Goal: Contribute content: Contribute content

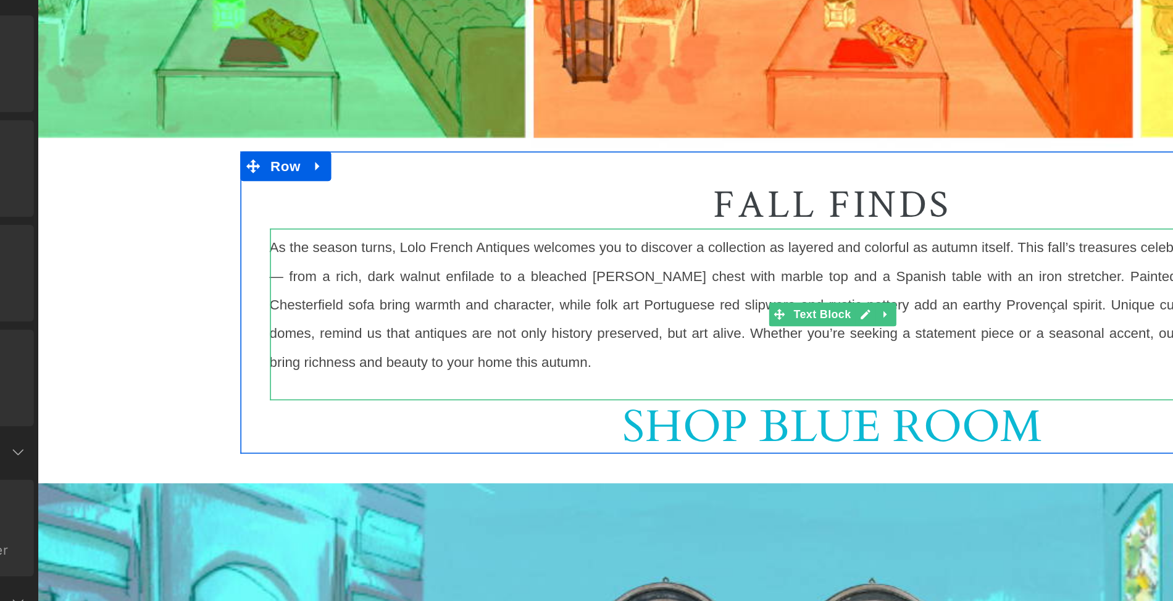
click at [263, 109] on font "As the season turns, Lolo French Antiques welcomes you to discover a collection…" at bounding box center [534, 141] width 704 height 99
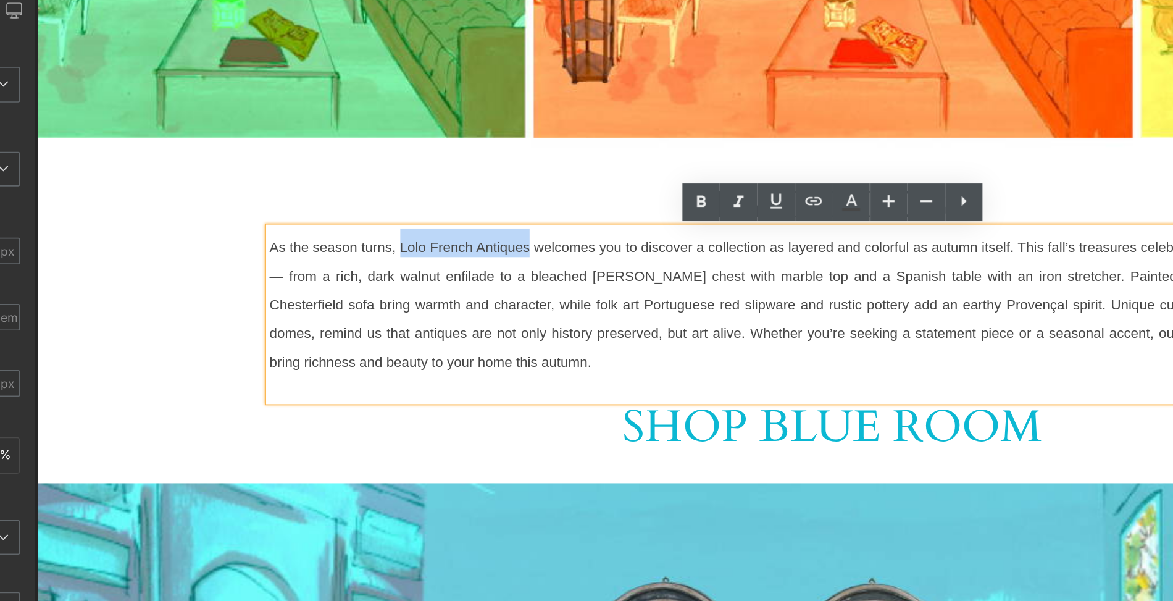
drag, startPoint x: 263, startPoint y: 109, endPoint x: 344, endPoint y: 113, distance: 81.6
click at [344, 113] on font "As the season turns, Lolo French Antiques welcomes you to discover a collection…" at bounding box center [534, 141] width 704 height 99
click at [594, 239] on icon at bounding box center [594, 235] width 6 height 7
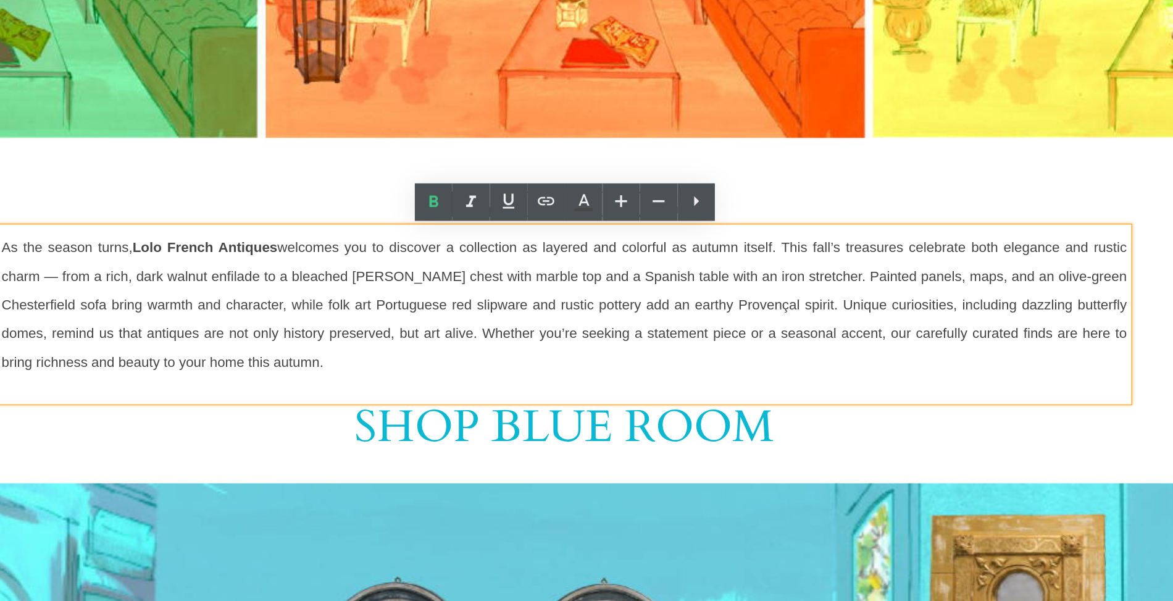
click at [120, 185] on p "As the season turns, Lolo French Antiques welcomes you to discover a collection…" at bounding box center [267, 144] width 704 height 90
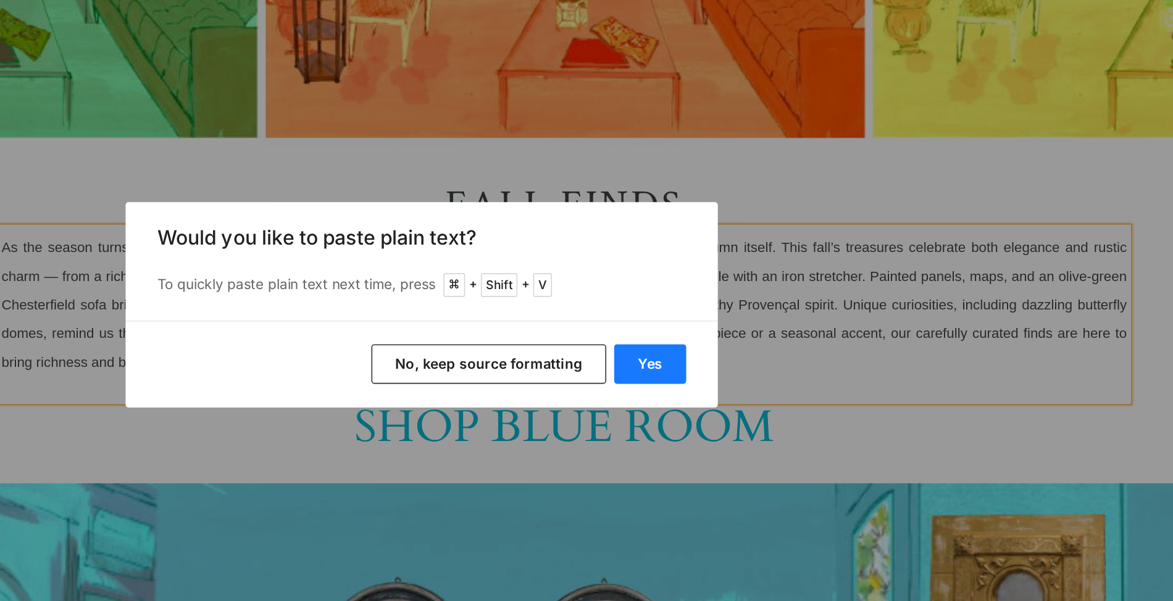
click at [726, 337] on button "Yes" at bounding box center [729, 337] width 45 height 25
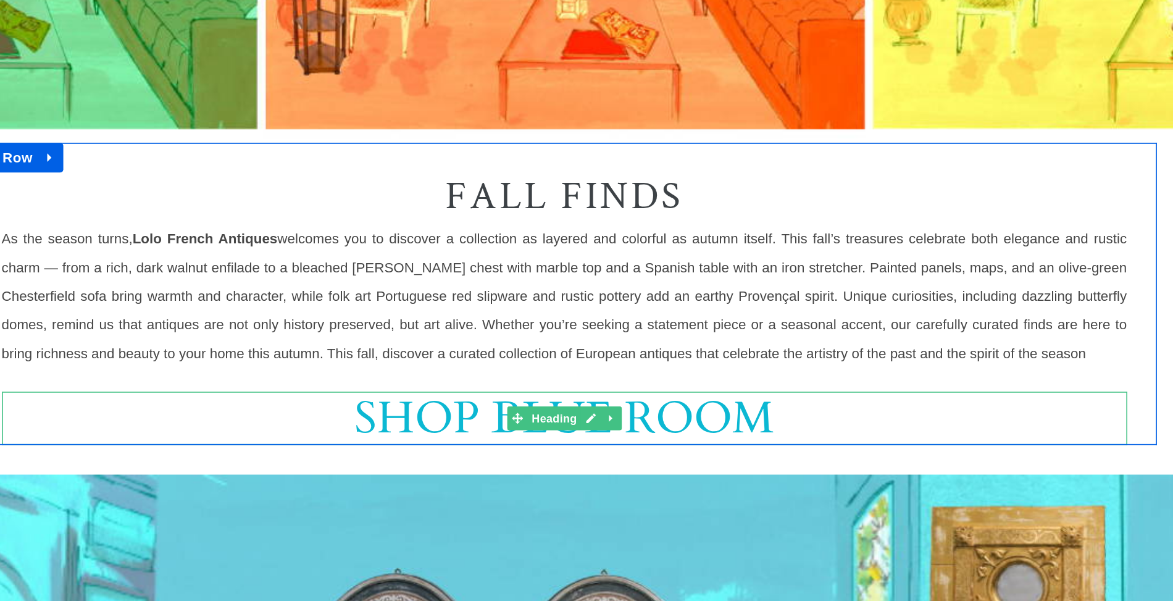
scroll to position [540, 0]
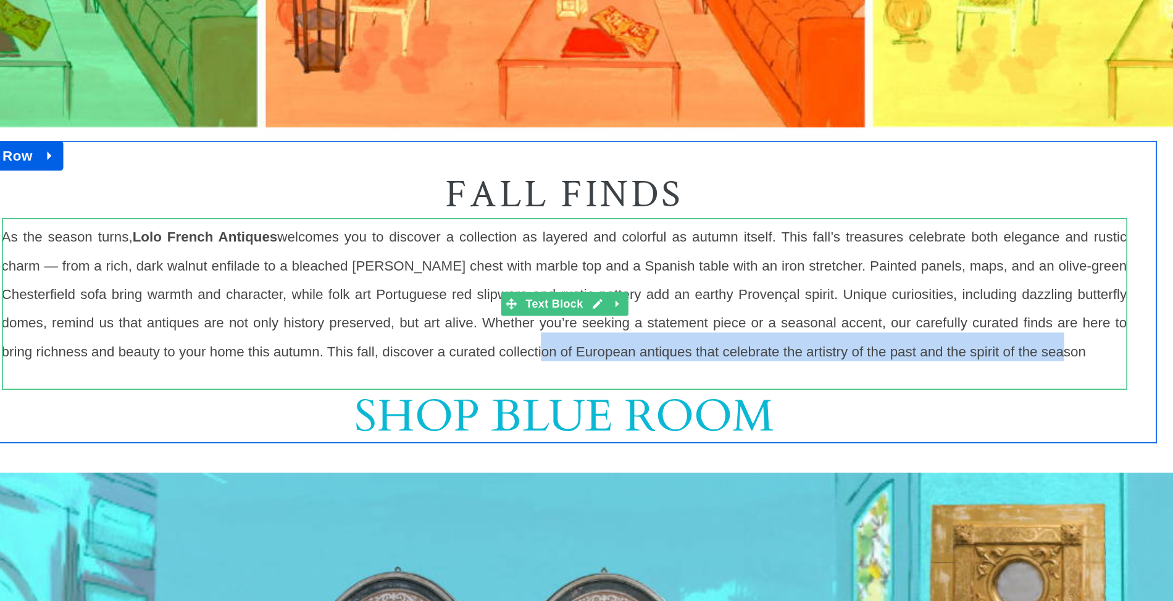
drag, startPoint x: 265, startPoint y: 177, endPoint x: 593, endPoint y: 177, distance: 327.8
click at [593, 177] on span "As the season turns, Lolo French Antiques welcomes you to discover a collection…" at bounding box center [267, 139] width 704 height 81
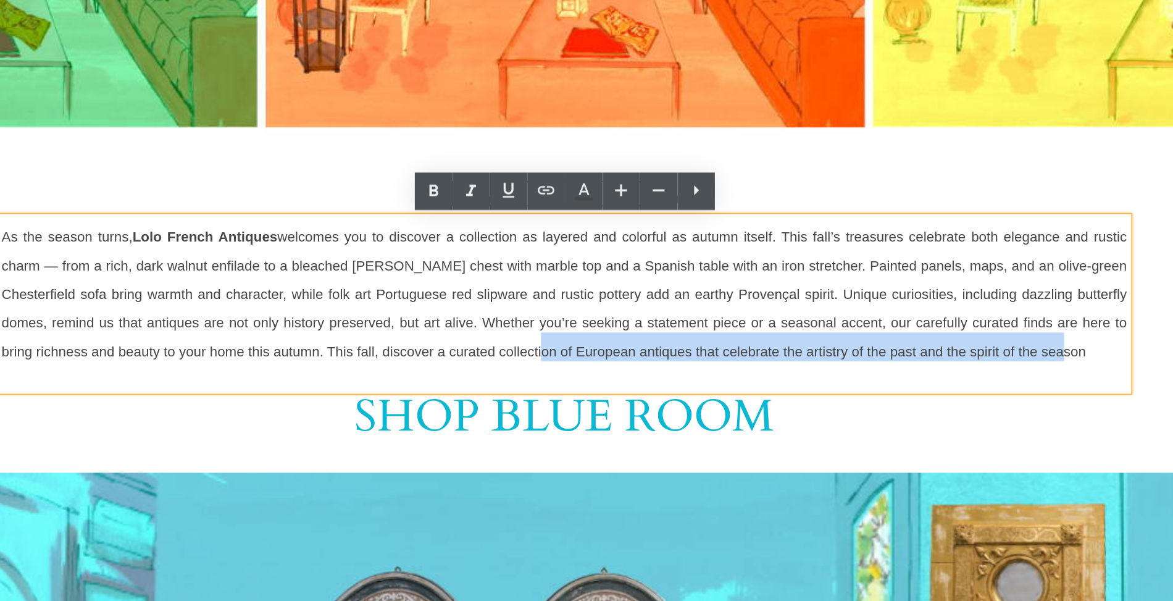
copy span "of European antiques that celebrate the artistry of the past and the spirit of …"
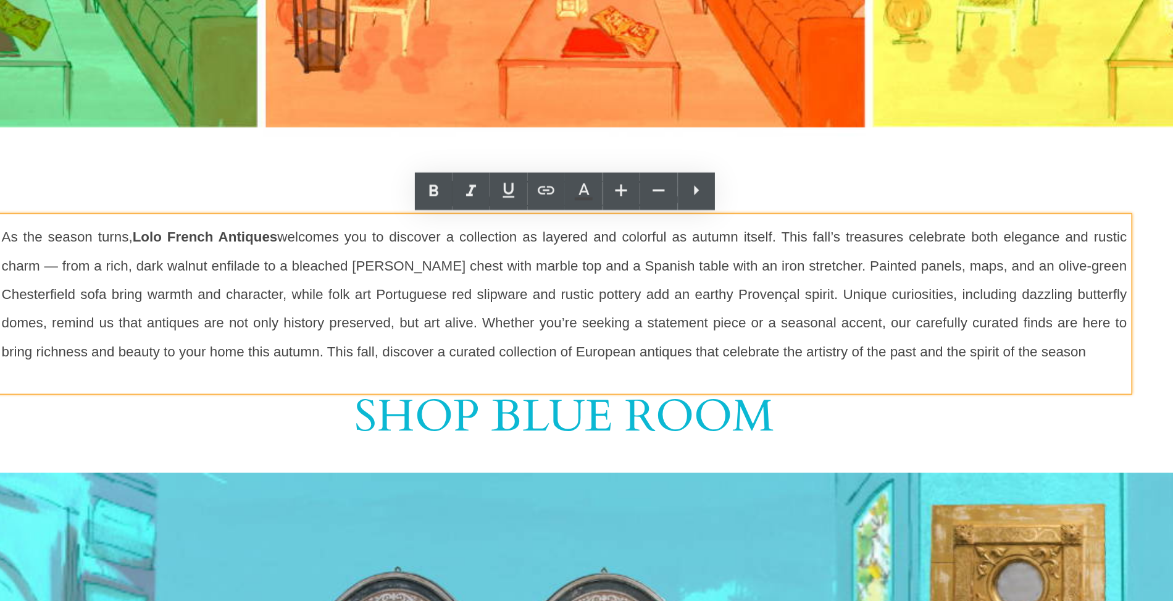
click at [241, 105] on font "As the season turns, Lolo French Antiques welcomes you to discover a collection…" at bounding box center [267, 134] width 704 height 99
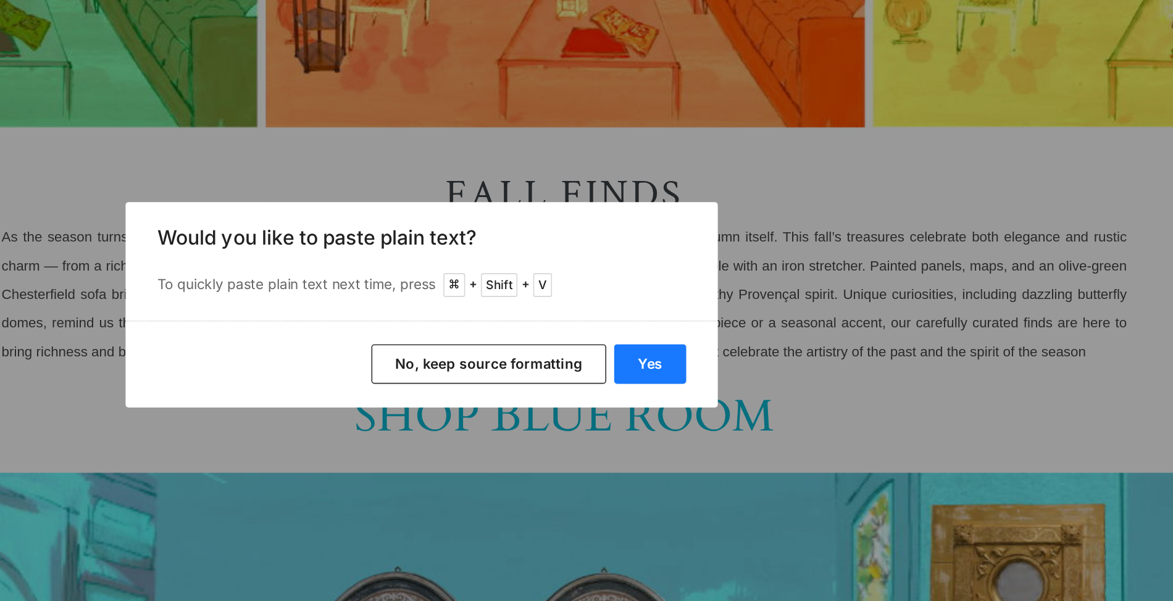
click at [729, 334] on button "Yes" at bounding box center [729, 337] width 45 height 25
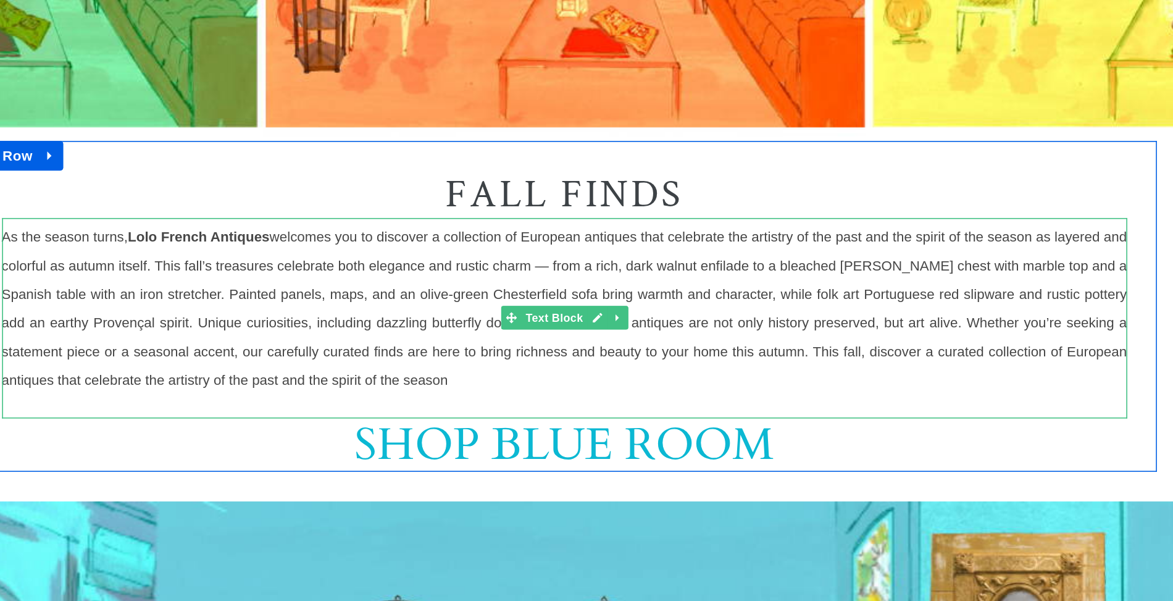
click at [575, 104] on font "As the season turns, Lolo French Antiques welcomes you to discover a collection…" at bounding box center [267, 143] width 704 height 117
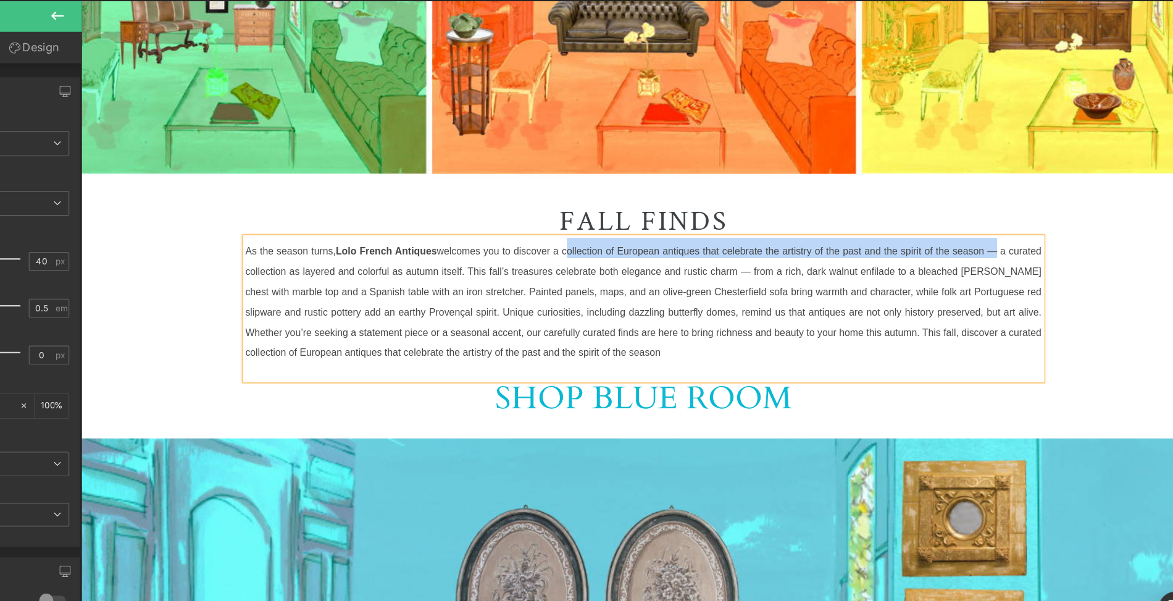
drag, startPoint x: 509, startPoint y: 221, endPoint x: 882, endPoint y: 226, distance: 372.9
click at [882, 226] on font "As the season turns, Lolo French Antiques welcomes you to discover a collection…" at bounding box center [579, 260] width 704 height 117
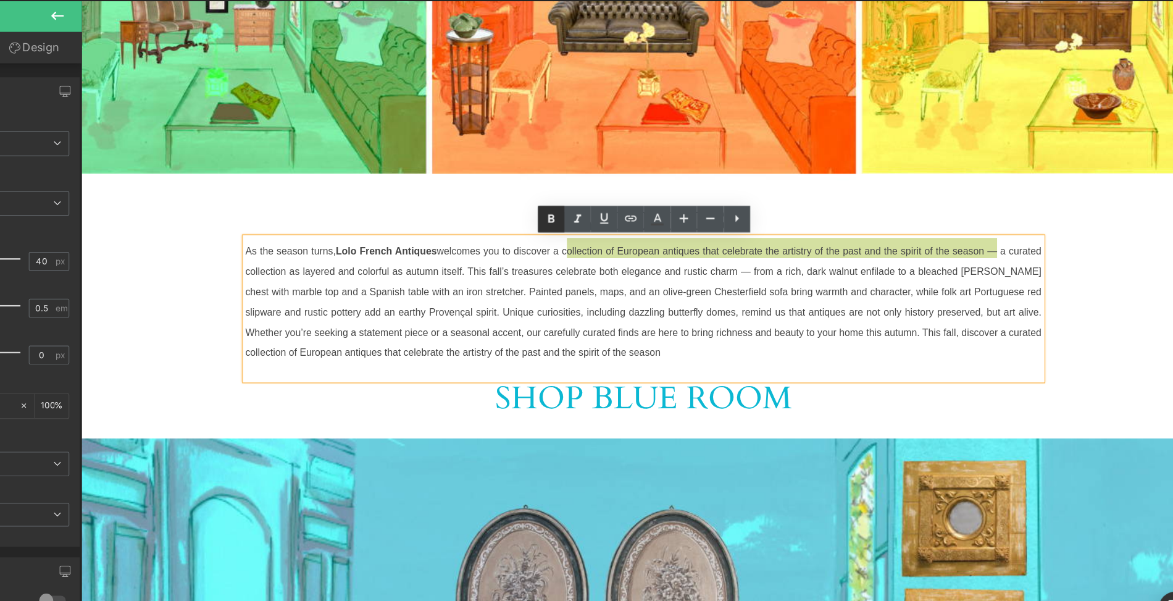
click at [595, 226] on icon at bounding box center [594, 228] width 6 height 7
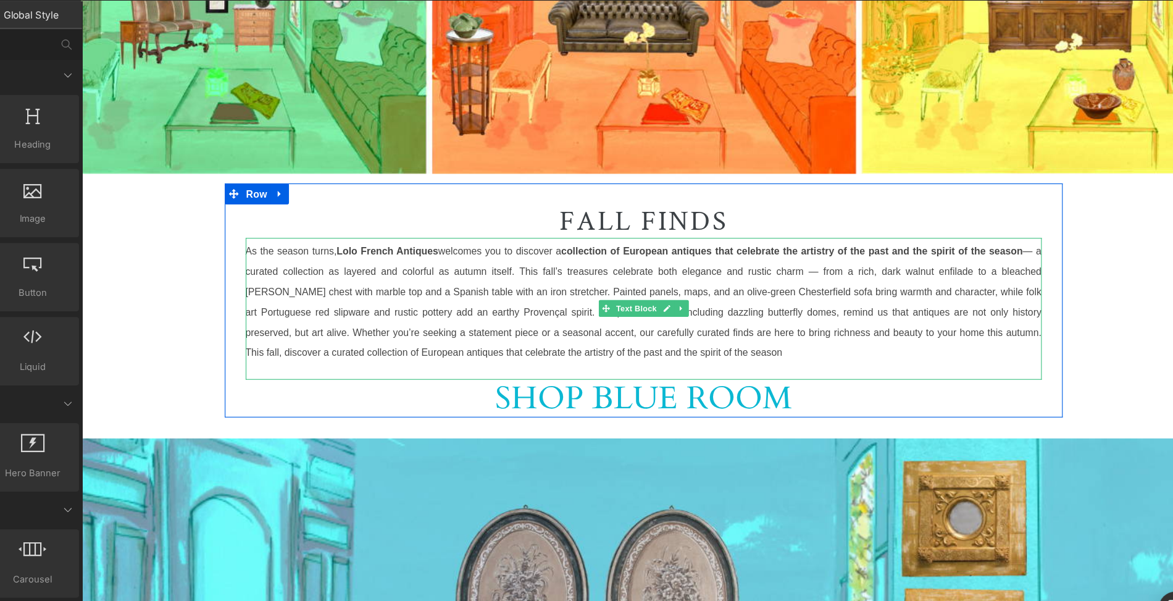
click at [267, 259] on font "As the season turns, [PERSON_NAME] Antiques welcomes you to discover a collecti…" at bounding box center [579, 260] width 704 height 117
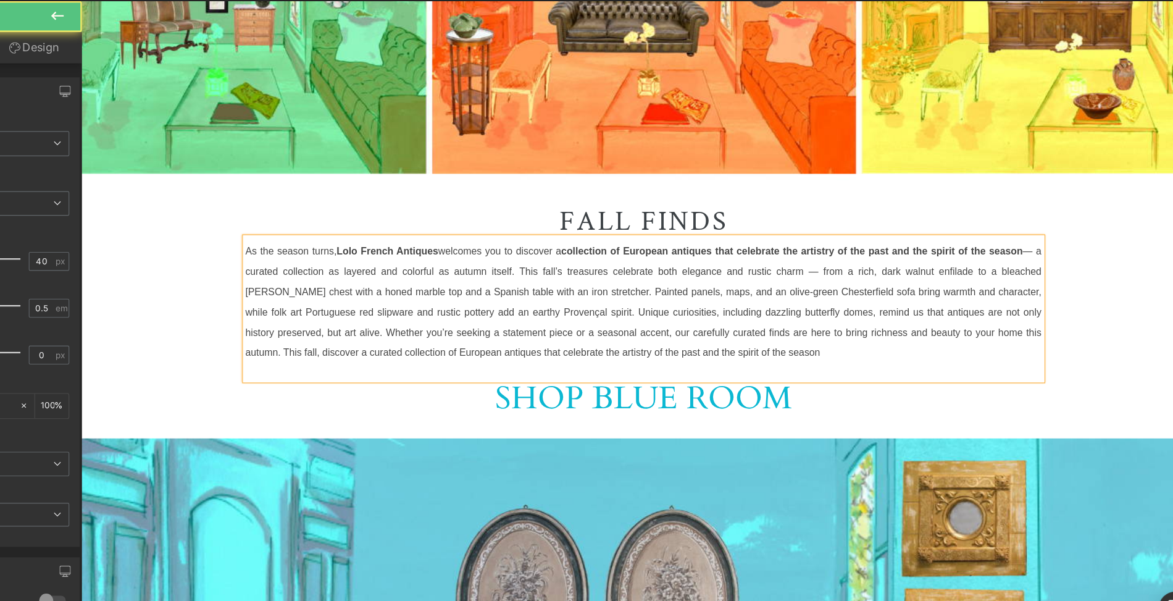
click at [379, 256] on font "As the season turns, [PERSON_NAME] Antiques welcomes you to discover a collecti…" at bounding box center [579, 260] width 704 height 117
drag, startPoint x: 391, startPoint y: 257, endPoint x: 372, endPoint y: 256, distance: 19.1
click at [372, 256] on font "As the season turns, [PERSON_NAME] Antiques welcomes you to discover a collecti…" at bounding box center [579, 260] width 704 height 117
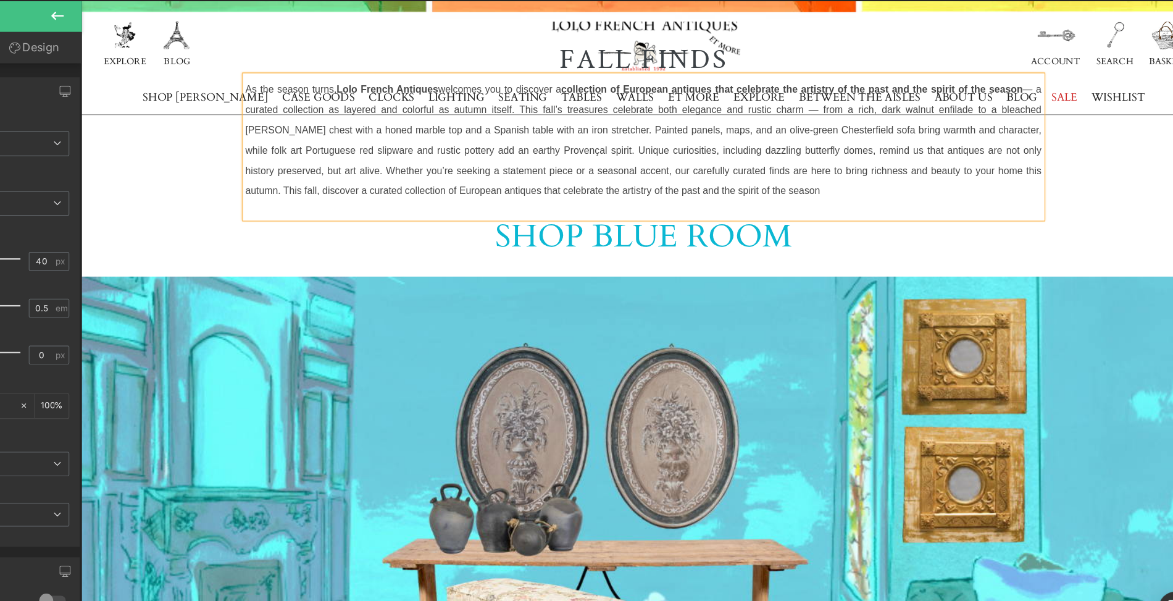
scroll to position [648, 0]
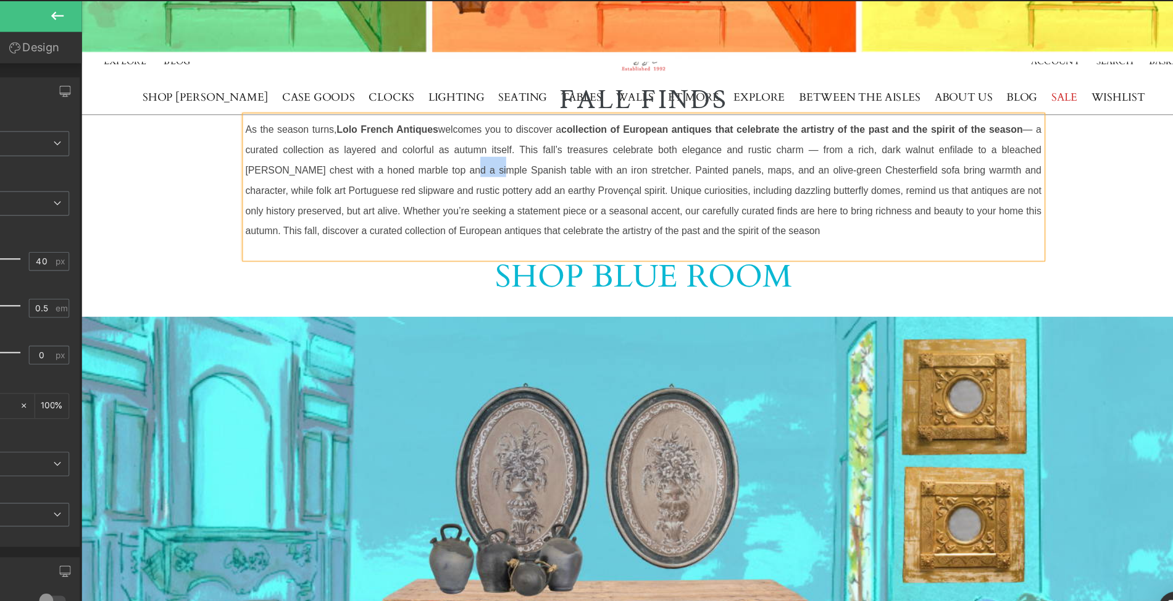
drag, startPoint x: 396, startPoint y: 149, endPoint x: 370, endPoint y: 149, distance: 25.9
click at [370, 149] on font "As the season turns, [PERSON_NAME] Antiques welcomes you to discover a collecti…" at bounding box center [579, 153] width 704 height 117
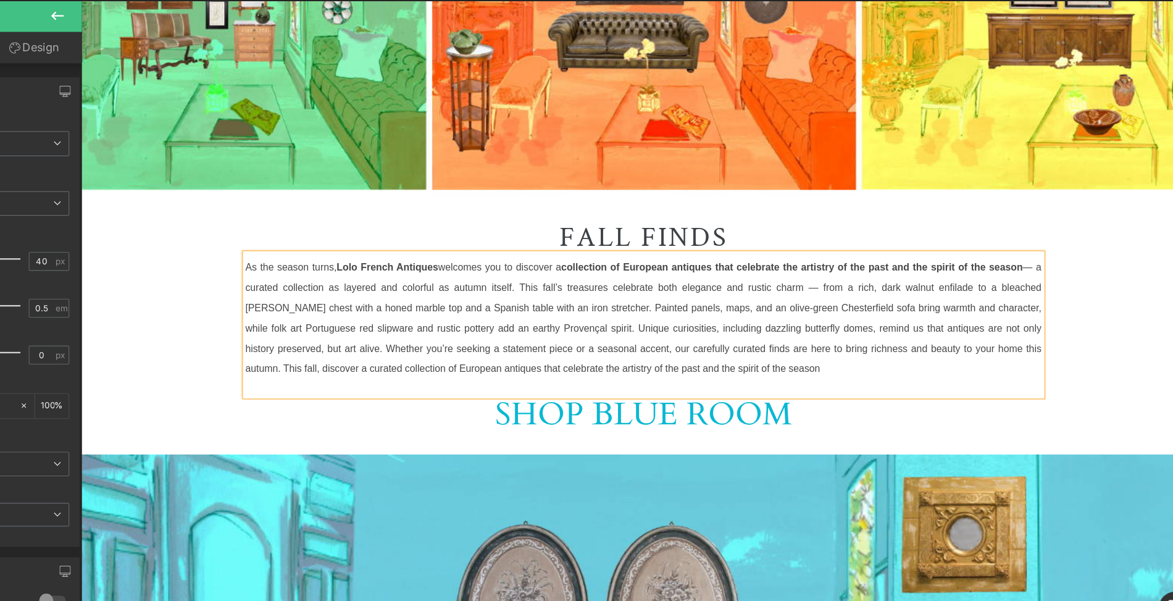
scroll to position [532, 0]
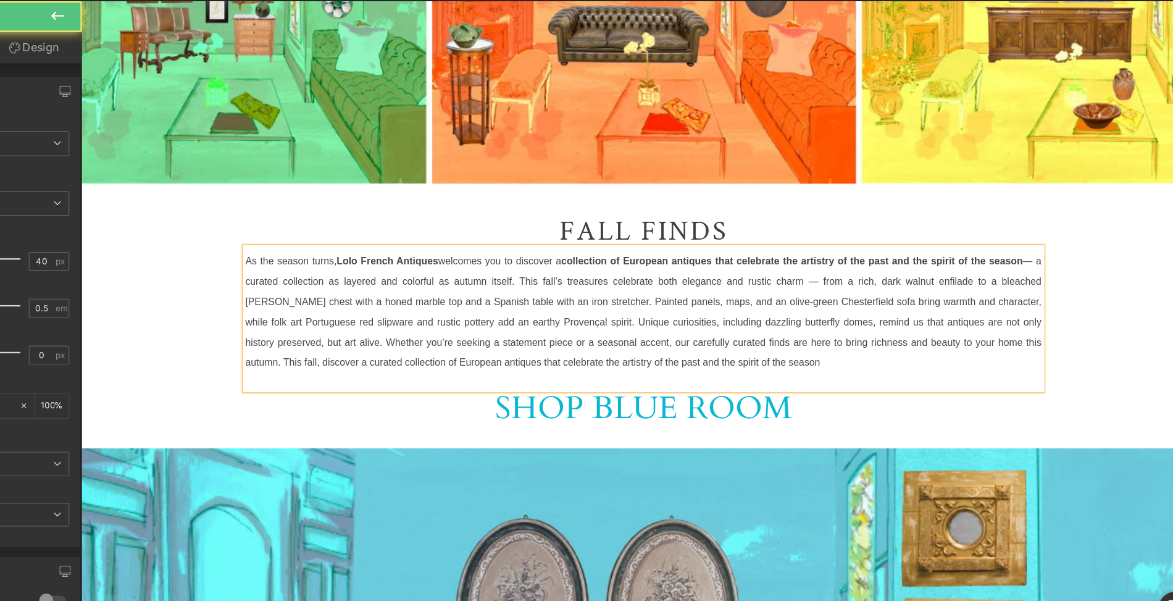
click at [804, 246] on font "As the season turns, [PERSON_NAME] Antiques welcomes you to discover a collecti…" at bounding box center [579, 269] width 704 height 117
drag, startPoint x: 711, startPoint y: 302, endPoint x: 753, endPoint y: 305, distance: 42.0
click at [753, 305] on font "As the season turns, [PERSON_NAME] Antiques welcomes you to discover a collecti…" at bounding box center [579, 269] width 704 height 117
click at [707, 319] on p "As the season turns, [PERSON_NAME] Antiques welcomes you to discover a collecti…" at bounding box center [579, 272] width 704 height 107
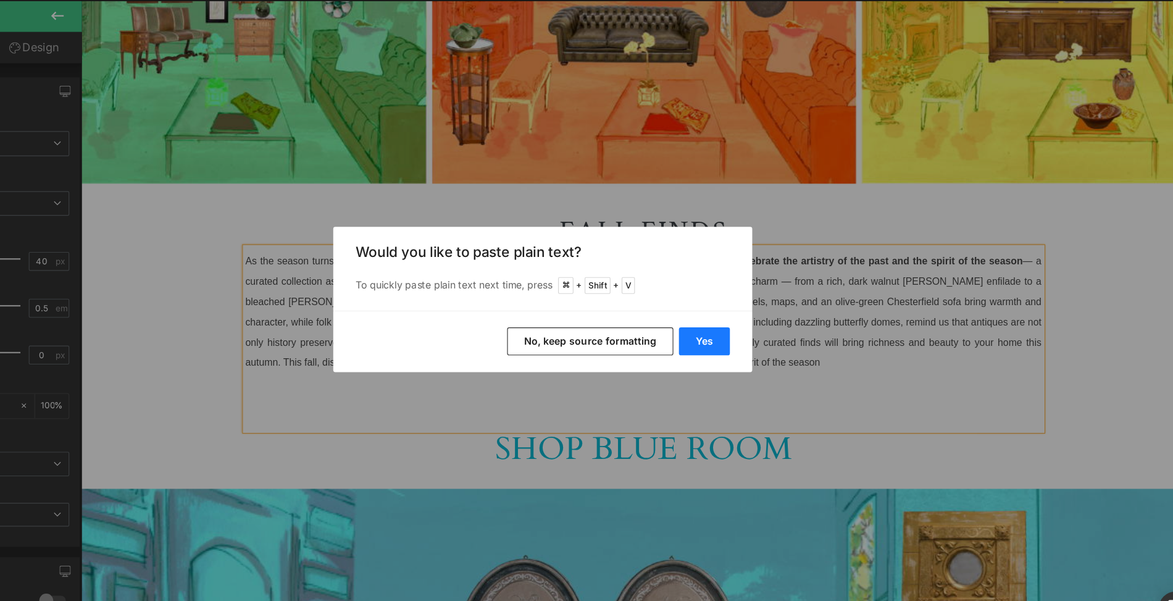
click at [736, 331] on button "Yes" at bounding box center [729, 337] width 45 height 25
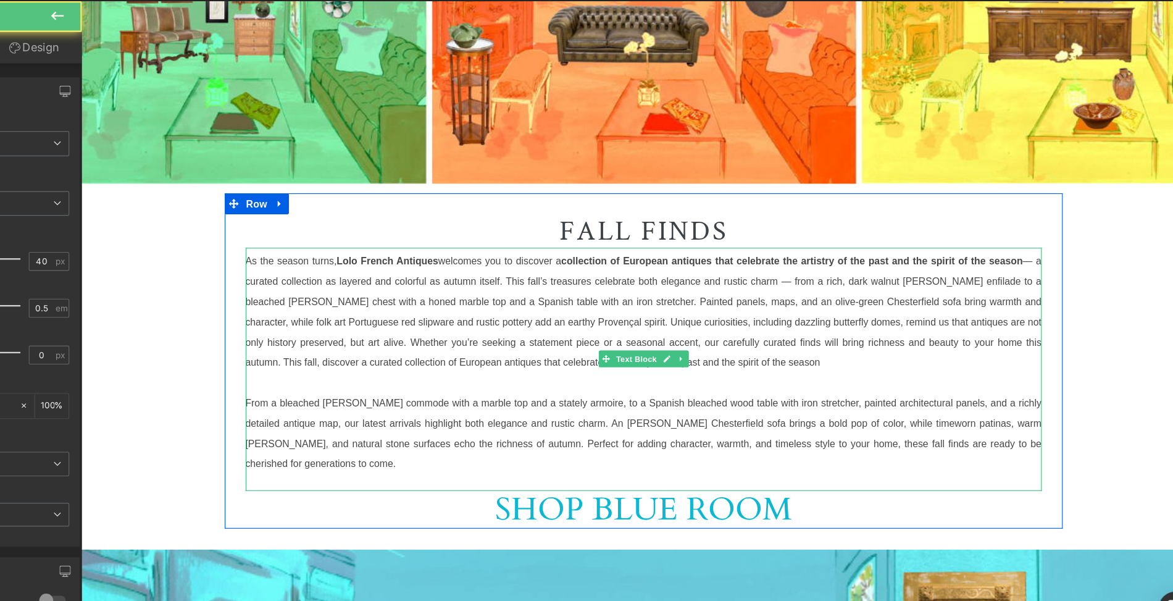
click at [324, 264] on font "As the season turns, [PERSON_NAME] Antiques welcomes you to discover a collecti…" at bounding box center [579, 269] width 704 height 117
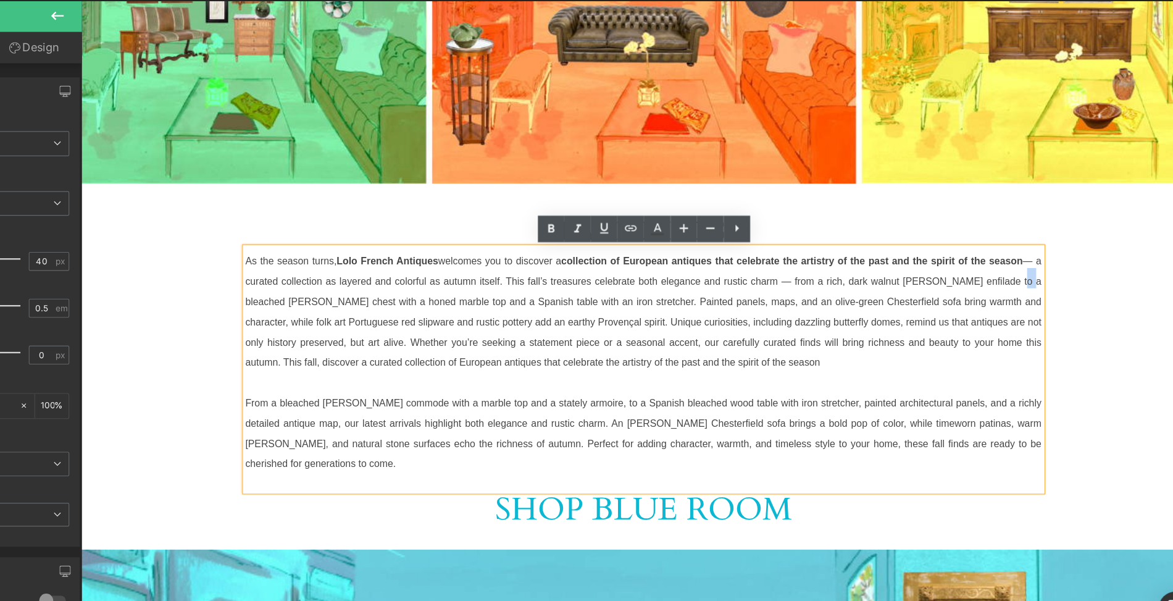
drag, startPoint x: 913, startPoint y: 247, endPoint x: 920, endPoint y: 248, distance: 7.5
click at [920, 248] on font "As the season turns, [PERSON_NAME] Antiques welcomes you to discover a collecti…" at bounding box center [579, 269] width 704 height 117
click at [914, 248] on font "As the season turns, [PERSON_NAME] Antiques welcomes you to discover a collecti…" at bounding box center [579, 269] width 704 height 117
click at [920, 248] on font "As the season turns, [PERSON_NAME] Antiques welcomes you to discover a collecti…" at bounding box center [579, 269] width 704 height 117
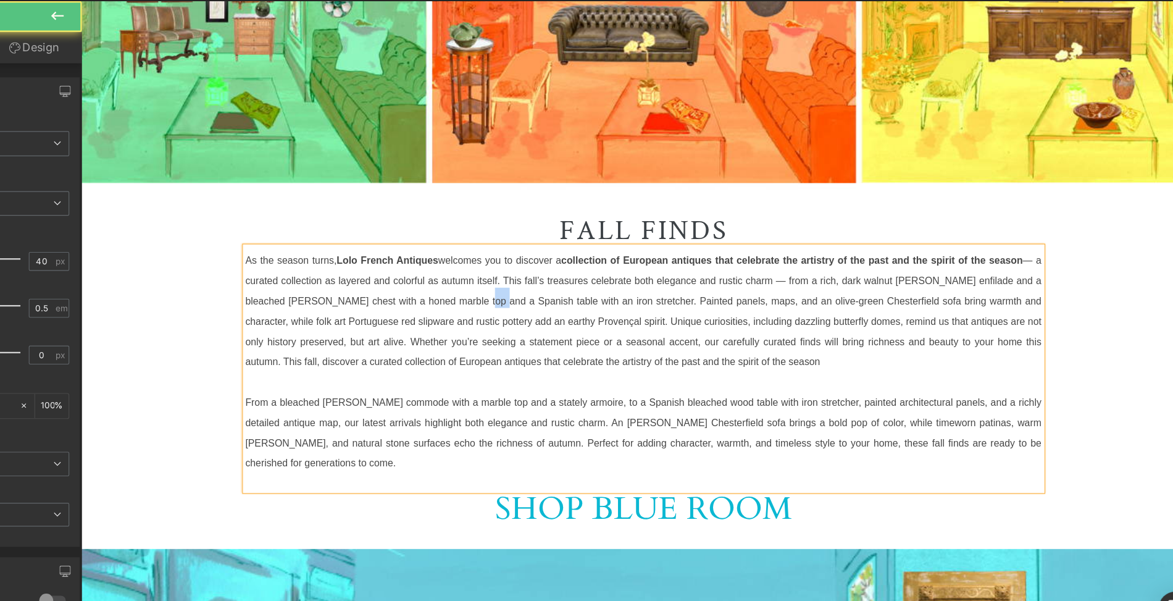
drag, startPoint x: 423, startPoint y: 265, endPoint x: 439, endPoint y: 266, distance: 16.1
click at [439, 266] on font "As the season turns, [PERSON_NAME] Antiques welcomes you to discover a collecti…" at bounding box center [579, 269] width 704 height 117
click at [649, 264] on font "As the season turns, [PERSON_NAME] Antiques welcomes you to discover a collecti…" at bounding box center [579, 269] width 704 height 117
click at [730, 264] on font "As the season turns, [PERSON_NAME] Antiques welcomes you to discover a collecti…" at bounding box center [579, 269] width 704 height 117
click at [786, 264] on font "As the season turns, [PERSON_NAME] Antiques welcomes you to discover a collecti…" at bounding box center [579, 269] width 704 height 117
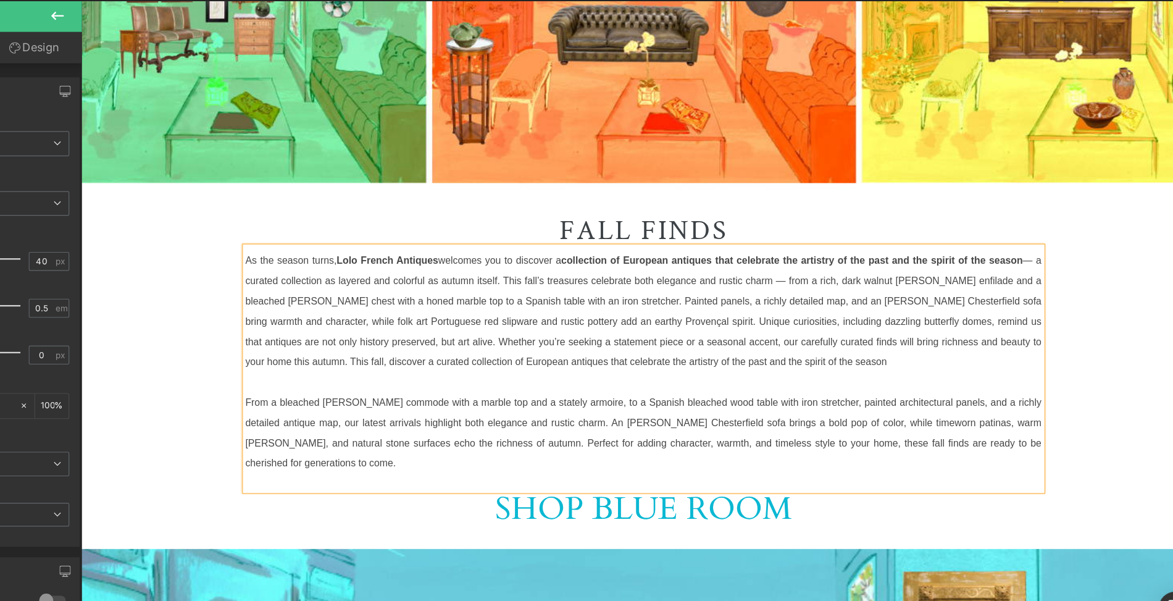
click at [902, 265] on font "As the season turns, [PERSON_NAME] Antiques welcomes you to discover a collecti…" at bounding box center [579, 269] width 704 height 117
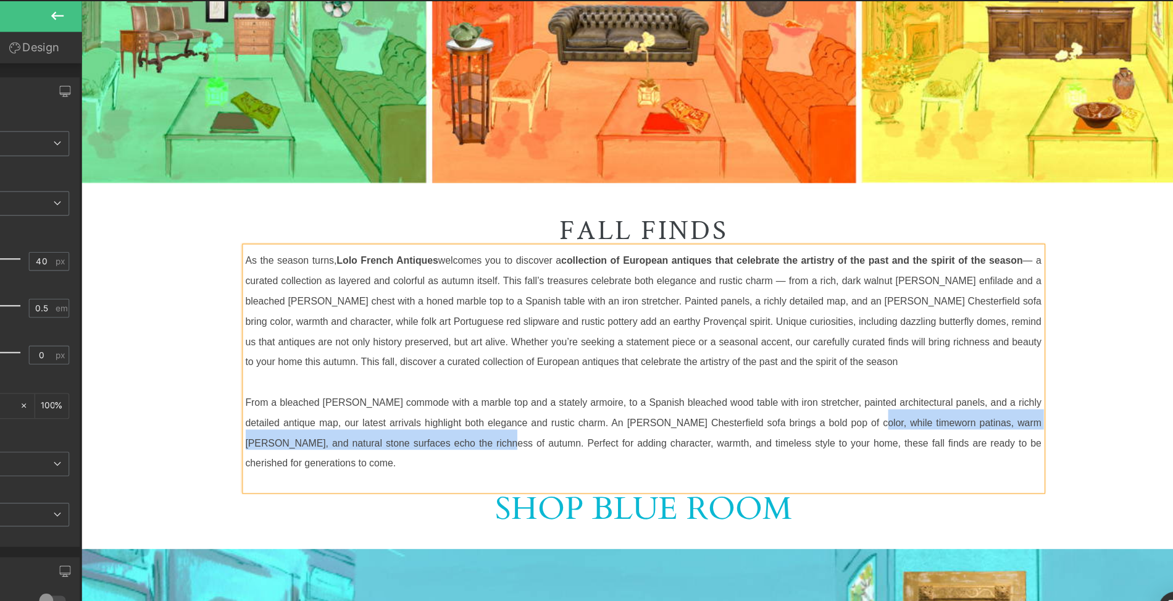
drag, startPoint x: 738, startPoint y: 370, endPoint x: 396, endPoint y: 392, distance: 343.3
click at [396, 392] on font "From a bleached [PERSON_NAME] commode with a marble top and a stately armoire, …" at bounding box center [579, 376] width 704 height 81
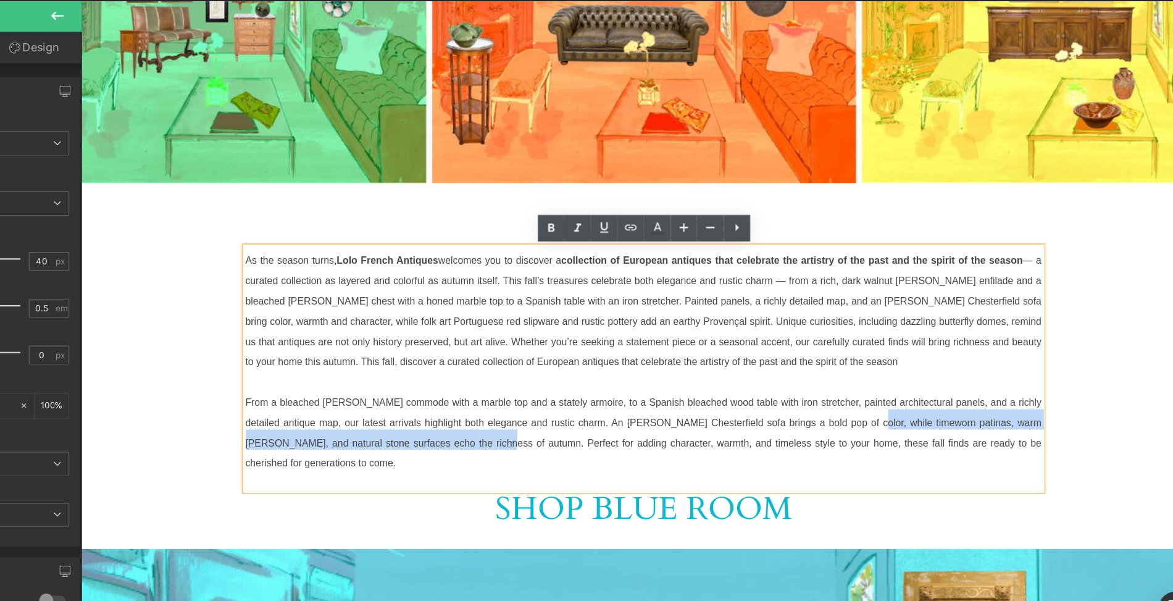
copy span "while timeworn patinas, warm [PERSON_NAME], and natural stone surfaces echo the…"
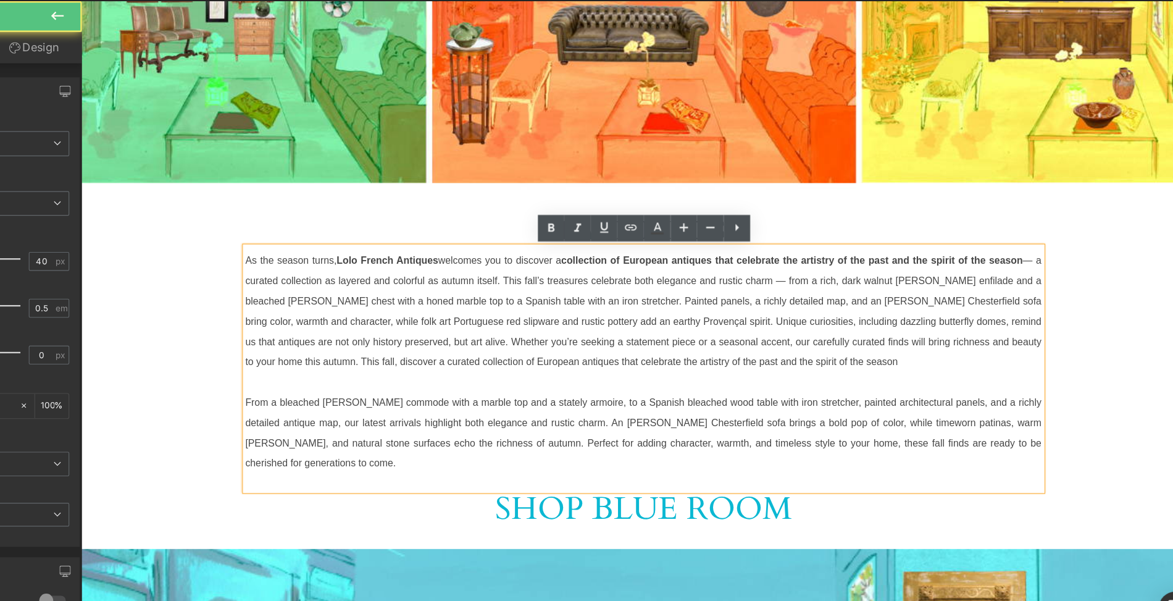
click at [661, 283] on font "As the season turns, [PERSON_NAME] Antiques welcomes you to discover a collecti…" at bounding box center [579, 269] width 704 height 117
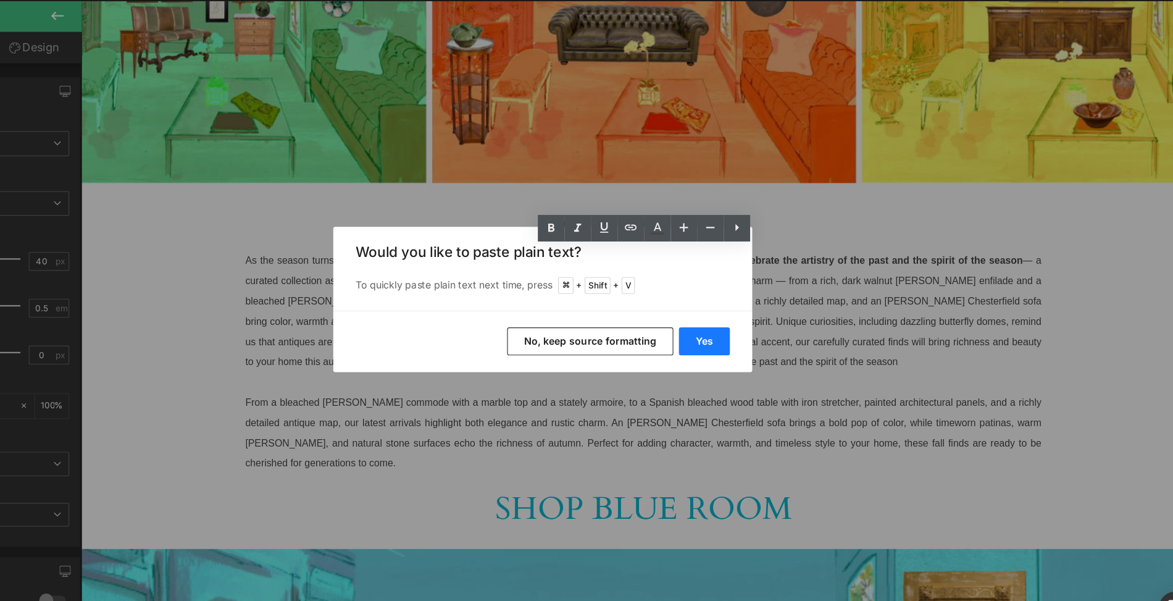
click at [733, 334] on button "Yes" at bounding box center [729, 337] width 45 height 25
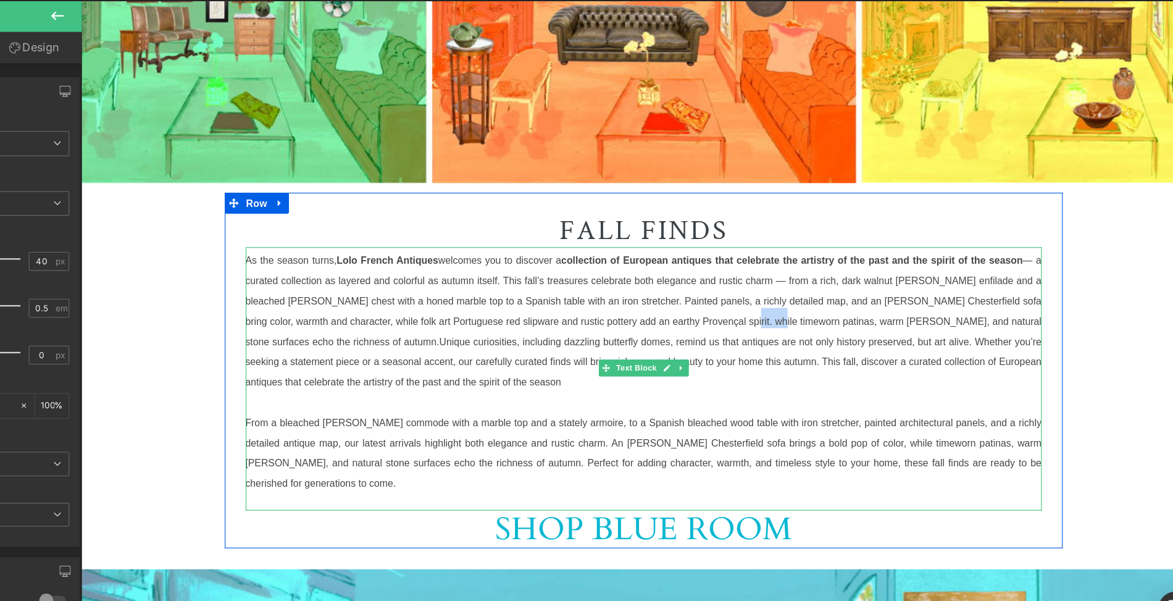
drag, startPoint x: 656, startPoint y: 285, endPoint x: 682, endPoint y: 283, distance: 25.3
click at [682, 283] on font "As the season turns, [PERSON_NAME] Antiques welcomes you to discover a collecti…" at bounding box center [579, 278] width 704 height 135
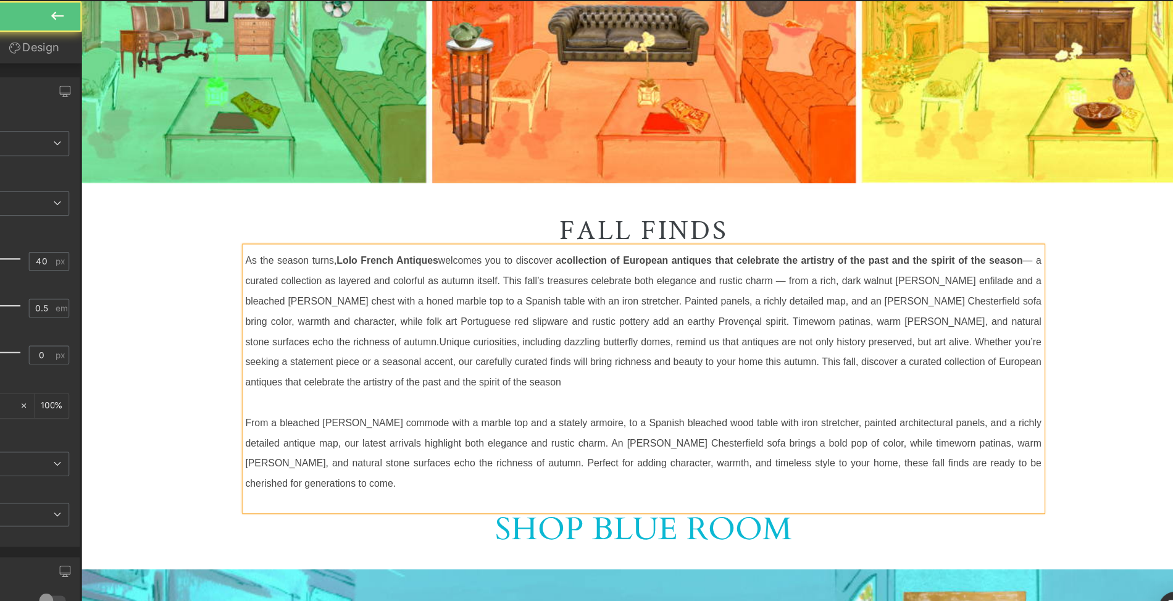
click at [304, 299] on font "As the season turns, [PERSON_NAME] Antiques welcomes you to discover a collecti…" at bounding box center [579, 278] width 704 height 135
click at [320, 300] on font "As the season turns, [PERSON_NAME] Antiques welcomes you to discover a collecti…" at bounding box center [579, 278] width 704 height 135
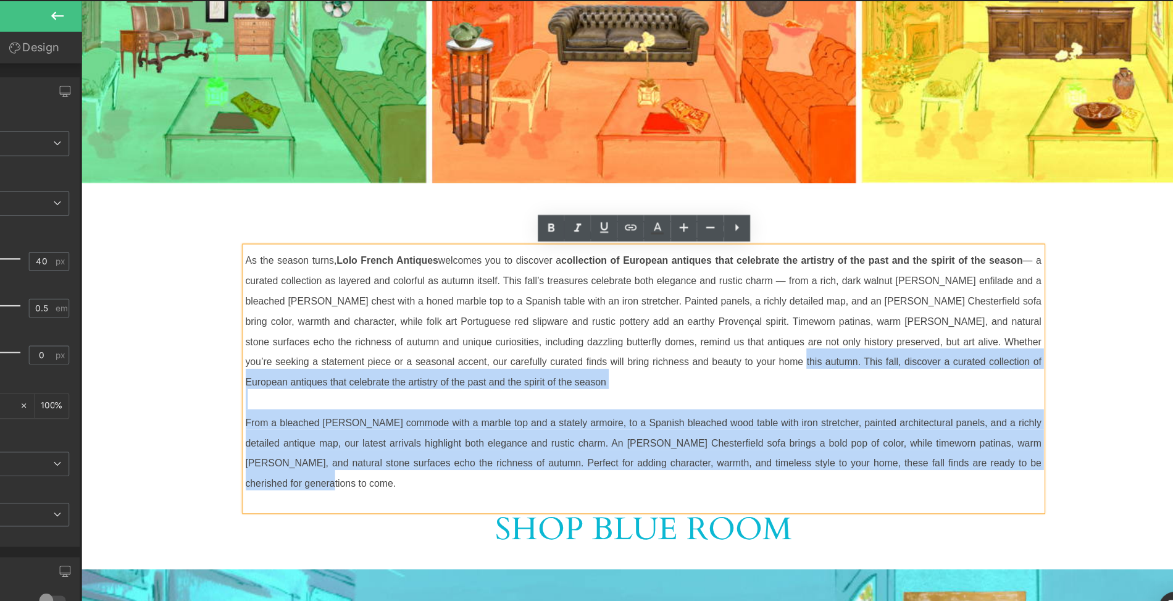
drag, startPoint x: 673, startPoint y: 317, endPoint x: 711, endPoint y: 415, distance: 104.9
click at [711, 415] on div "As the season turns, Lolo French Antiques welcomes you to discover a collection…" at bounding box center [579, 334] width 704 height 233
click at [711, 415] on font "From a bleached [PERSON_NAME] commode with a marble top and a stately armoire, …" at bounding box center [579, 394] width 704 height 81
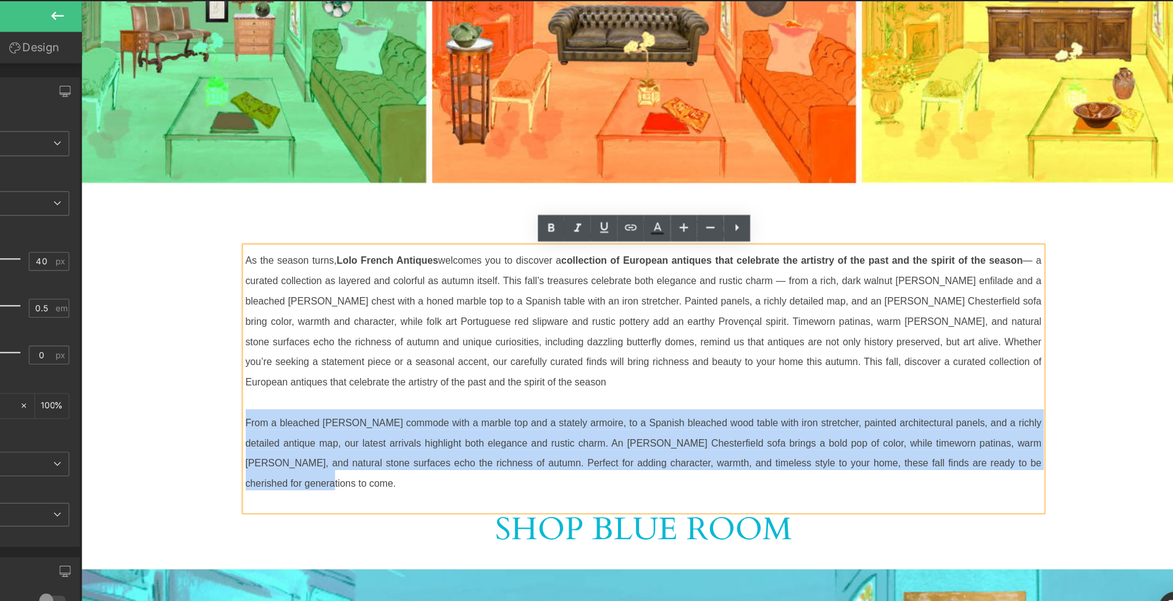
drag, startPoint x: 924, startPoint y: 409, endPoint x: 457, endPoint y: 357, distance: 470.2
click at [457, 361] on p "From a bleached [PERSON_NAME] commode with a marble top and a stately armoire, …" at bounding box center [579, 397] width 704 height 72
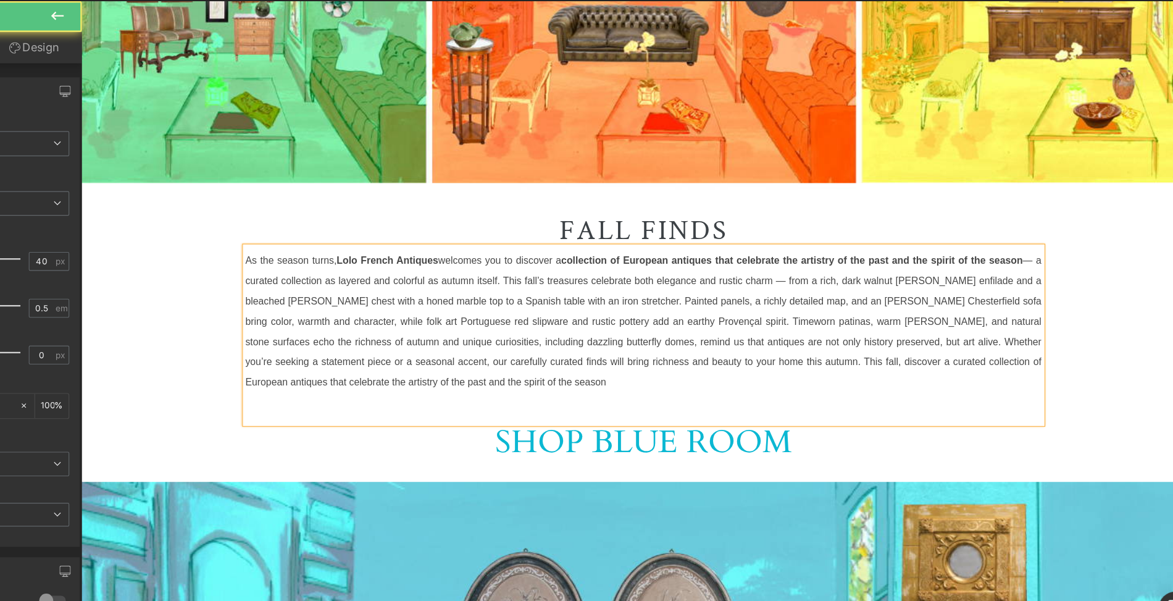
click at [231, 365] on p at bounding box center [579, 365] width 704 height 18
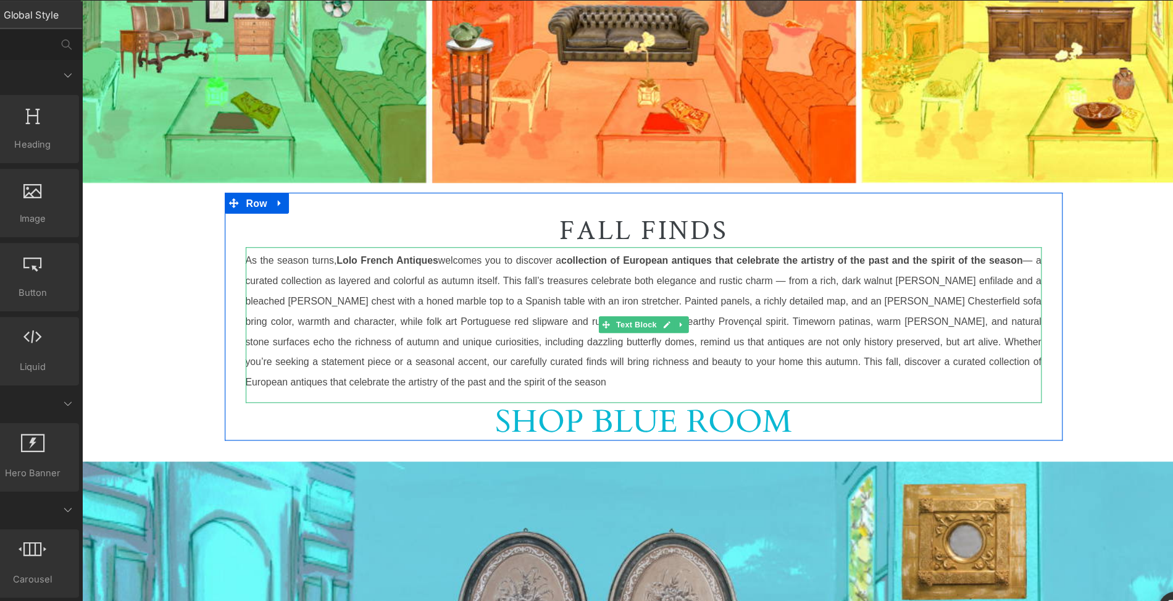
click at [453, 337] on span "As the season turns, [PERSON_NAME] Antiques welcomes you to discover a collecti…" at bounding box center [579, 283] width 704 height 117
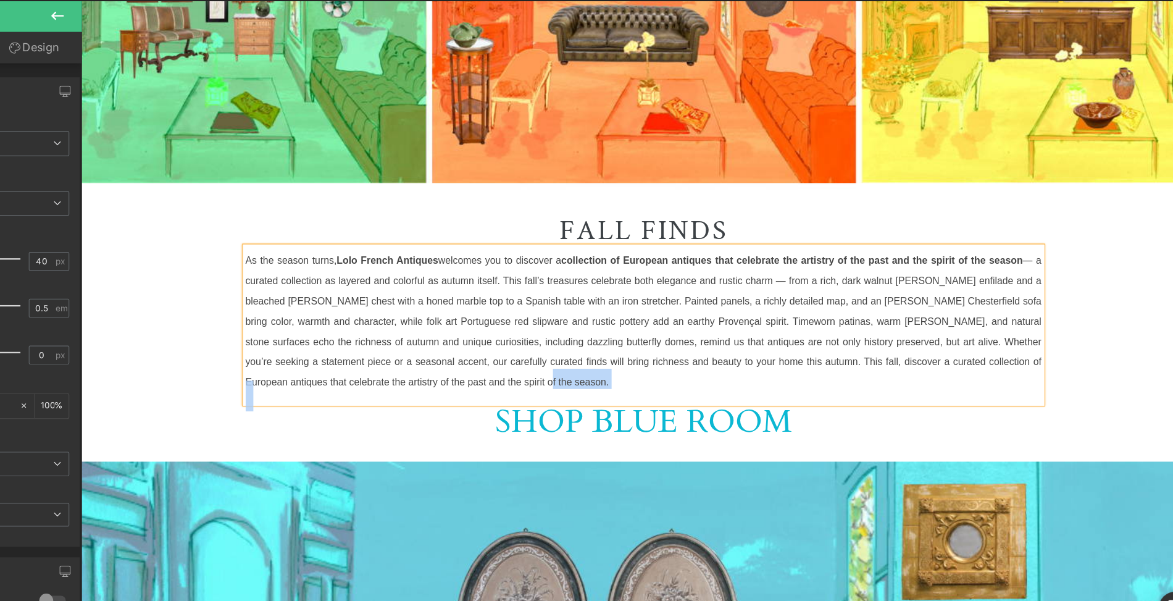
drag, startPoint x: 475, startPoint y: 337, endPoint x: 223, endPoint y: 231, distance: 273.1
click at [227, 231] on div "As the season turns, [PERSON_NAME] Antiques welcomes you to discover a collecti…" at bounding box center [579, 287] width 704 height 138
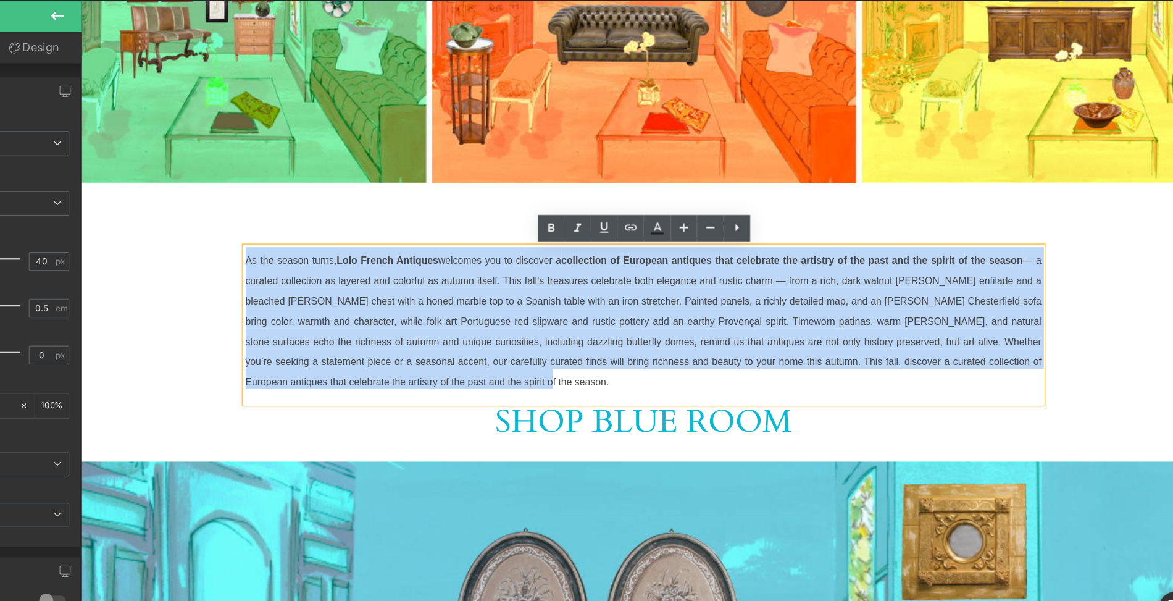
drag, startPoint x: 227, startPoint y: 229, endPoint x: 477, endPoint y: 342, distance: 274.3
click at [477, 342] on p "As the season turns, [PERSON_NAME] Antiques welcomes you to discover a collecti…" at bounding box center [579, 280] width 704 height 125
copy span "Lo ips dolors ametc, Adip Elitse Doeiusmo temporin utl et dolorema a enimadmini…"
click at [477, 340] on p "As the season turns, [PERSON_NAME] Antiques welcomes you to discover a collecti…" at bounding box center [579, 280] width 704 height 125
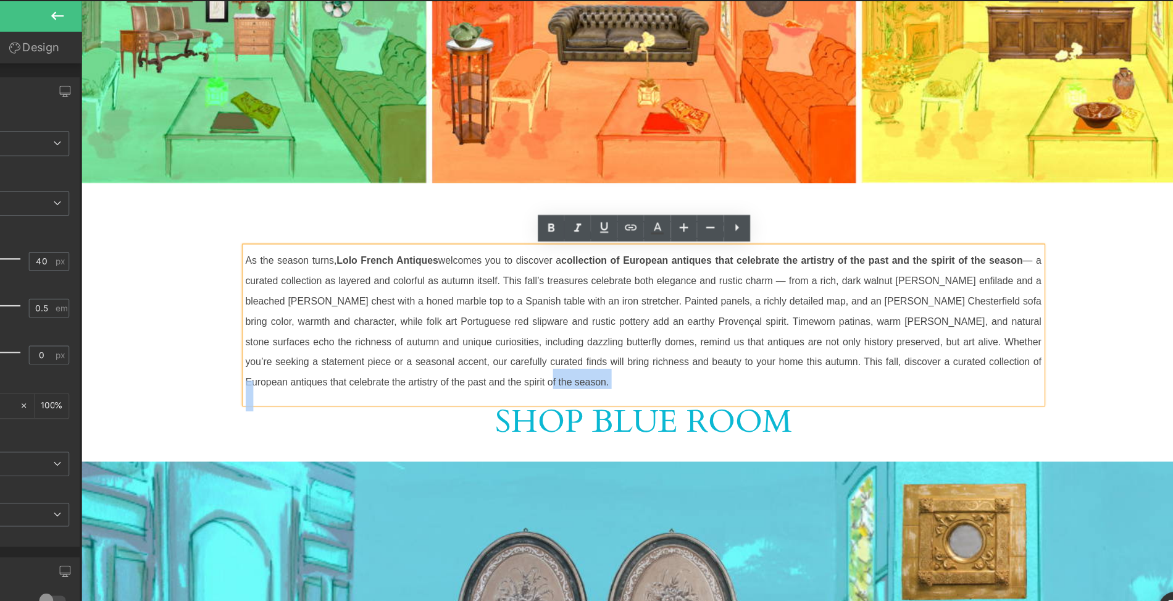
drag, startPoint x: 477, startPoint y: 340, endPoint x: 225, endPoint y: 232, distance: 274.1
click at [227, 232] on div "As the season turns, [PERSON_NAME] Antiques welcomes you to discover a collecti…" at bounding box center [579, 287] width 704 height 138
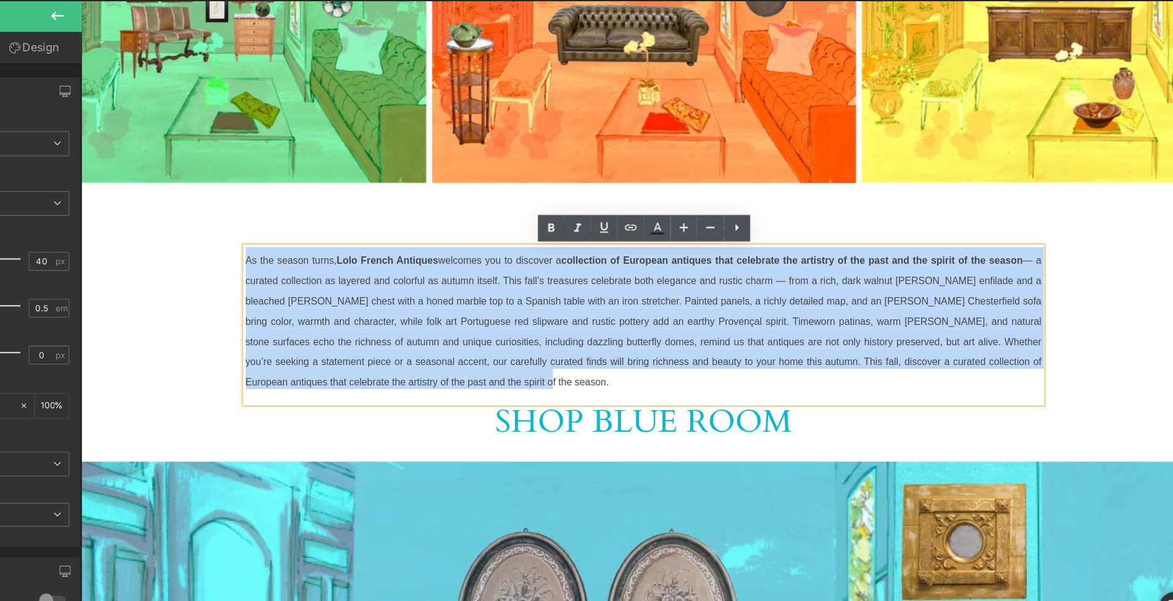
drag, startPoint x: 227, startPoint y: 228, endPoint x: 470, endPoint y: 332, distance: 265.0
click at [470, 332] on p "As the season turns, [PERSON_NAME] Antiques welcomes you to discover a collecti…" at bounding box center [579, 280] width 704 height 125
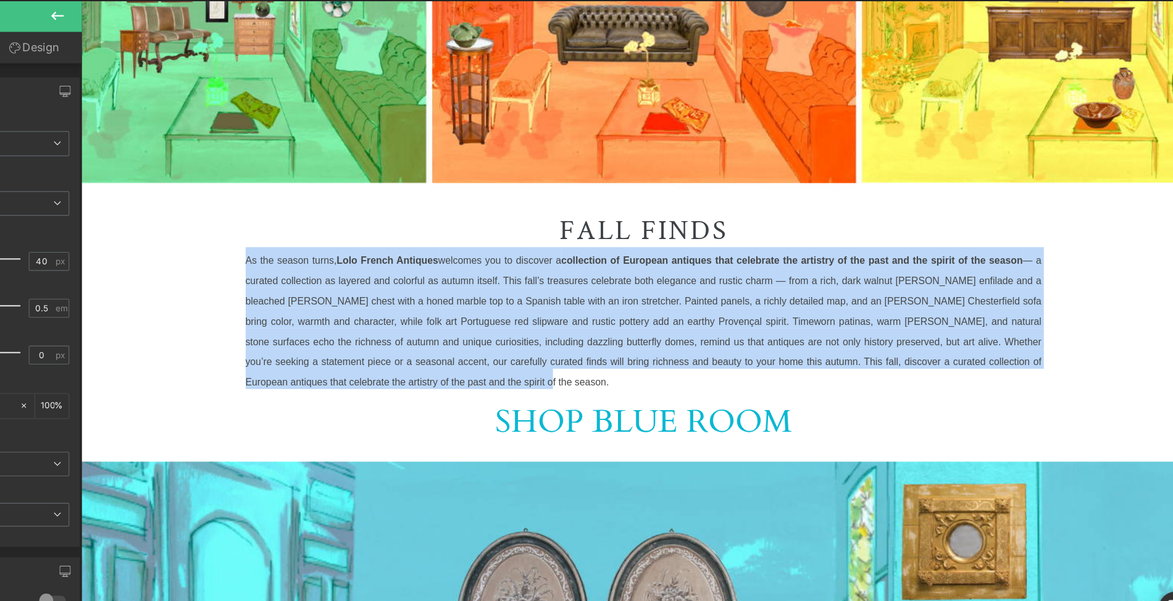
copy span "Lo ips dolors ametc, Adip Elitse Doeiusmo temporin utl et dolorema a enimadmini…"
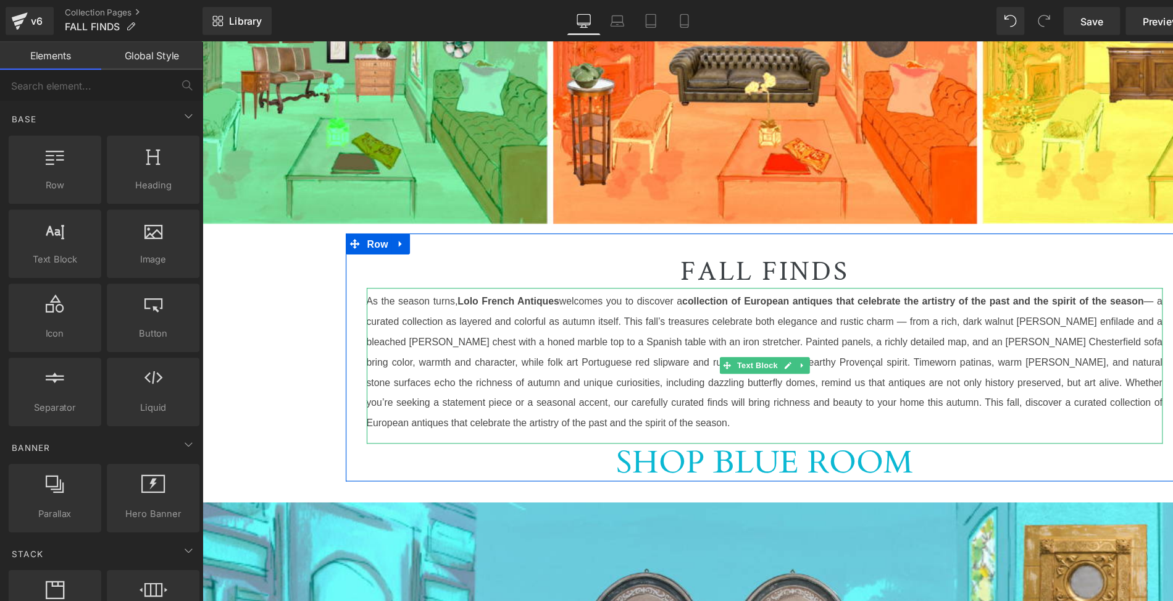
click at [584, 378] on p "As the season turns, [PERSON_NAME] Antiques welcomes you to discover a collecti…" at bounding box center [699, 321] width 704 height 125
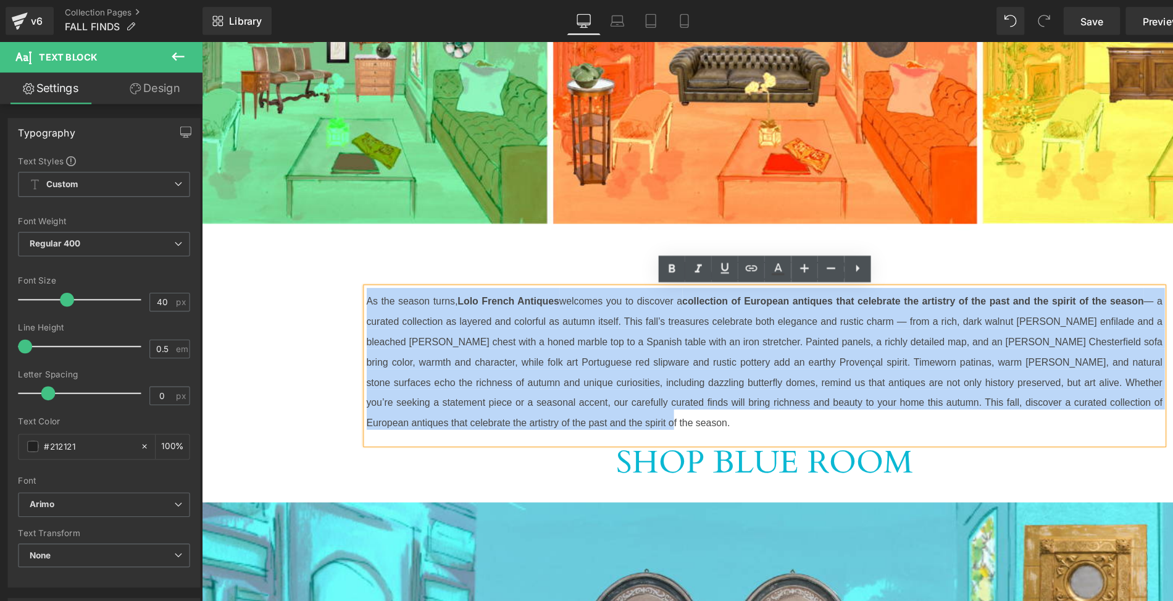
drag, startPoint x: 584, startPoint y: 378, endPoint x: 347, endPoint y: 270, distance: 260.8
click at [347, 270] on p "As the season turns, [PERSON_NAME] Antiques welcomes you to discover a collecti…" at bounding box center [699, 321] width 704 height 125
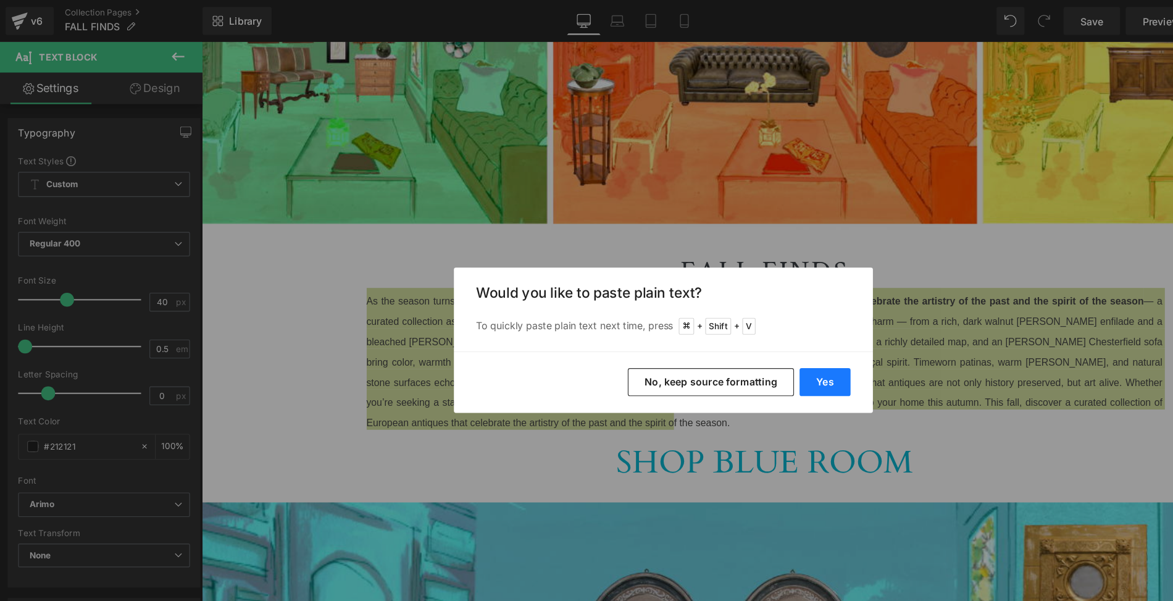
click at [727, 341] on button "Yes" at bounding box center [729, 337] width 45 height 25
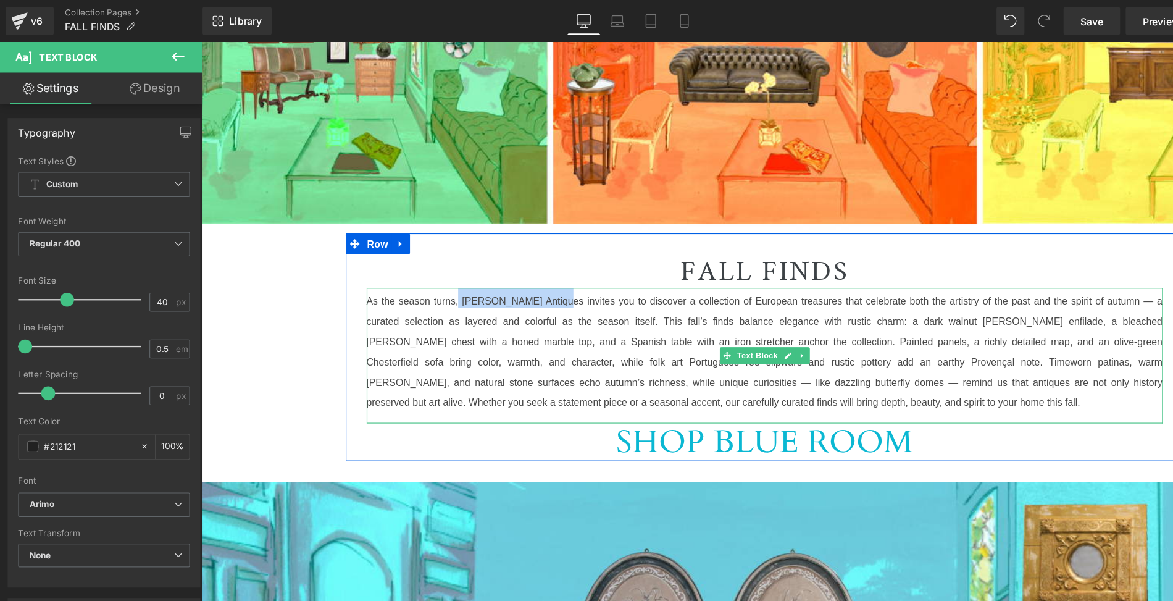
drag, startPoint x: 428, startPoint y: 269, endPoint x: 512, endPoint y: 269, distance: 83.3
click at [512, 269] on font "As the season turns, [PERSON_NAME] Antiques invites you to discover a collectio…" at bounding box center [699, 309] width 704 height 117
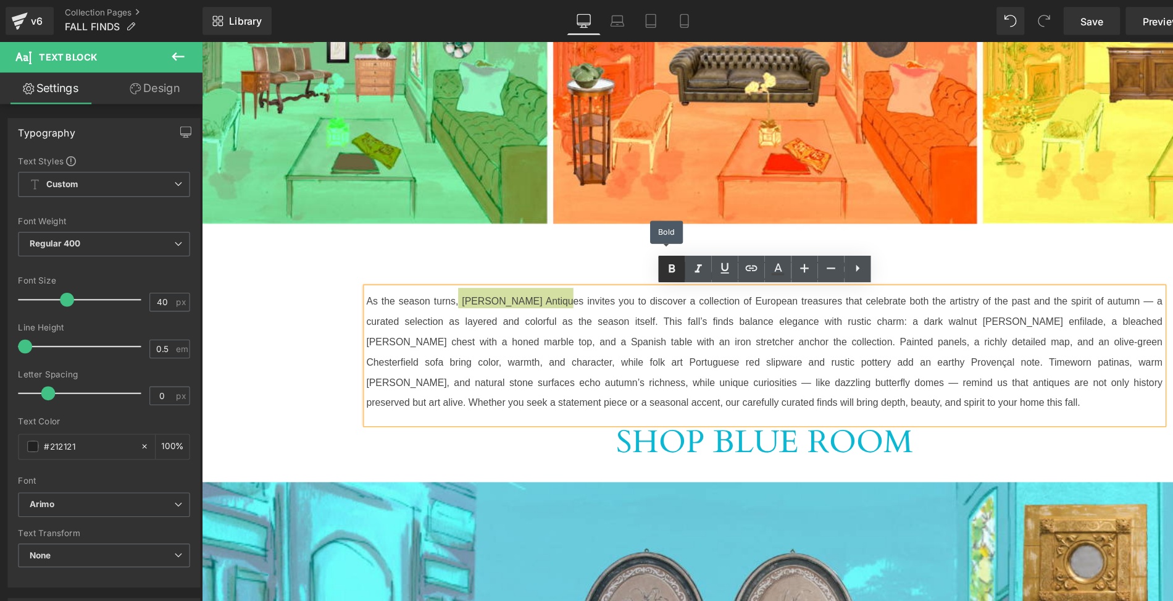
click at [596, 235] on icon at bounding box center [593, 237] width 15 height 15
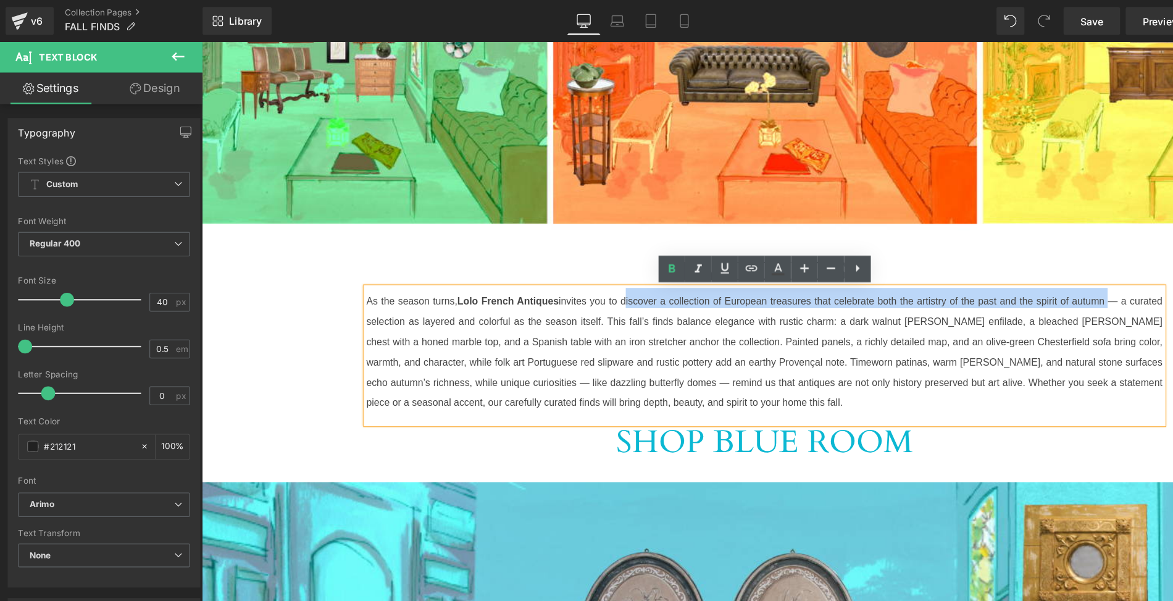
drag, startPoint x: 575, startPoint y: 268, endPoint x: 1001, endPoint y: 264, distance: 426.0
click at [1001, 264] on font "As the season turns, [PERSON_NAME] Antiques invites you to discover a collectio…" at bounding box center [699, 309] width 704 height 117
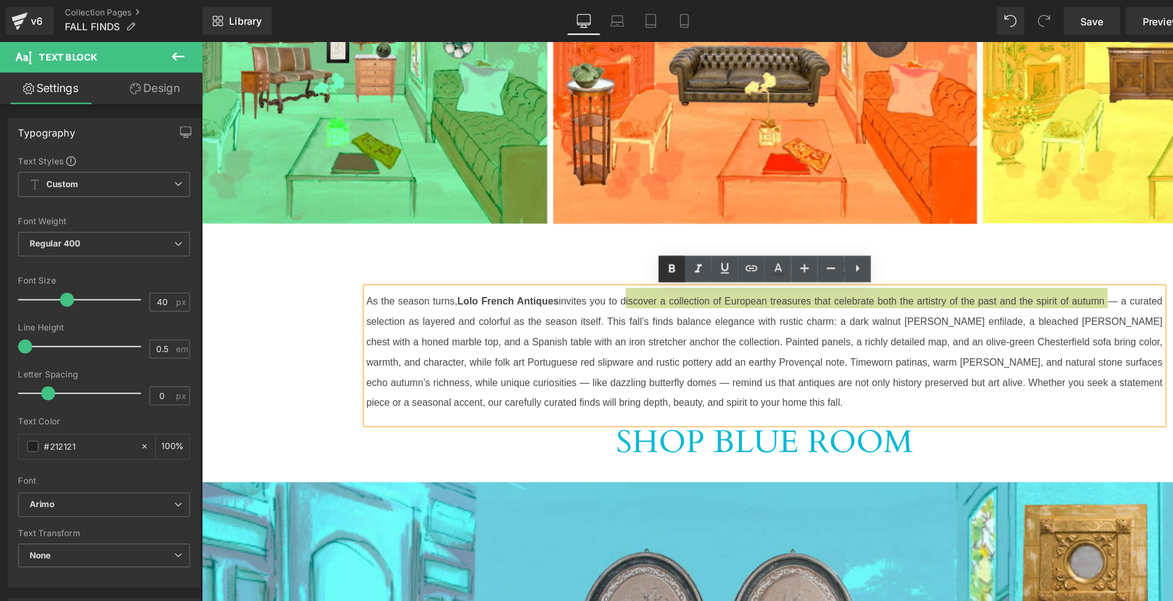
click at [594, 236] on icon at bounding box center [594, 236] width 6 height 7
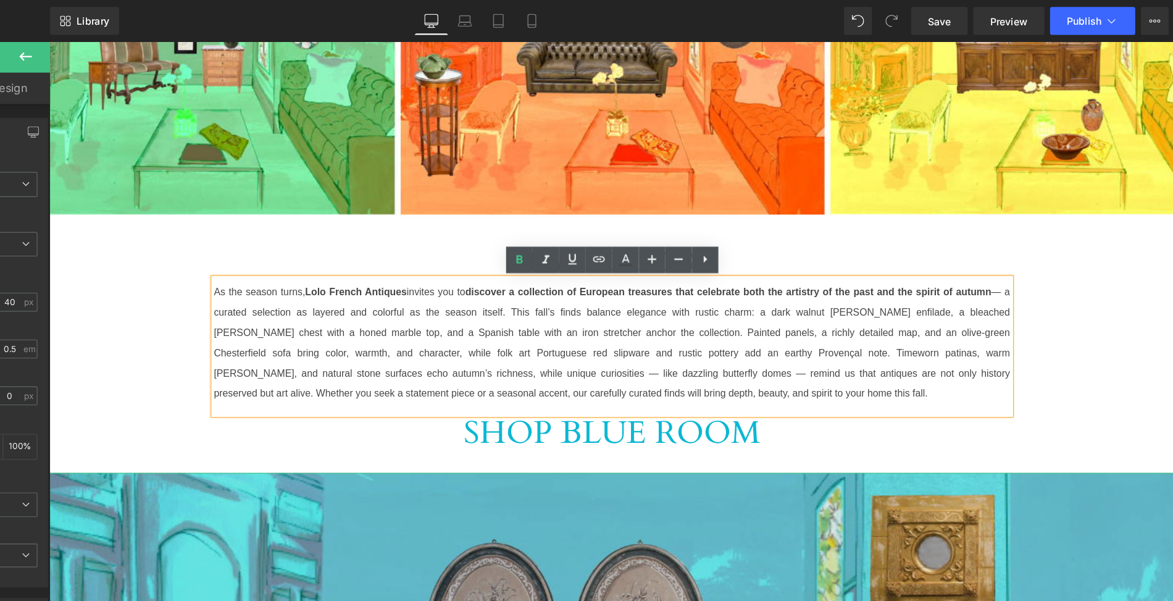
scroll to position [557, 0]
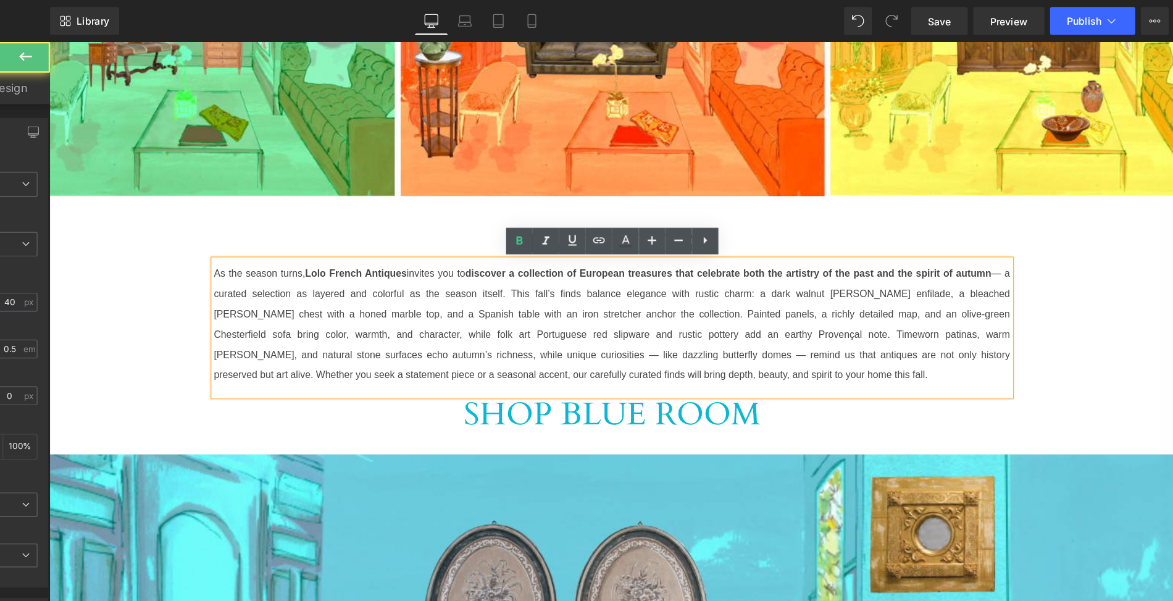
click at [585, 335] on p "As the season turns, [PERSON_NAME] Antiques invites you to discover a collectio…" at bounding box center [546, 287] width 704 height 107
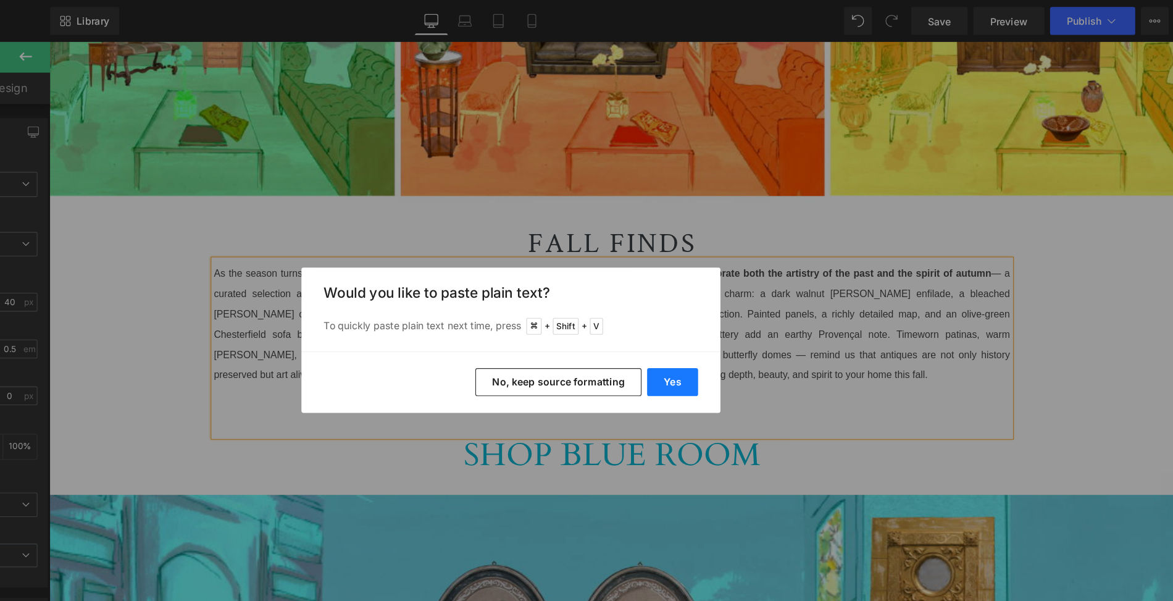
click at [733, 331] on button "Yes" at bounding box center [729, 337] width 45 height 25
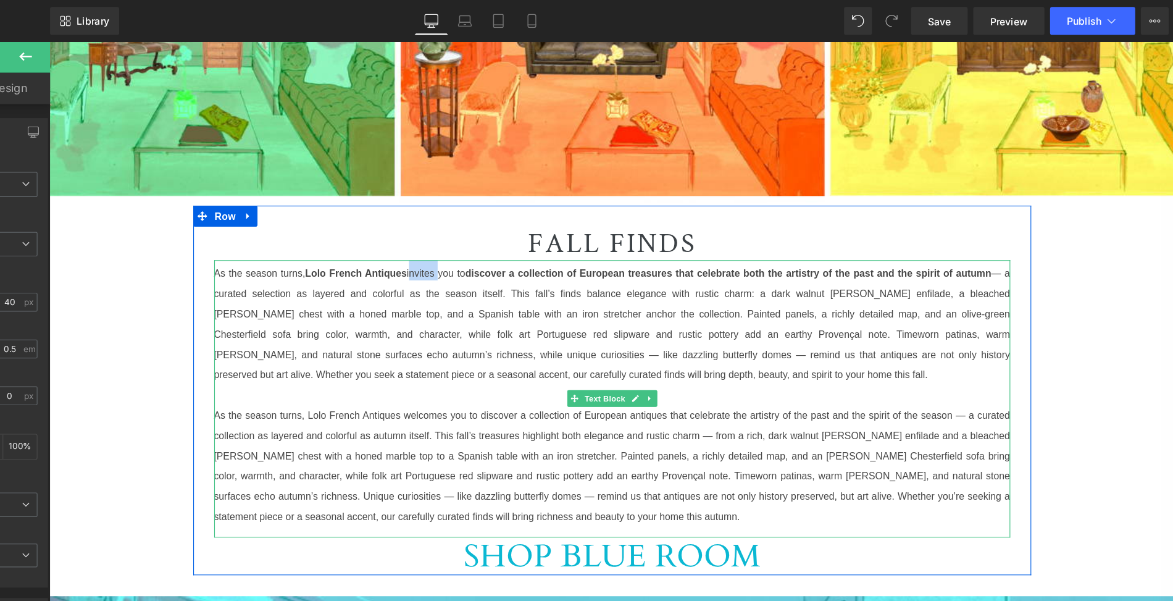
drag, startPoint x: 391, startPoint y: 244, endPoint x: 367, endPoint y: 245, distance: 23.5
click at [367, 245] on font "As the season turns, [PERSON_NAME] Antiques invites you to discover a collectio…" at bounding box center [546, 285] width 704 height 117
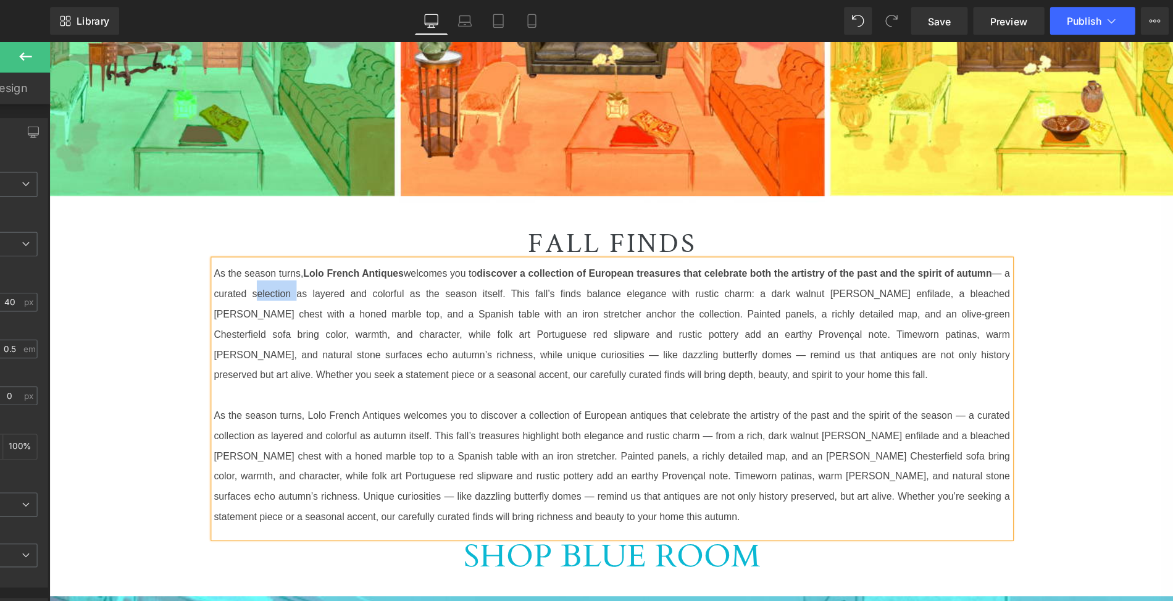
drag, startPoint x: 267, startPoint y: 263, endPoint x: 233, endPoint y: 263, distance: 33.3
click at [233, 263] on font "As the season turns, Lolo French Antiques welcomes you to discover a collection…" at bounding box center [546, 285] width 704 height 117
drag, startPoint x: 375, startPoint y: 264, endPoint x: 418, endPoint y: 268, distance: 43.4
click at [418, 268] on font "As the season turns, [PERSON_NAME] Antiques welcomes you to discover a collecti…" at bounding box center [546, 285] width 704 height 117
drag, startPoint x: 443, startPoint y: 264, endPoint x: 427, endPoint y: 264, distance: 16.1
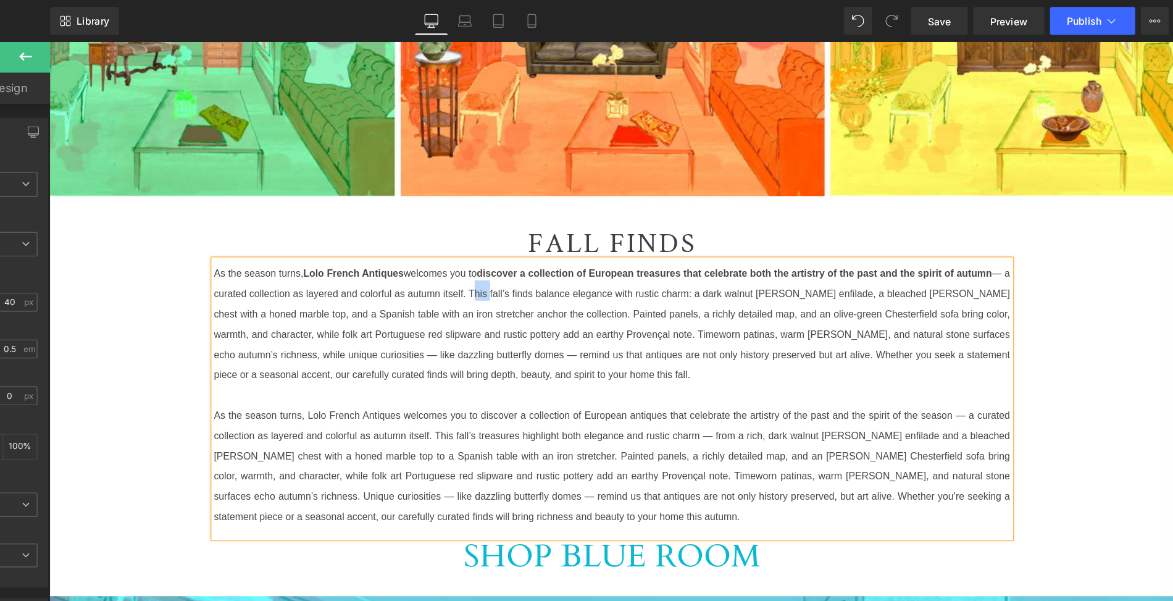
click at [427, 264] on font "As the season turns, Lolo French Antiques welcomes you to discover a collection…" at bounding box center [546, 285] width 704 height 117
drag, startPoint x: 442, startPoint y: 263, endPoint x: 479, endPoint y: 265, distance: 37.1
click at [479, 265] on font "As the season turns, Lolo French Antiques welcomes you to discover a collection…" at bounding box center [546, 285] width 704 height 117
drag, startPoint x: 443, startPoint y: 262, endPoint x: 480, endPoint y: 264, distance: 37.1
click at [480, 264] on font "As the season turns, Lolo French Antiques welcomes you to discover a collection…" at bounding box center [546, 285] width 704 height 117
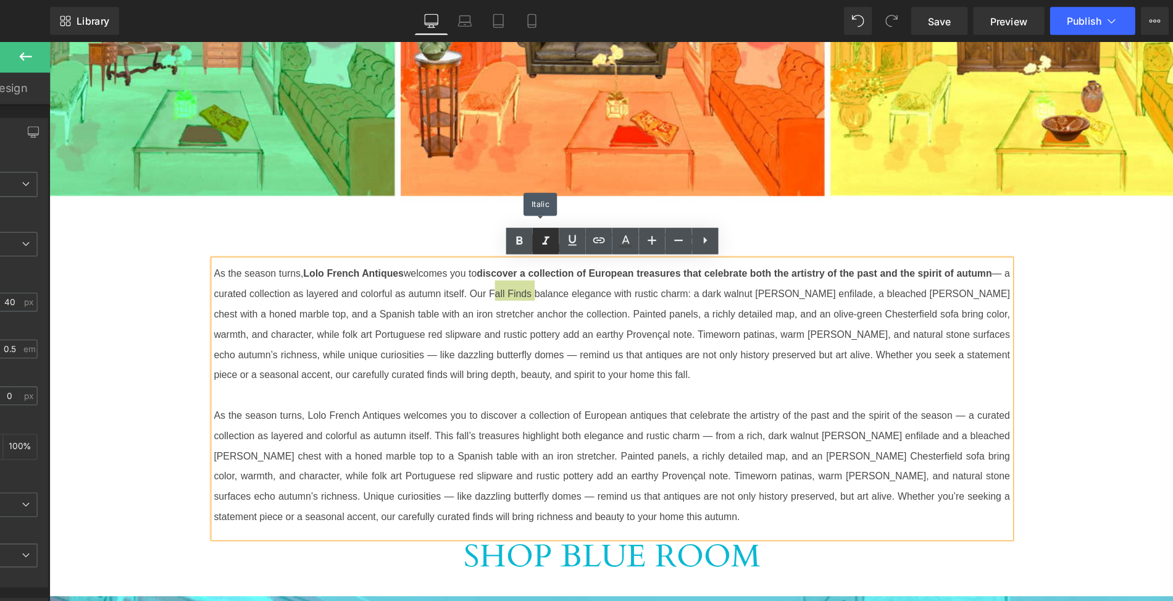
click at [619, 212] on icon at bounding box center [617, 213] width 15 height 15
click at [594, 212] on icon at bounding box center [594, 212] width 6 height 7
drag, startPoint x: 518, startPoint y: 264, endPoint x: 488, endPoint y: 265, distance: 30.3
click at [488, 265] on font "As the season turns, Lolo French Antiques welcomes you to discover a collection…" at bounding box center [546, 285] width 704 height 117
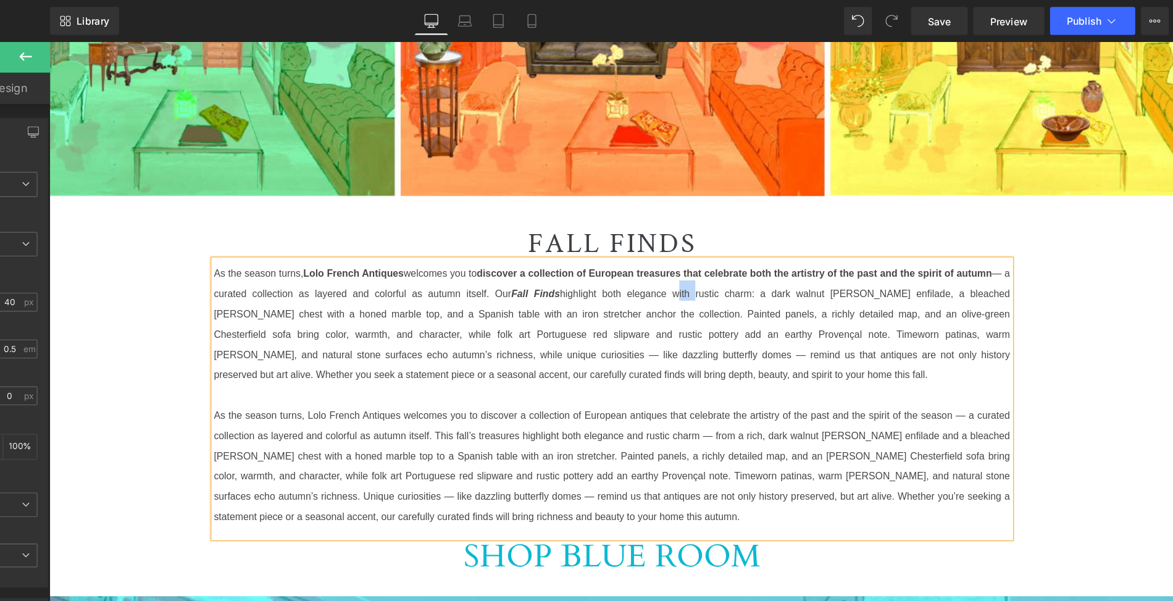
drag, startPoint x: 577, startPoint y: 262, endPoint x: 593, endPoint y: 262, distance: 15.4
click at [593, 262] on font "As the season turns, Lolo French Antiques welcomes you to discover a collection…" at bounding box center [546, 285] width 704 height 117
drag, startPoint x: 693, startPoint y: 245, endPoint x: 674, endPoint y: 246, distance: 18.5
click at [674, 246] on font "As the season turns, Lolo French Antiques welcomes you to discover a collection…" at bounding box center [546, 285] width 704 height 117
click at [642, 263] on font "As the season turns, Lolo French Antiques welcomes you to discover a collection…" at bounding box center [546, 285] width 704 height 117
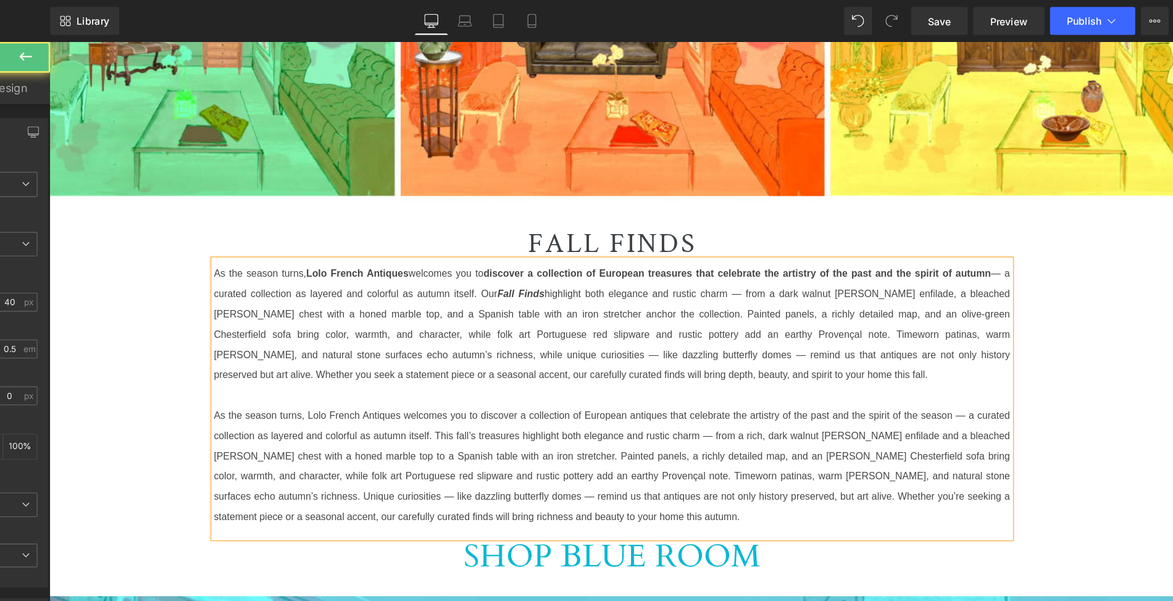
click at [674, 264] on font "As the season turns, Lolo French Antiques welcomes you to discover a collection…" at bounding box center [546, 285] width 704 height 117
click at [830, 264] on font "As the season turns, Lolo French Antiques welcomes you to discover a collection…" at bounding box center [546, 285] width 704 height 117
drag, startPoint x: 351, startPoint y: 281, endPoint x: 372, endPoint y: 282, distance: 21.0
click at [372, 282] on font "As the season turns, Lolo French Antiques welcomes you to discover a collection…" at bounding box center [546, 285] width 704 height 117
click at [640, 264] on font "As the season turns, Lolo French Antiques welcomes you to discover a collection…" at bounding box center [546, 285] width 704 height 117
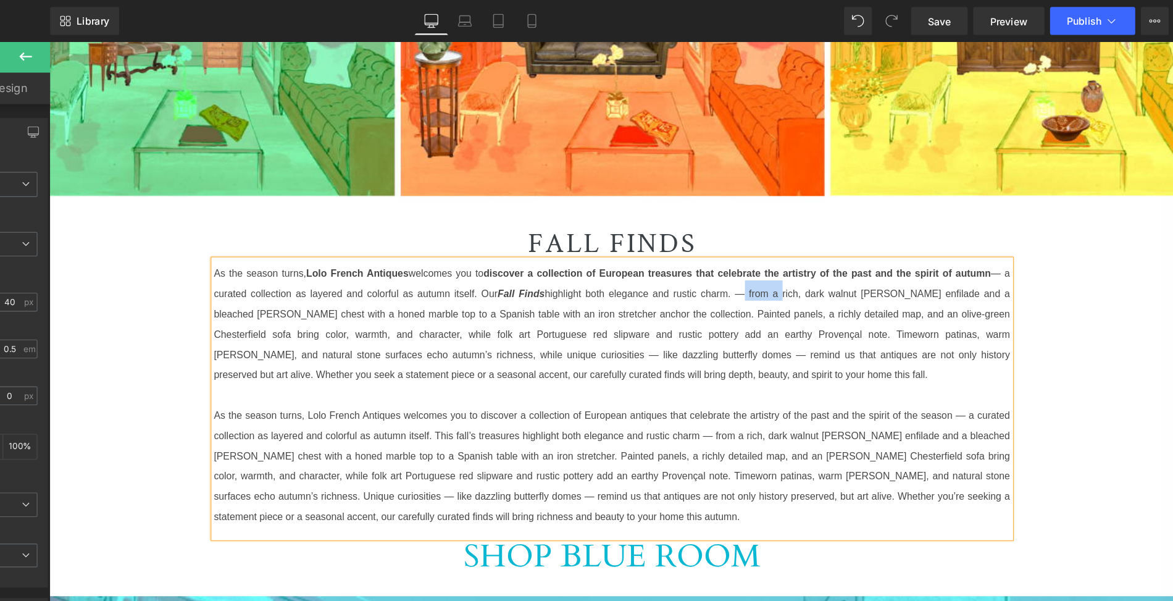
drag, startPoint x: 643, startPoint y: 262, endPoint x: 679, endPoint y: 267, distance: 36.1
click at [679, 267] on font "As the season turns, Lolo French Antiques welcomes you to discover a collection…" at bounding box center [546, 285] width 704 height 117
drag, startPoint x: 814, startPoint y: 263, endPoint x: 839, endPoint y: 264, distance: 25.3
click at [839, 264] on font "As the season turns, Lolo French Antiques welcomes you to discover a collection…" at bounding box center [546, 285] width 704 height 117
click at [312, 280] on font "As the season turns, Lolo French Antiques welcomes you to discover a collection…" at bounding box center [546, 285] width 704 height 117
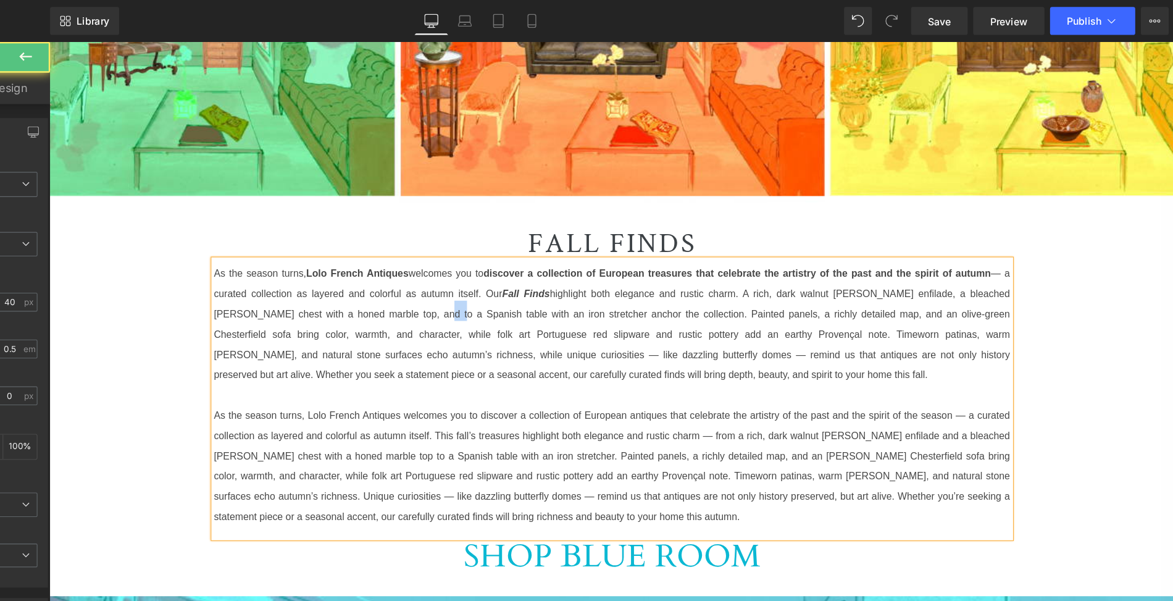
drag, startPoint x: 336, startPoint y: 280, endPoint x: 347, endPoint y: 280, distance: 11.1
click at [347, 280] on font "As the season turns, Lolo French Antiques welcomes you to discover a collection…" at bounding box center [546, 285] width 704 height 117
click at [762, 281] on font "As the season turns, Lolo French Antiques welcomes you to discover a collection…" at bounding box center [546, 285] width 704 height 117
click at [262, 318] on font "As the season turns, Lolo French Antiques welcomes you to discover a collection…" at bounding box center [546, 285] width 704 height 117
click at [194, 443] on div "As the season turns, Lolo French Antiques welcomes you to discover a collection…" at bounding box center [546, 356] width 704 height 245
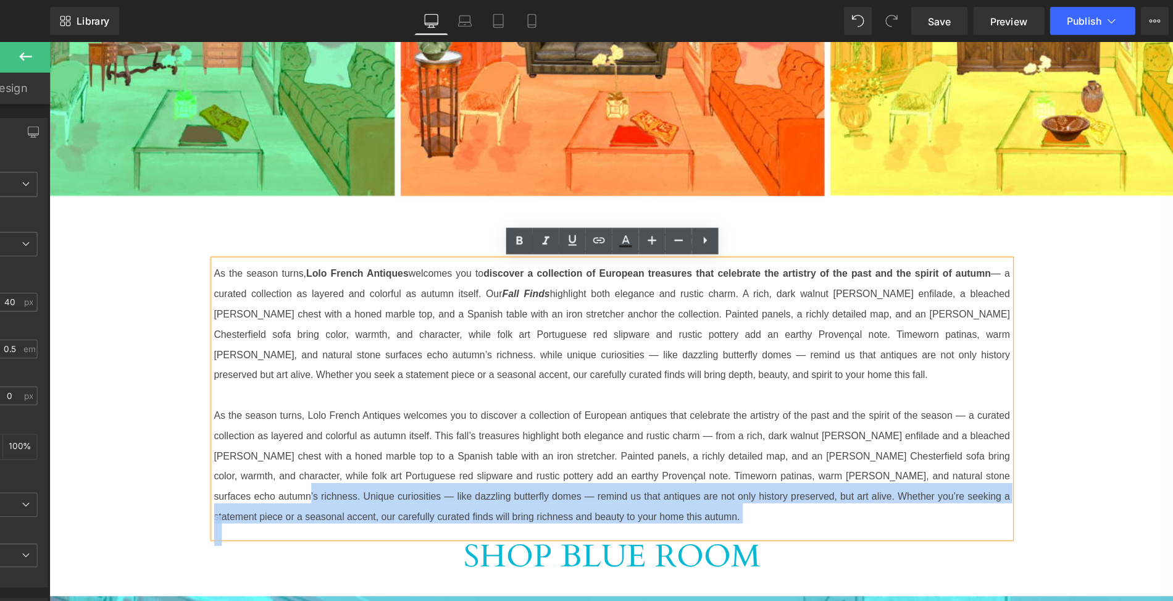
click at [194, 444] on div "As the season turns, Lolo French Antiques welcomes you to discover a collection…" at bounding box center [546, 356] width 704 height 245
copy span "Unique curiosities — like dazzling butterfly domes — remind us that antiques ar…"
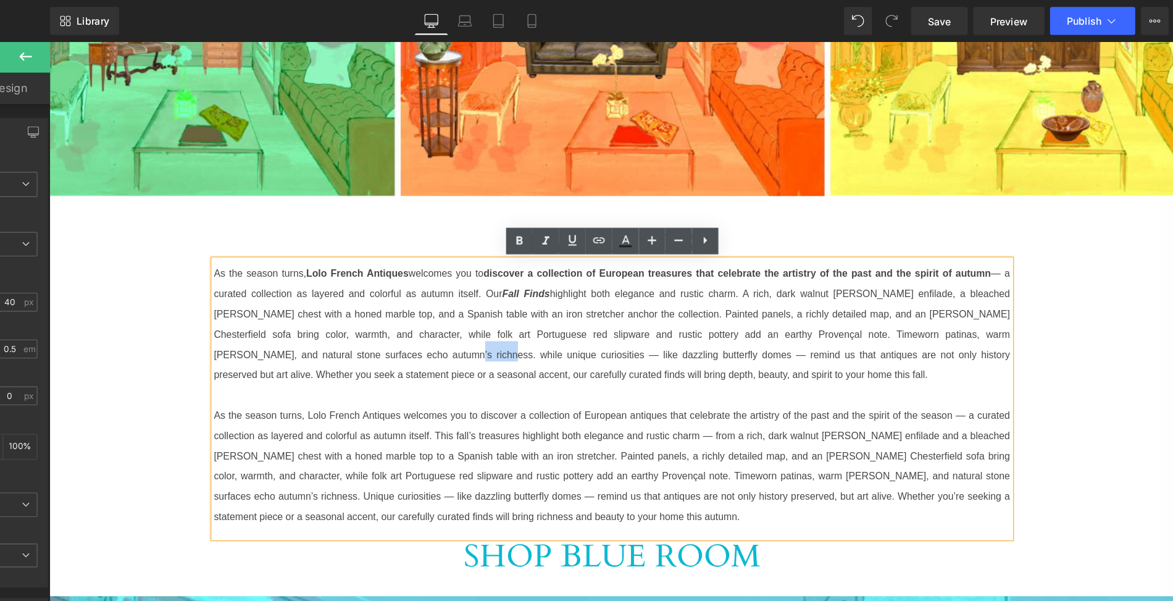
drag, startPoint x: 267, startPoint y: 316, endPoint x: 296, endPoint y: 317, distance: 29.0
click at [296, 317] on font "As the season turns, Lolo French Antiques welcomes you to discover a collection…" at bounding box center [546, 285] width 704 height 117
click at [786, 315] on span "As the season turns, Lolo French Antiques welcomes you to discover a collection…" at bounding box center [546, 290] width 704 height 99
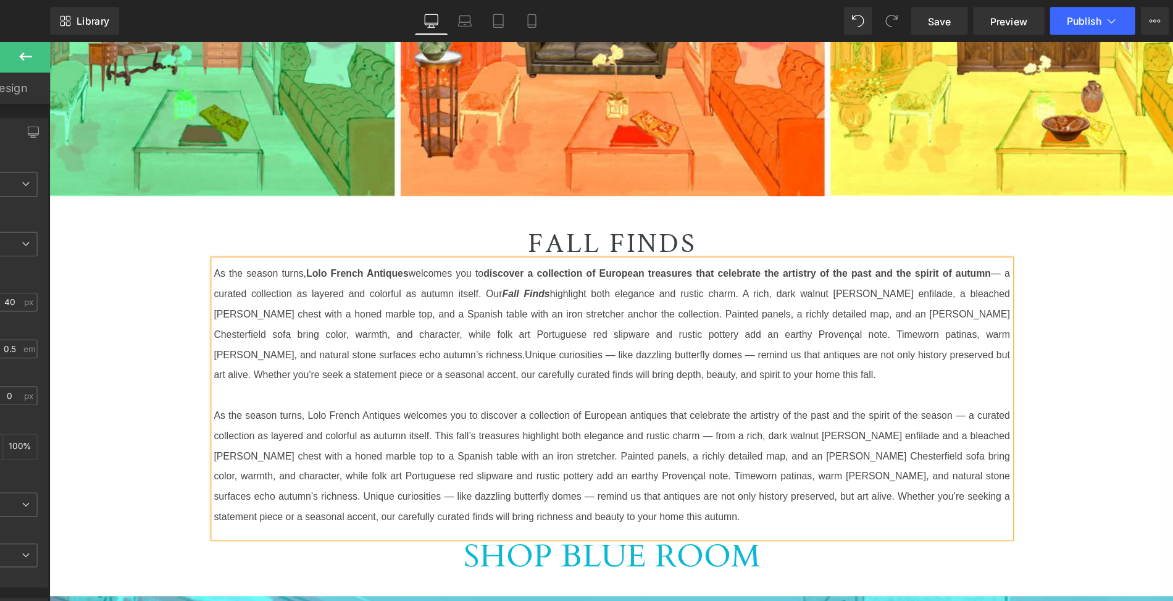
click at [809, 314] on span "As the season turns, Lolo French Antiques welcomes you to discover a collection…" at bounding box center [546, 290] width 704 height 99
drag, startPoint x: 438, startPoint y: 334, endPoint x: 416, endPoint y: 334, distance: 22.2
click at [416, 334] on span "As the season turns, Lolo French Antiques welcomes you to discover a collection…" at bounding box center [546, 290] width 704 height 99
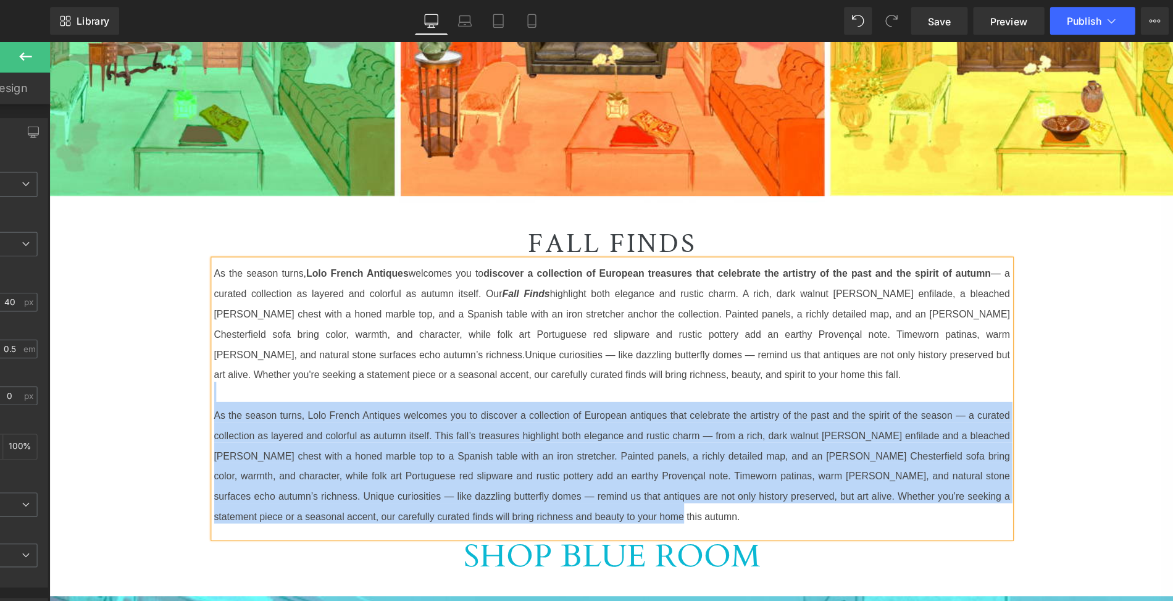
drag, startPoint x: 546, startPoint y: 461, endPoint x: 190, endPoint y: 344, distance: 374.6
click at [190, 344] on div "FALL FINDS Heading As the season turns, Lolo French Antiques welcomes you to di…" at bounding box center [546, 349] width 722 height 327
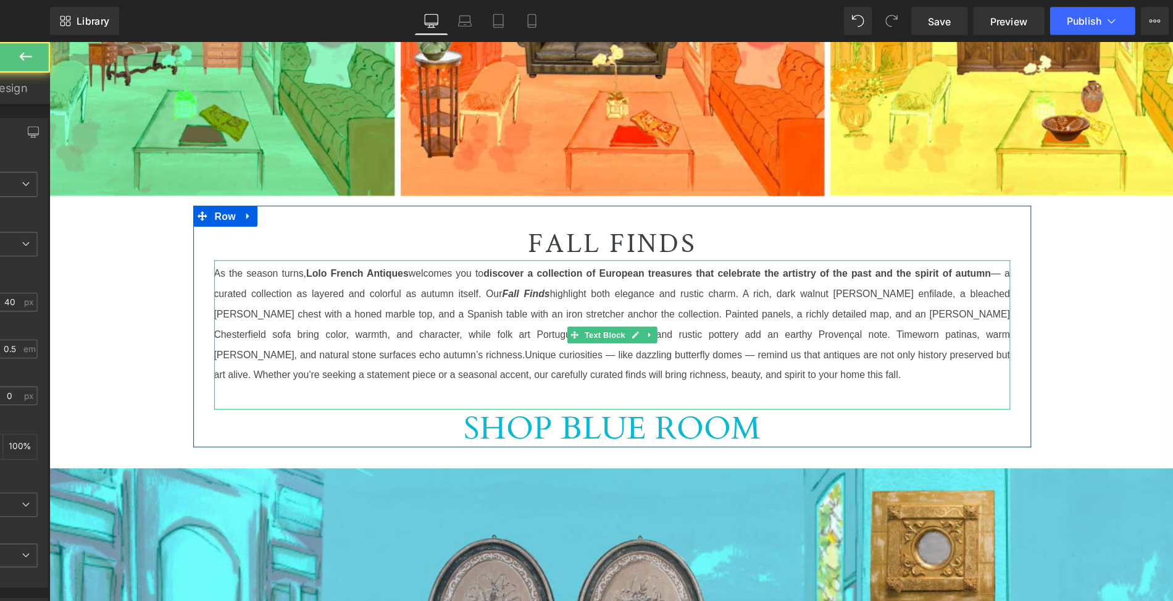
click at [714, 301] on font "As the season turns, Lolo French Antiques welcomes you to discover a collection…" at bounding box center [546, 285] width 704 height 117
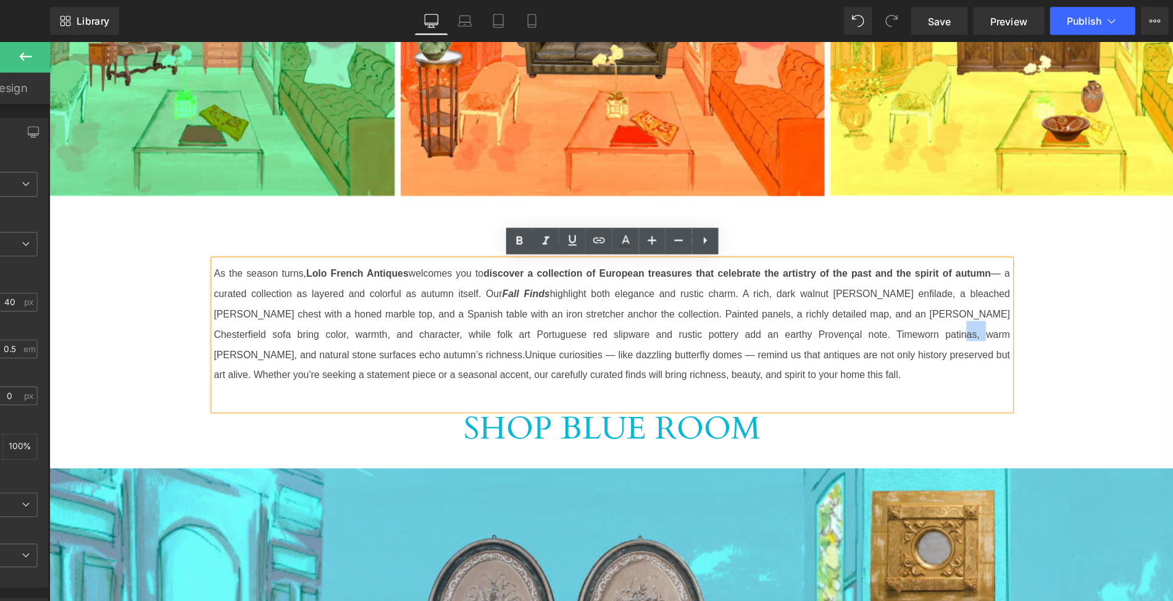
drag, startPoint x: 714, startPoint y: 301, endPoint x: 736, endPoint y: 302, distance: 22.2
click at [736, 302] on font "As the season turns, Lolo French Antiques welcomes you to discover a collection…" at bounding box center [546, 285] width 704 height 117
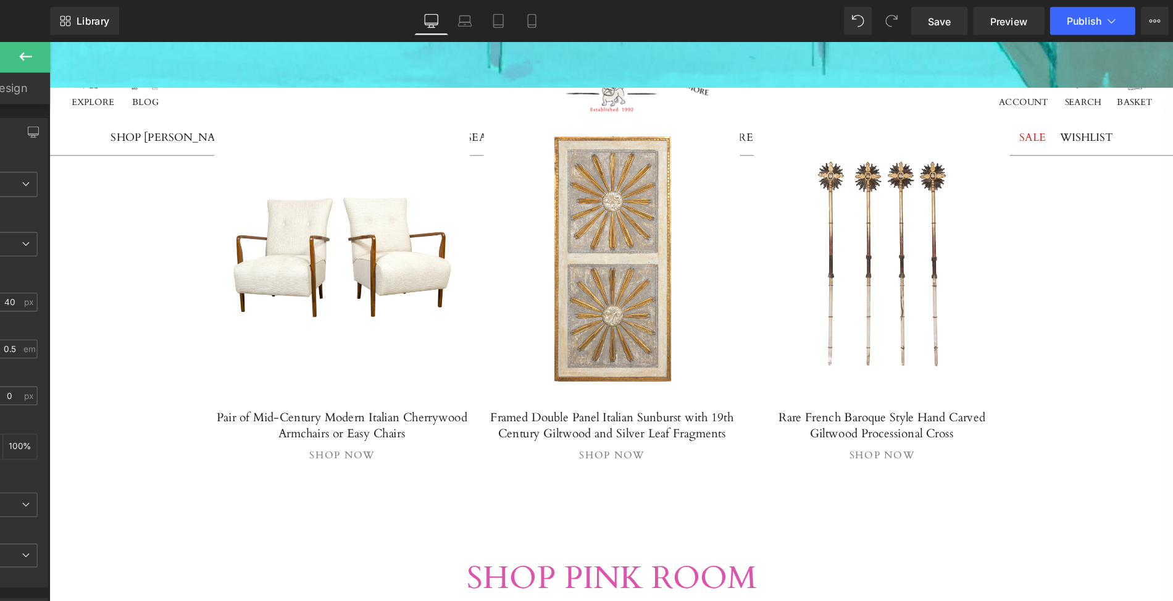
scroll to position [1464, 0]
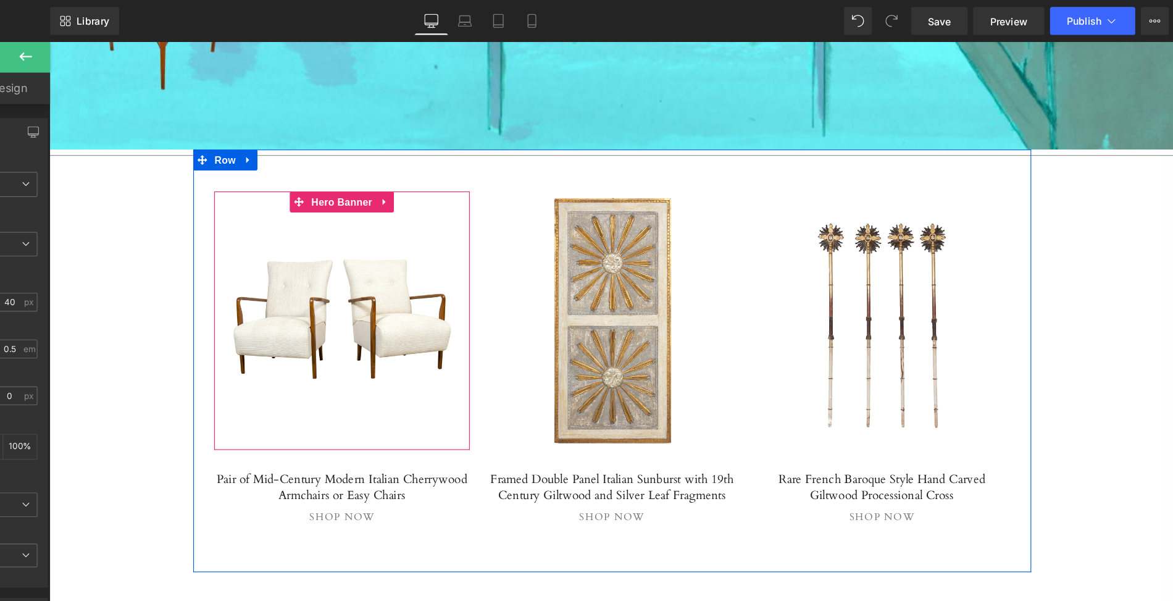
click at [286, 296] on span "Separator" at bounding box center [307, 287] width 227 height 31
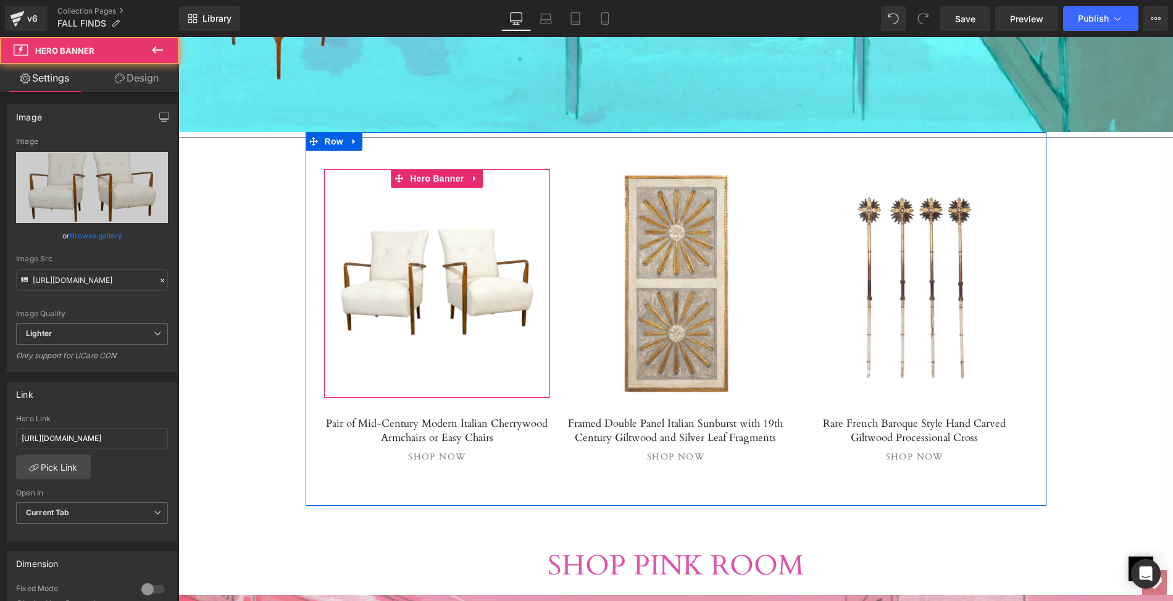
click at [367, 323] on div at bounding box center [437, 283] width 227 height 228
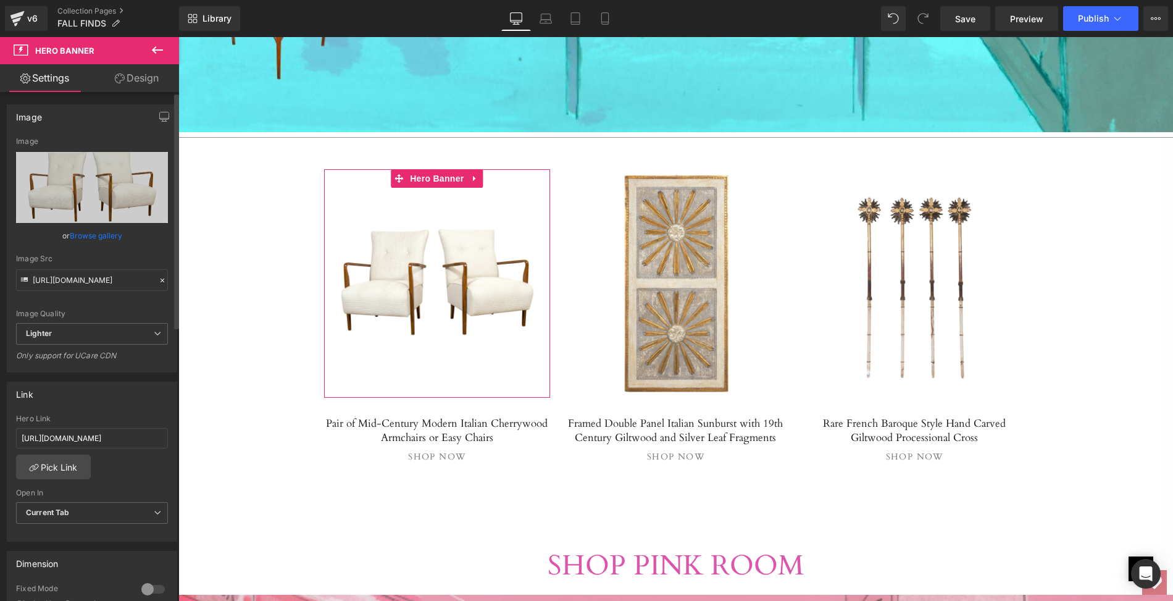
click at [99, 237] on link "Browse gallery" at bounding box center [96, 236] width 52 height 22
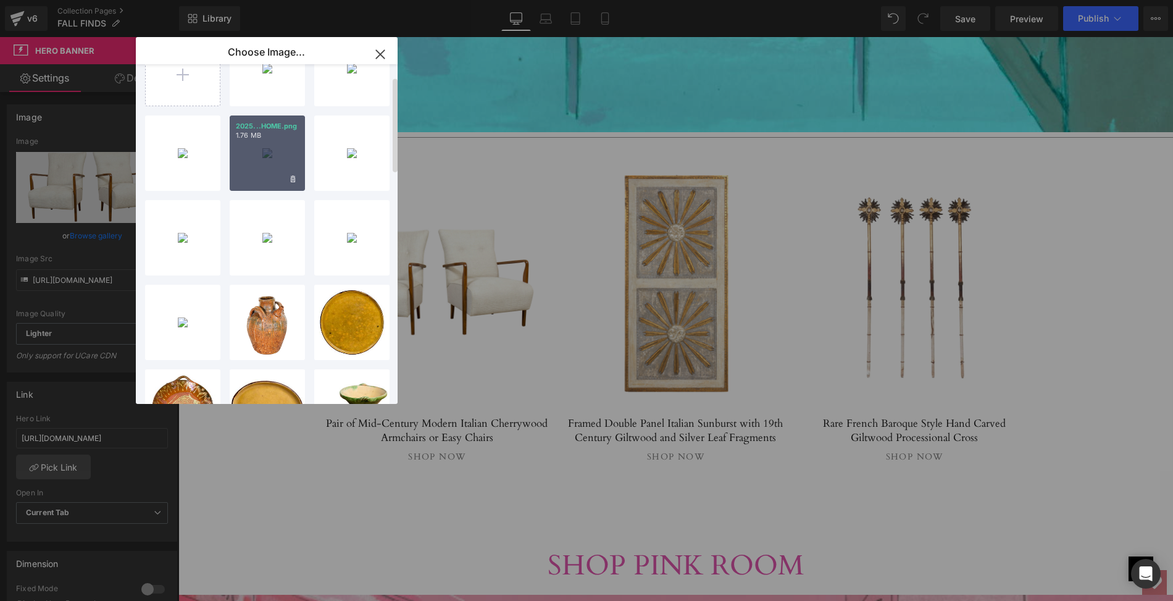
scroll to position [0, 0]
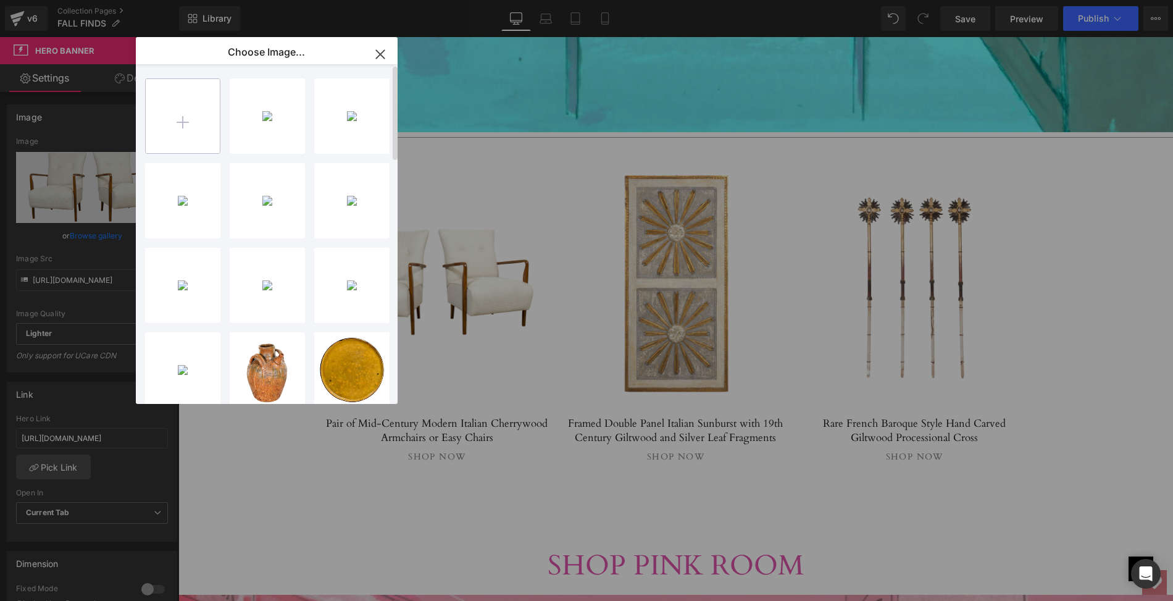
click at [181, 121] on input "file" at bounding box center [183, 116] width 74 height 74
type input "C:\fakepath\LOPM43-7_clipped_rev_2.png"
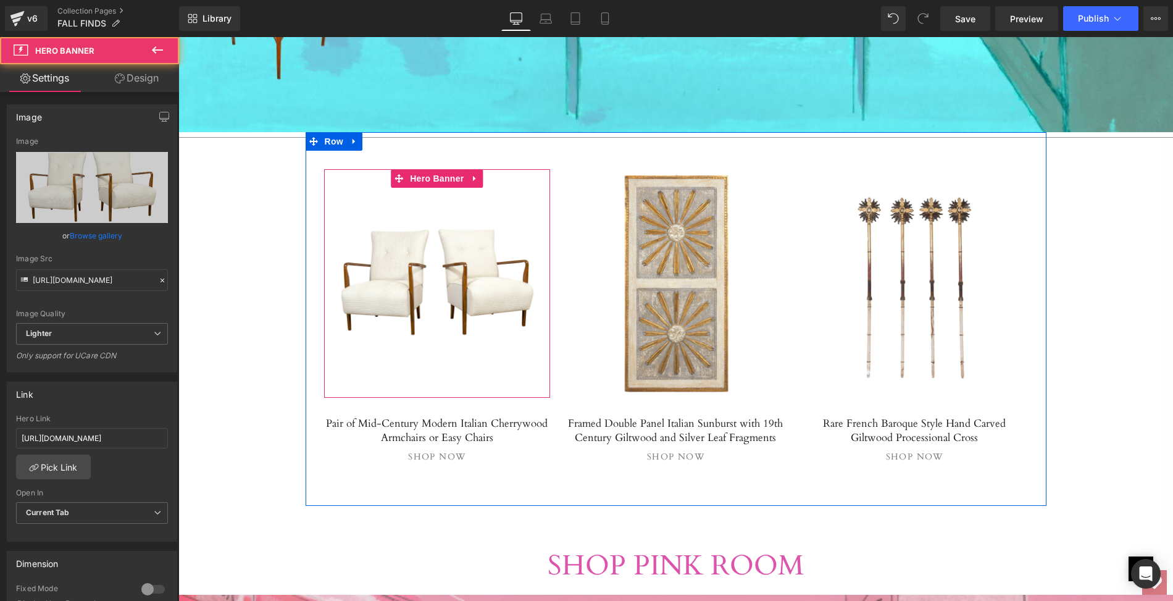
click at [486, 297] on span "Separator" at bounding box center [437, 283] width 227 height 31
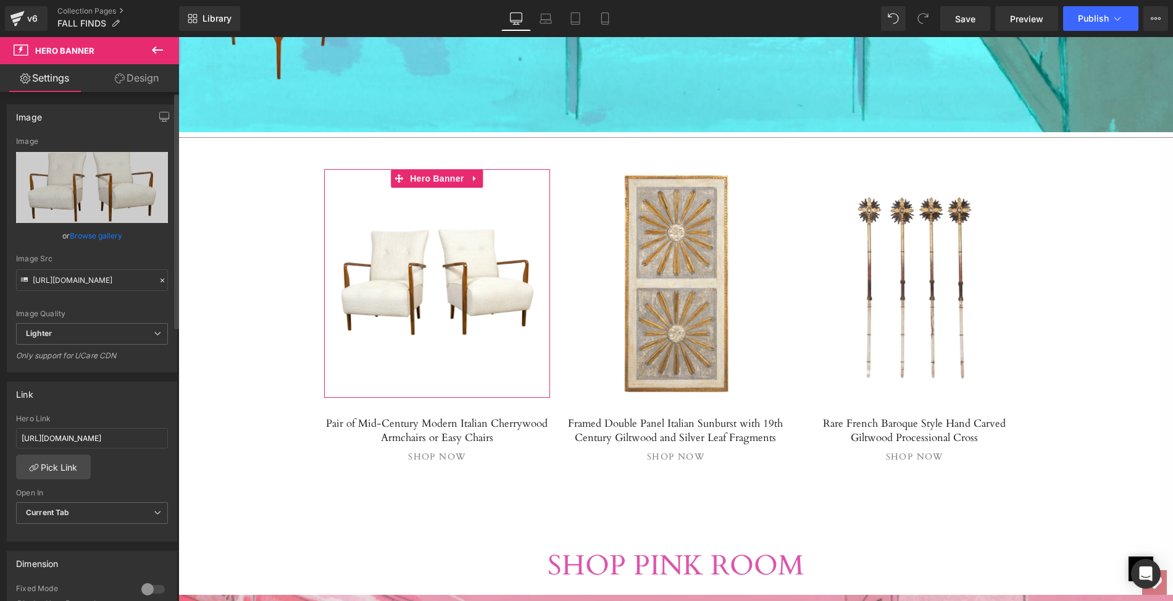
click at [114, 235] on link "Browse gallery" at bounding box center [96, 236] width 52 height 22
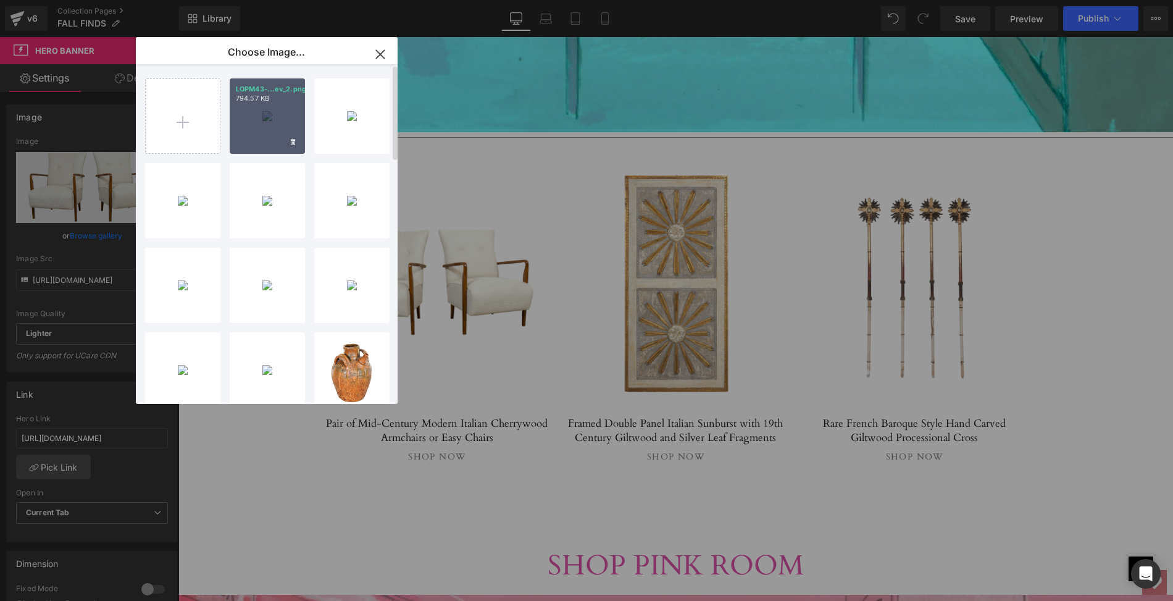
click at [264, 125] on div "LOPM43-...ev_2.png 794.57 KB" at bounding box center [267, 115] width 75 height 75
type input "[URL][DOMAIN_NAME]"
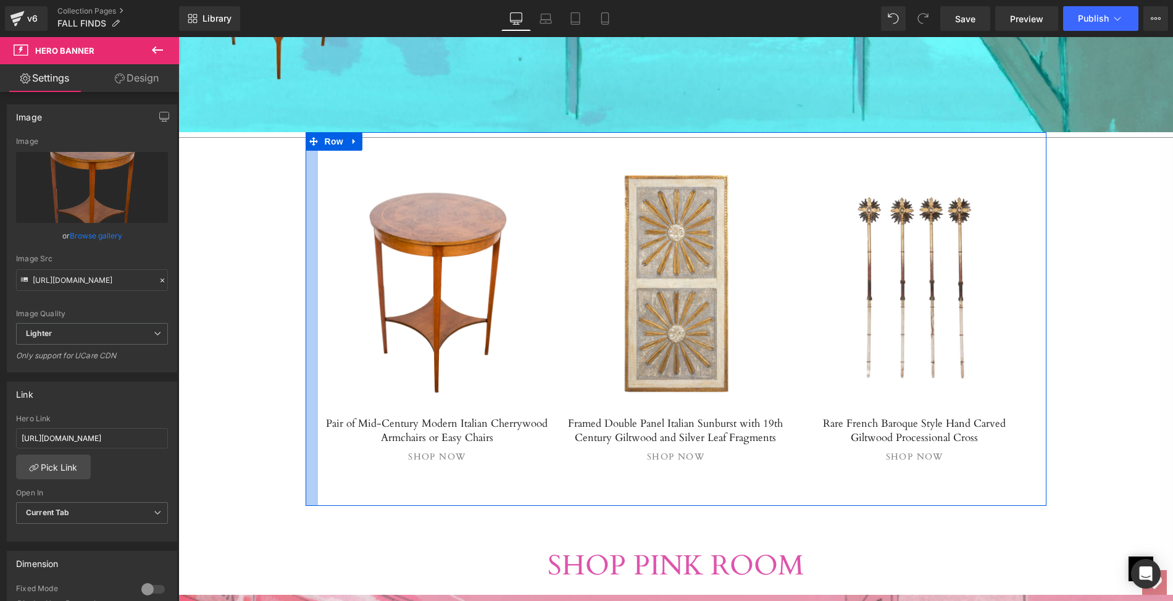
scroll to position [1499, 0]
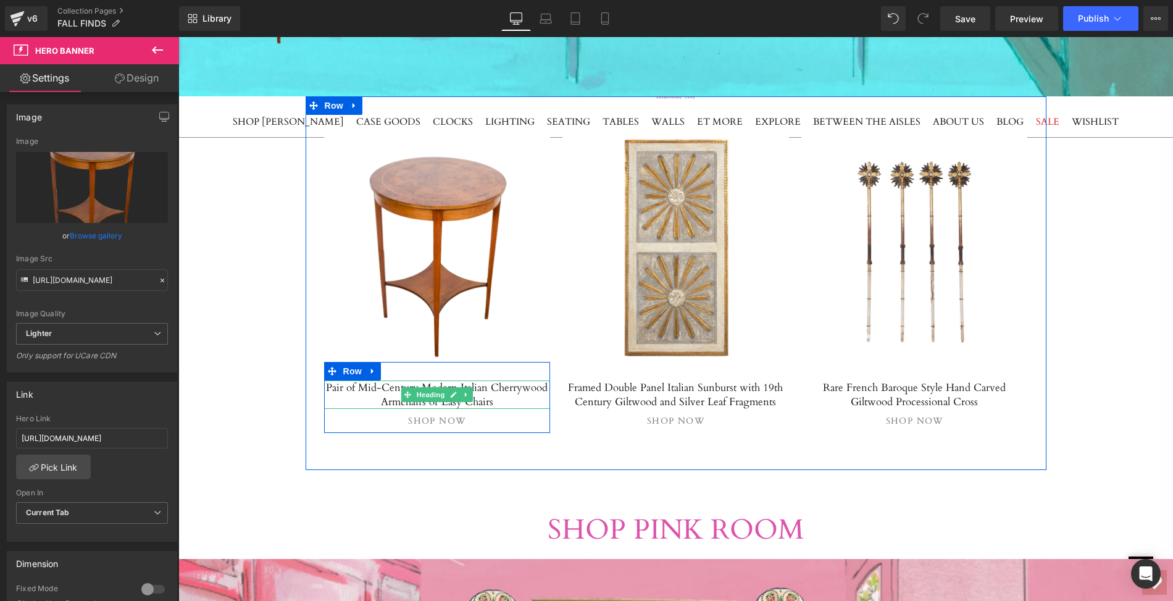
click at [347, 386] on h5 "Pair of Mid-Century Modern Italian Cherrywood Armchairs or Easy Chairs" at bounding box center [437, 394] width 227 height 28
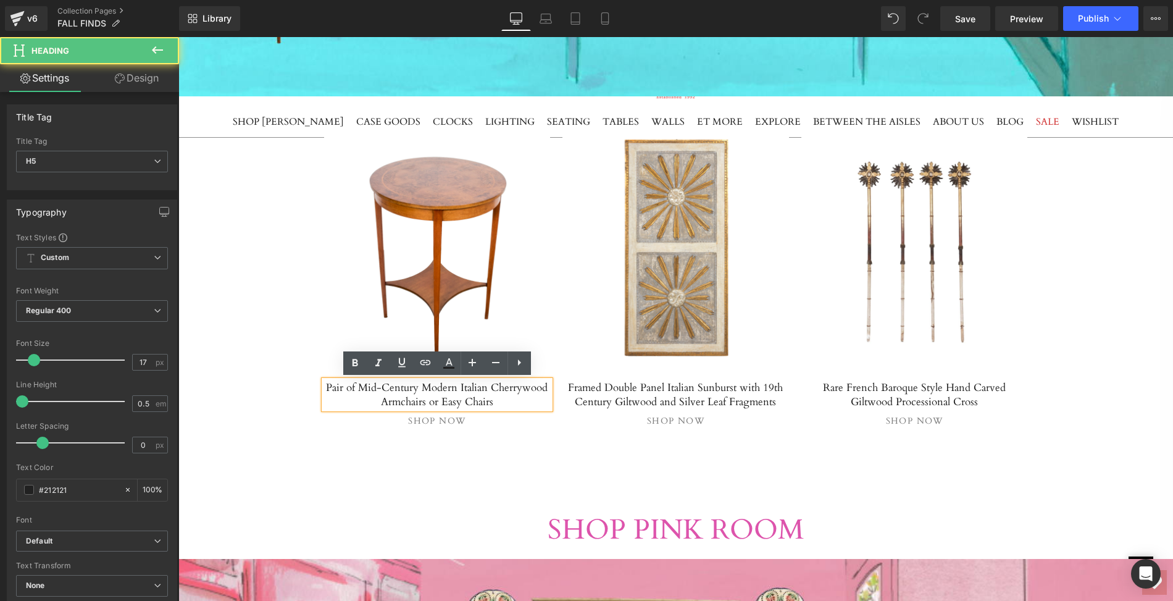
click at [333, 386] on h5 "Pair of Mid-Century Modern Italian Cherrywood Armchairs or Easy Chairs" at bounding box center [437, 394] width 227 height 28
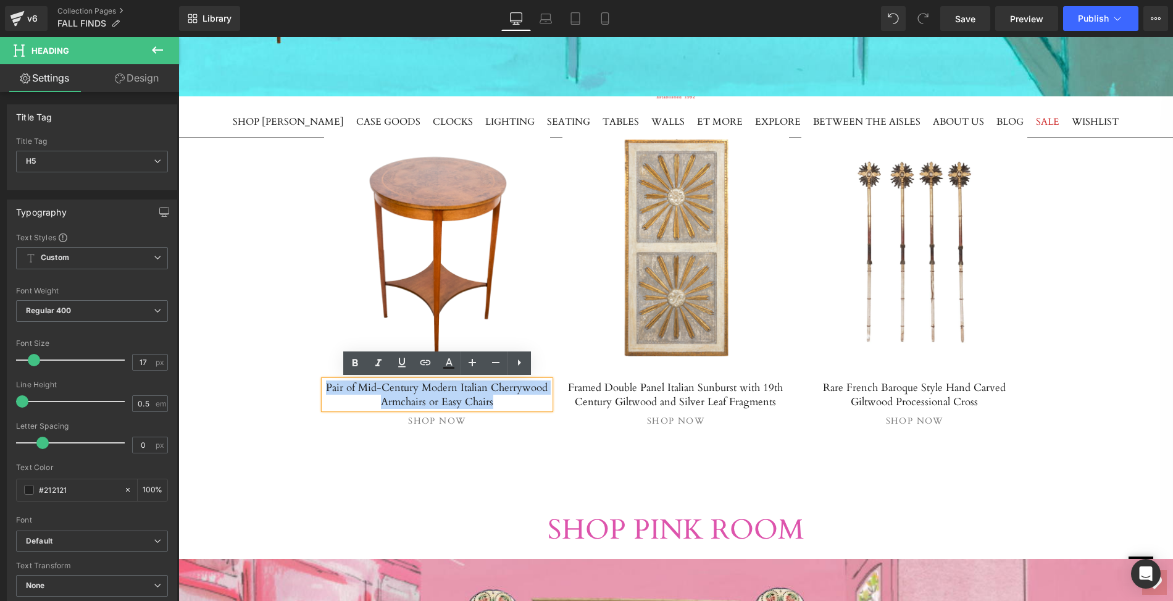
drag, startPoint x: 333, startPoint y: 386, endPoint x: 492, endPoint y: 401, distance: 159.3
click at [492, 401] on h5 "Pair of Mid-Century Modern Italian Cherrywood Armchairs or Easy Chairs" at bounding box center [437, 394] width 227 height 28
paste div
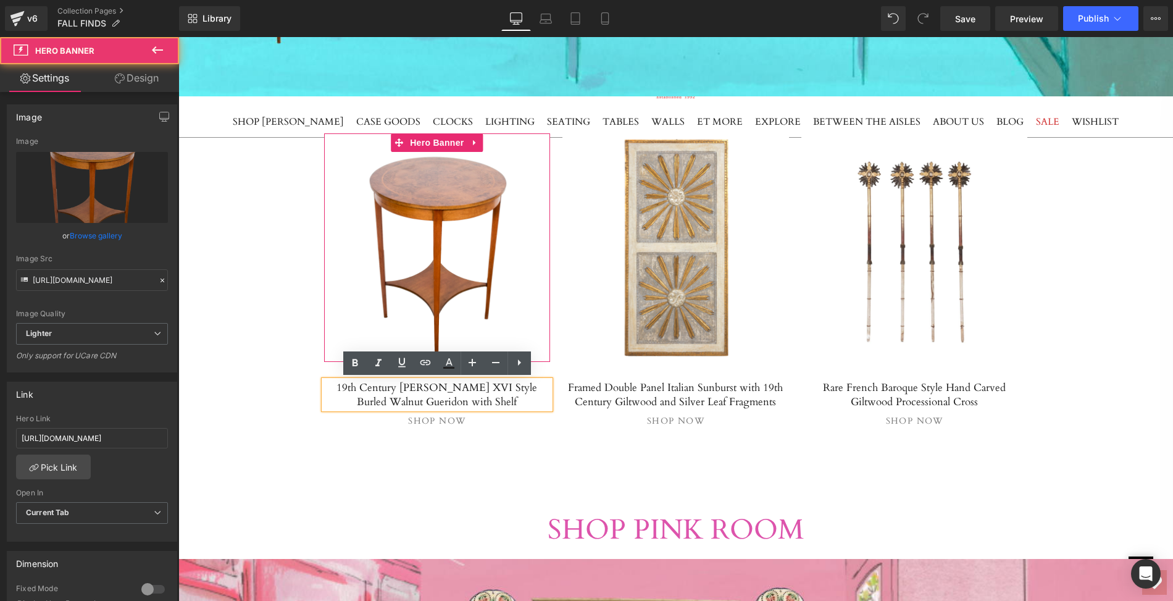
click at [402, 259] on span "Separator" at bounding box center [437, 247] width 227 height 31
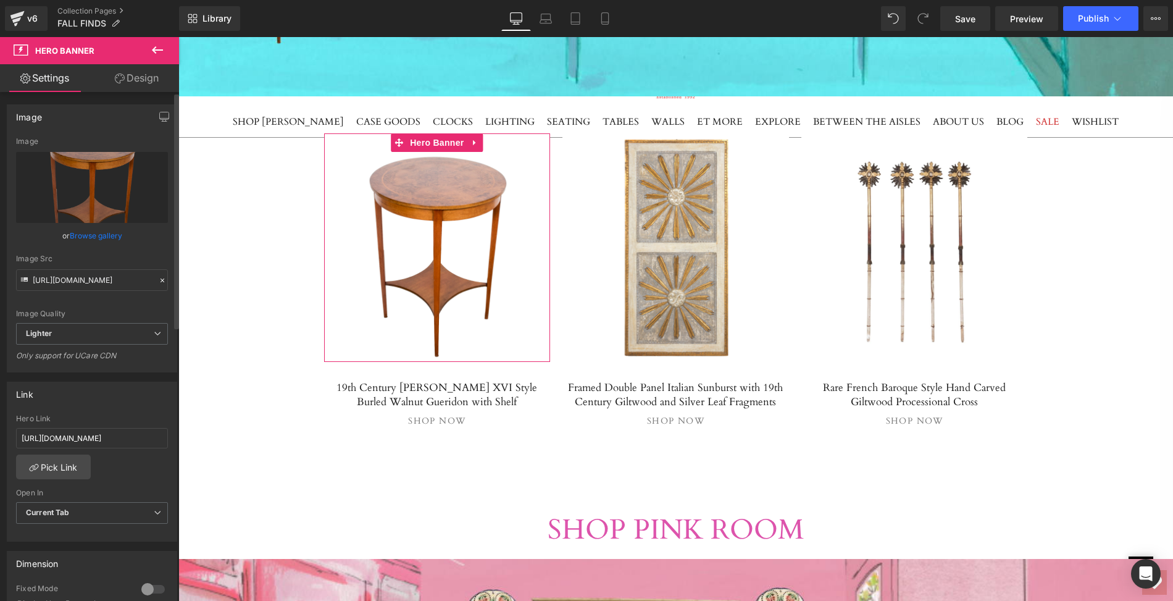
click at [83, 236] on link "Browse gallery" at bounding box center [96, 236] width 52 height 22
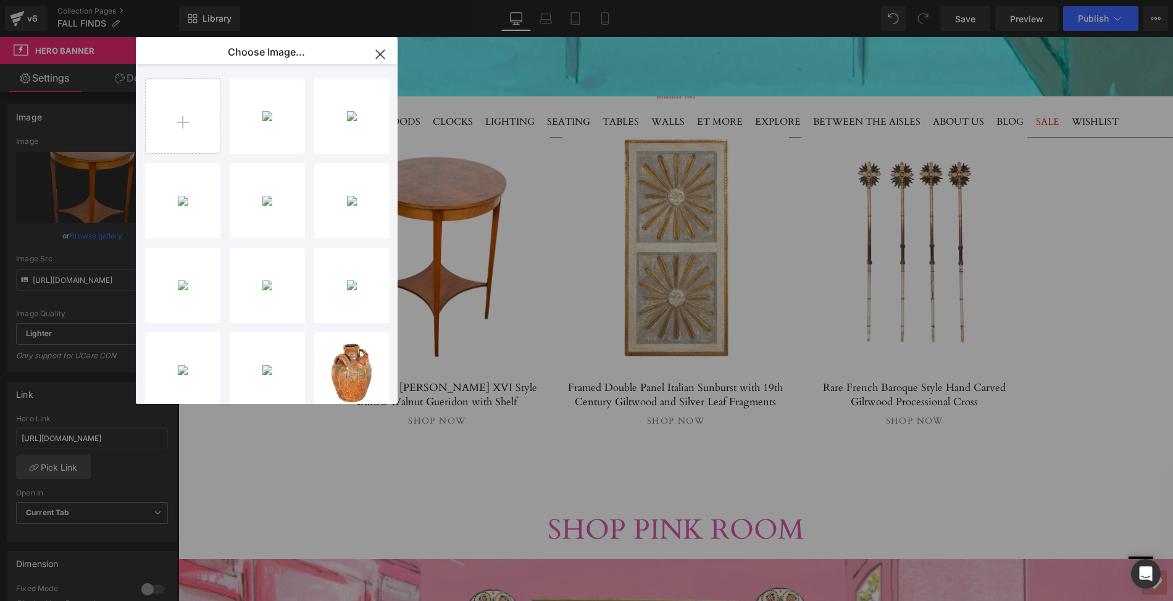
click at [380, 51] on icon "button" at bounding box center [380, 54] width 20 height 20
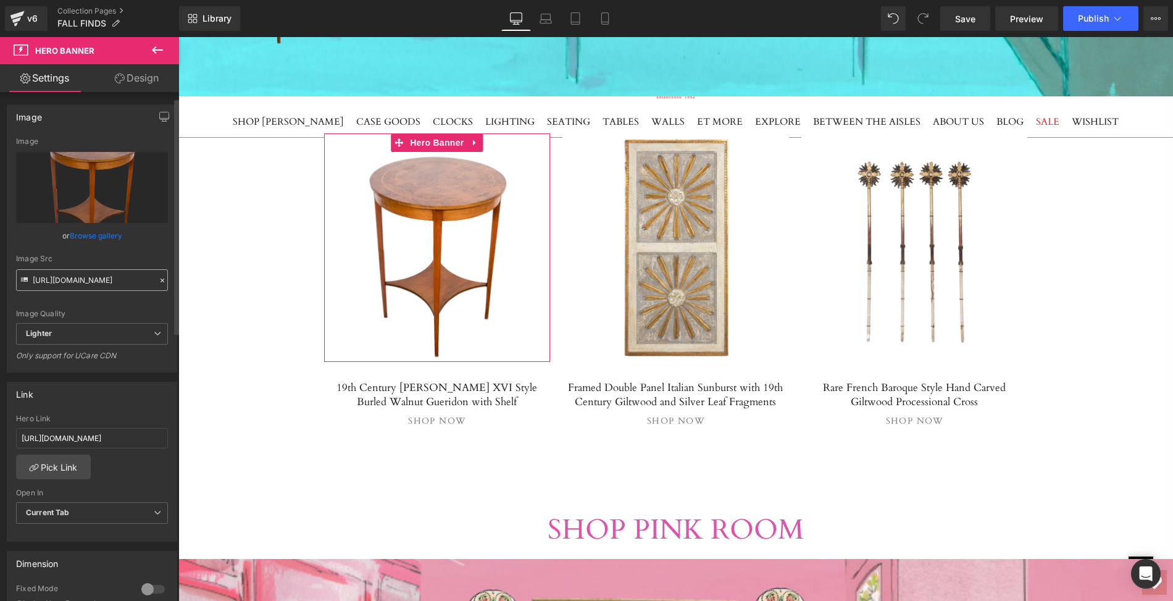
scroll to position [66, 0]
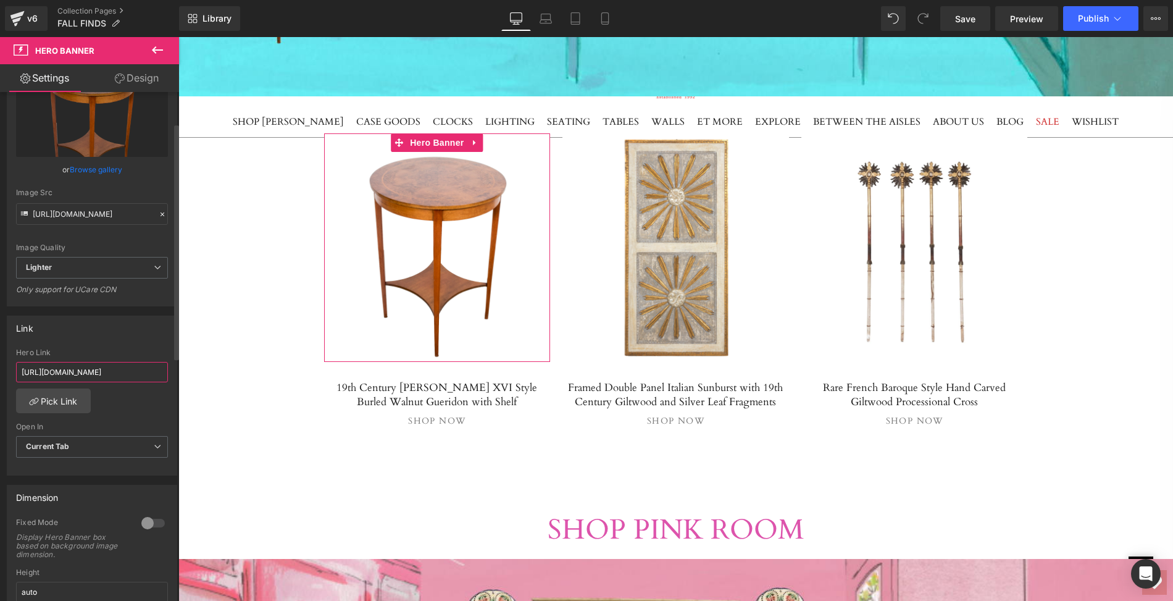
click at [18, 367] on input "[URL][DOMAIN_NAME]" at bounding box center [92, 372] width 152 height 20
drag, startPoint x: 18, startPoint y: 367, endPoint x: 159, endPoint y: 369, distance: 140.8
click at [159, 369] on input "[URL][DOMAIN_NAME]" at bounding box center [92, 372] width 152 height 20
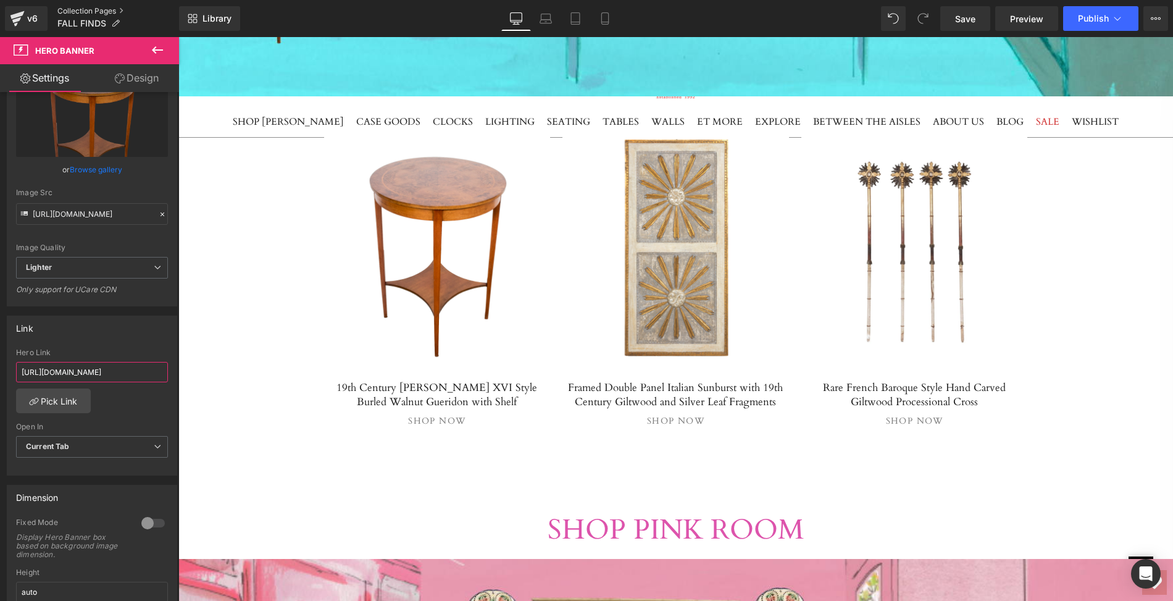
paste input "19th-century-french-louis-xvi-style-burled-walnut-gueridon-with-shelf"
type input "[URL][DOMAIN_NAME]"
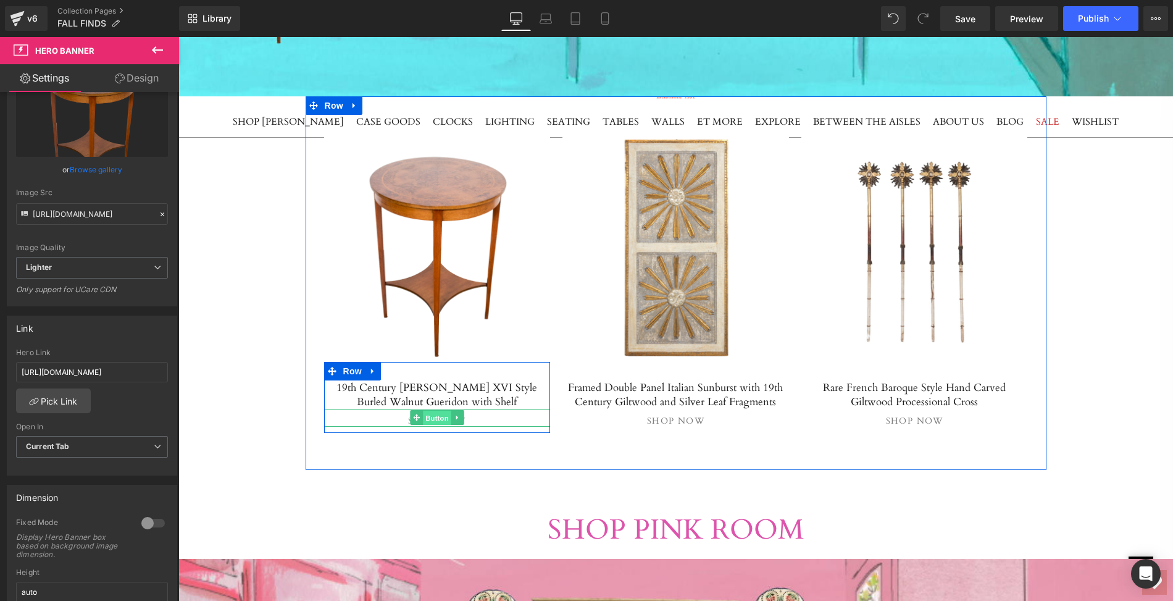
click at [435, 414] on span "Button" at bounding box center [437, 418] width 28 height 15
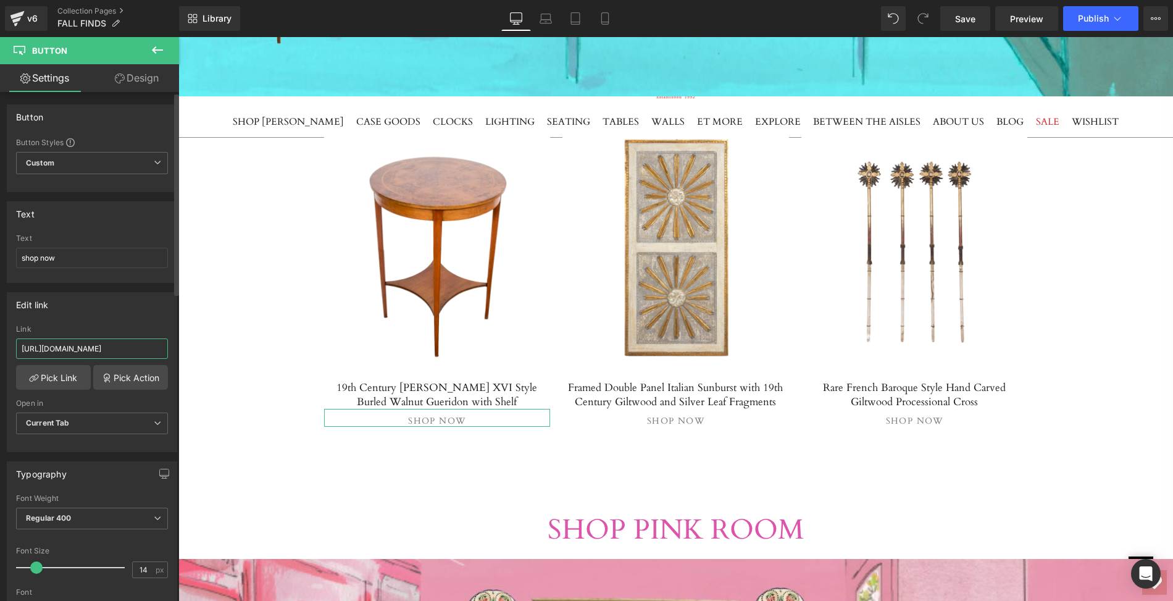
click at [20, 344] on input "[URL][DOMAIN_NAME]" at bounding box center [92, 348] width 152 height 20
drag, startPoint x: 20, startPoint y: 344, endPoint x: 159, endPoint y: 351, distance: 139.0
click at [159, 351] on input "[URL][DOMAIN_NAME]" at bounding box center [92, 348] width 152 height 20
paste input "19th-century-french-louis-xvi-style-burled-walnut-gueridon-with-shelf"
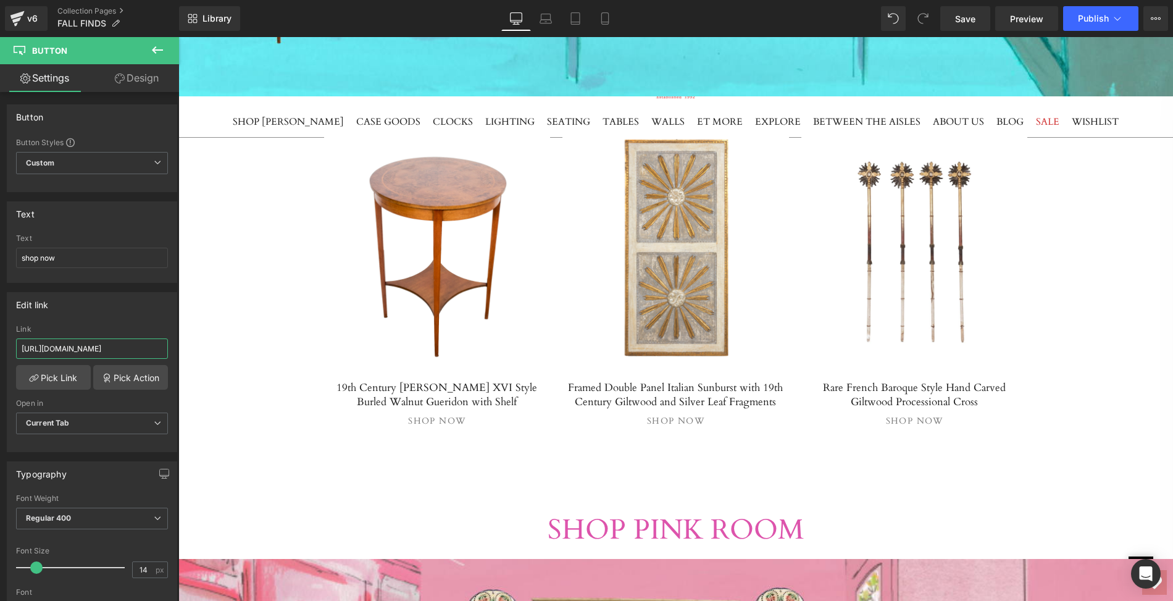
type input "[URL][DOMAIN_NAME]"
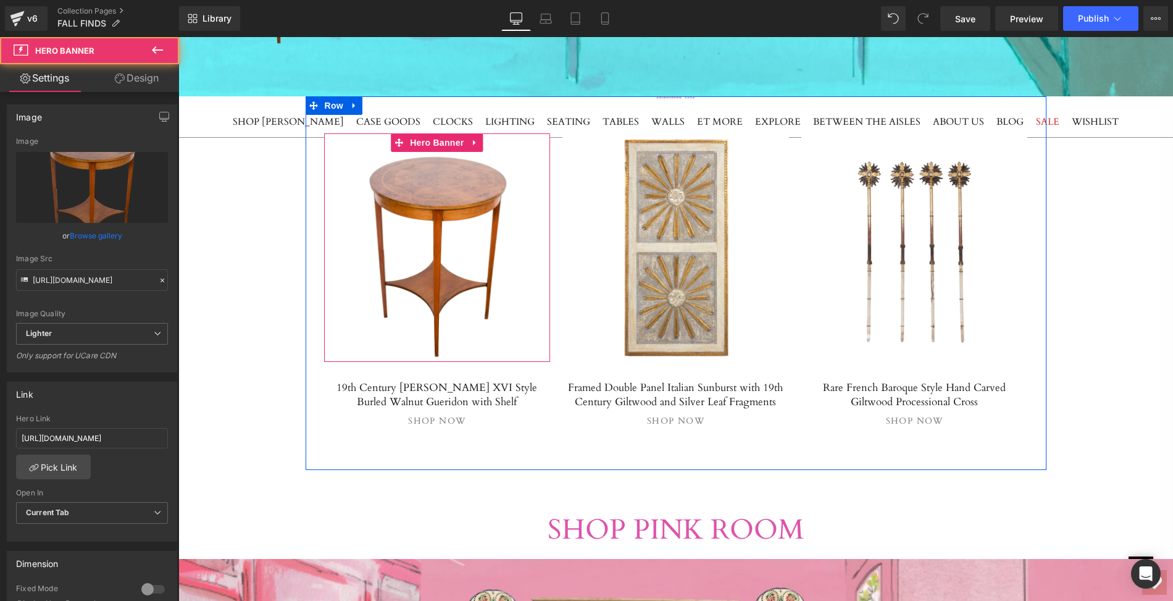
click at [325, 258] on span "Separator" at bounding box center [437, 247] width 227 height 31
click at [324, 261] on span "Separator" at bounding box center [437, 247] width 227 height 31
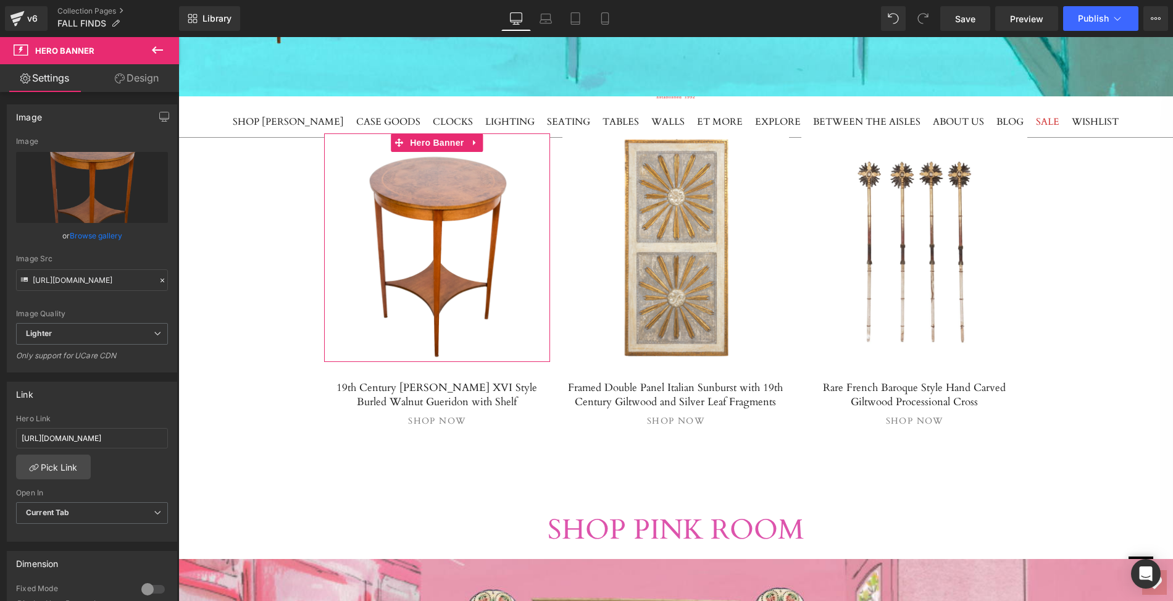
click at [146, 77] on link "Design" at bounding box center [137, 78] width 90 height 28
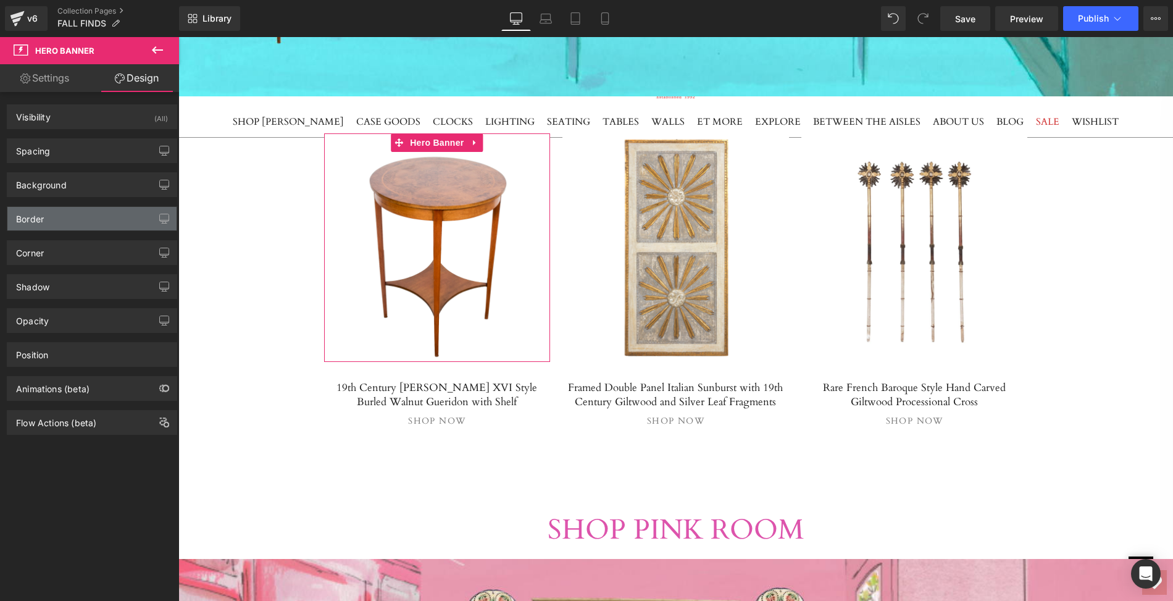
click at [92, 211] on div "Border" at bounding box center [91, 218] width 169 height 23
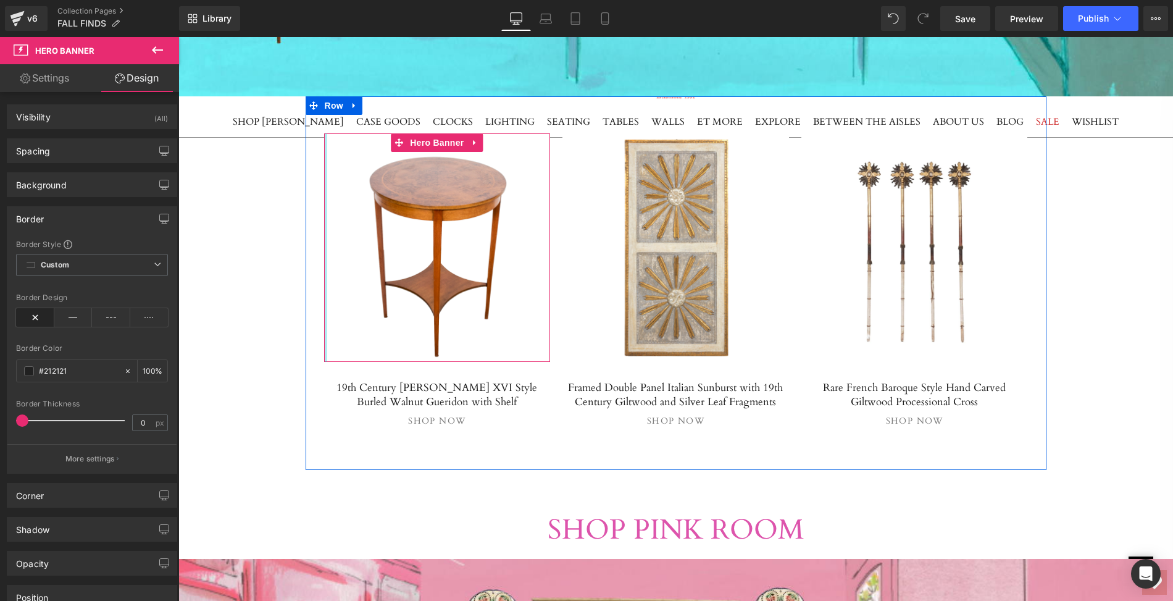
click at [324, 281] on div at bounding box center [325, 247] width 3 height 228
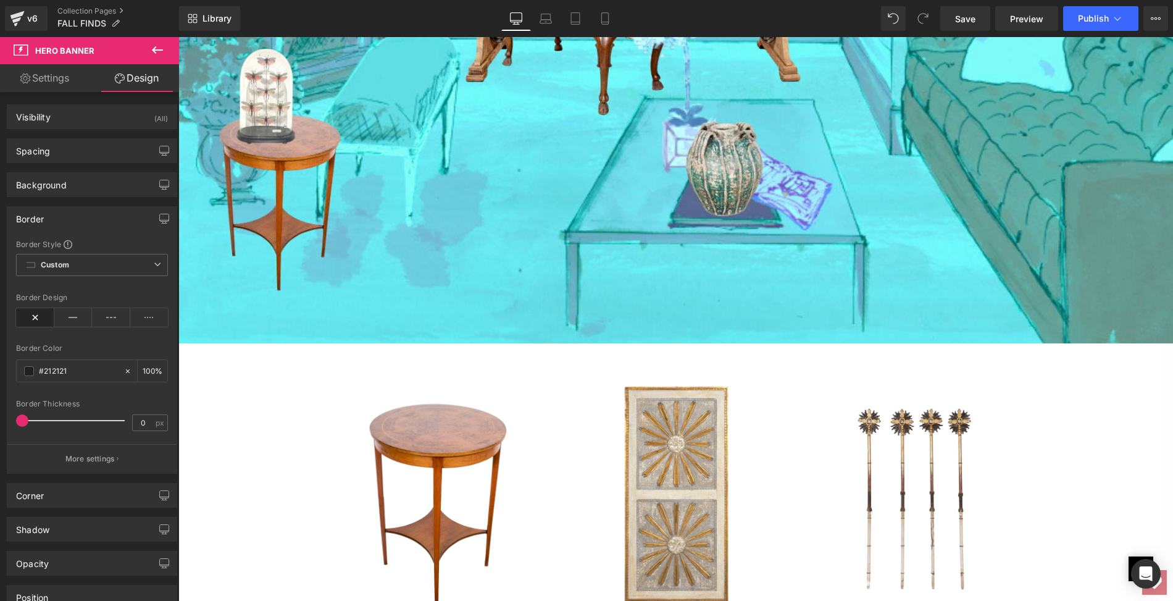
scroll to position [1275, 0]
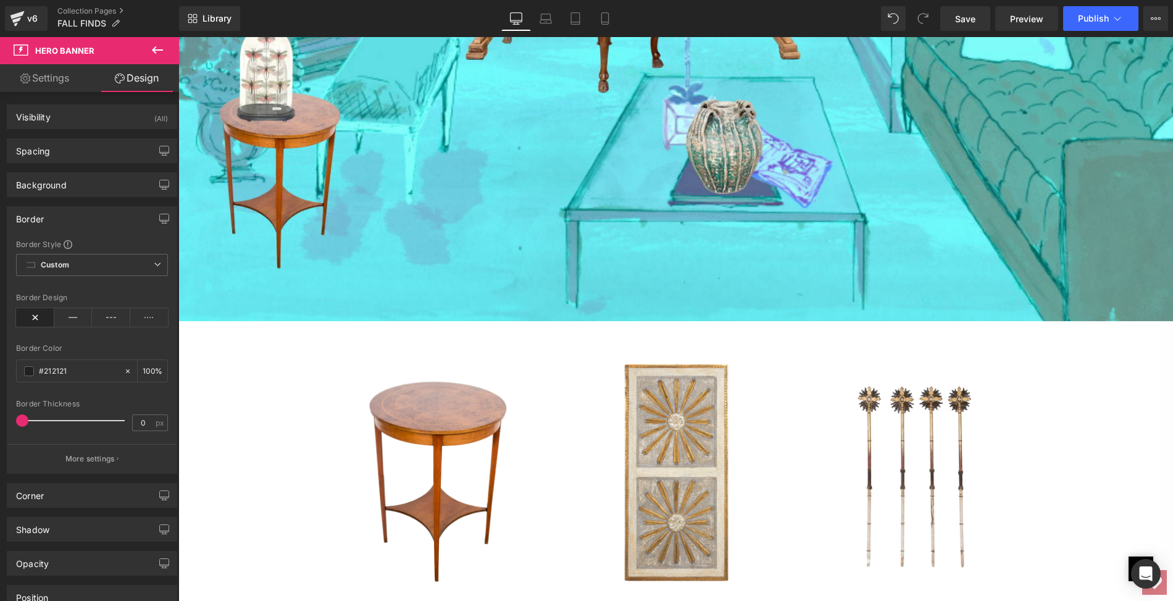
click at [661, 409] on div at bounding box center [675, 472] width 227 height 228
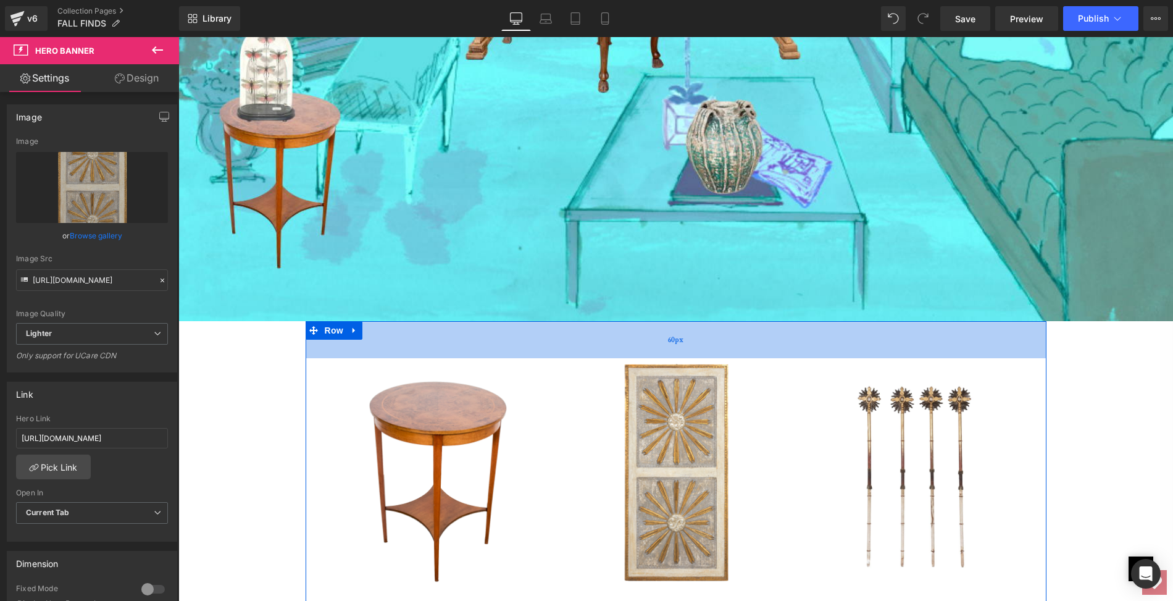
scroll to position [1444, 0]
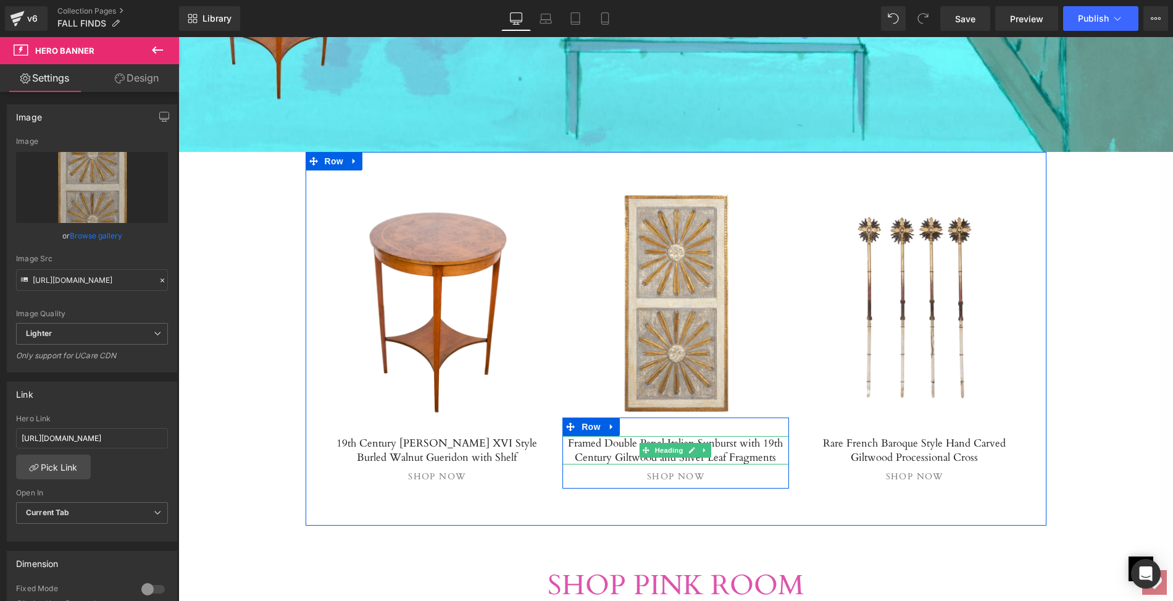
click at [617, 440] on h5 "Framed Double Panel Italian Sunburst with 19th Century Giltwood and Silver Leaf…" at bounding box center [675, 450] width 227 height 28
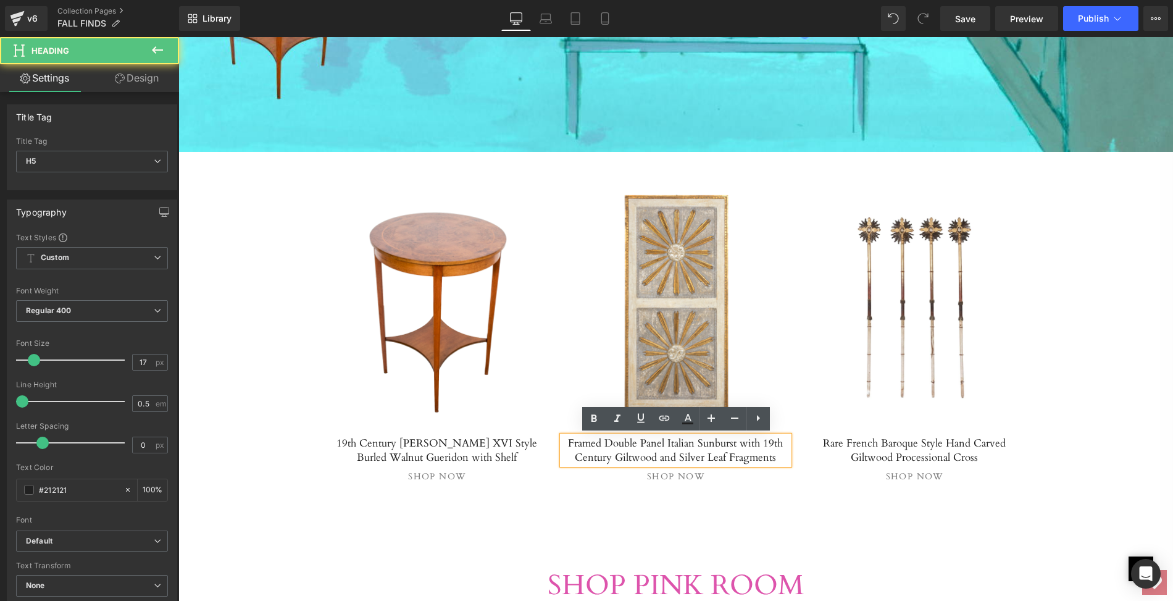
click at [573, 441] on h5 "Framed Double Panel Italian Sunburst with 19th Century Giltwood and Silver Leaf…" at bounding box center [675, 450] width 227 height 28
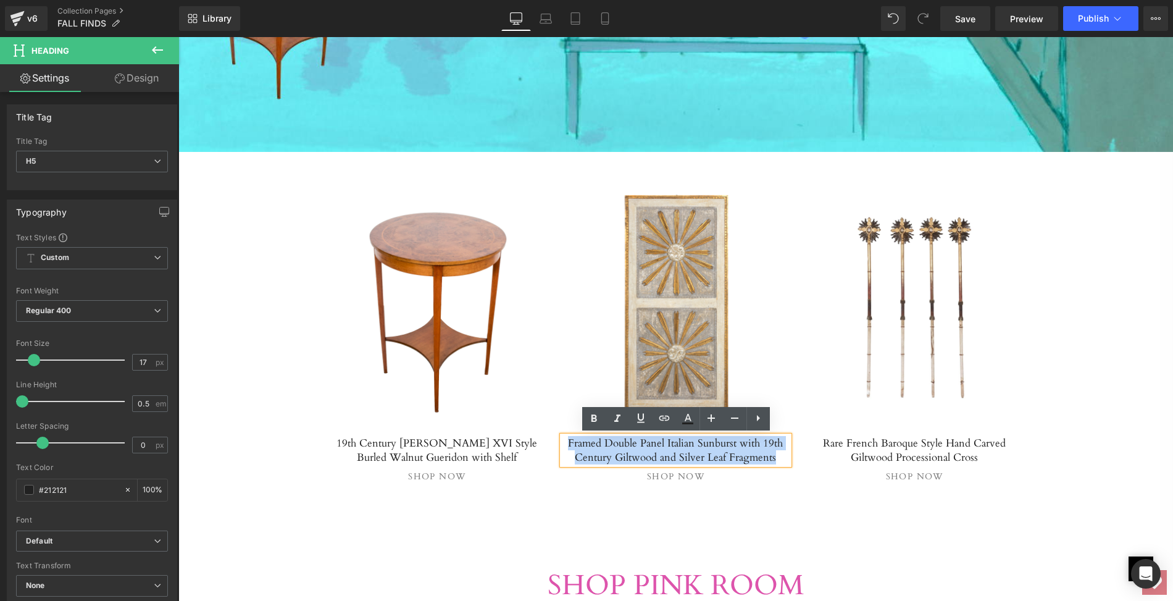
drag, startPoint x: 573, startPoint y: 441, endPoint x: 776, endPoint y: 456, distance: 203.1
click at [776, 456] on h5 "Framed Double Panel Italian Sunburst with 19th Century Giltwood and Silver Leaf…" at bounding box center [675, 450] width 227 height 28
paste div
click at [677, 471] on span "Button" at bounding box center [676, 472] width 28 height 15
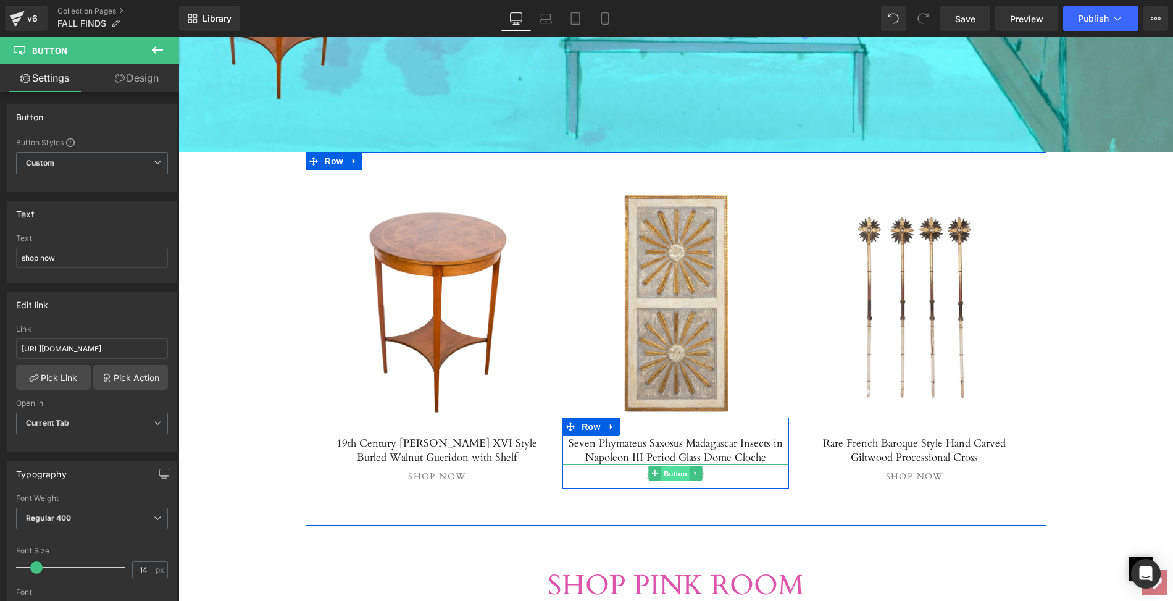
click at [673, 472] on span "Button" at bounding box center [676, 473] width 28 height 15
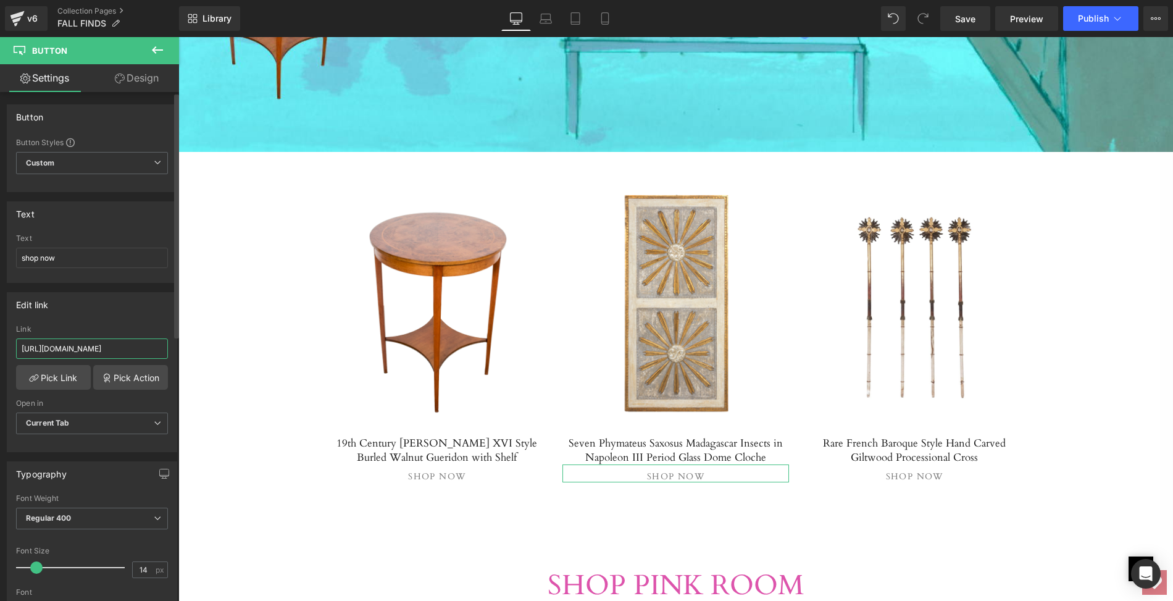
click at [20, 346] on input "[URL][DOMAIN_NAME]" at bounding box center [92, 348] width 152 height 20
drag, startPoint x: 20, startPoint y: 346, endPoint x: 167, endPoint y: 352, distance: 147.6
click at [167, 352] on div "[URL][DOMAIN_NAME] Link [URL][DOMAIN_NAME] Pick Link Pick Action Current Tab Ne…" at bounding box center [91, 388] width 169 height 127
paste input "seven-phymateus-saxosus-madagascar-insects-in-napoleon-iii-period-glass-dome-cl…"
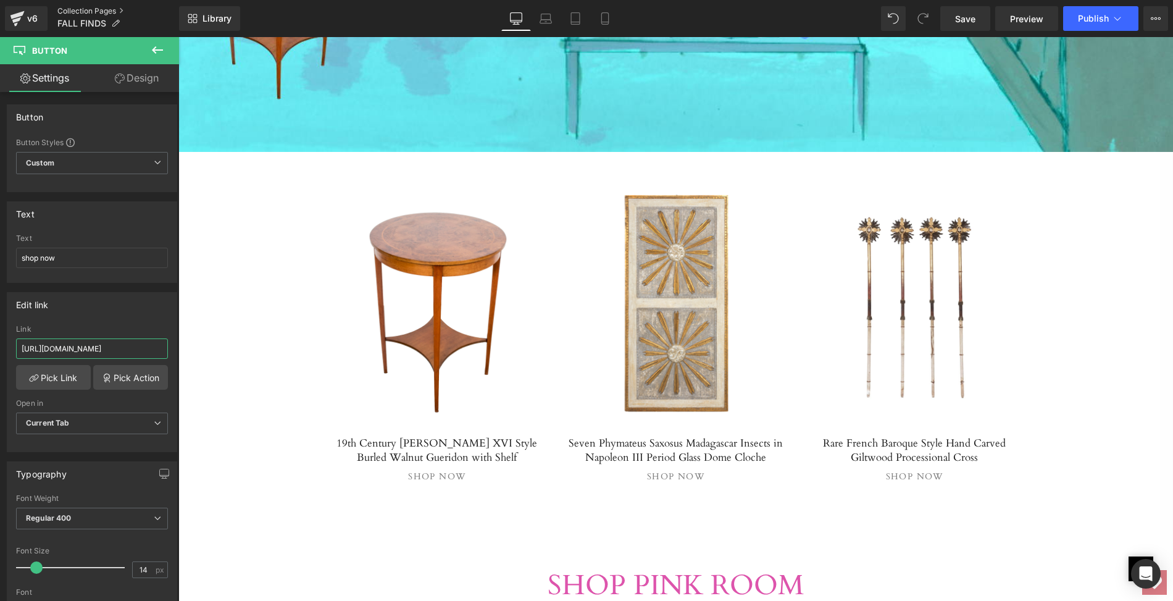
scroll to position [0, 328]
type input "[URL][DOMAIN_NAME]"
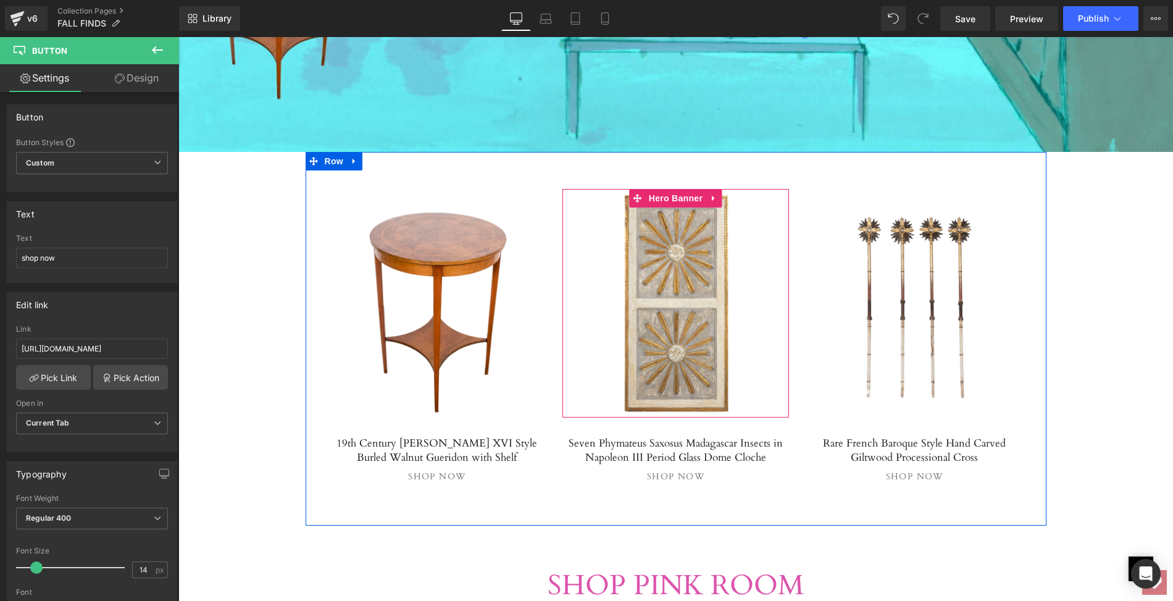
click at [664, 249] on div at bounding box center [675, 303] width 227 height 228
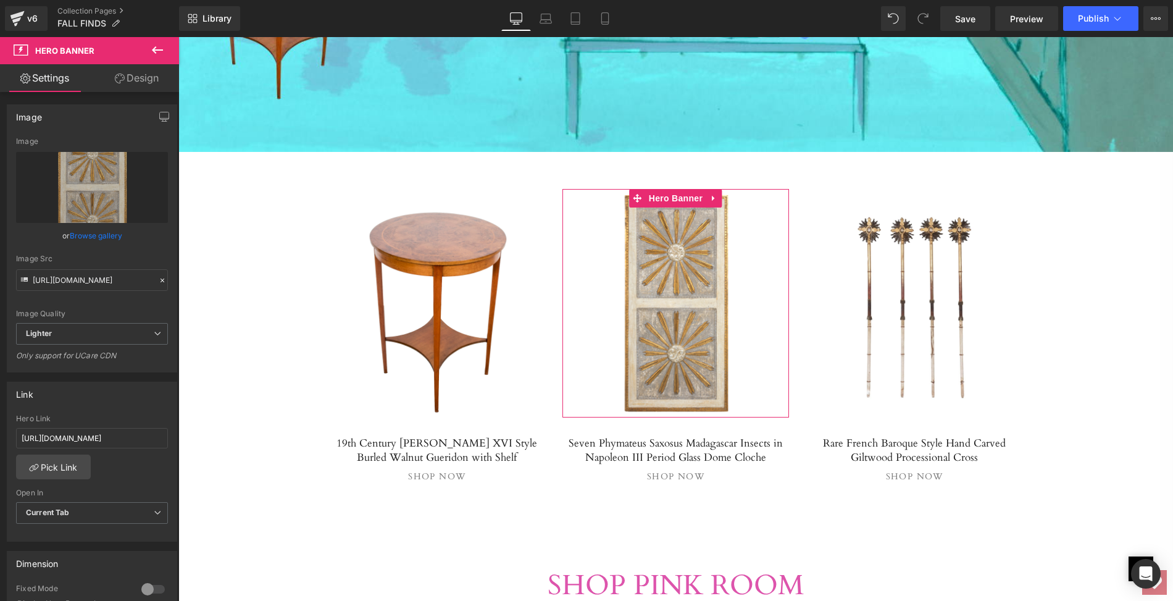
click at [79, 230] on link "Browse gallery" at bounding box center [96, 236] width 52 height 22
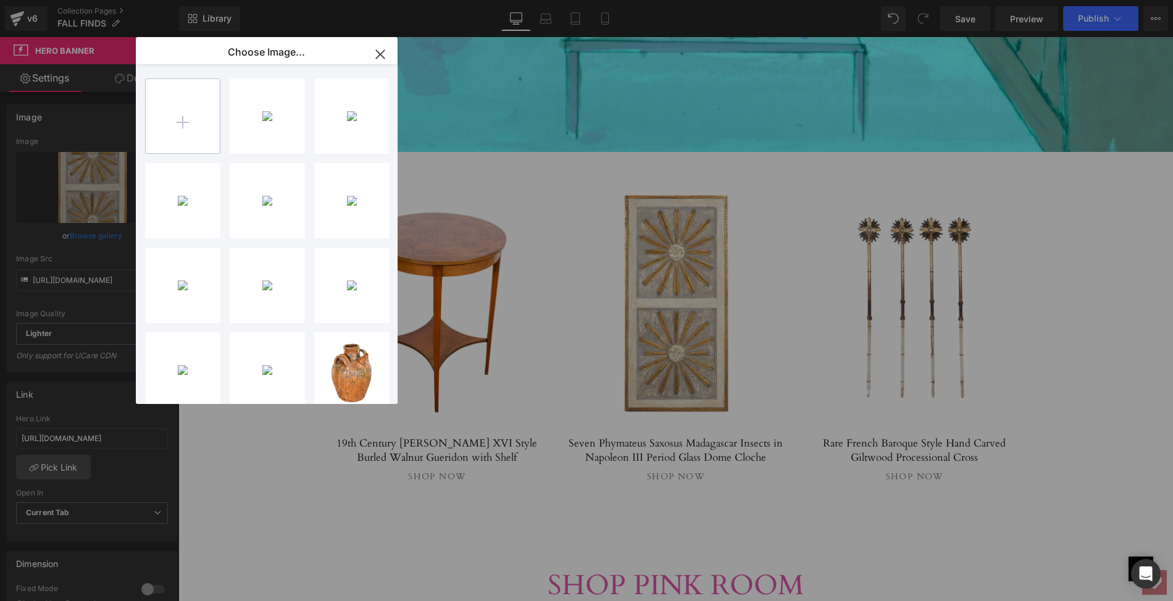
click at [181, 119] on input "file" at bounding box center [183, 116] width 74 height 74
type input "C:\fakepath\LOP970Rmainps.png"
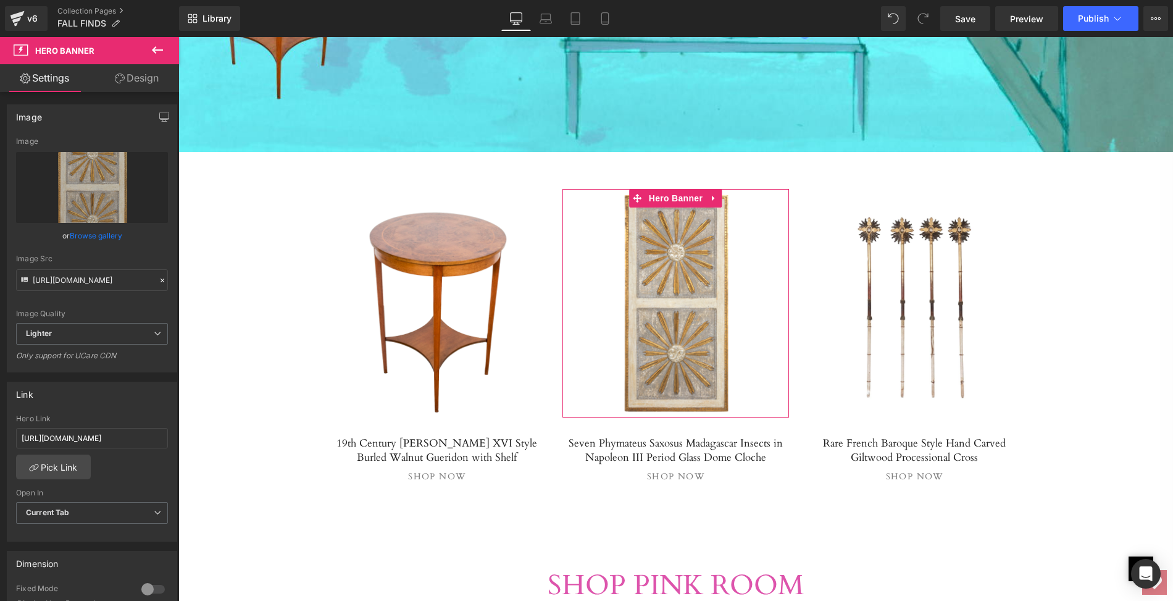
click at [85, 238] on link "Browse gallery" at bounding box center [96, 236] width 52 height 22
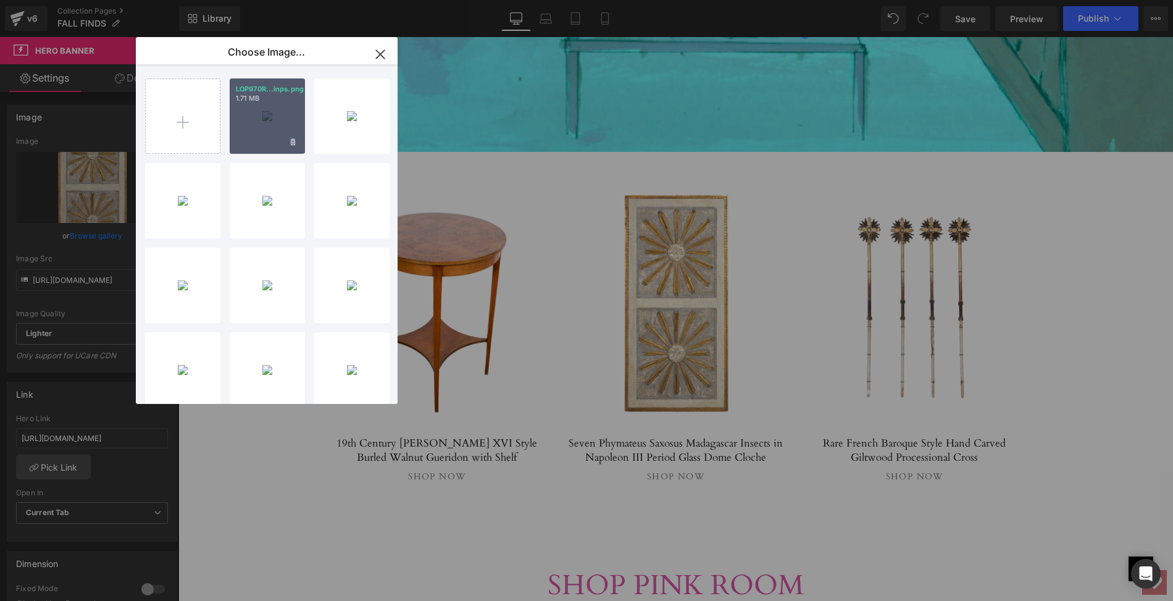
click at [267, 123] on div "LOP970R...inps.png 1.71 MB" at bounding box center [267, 115] width 75 height 75
type input "[URL][DOMAIN_NAME]"
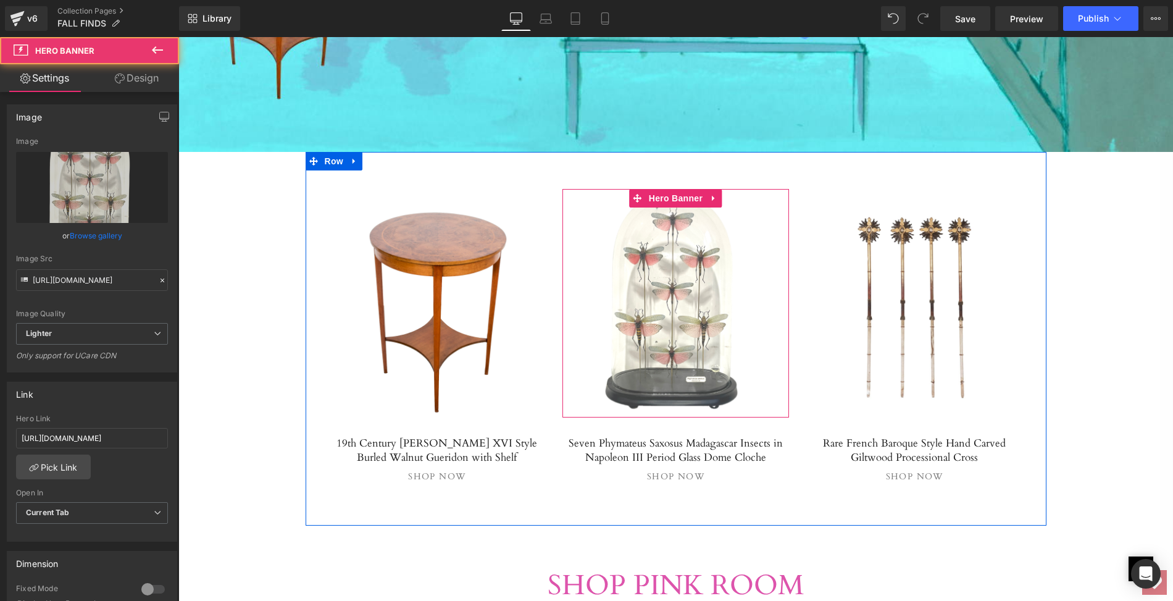
click at [669, 306] on span "Separator" at bounding box center [675, 303] width 227 height 31
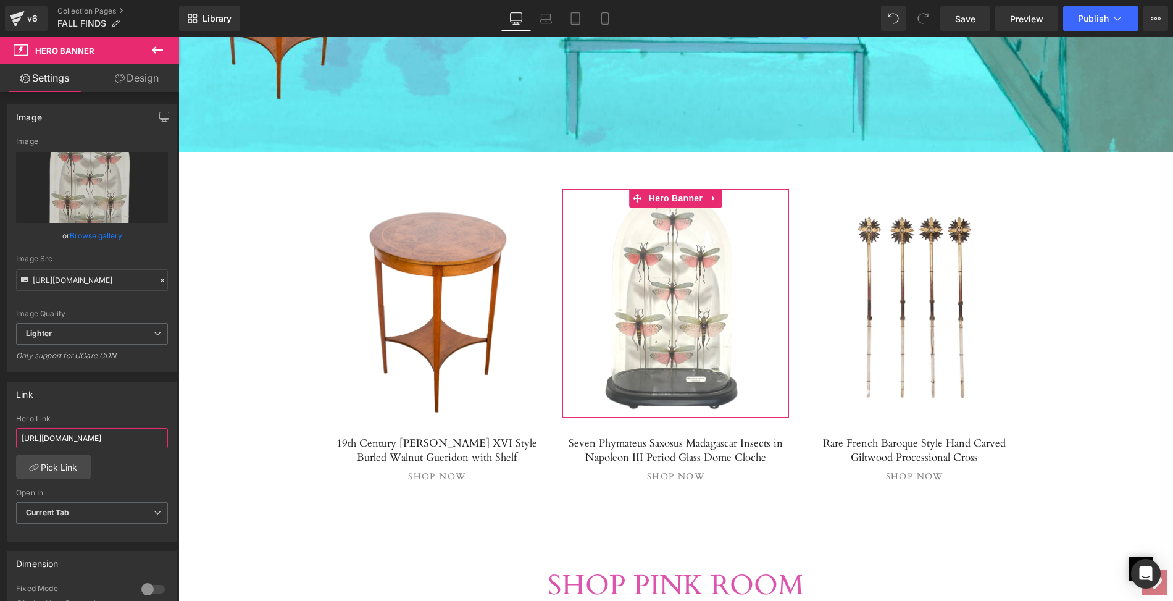
click at [19, 435] on input "[URL][DOMAIN_NAME]" at bounding box center [92, 438] width 152 height 20
drag, startPoint x: 19, startPoint y: 435, endPoint x: 173, endPoint y: 437, distance: 155.0
click at [173, 437] on div "Link [URL][DOMAIN_NAME] Hero Link [URL][DOMAIN_NAME] Pick Link Current Tab New …" at bounding box center [92, 456] width 185 height 169
paste input "seven-phymateus-saxosus-madagascar-insects-in-napoleon-iii-period-glass-dome-cl…"
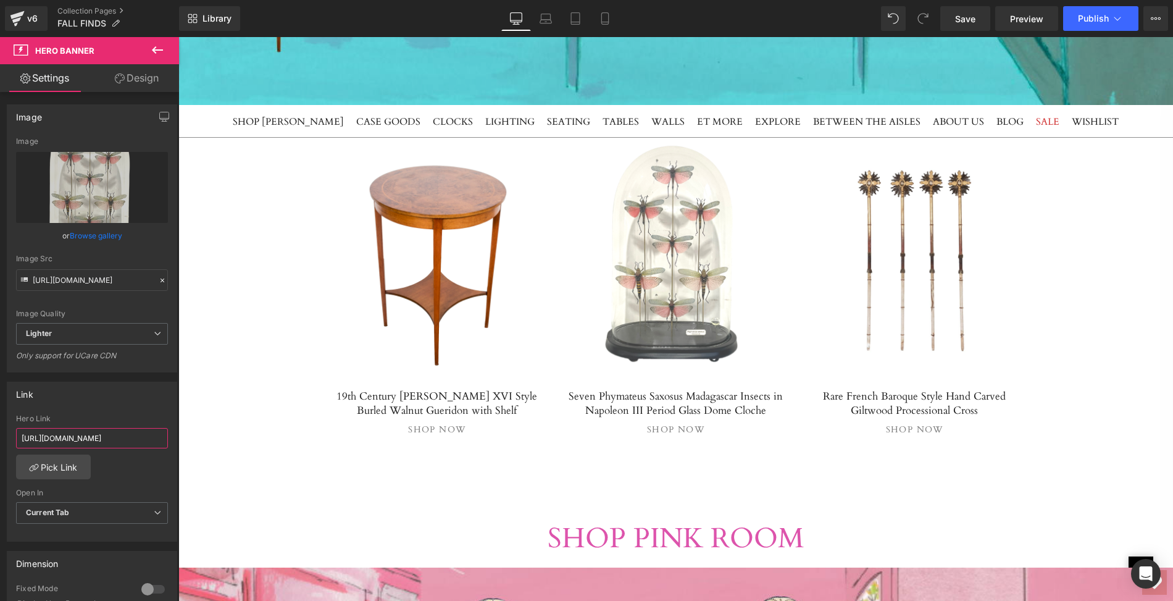
scroll to position [1488, 0]
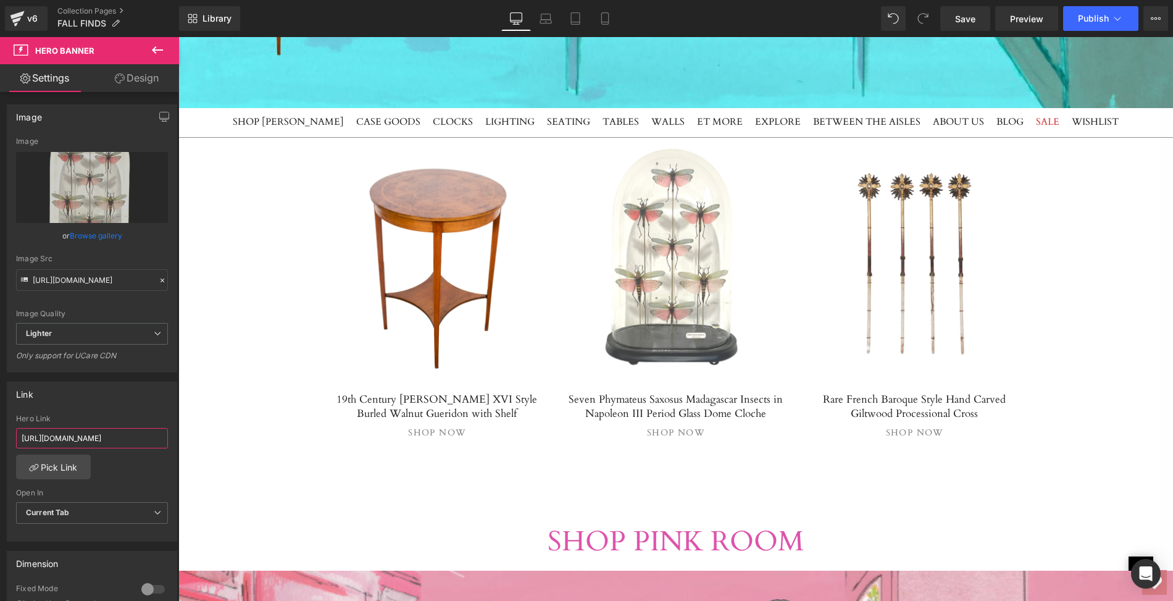
type input "[URL][DOMAIN_NAME]"
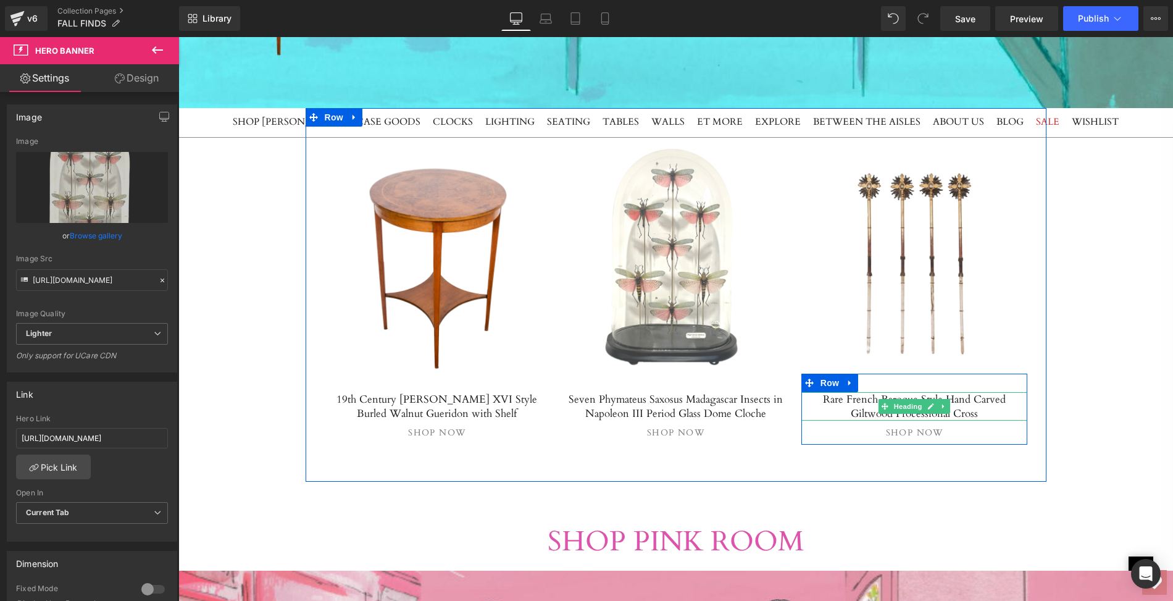
click at [860, 402] on h5 "Rare French Baroque Style Hand Carved Giltwood Processional Cross" at bounding box center [914, 406] width 227 height 28
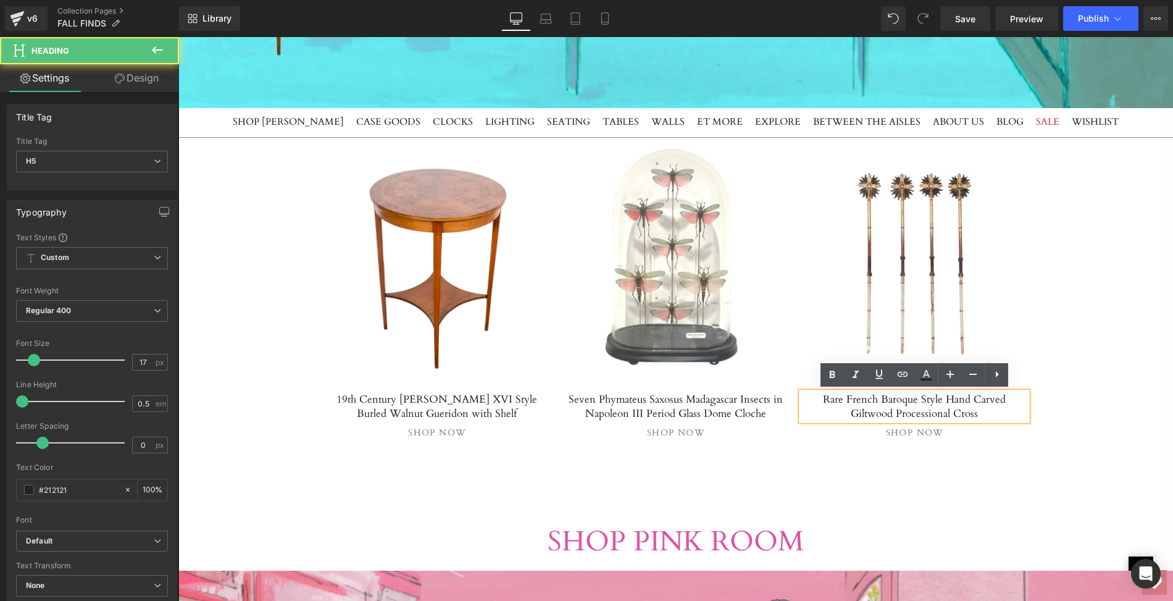
click at [807, 397] on h5 "Rare French Baroque Style Hand Carved Giltwood Processional Cross" at bounding box center [914, 406] width 227 height 28
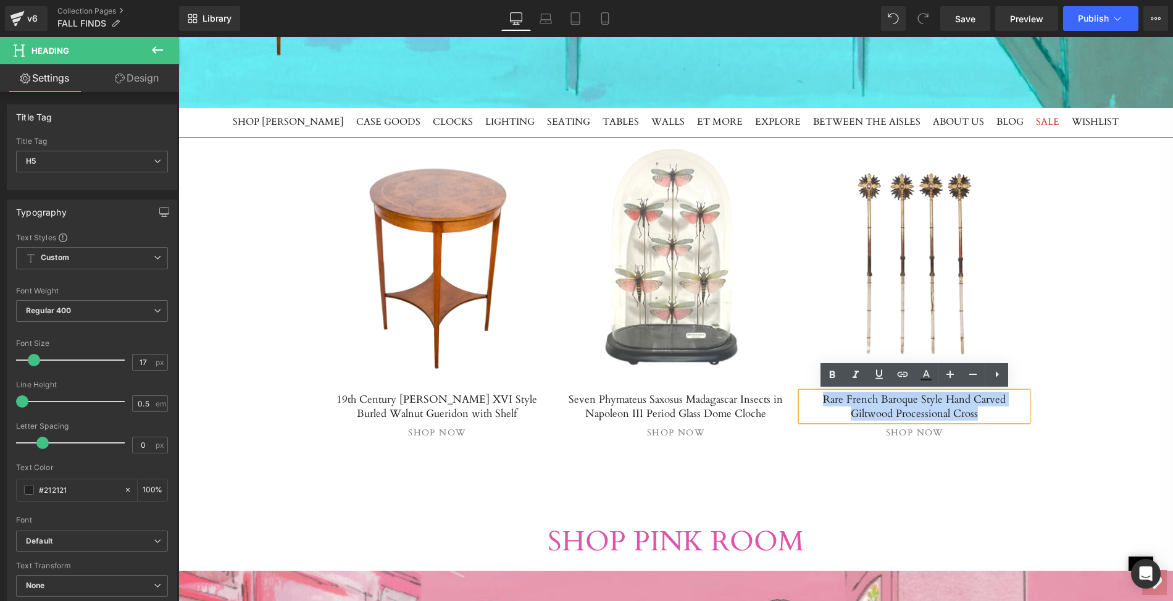
drag, startPoint x: 807, startPoint y: 397, endPoint x: 965, endPoint y: 407, distance: 158.4
click at [965, 407] on h5 "Rare French Baroque Style Hand Carved Giltwood Processional Cross" at bounding box center [914, 406] width 227 height 28
paste div
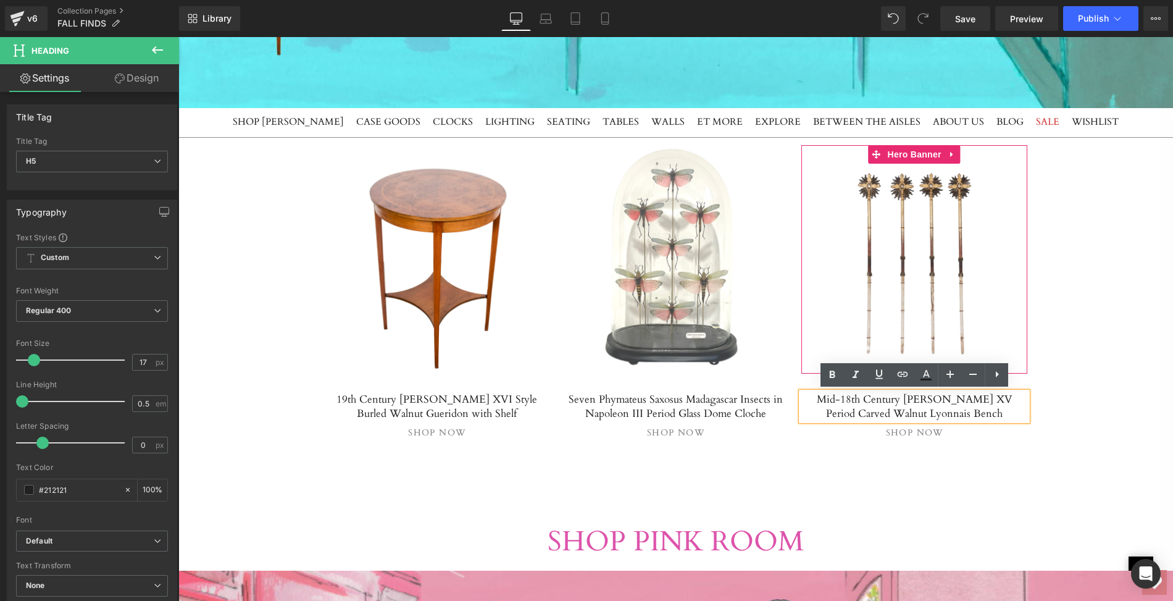
click at [874, 239] on div at bounding box center [914, 259] width 227 height 228
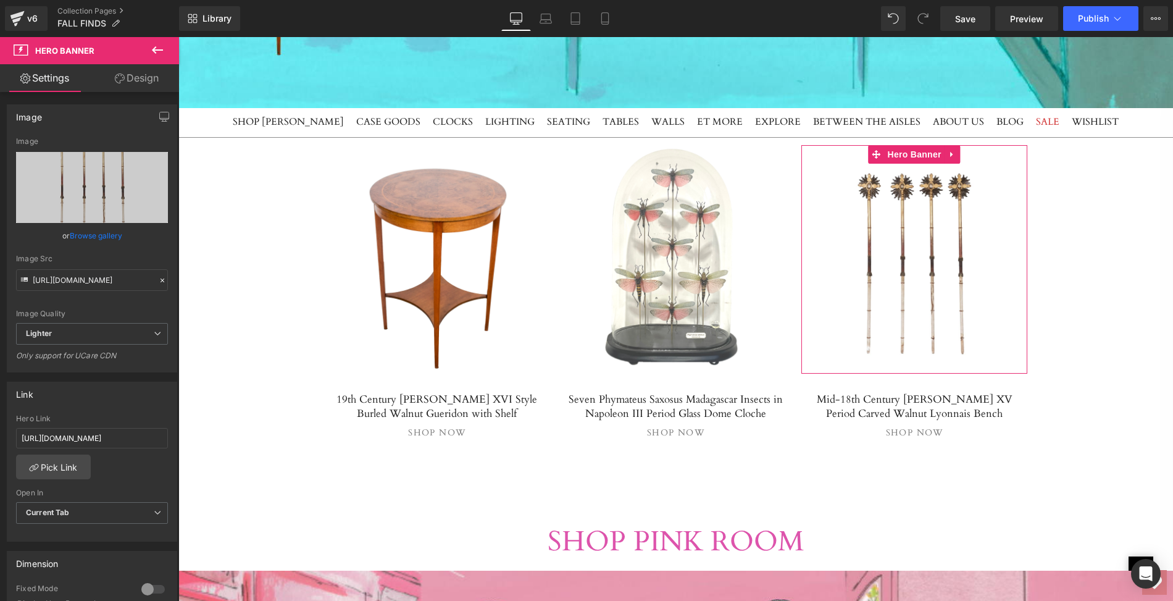
click at [86, 235] on link "Browse gallery" at bounding box center [96, 236] width 52 height 22
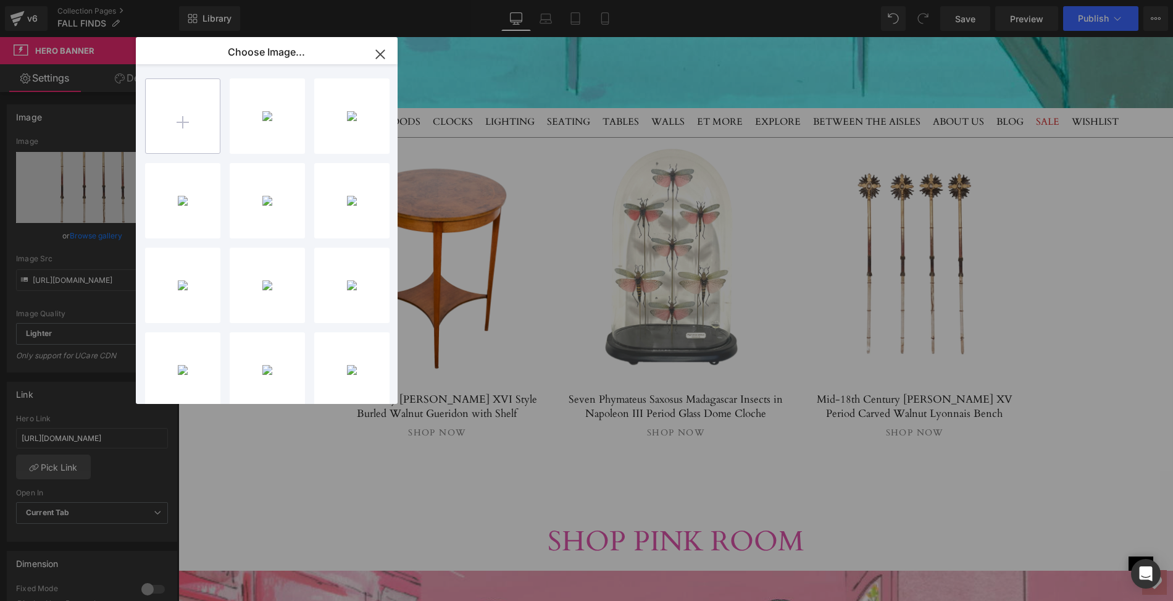
click at [180, 119] on input "file" at bounding box center [183, 116] width 74 height 74
type input "C:\fakepath\LOPM146mainps.jpg"
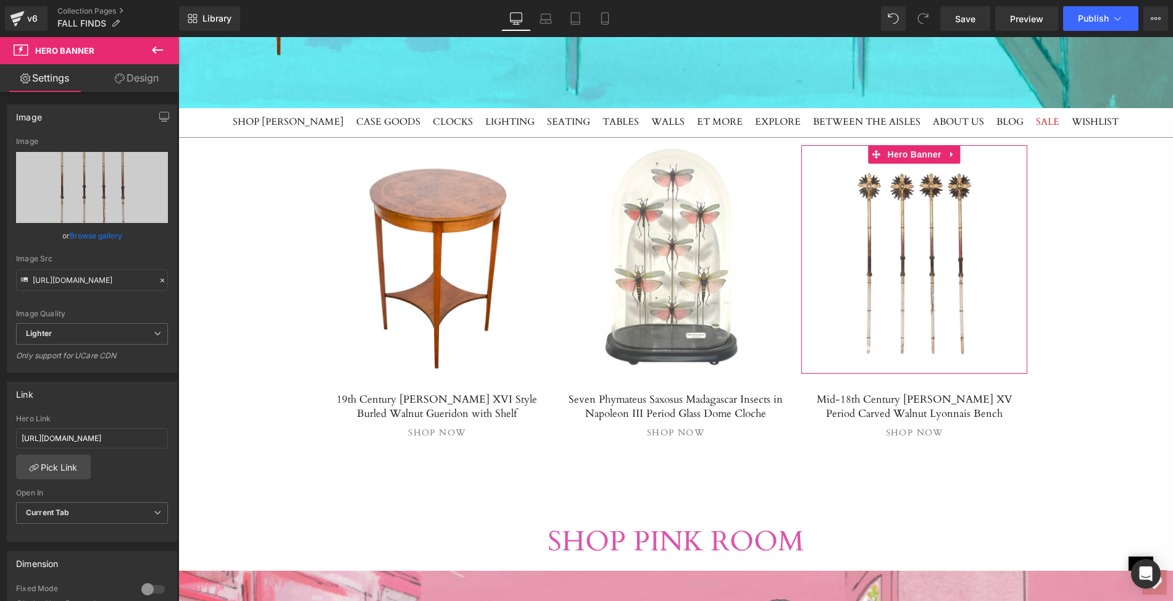
click at [104, 237] on link "Browse gallery" at bounding box center [96, 236] width 52 height 22
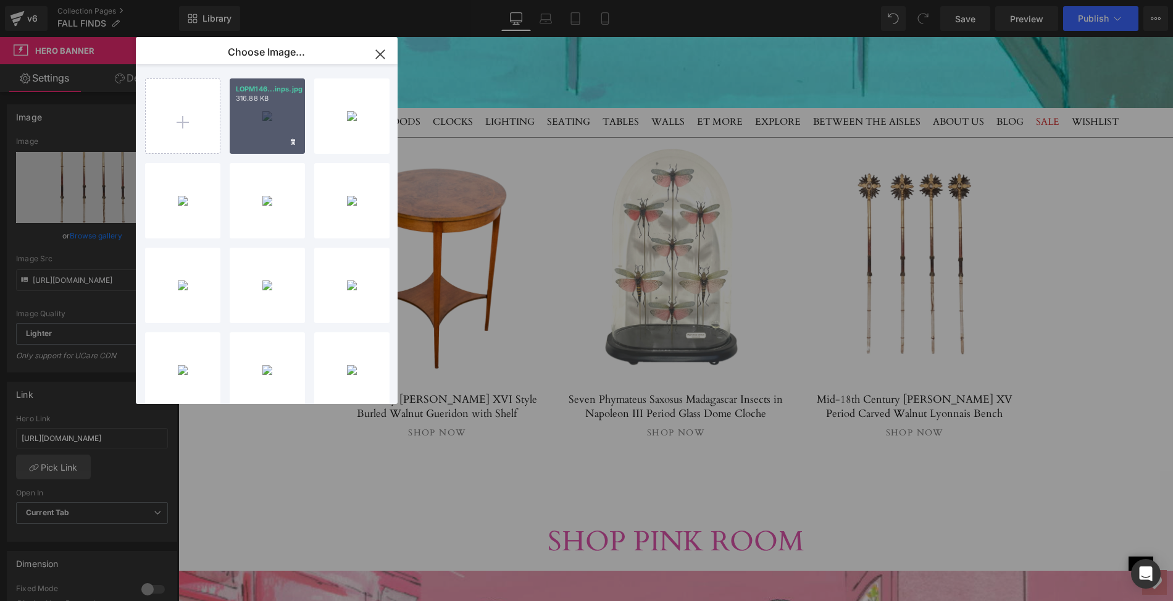
click at [252, 122] on div "LOPM146...inps.jpg 316.88 KB" at bounding box center [267, 115] width 75 height 75
type input "[URL][DOMAIN_NAME]"
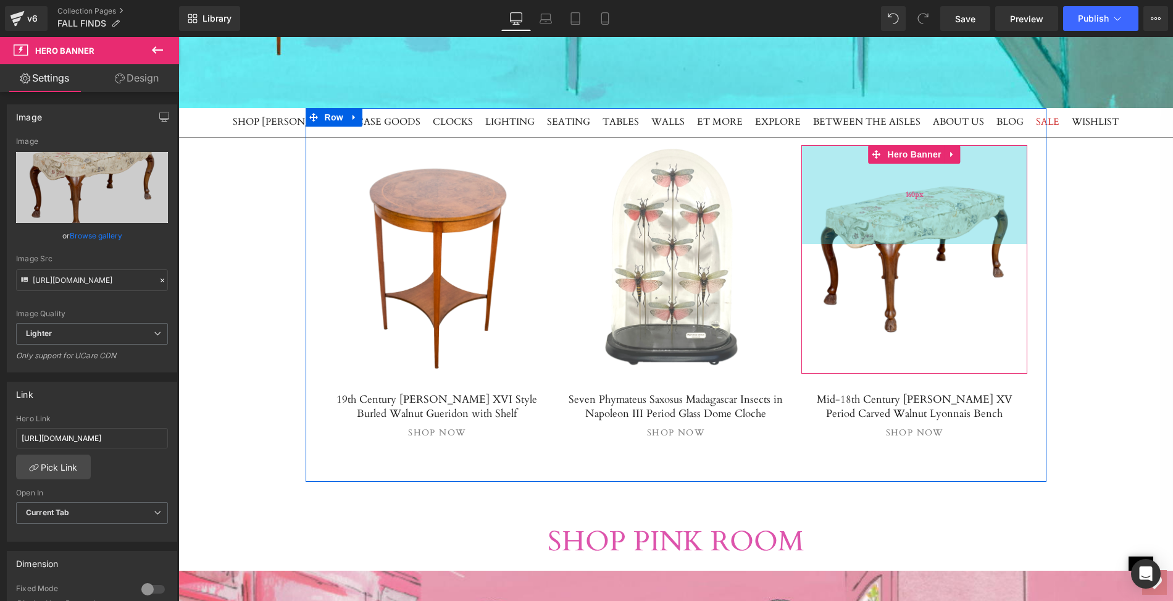
click at [899, 230] on div "160px" at bounding box center [914, 194] width 227 height 99
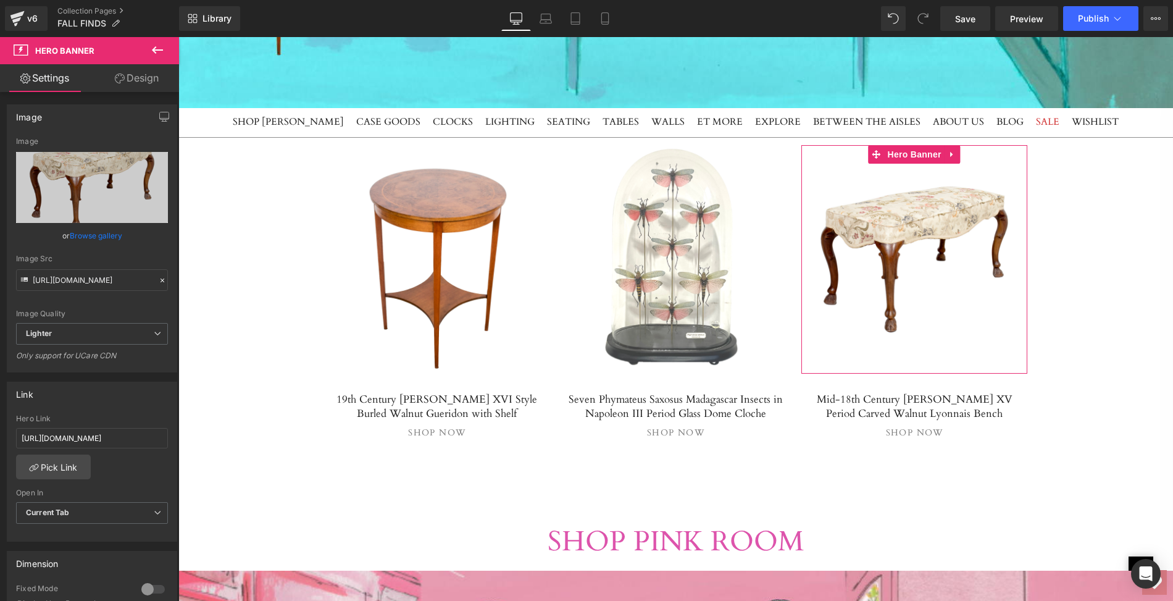
click at [139, 75] on link "Design" at bounding box center [137, 78] width 90 height 28
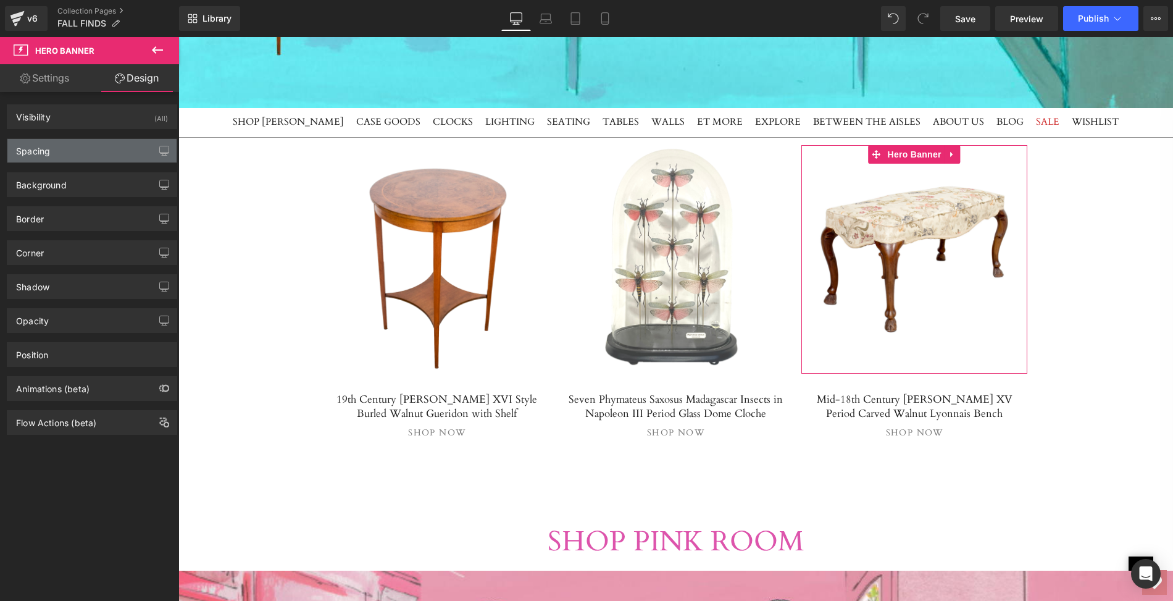
click at [83, 147] on div "Spacing" at bounding box center [91, 150] width 169 height 23
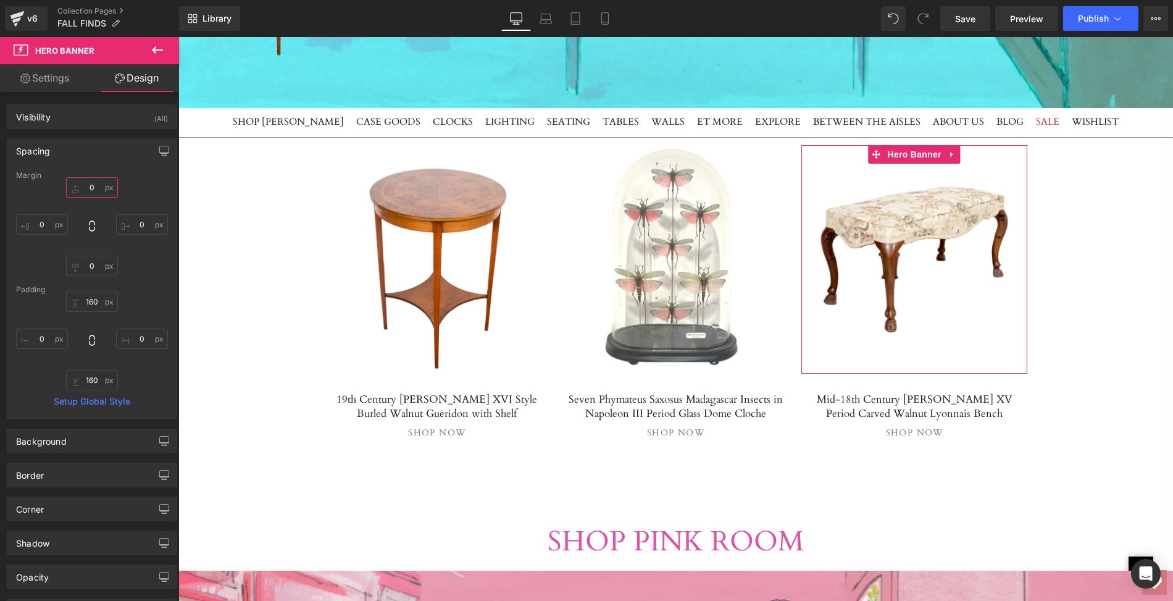
click at [87, 185] on input "0" at bounding box center [92, 187] width 52 height 20
type input "10"
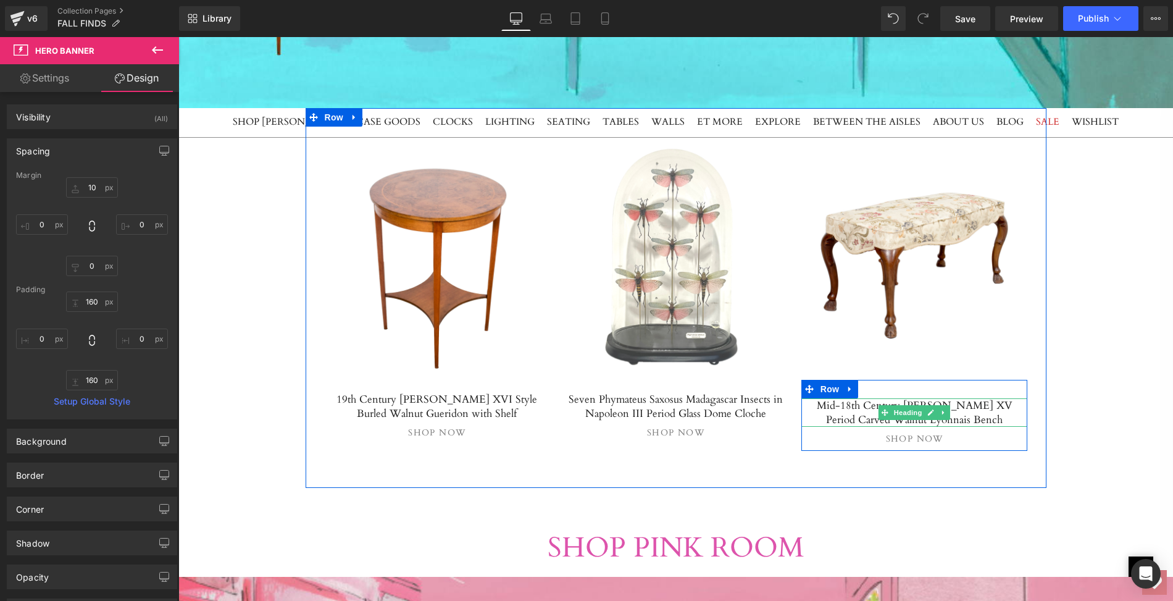
click at [807, 405] on h5 "Mid-18th Century [PERSON_NAME] XV Period Carved Walnut Lyonnais Bench" at bounding box center [914, 412] width 227 height 28
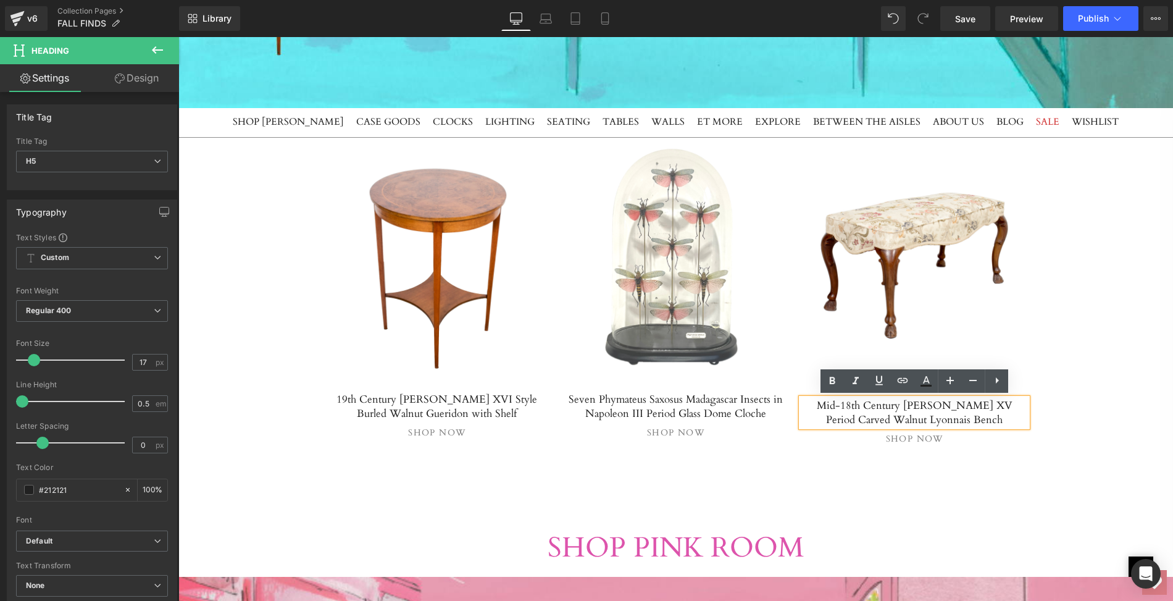
click at [806, 386] on div "Mid-18th Century [PERSON_NAME] XV Period Carved Walnut Lyonnais Bench Heading s…" at bounding box center [914, 415] width 227 height 71
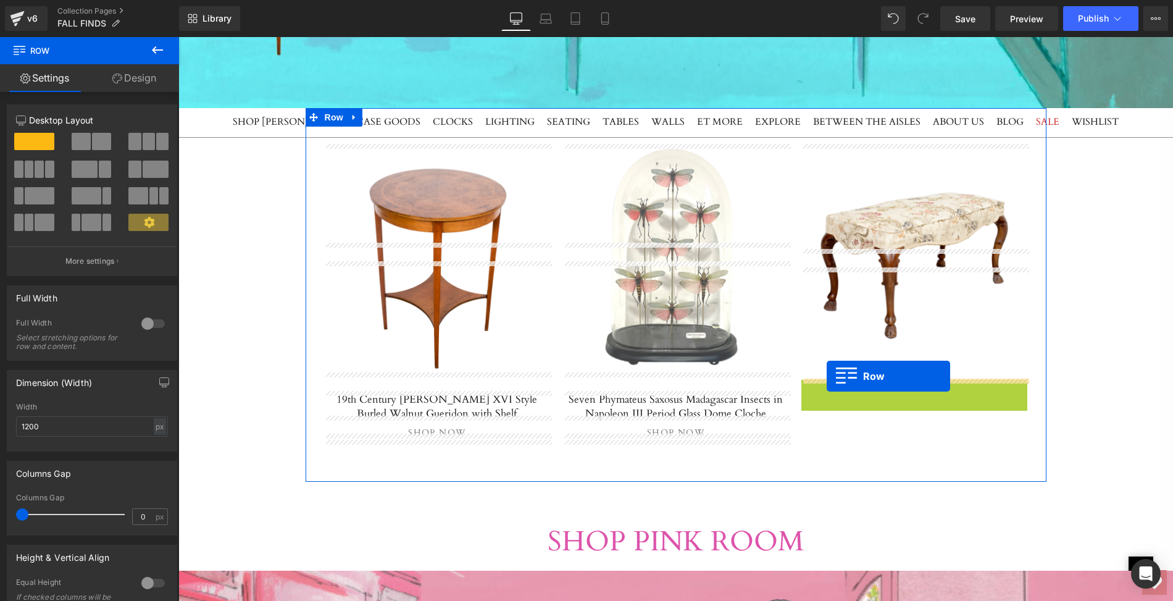
drag, startPoint x: 827, startPoint y: 385, endPoint x: 827, endPoint y: 376, distance: 8.7
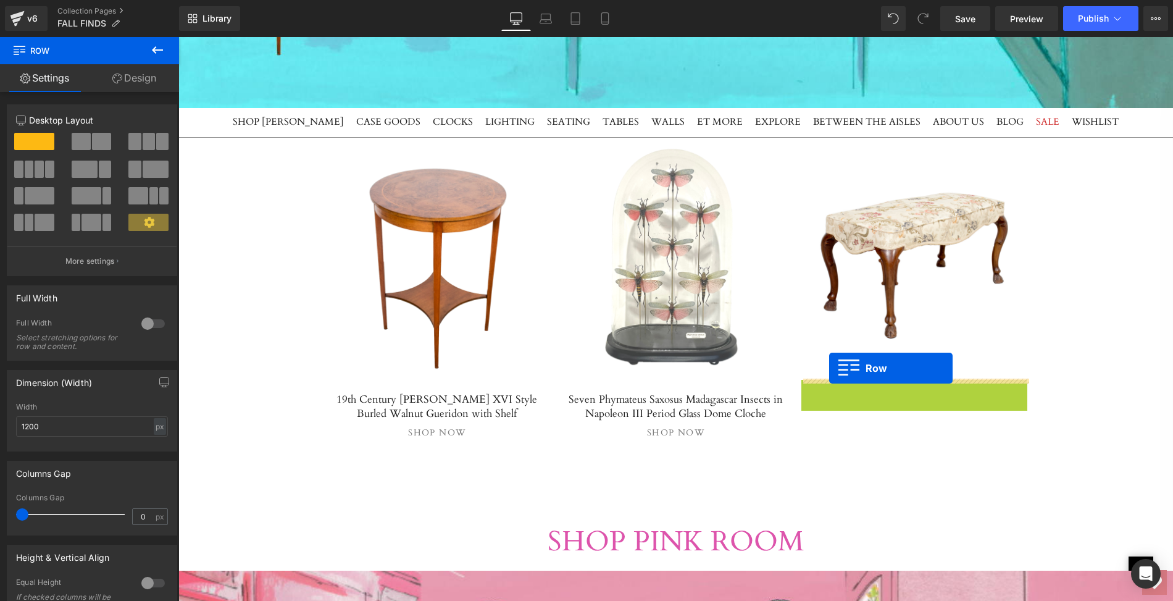
drag, startPoint x: 827, startPoint y: 380, endPoint x: 829, endPoint y: 369, distance: 11.4
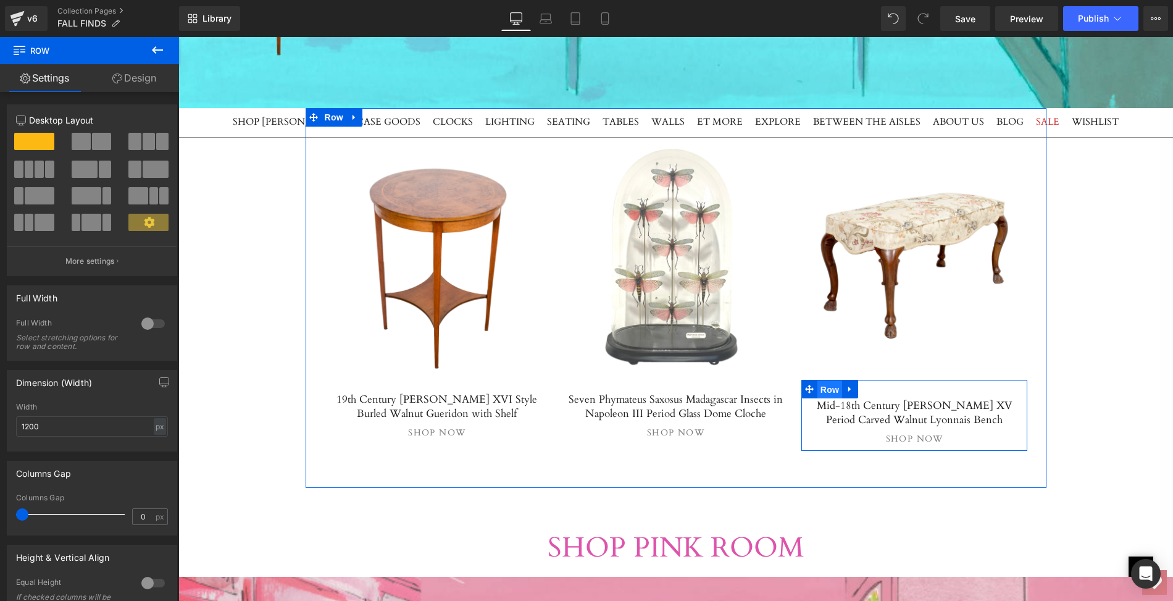
click at [822, 393] on span "Row" at bounding box center [829, 389] width 25 height 19
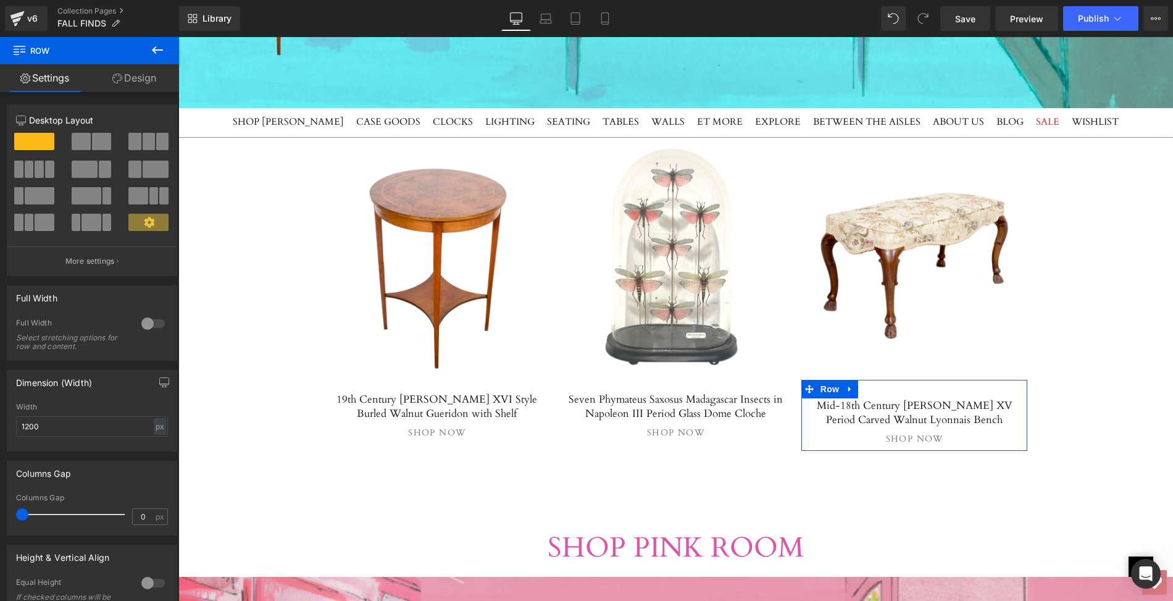
click at [138, 75] on link "Design" at bounding box center [135, 78] width 90 height 28
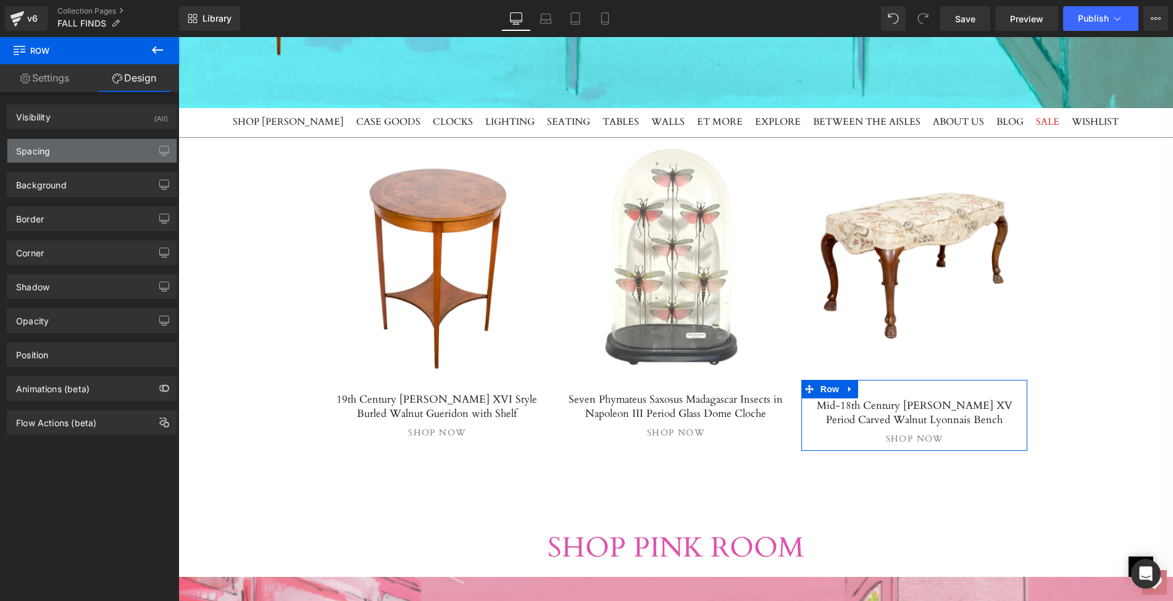
click at [75, 147] on div "Spacing" at bounding box center [91, 150] width 169 height 23
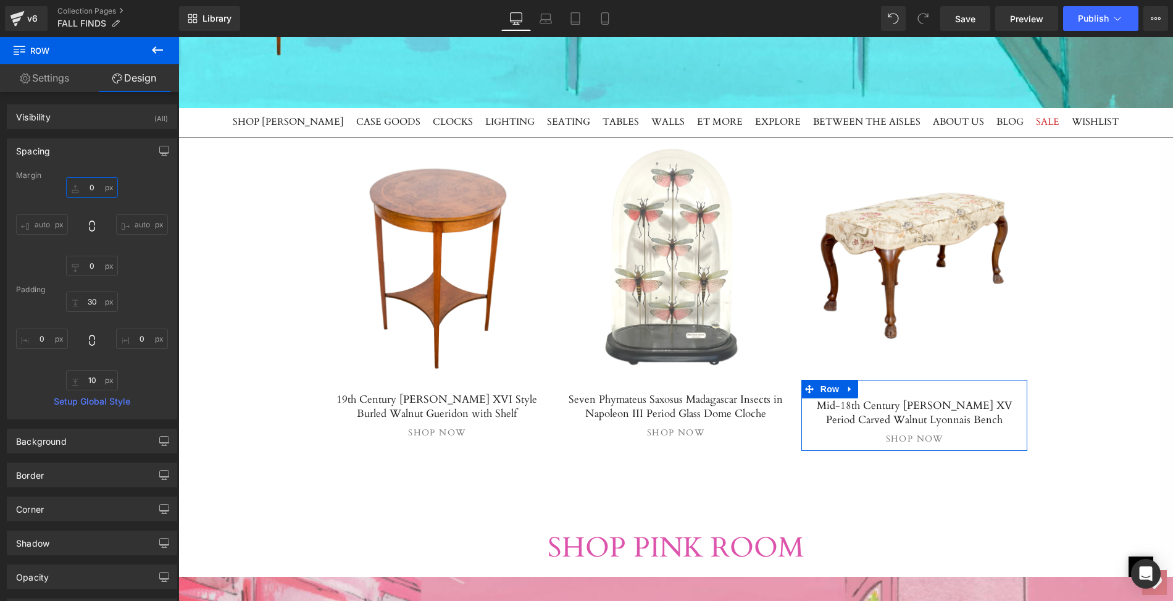
click at [94, 181] on input "0" at bounding box center [92, 187] width 52 height 20
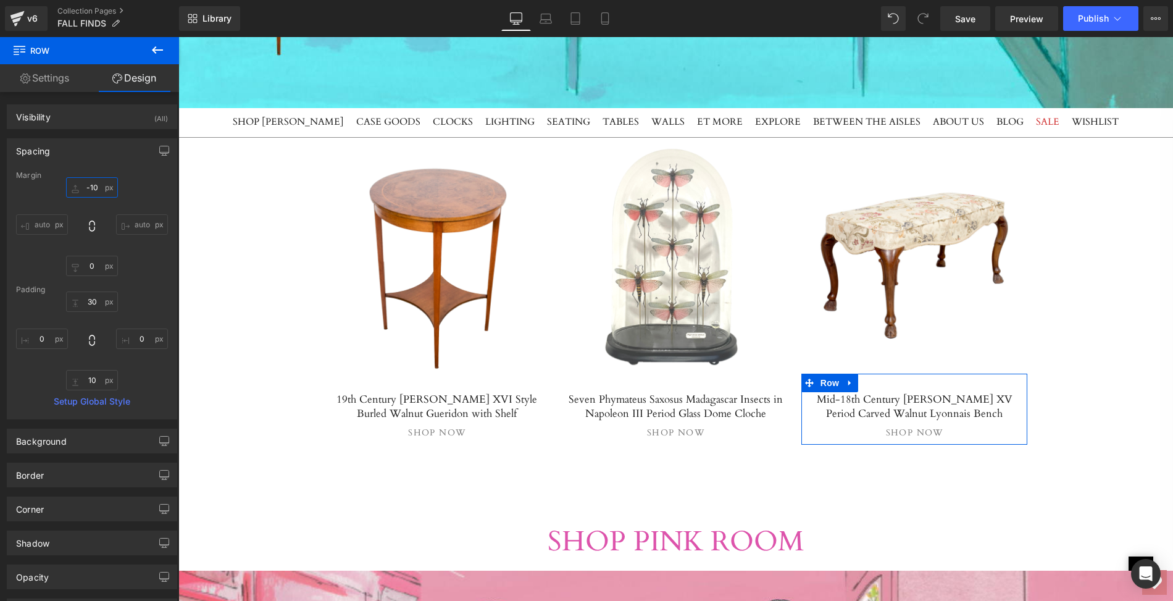
click at [97, 185] on input "-10" at bounding box center [92, 187] width 52 height 20
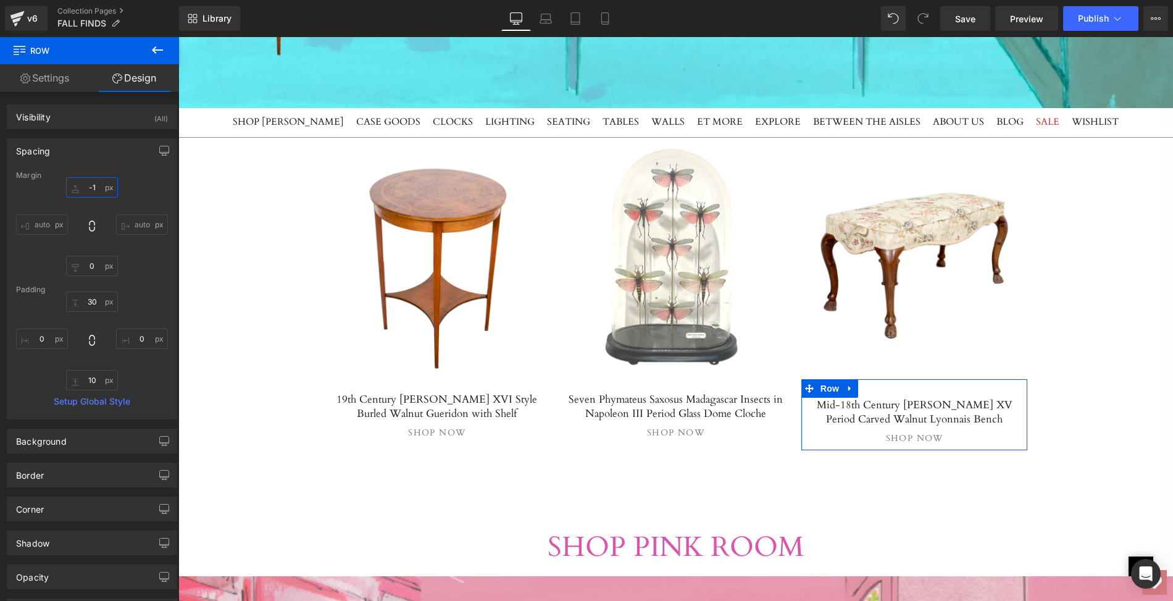
type input "-"
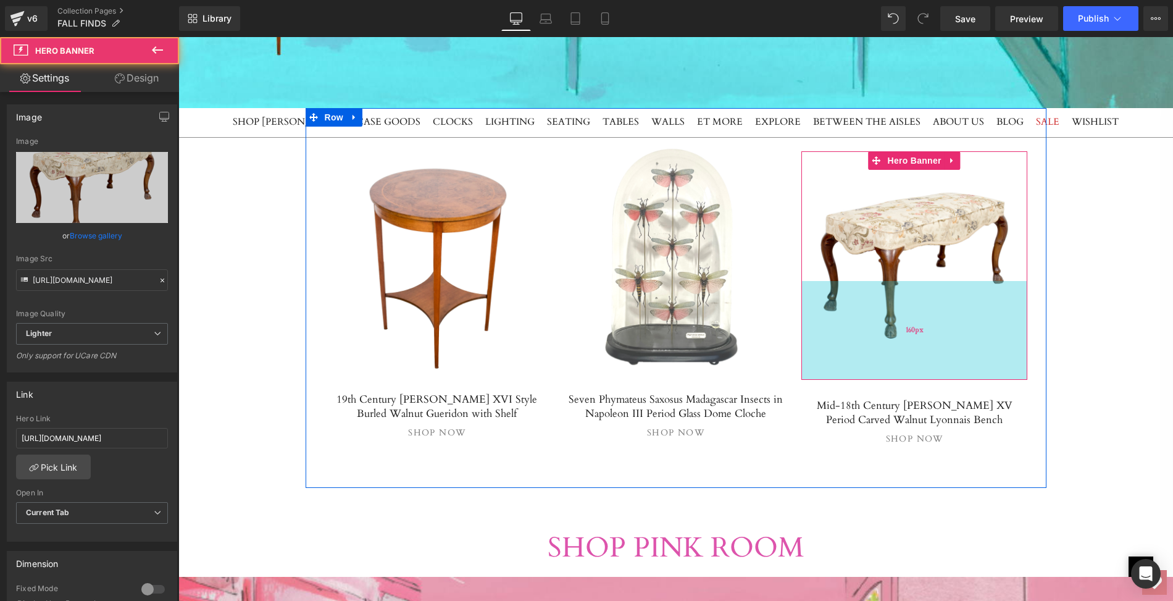
click at [919, 283] on div "160px" at bounding box center [914, 330] width 227 height 99
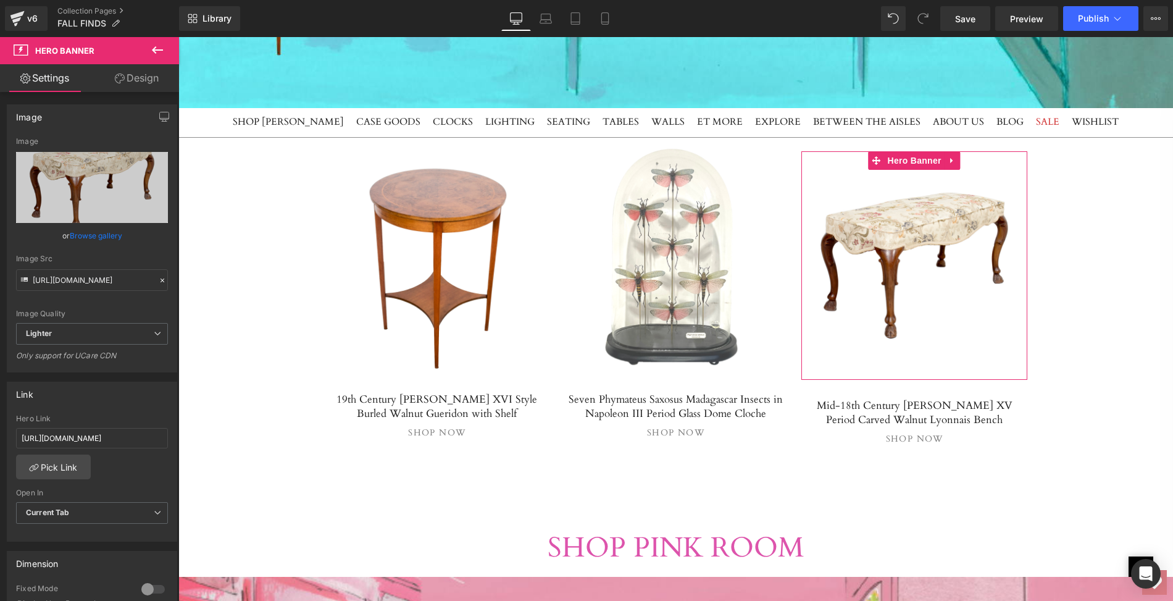
click at [144, 76] on link "Design" at bounding box center [137, 78] width 90 height 28
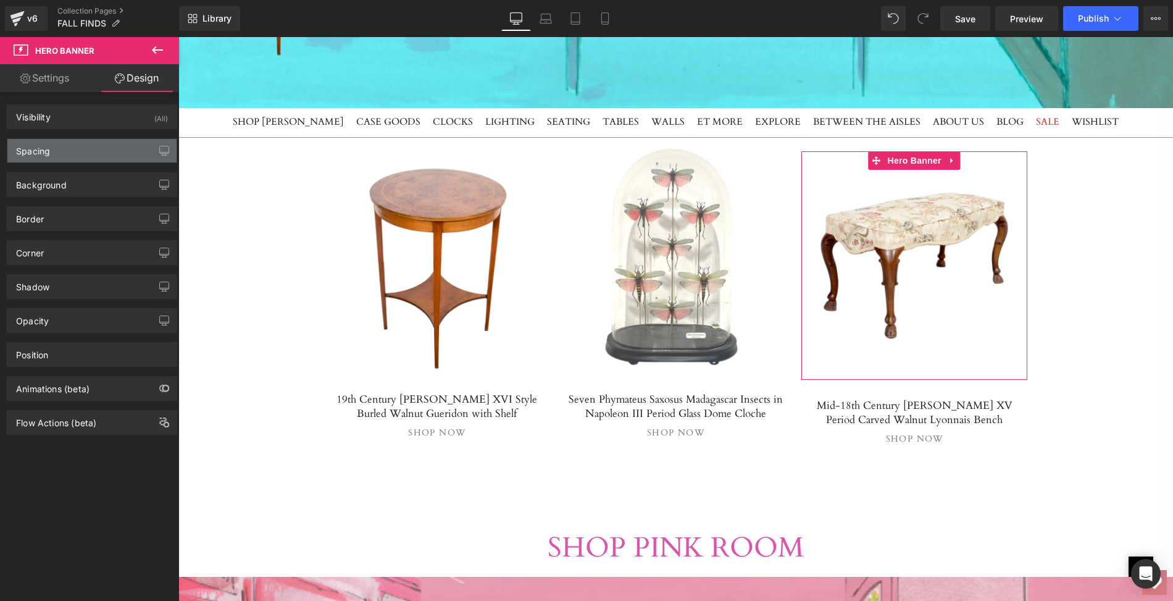
click at [91, 144] on div "Spacing" at bounding box center [91, 150] width 169 height 23
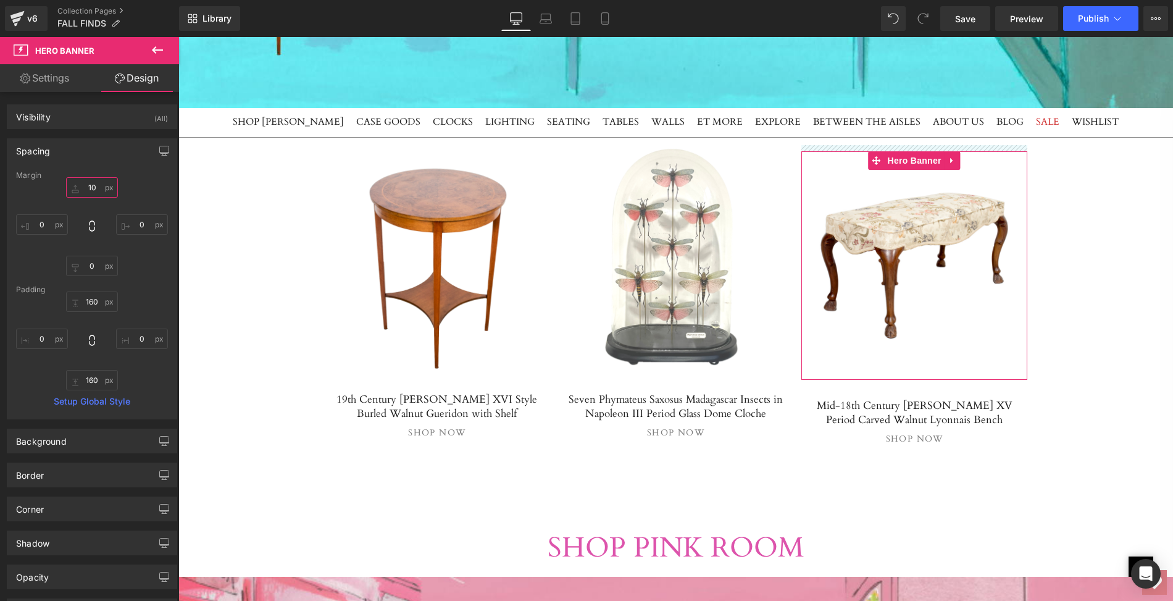
click at [90, 182] on input "10" at bounding box center [92, 187] width 52 height 20
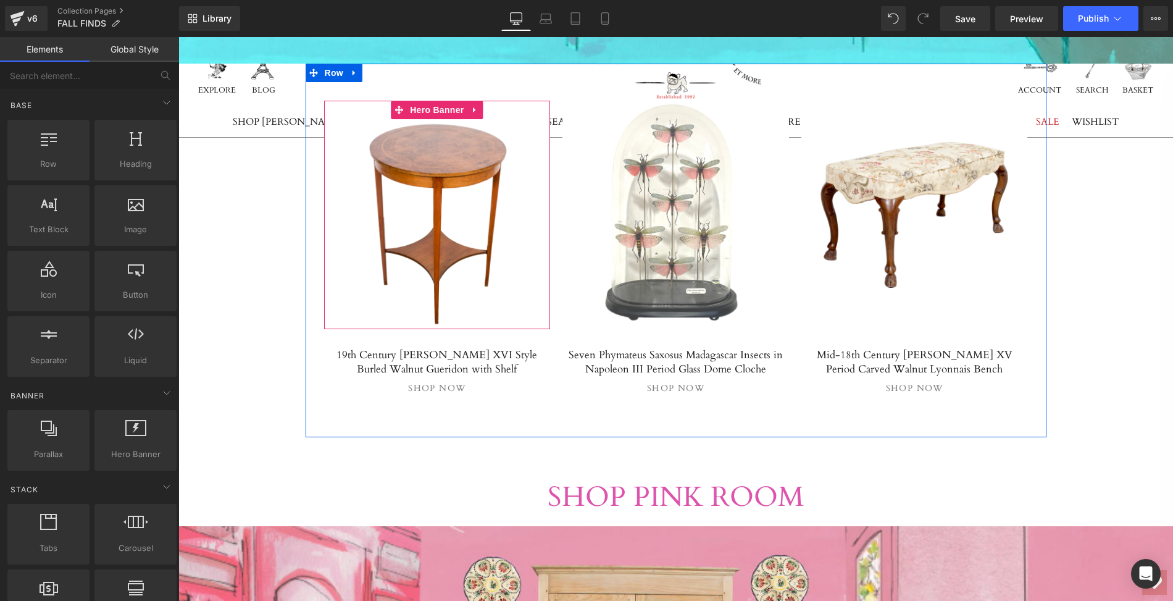
scroll to position [1512, 0]
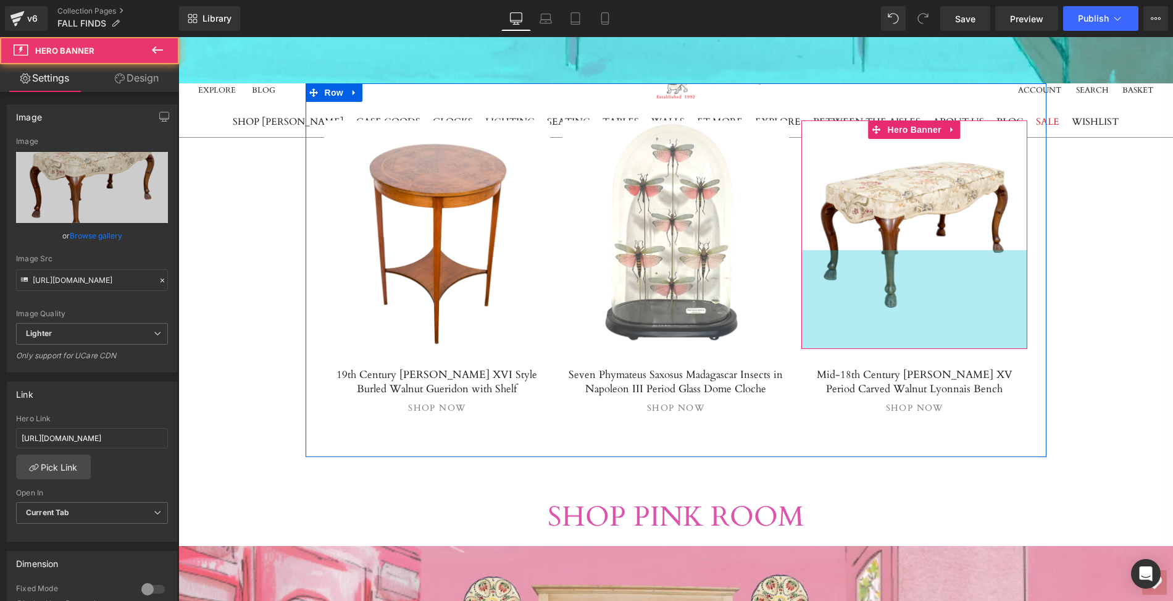
click at [885, 265] on div "Separator Hero Banner 160px 160px" at bounding box center [914, 234] width 227 height 228
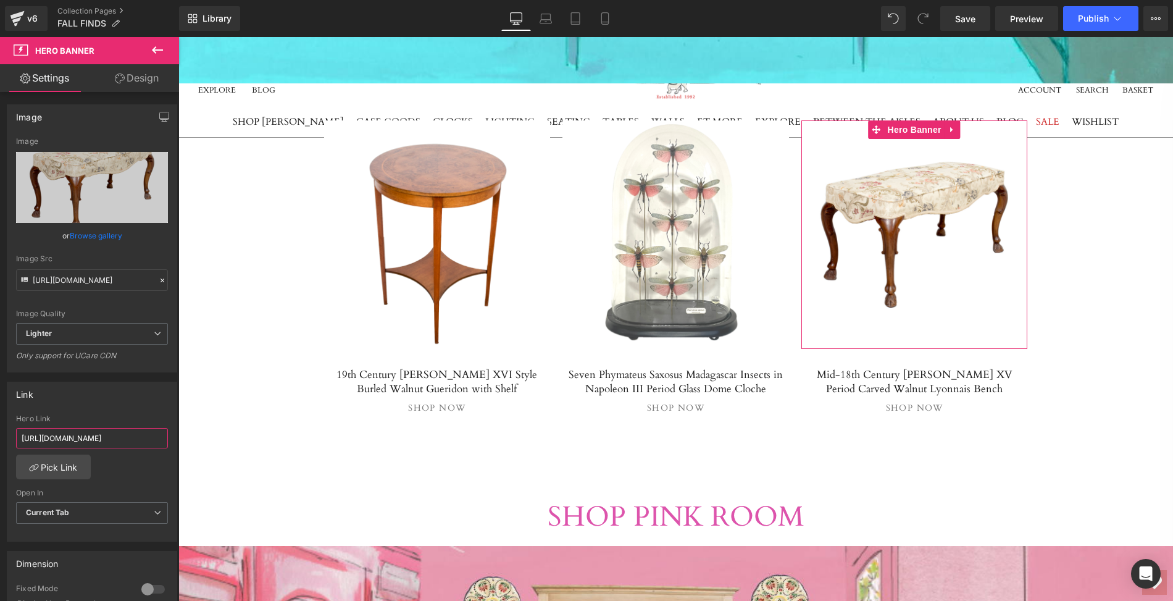
click at [20, 435] on input "[URL][DOMAIN_NAME]" at bounding box center [92, 438] width 152 height 20
drag, startPoint x: 20, startPoint y: 435, endPoint x: 159, endPoint y: 439, distance: 139.6
click at [159, 439] on input "[URL][DOMAIN_NAME]" at bounding box center [92, 438] width 152 height 20
paste input "1mid-8th-century-french-louis-xv-period-carved-walnut-lyonnais-bench"
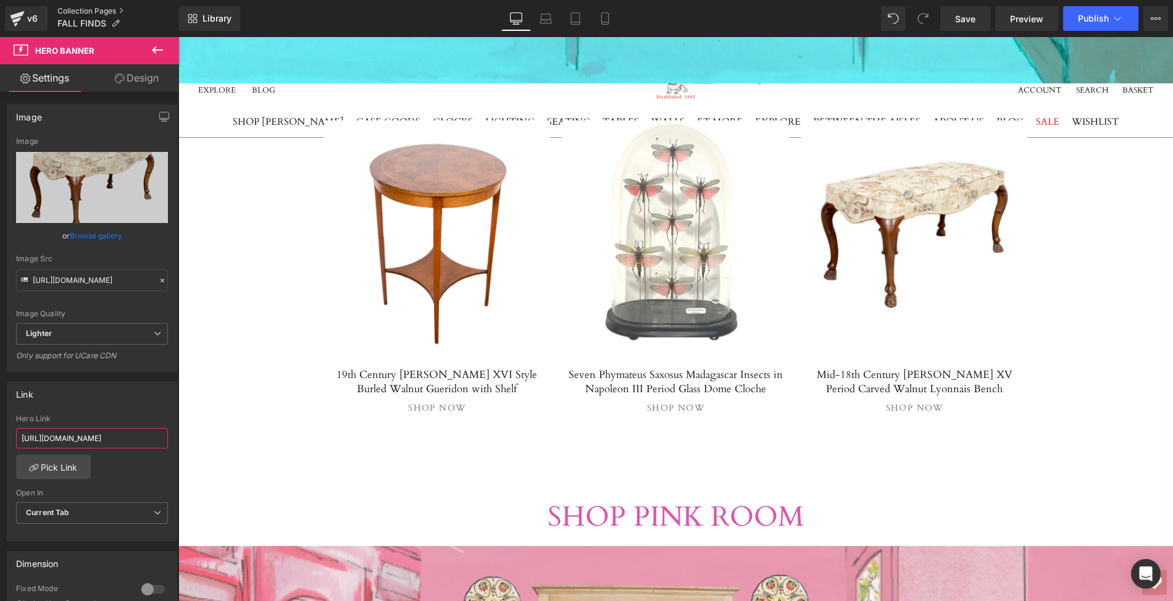
type input "[URL][DOMAIN_NAME]"
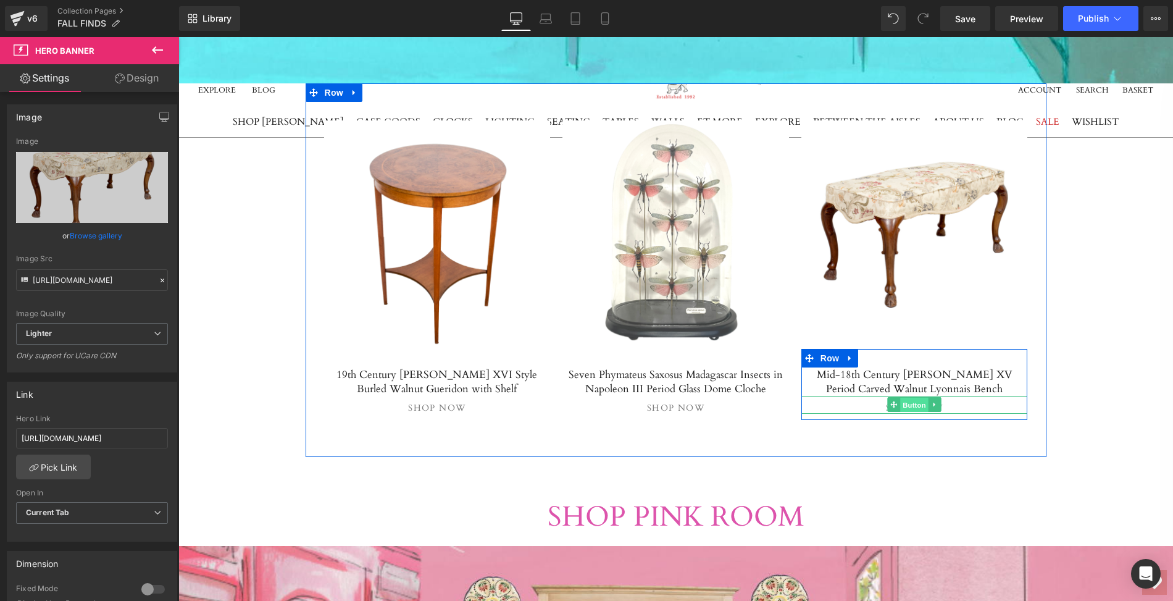
click at [913, 402] on span "Button" at bounding box center [914, 405] width 28 height 15
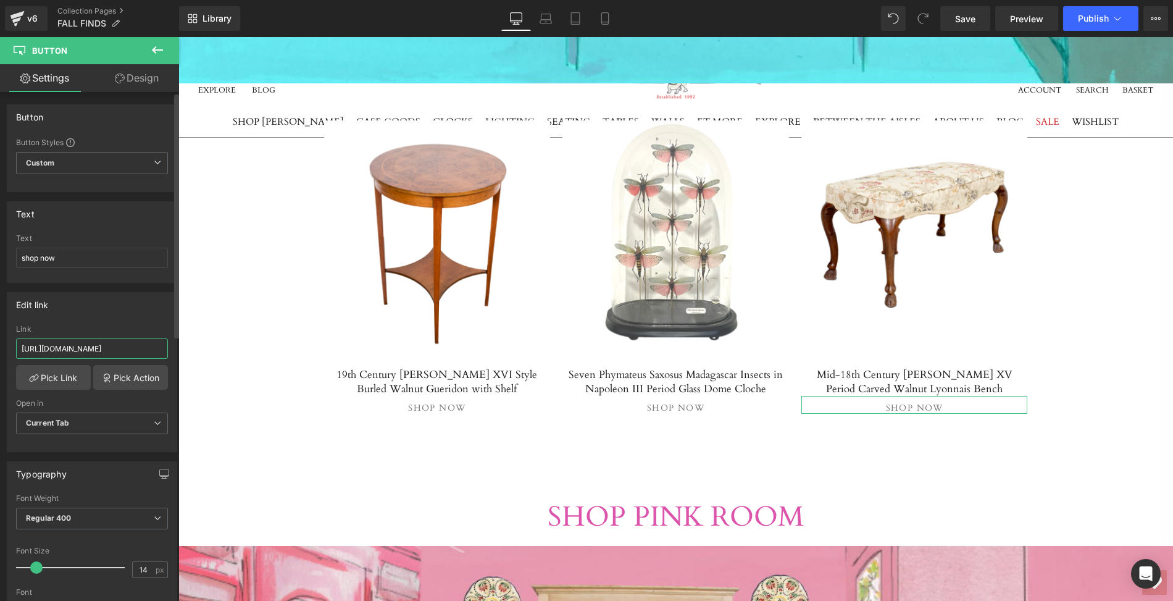
click at [19, 343] on input "[URL][DOMAIN_NAME]" at bounding box center [92, 348] width 152 height 20
drag, startPoint x: 19, startPoint y: 343, endPoint x: 162, endPoint y: 351, distance: 144.1
click at [162, 351] on input "[URL][DOMAIN_NAME]" at bounding box center [92, 348] width 152 height 20
paste input "1mid-8th-century-french-louis-xv-period-carved-walnut-lyonnais-bench"
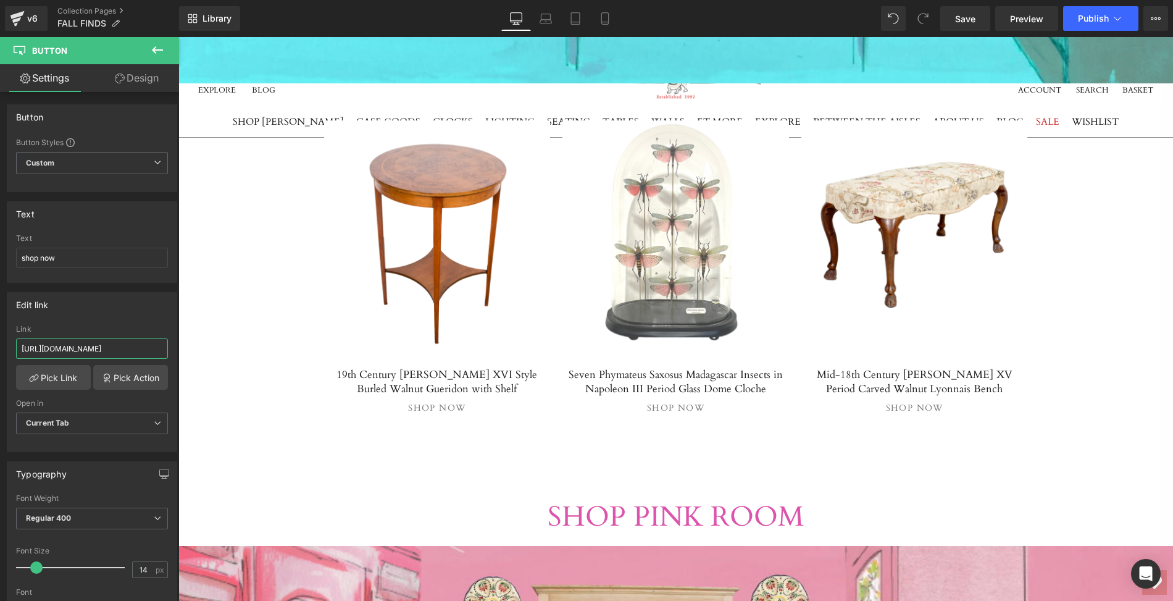
type input "[URL][DOMAIN_NAME]"
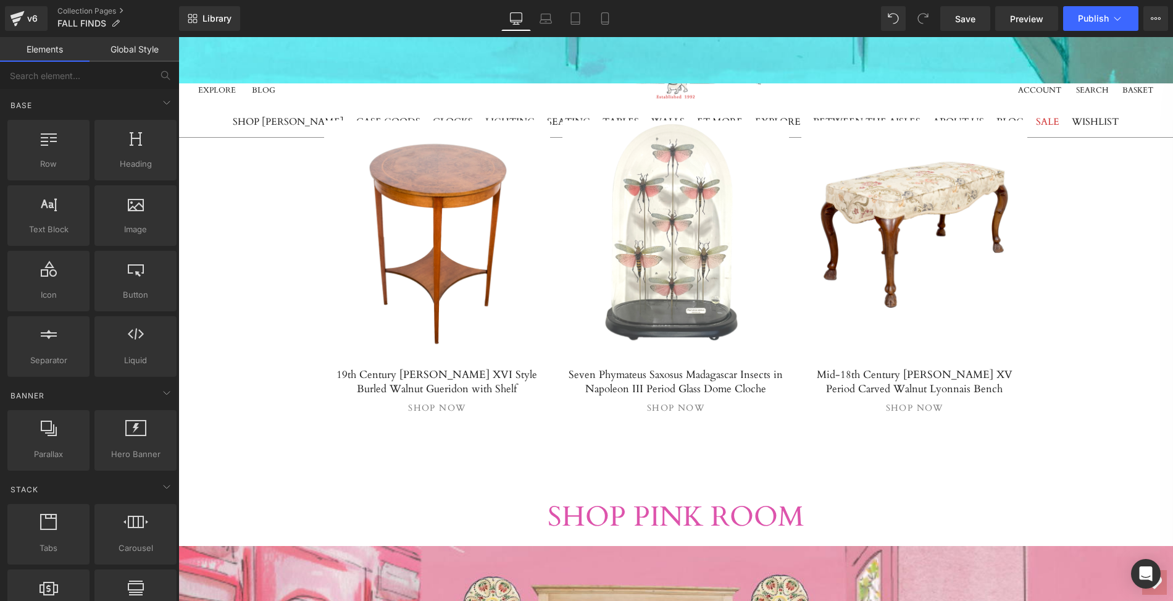
scroll to position [0, 0]
click at [966, 14] on span "Save" at bounding box center [965, 18] width 20 height 13
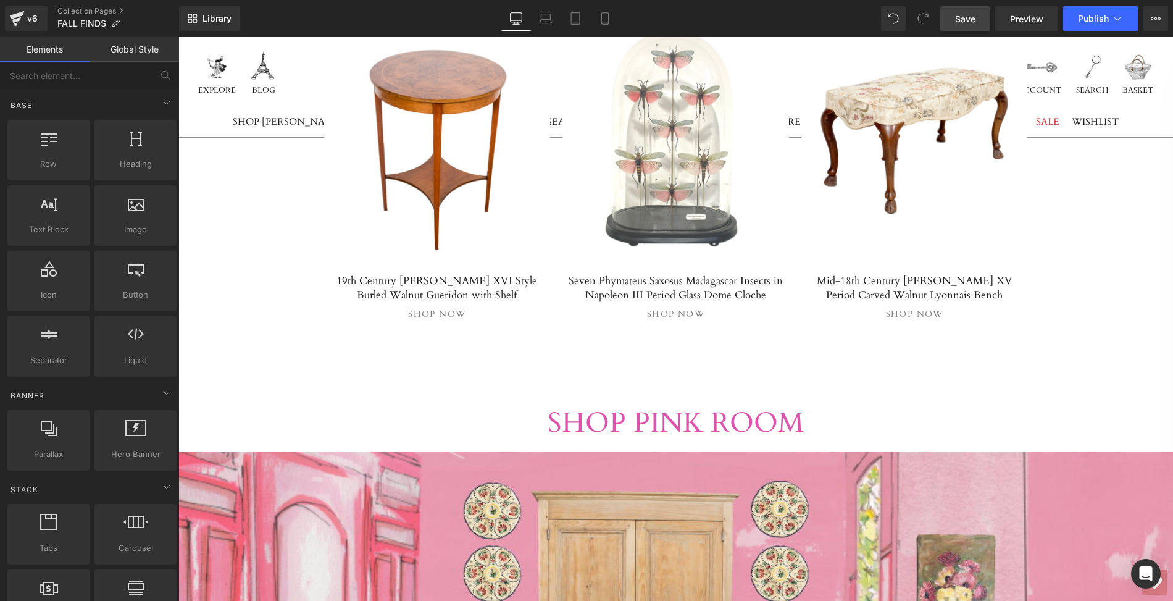
scroll to position [1492, 0]
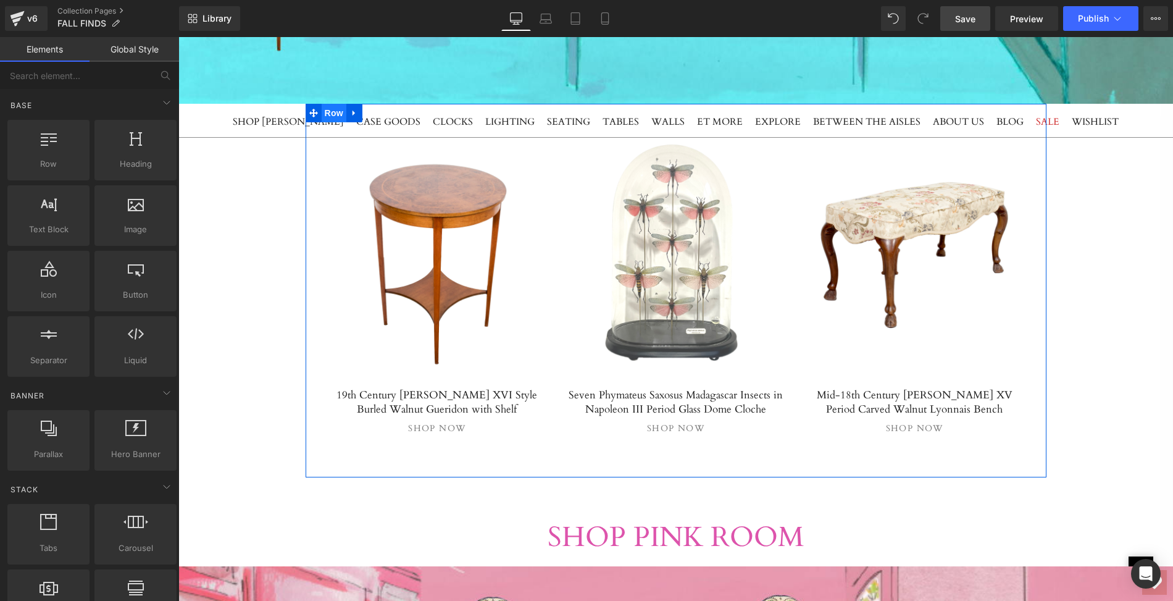
click at [335, 116] on span "Row" at bounding box center [334, 113] width 25 height 19
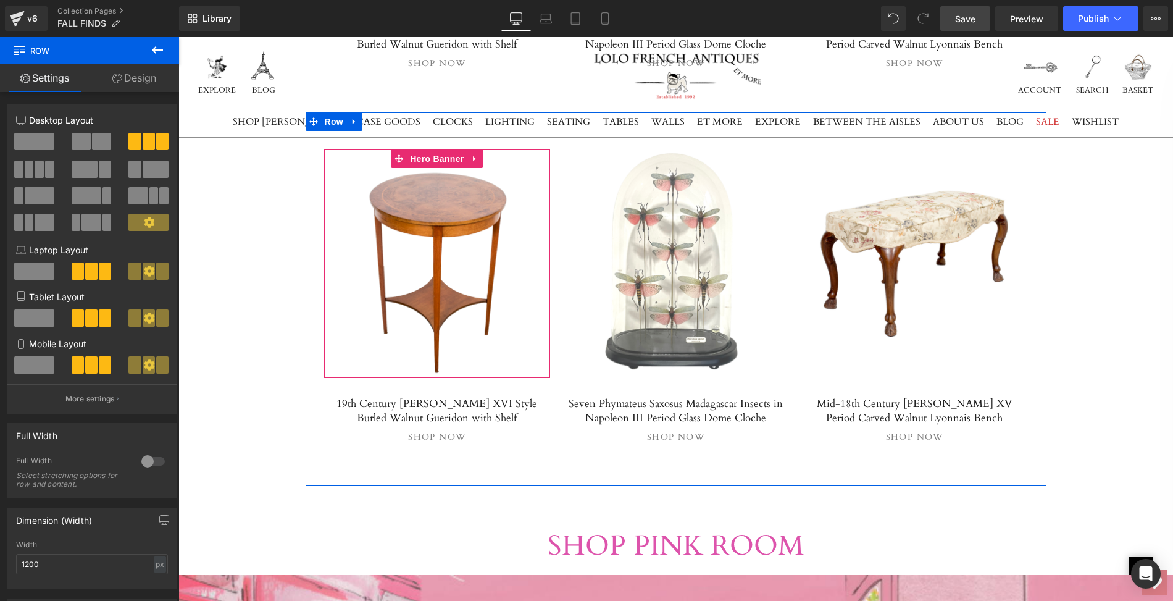
scroll to position [1854, 0]
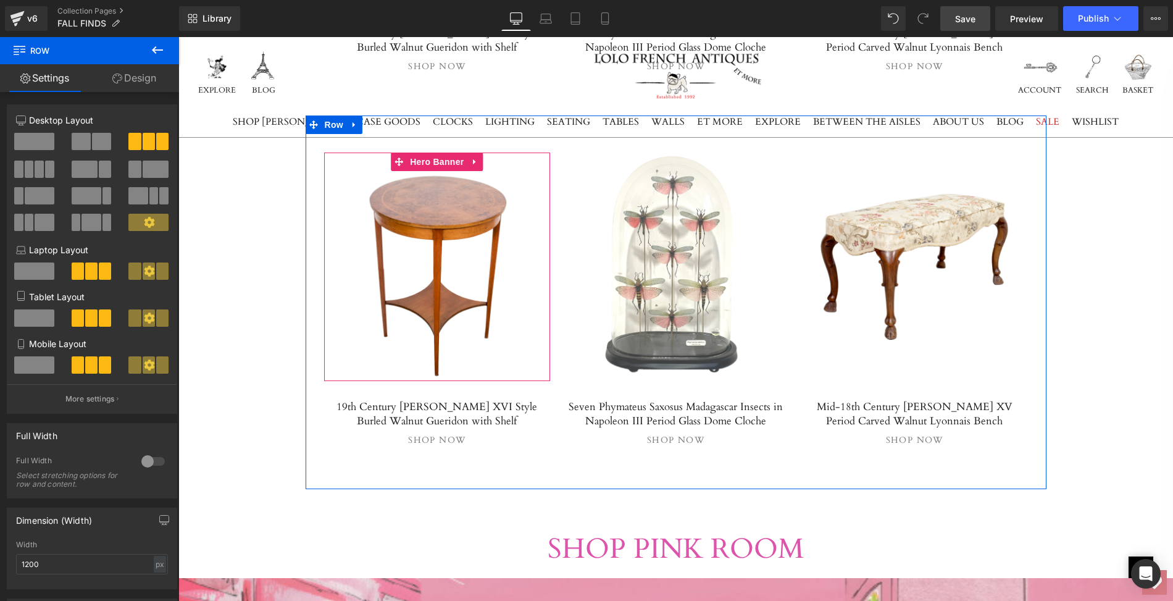
click at [435, 269] on span "Separator" at bounding box center [437, 266] width 227 height 31
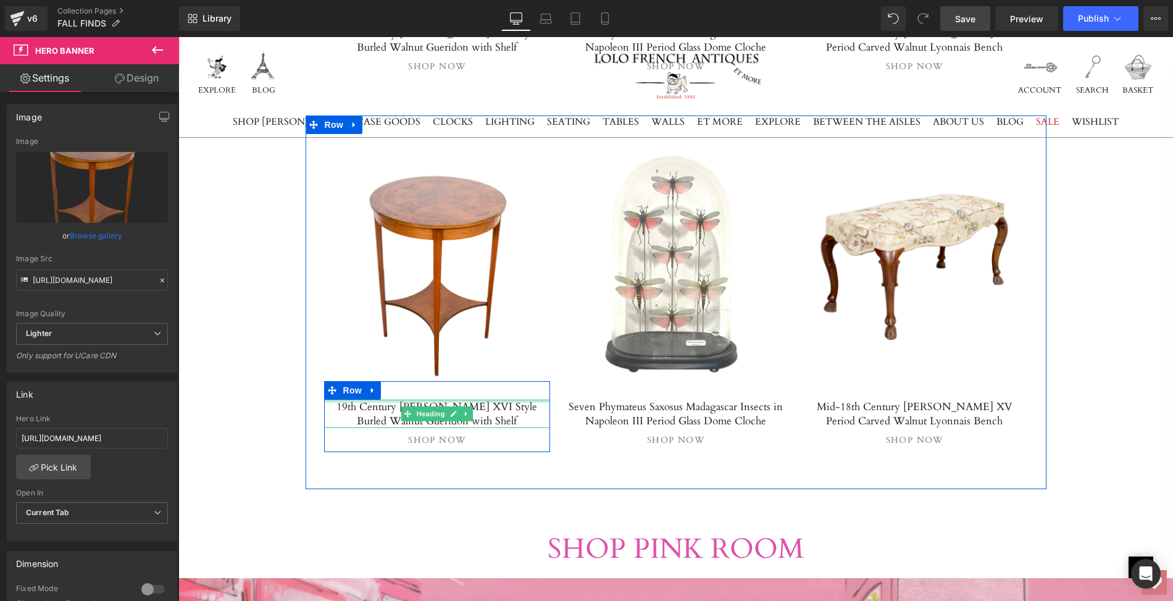
click at [398, 399] on div at bounding box center [437, 400] width 227 height 3
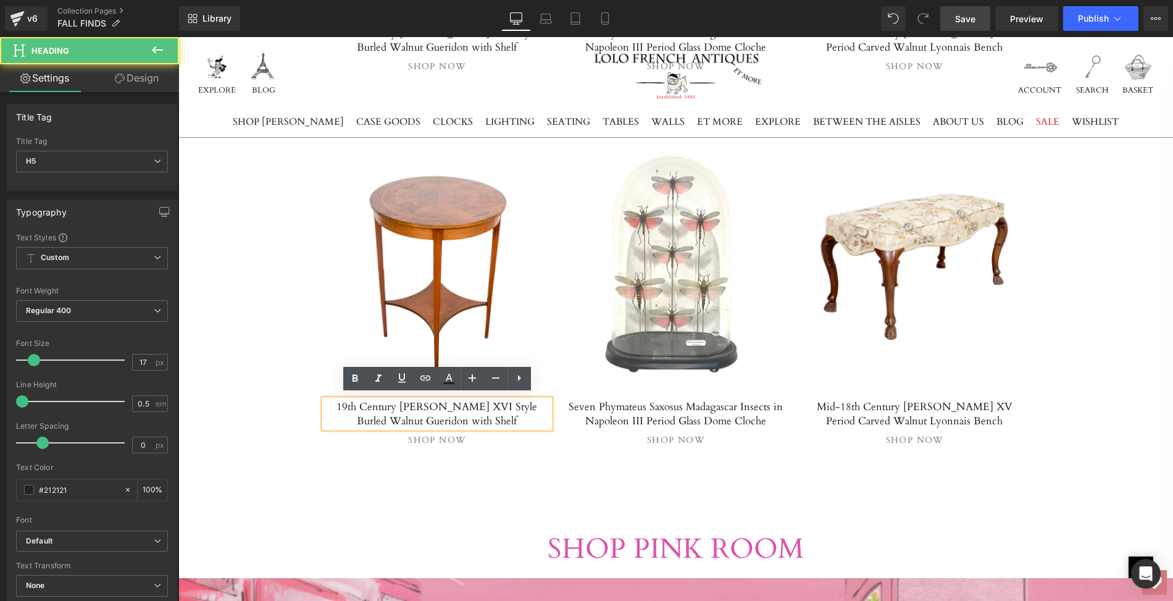
click at [326, 399] on h5 "19th Century [PERSON_NAME] XVI Style Burled Walnut Gueridon with Shelf" at bounding box center [437, 413] width 227 height 28
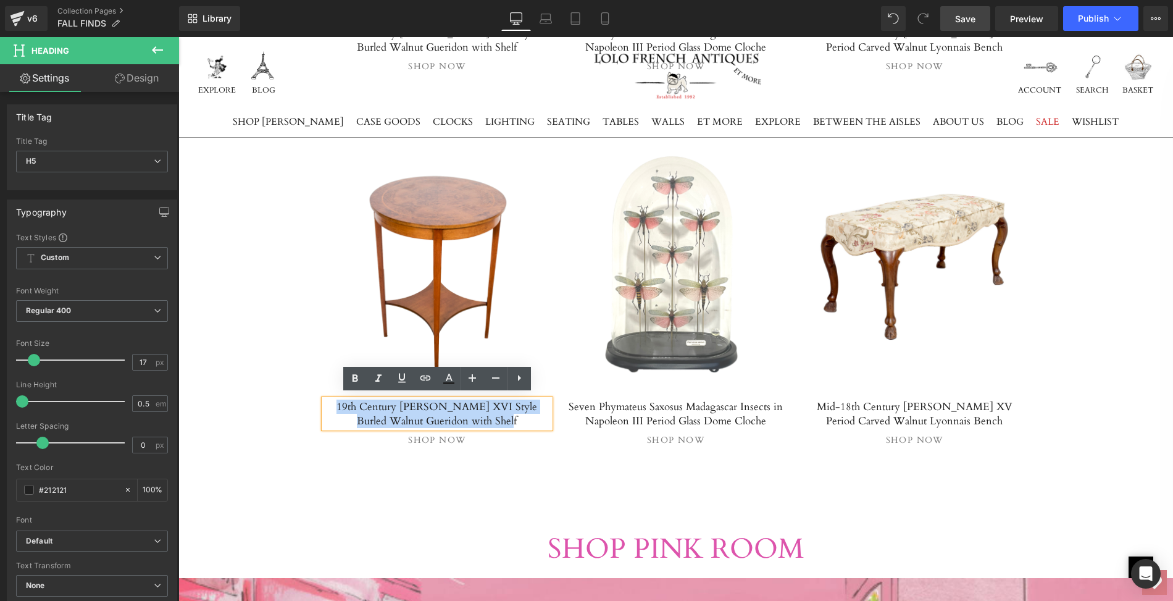
drag, startPoint x: 326, startPoint y: 399, endPoint x: 496, endPoint y: 414, distance: 171.0
click at [496, 414] on h5 "19th Century [PERSON_NAME] XVI Style Burled Walnut Gueridon with Shelf" at bounding box center [437, 413] width 227 height 28
paste div
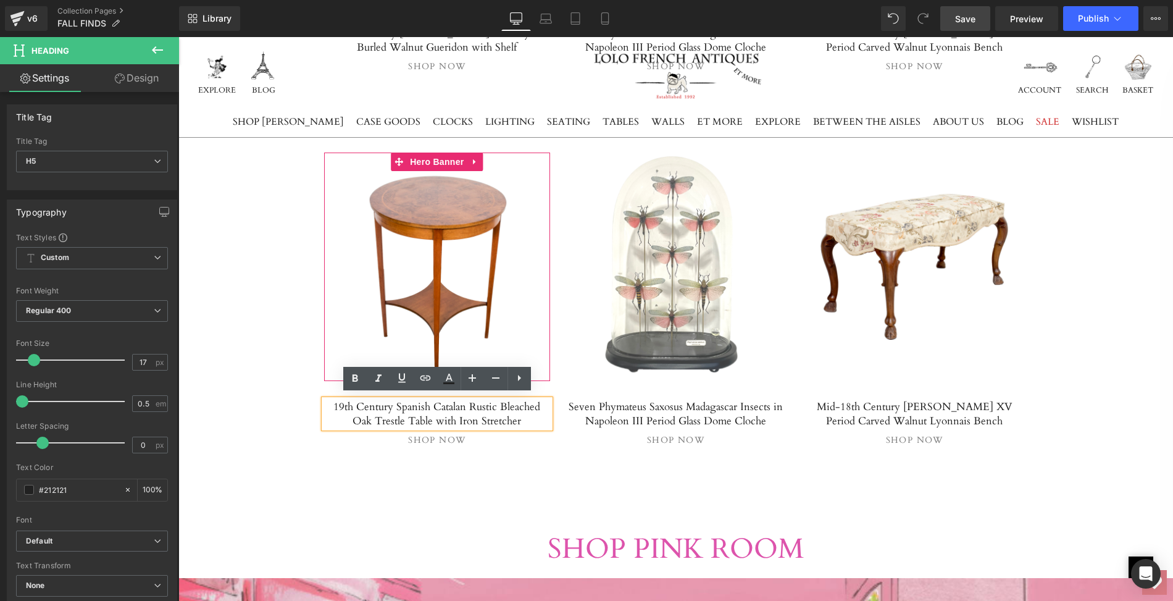
click at [412, 277] on span "Separator" at bounding box center [437, 266] width 227 height 31
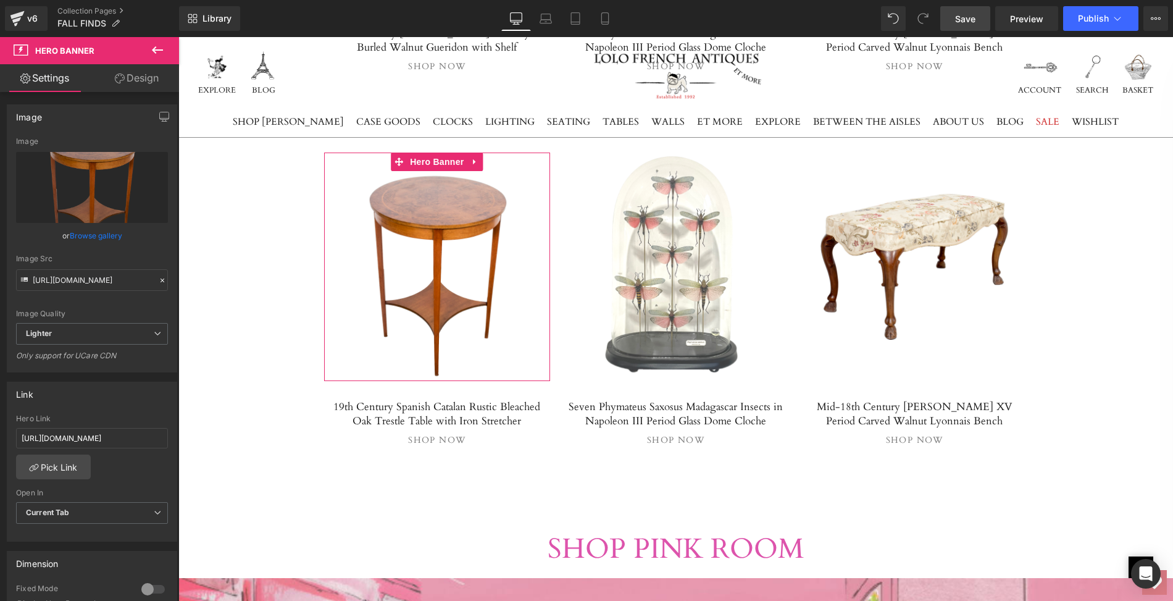
click at [105, 235] on link "Browse gallery" at bounding box center [96, 236] width 52 height 22
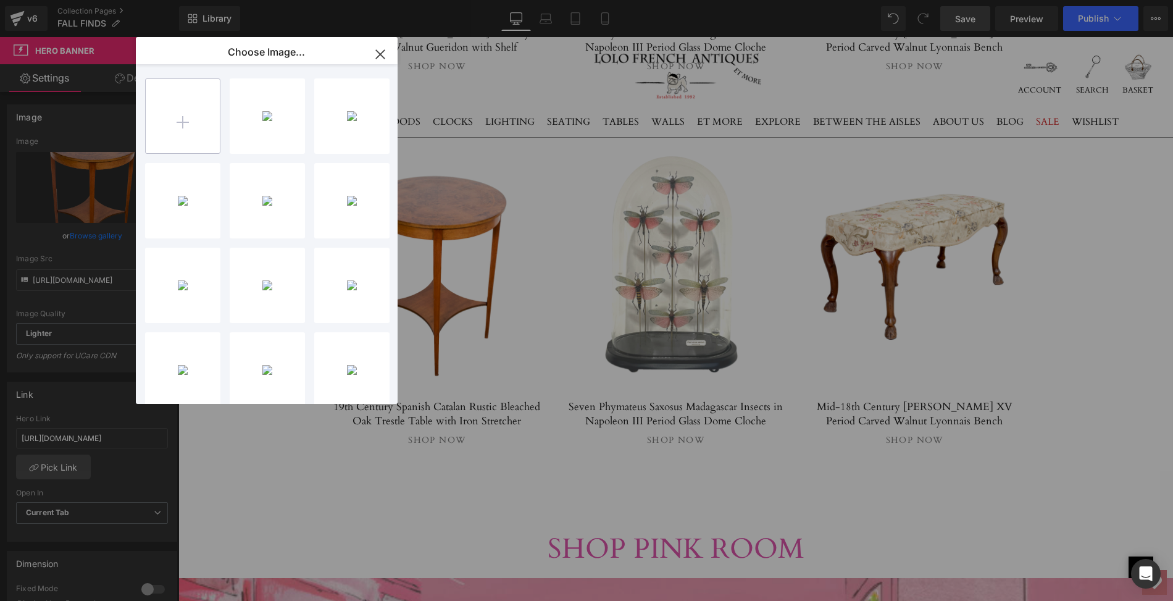
click at [183, 119] on input "file" at bounding box center [183, 116] width 74 height 74
type input "C:\fakepath\LOPM133-1_clipped_rev_1.png"
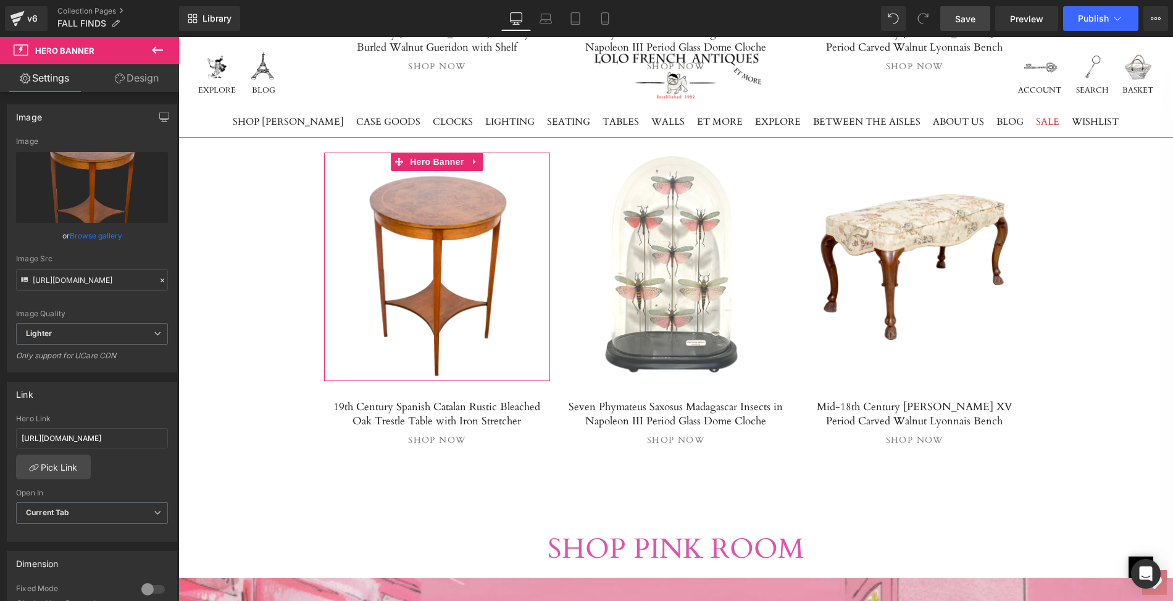
click at [92, 235] on link "Browse gallery" at bounding box center [96, 236] width 52 height 22
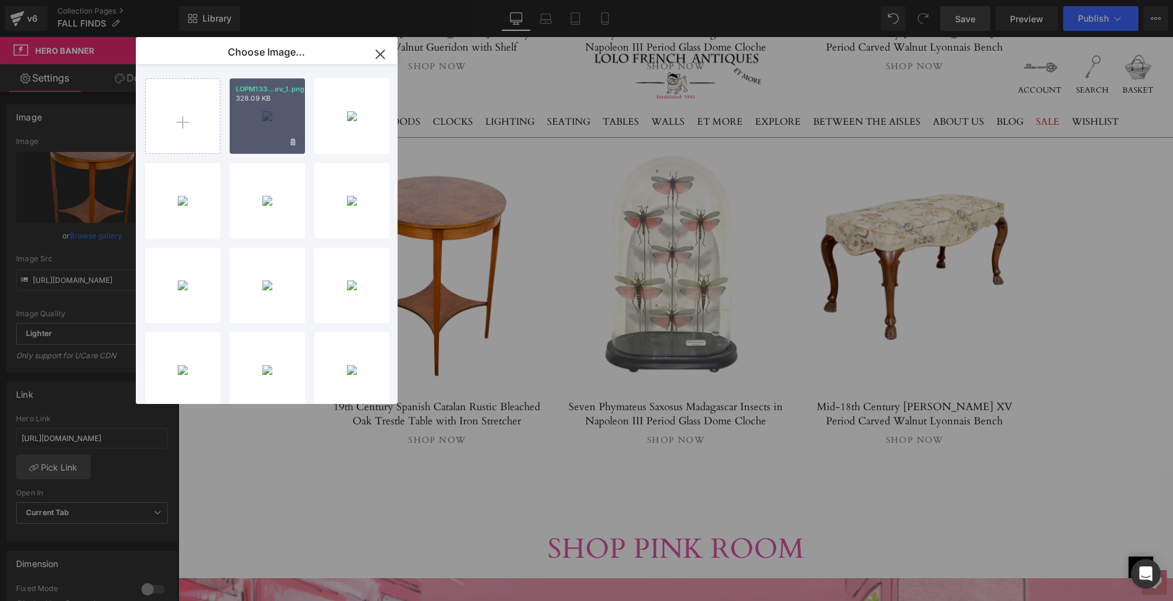
click at [262, 123] on div "LOPM133...ev_1.png 328.09 KB" at bounding box center [267, 115] width 75 height 75
type input "[URL][DOMAIN_NAME]"
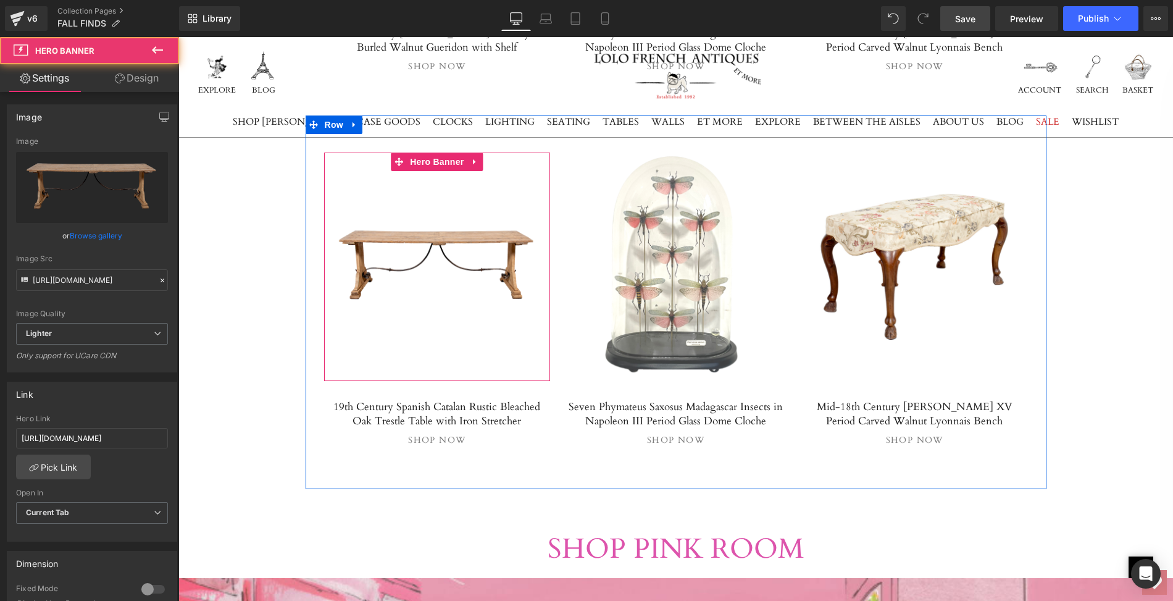
click at [440, 268] on span "Separator" at bounding box center [437, 266] width 227 height 31
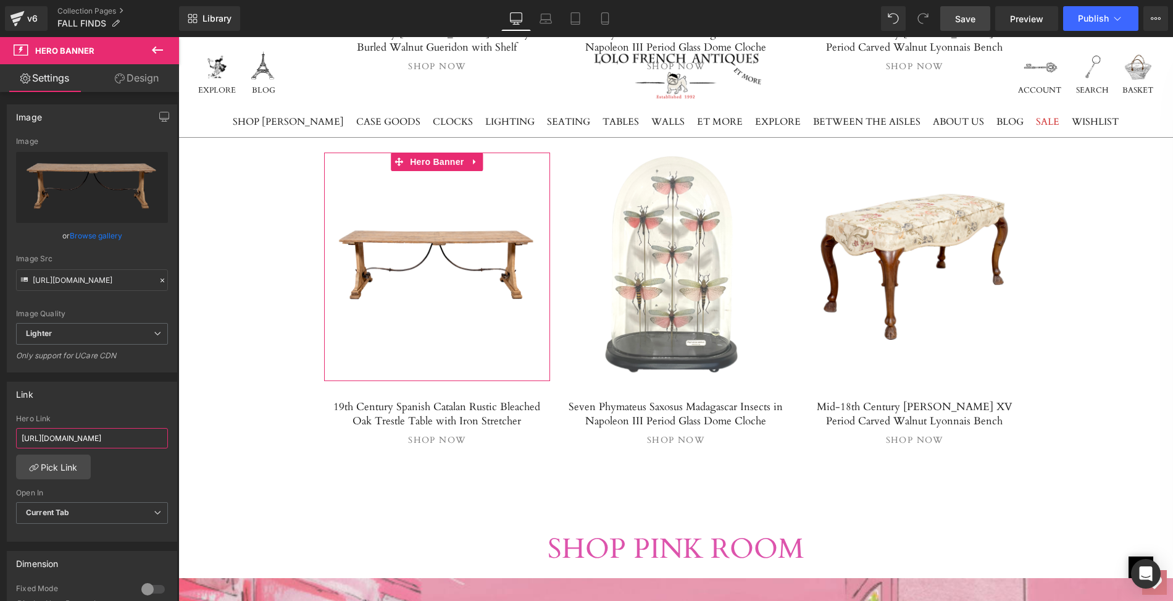
click at [20, 433] on input "[URL][DOMAIN_NAME]" at bounding box center [92, 438] width 152 height 20
drag, startPoint x: 20, startPoint y: 433, endPoint x: 163, endPoint y: 437, distance: 143.3
click at [163, 437] on div "[URL][DOMAIN_NAME] Hero Link [URL][DOMAIN_NAME] Pick Link Current Tab New Tab O…" at bounding box center [91, 477] width 169 height 127
paste input "spanish-catalan-rustic-bleached-oak-trestle-table-with-iron-stretcher"
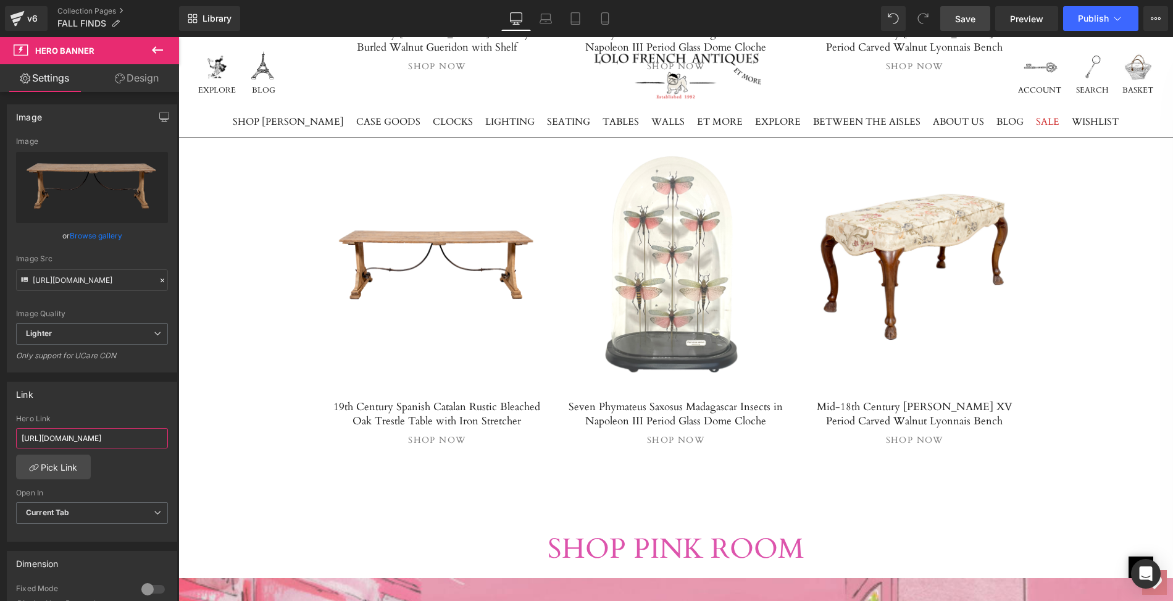
type input "[URL][DOMAIN_NAME]"
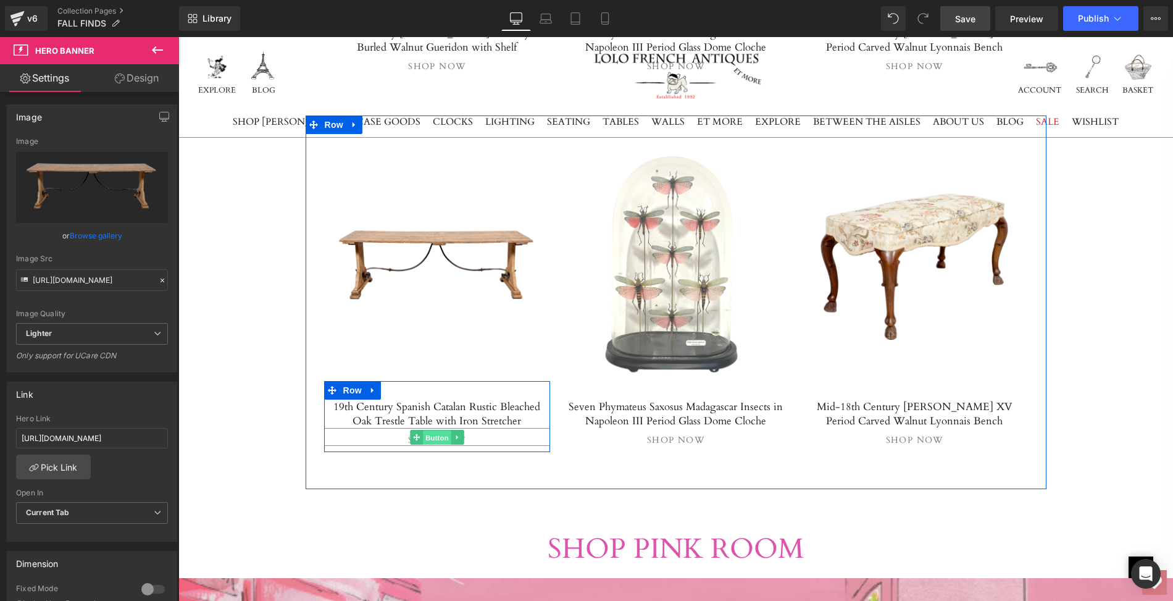
click at [435, 430] on span "Button" at bounding box center [437, 437] width 28 height 15
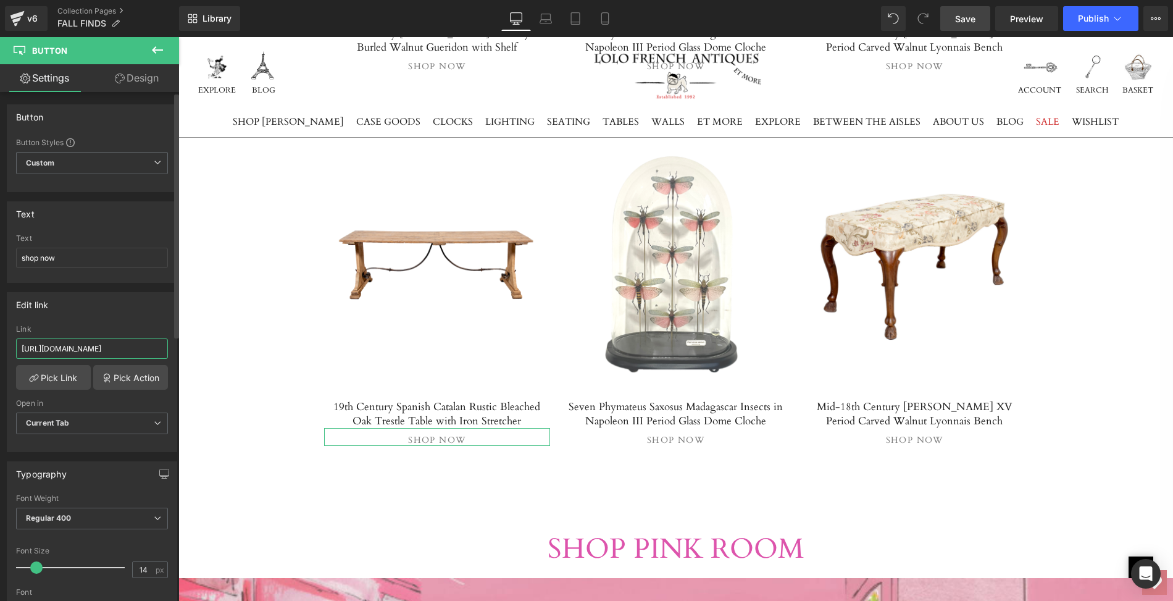
click at [19, 345] on input "[URL][DOMAIN_NAME]" at bounding box center [92, 348] width 152 height 20
drag, startPoint x: 19, startPoint y: 345, endPoint x: 171, endPoint y: 344, distance: 151.9
click at [171, 344] on div "[URL][DOMAIN_NAME] Link [URL][DOMAIN_NAME] Pick Link Pick Action Current Tab Ne…" at bounding box center [91, 388] width 169 height 127
paste input "spanish-catalan-rustic-bleached-oak-trestle-table-with-iron-stretcher"
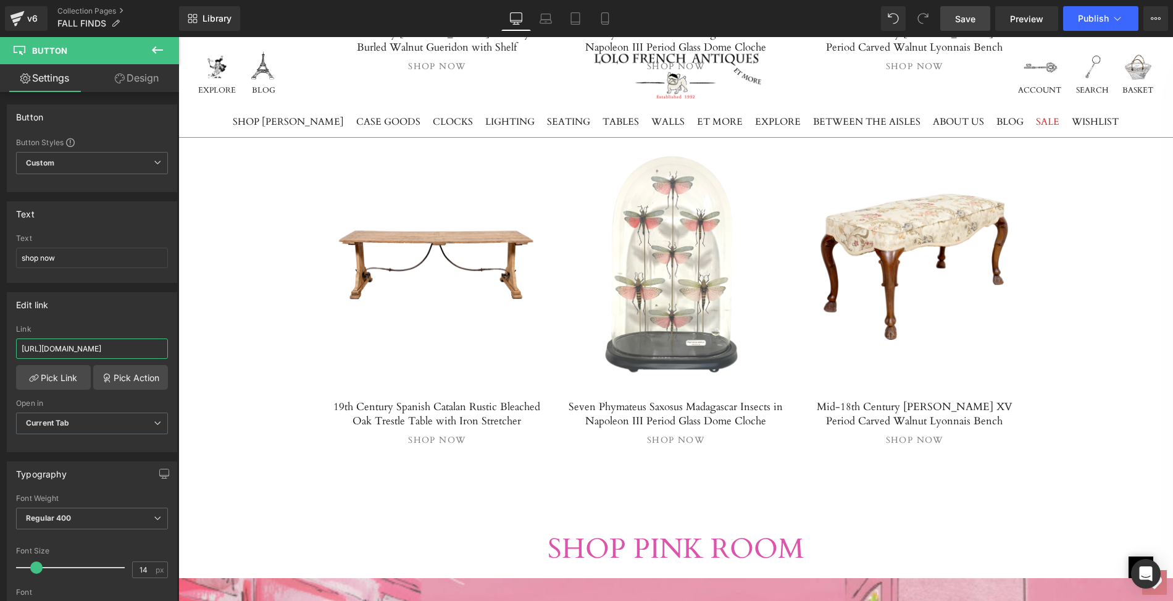
type input "[URL][DOMAIN_NAME]"
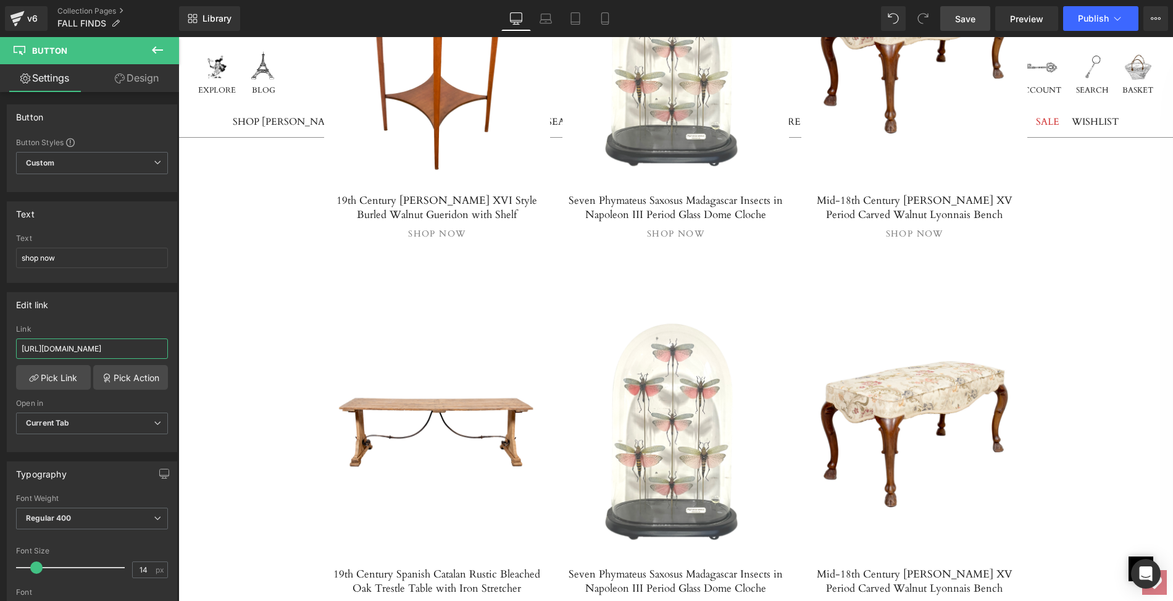
scroll to position [1803, 0]
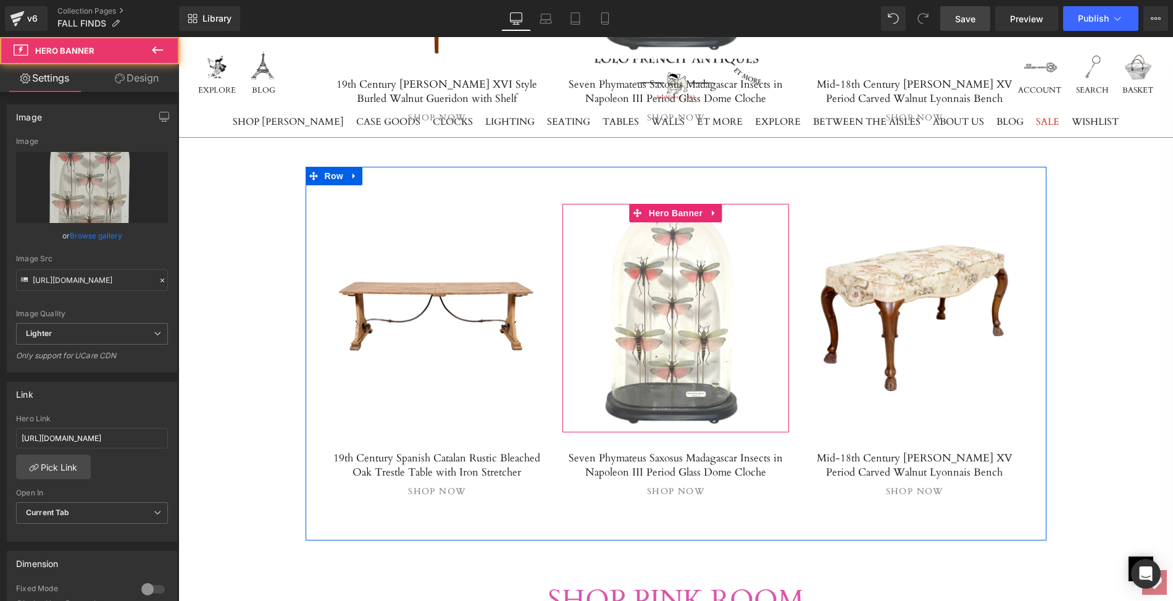
click at [663, 328] on span "Separator" at bounding box center [675, 317] width 227 height 31
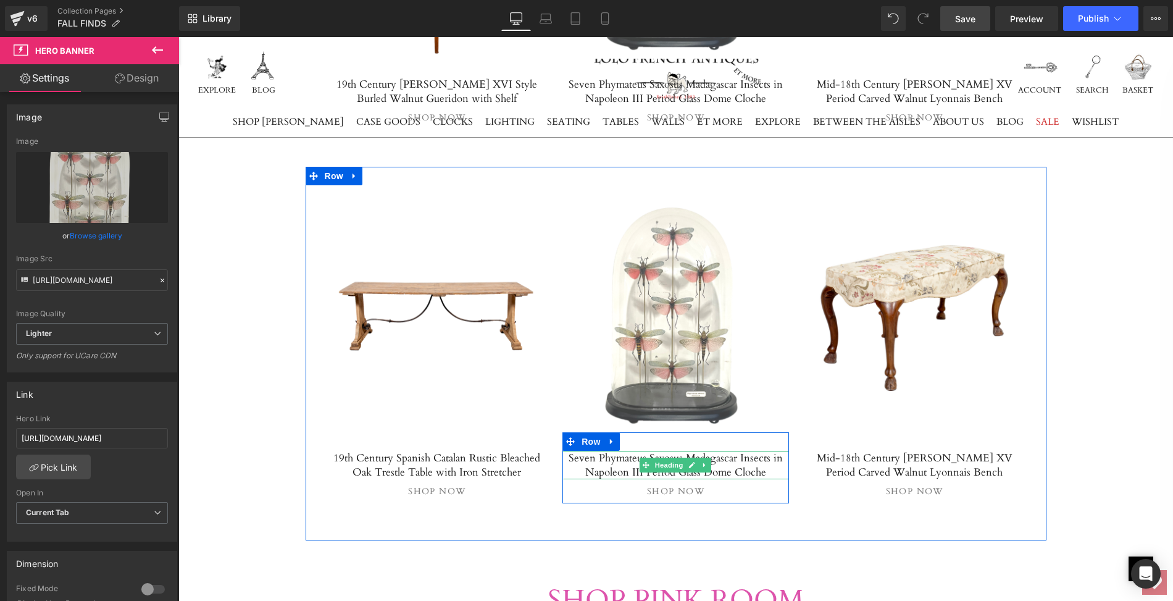
click at [619, 452] on h5 "Seven Phymateus Saxosus Madagascar Insects in Napoleon III Period Glass Dome Cl…" at bounding box center [675, 465] width 227 height 28
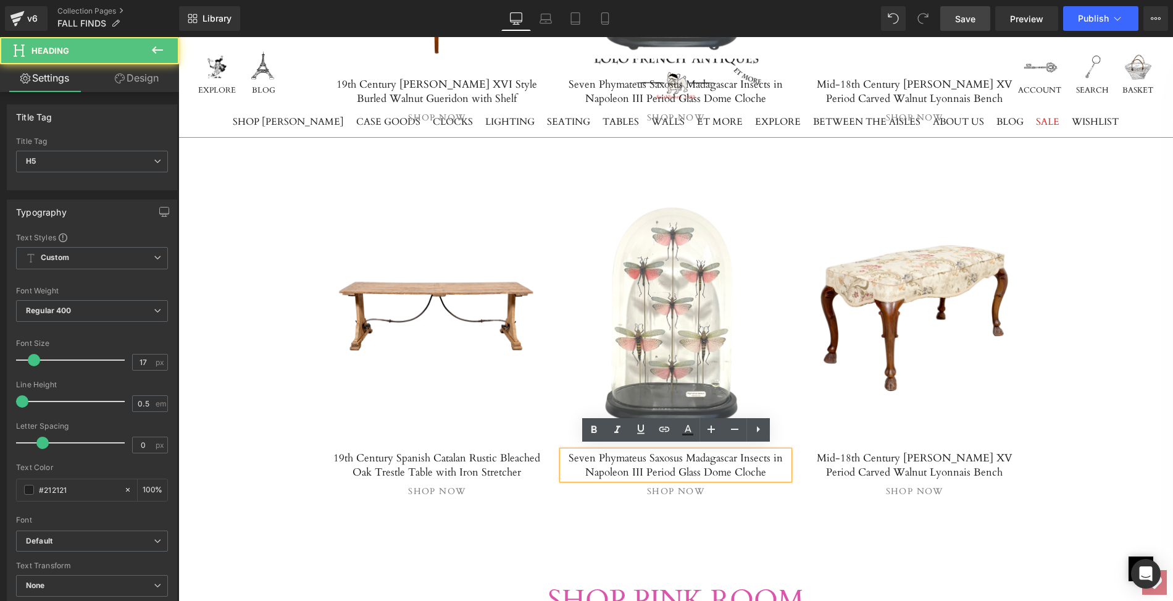
click at [570, 452] on h5 "Seven Phymateus Saxosus Madagascar Insects in Napoleon III Period Glass Dome Cl…" at bounding box center [675, 465] width 227 height 28
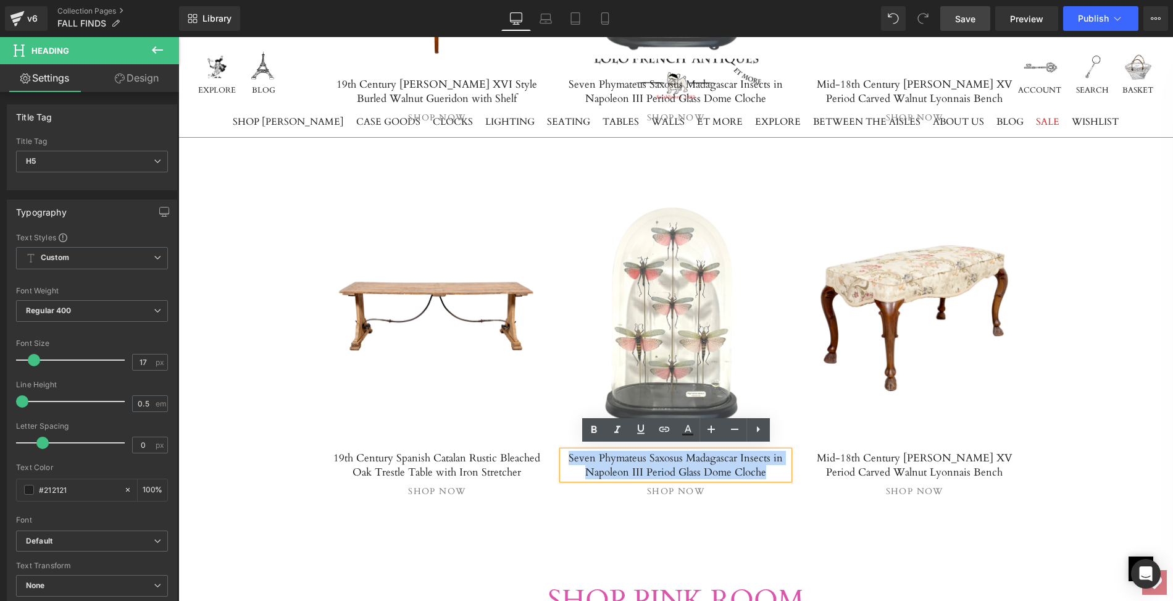
drag, startPoint x: 570, startPoint y: 452, endPoint x: 767, endPoint y: 466, distance: 197.4
click at [767, 466] on h5 "Seven Phymateus Saxosus Madagascar Insects in Napoleon III Period Glass Dome Cl…" at bounding box center [675, 465] width 227 height 28
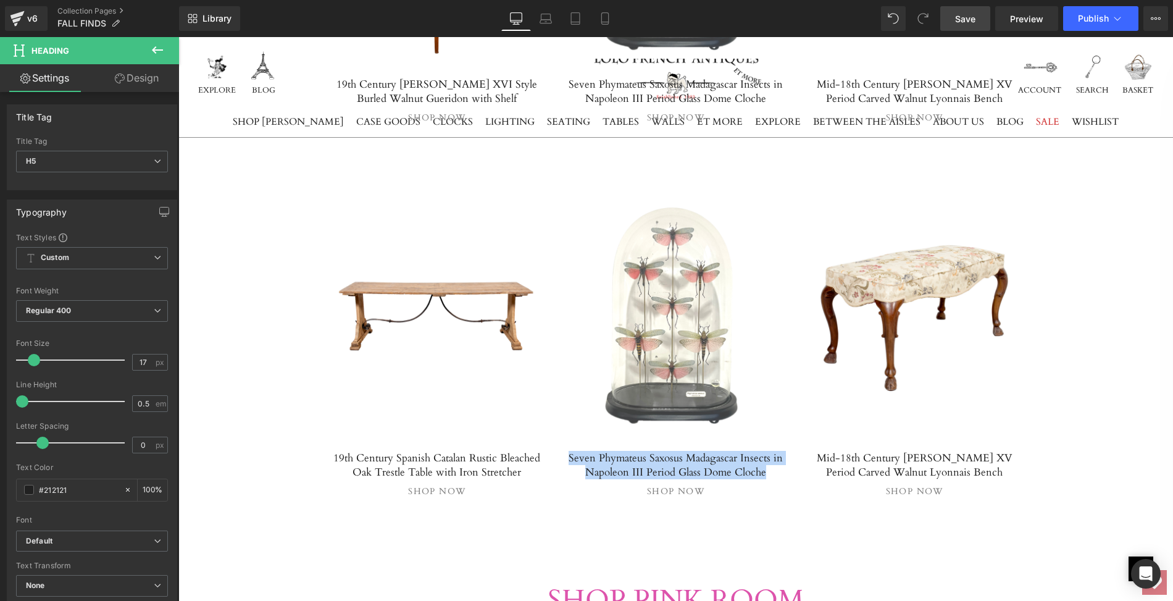
paste div
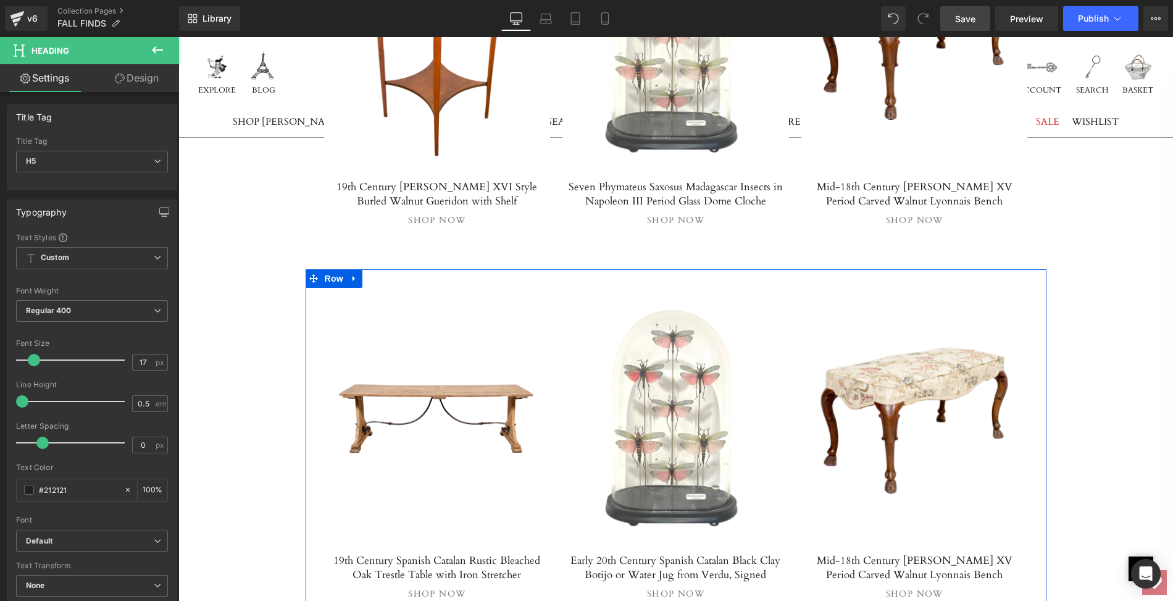
scroll to position [1706, 0]
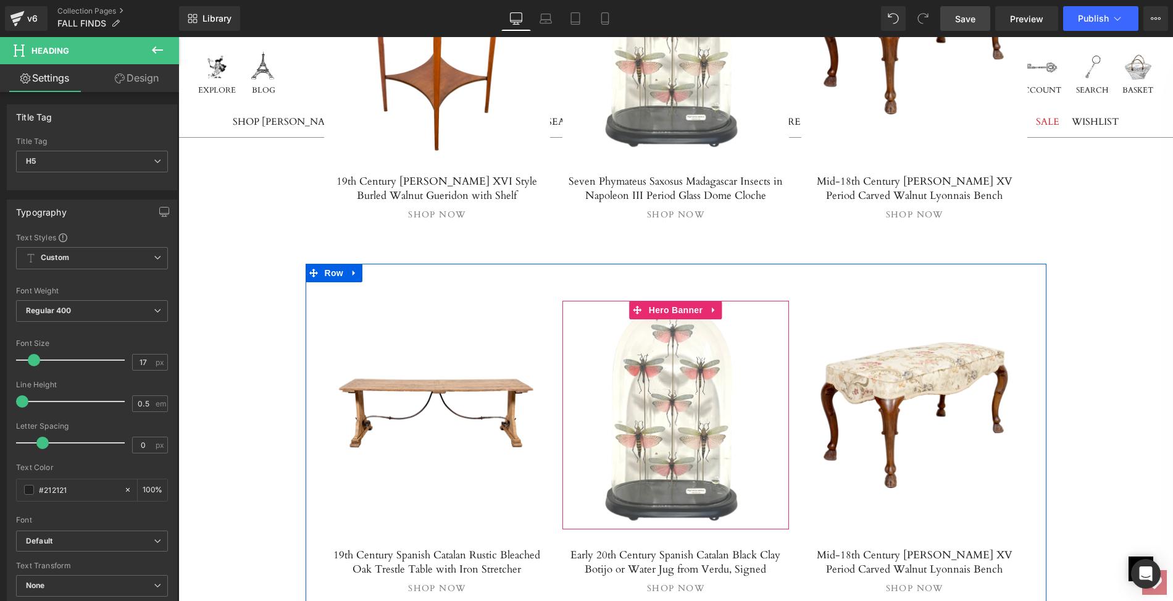
click at [664, 425] on span "Separator" at bounding box center [675, 414] width 227 height 31
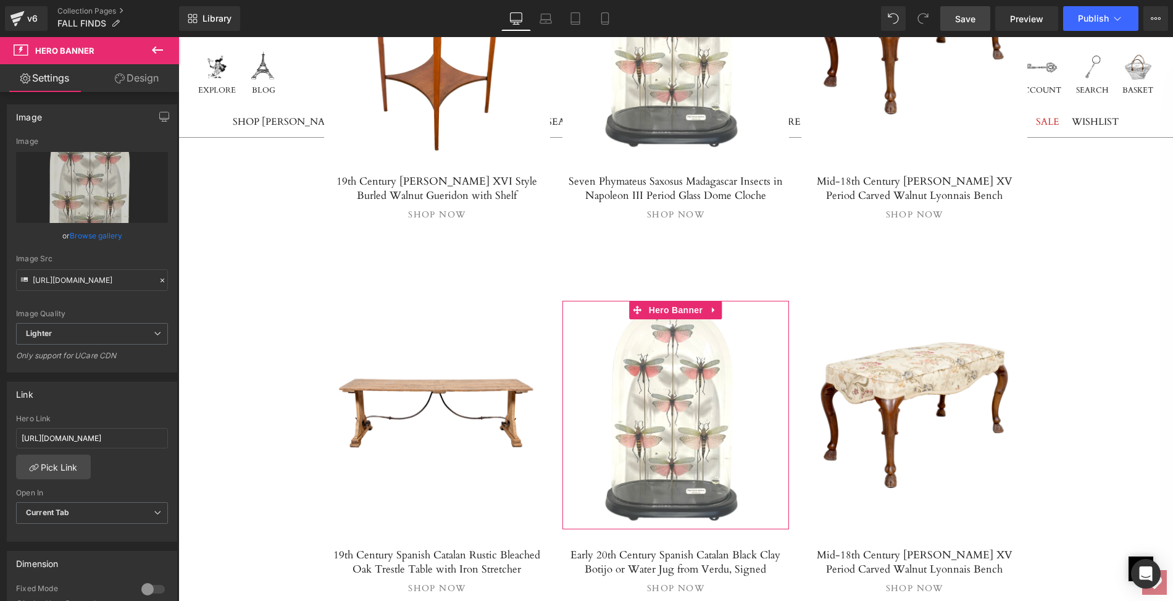
click at [94, 236] on link "Browse gallery" at bounding box center [96, 236] width 52 height 22
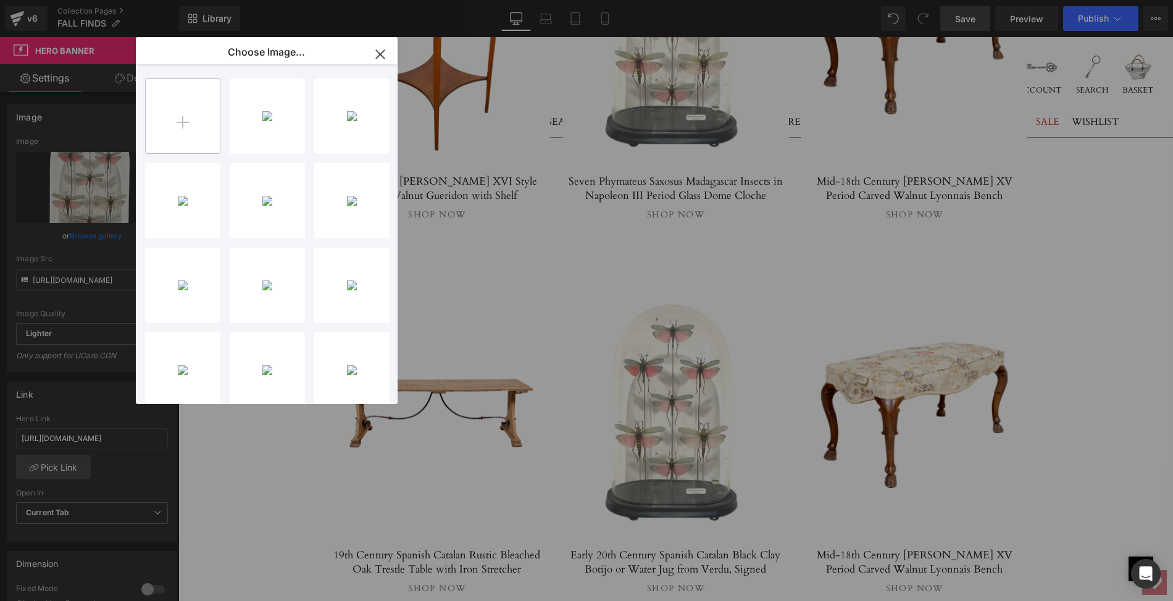
click at [181, 122] on input "file" at bounding box center [183, 116] width 74 height 74
type input "C:\fakepath\LOPB21mainps.png"
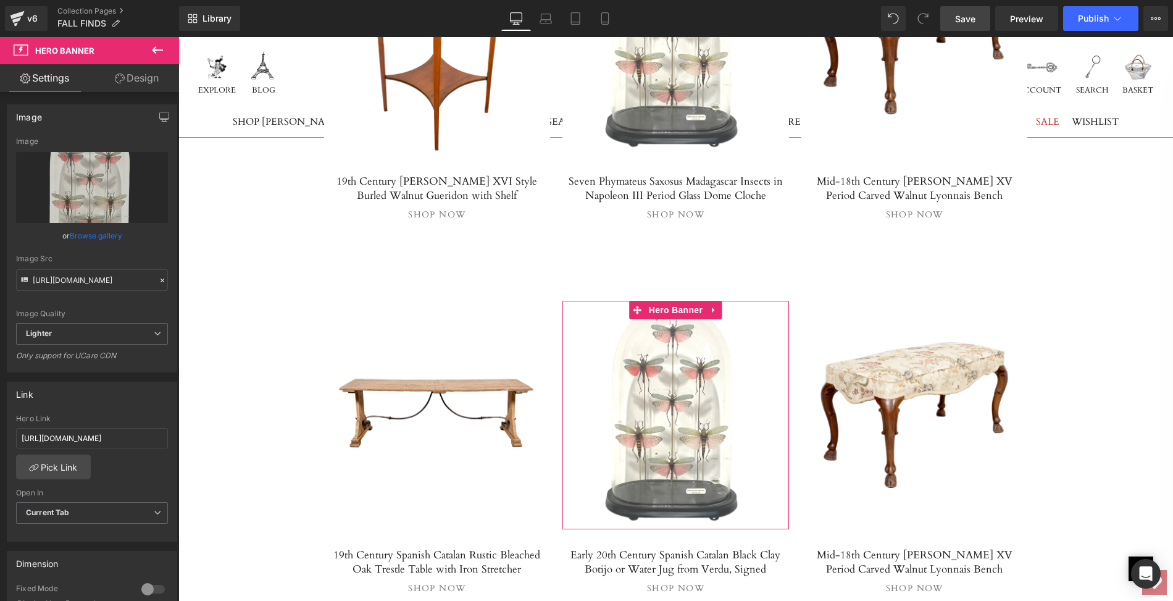
click at [100, 232] on link "Browse gallery" at bounding box center [96, 236] width 52 height 22
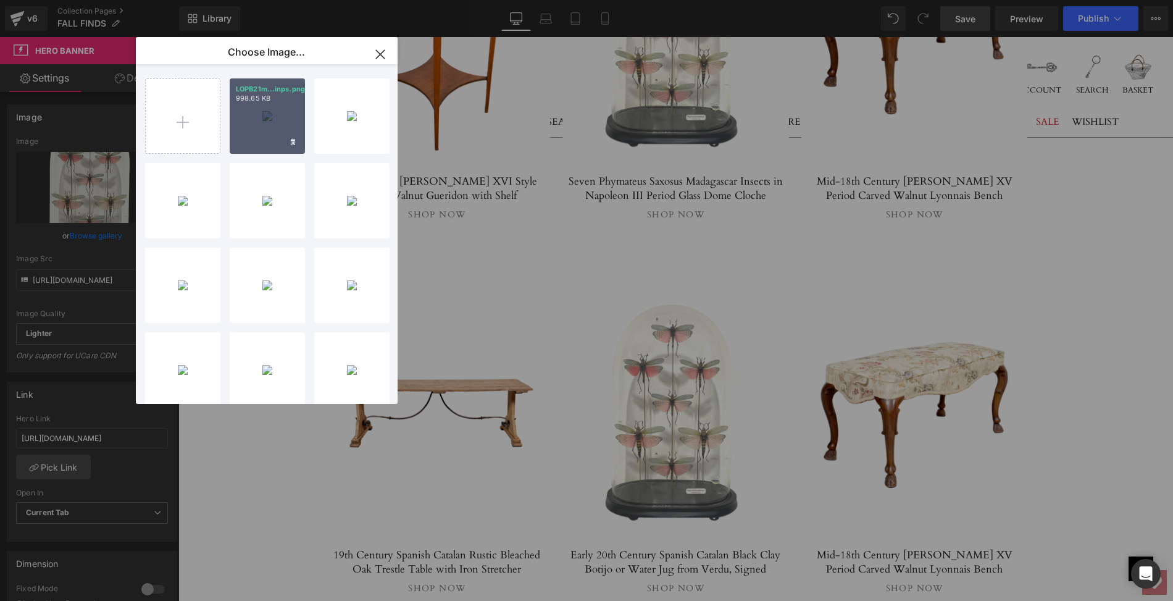
click at [259, 114] on div "LOPB21m...inps.png 998.65 KB" at bounding box center [267, 115] width 75 height 75
type input "[URL][DOMAIN_NAME]"
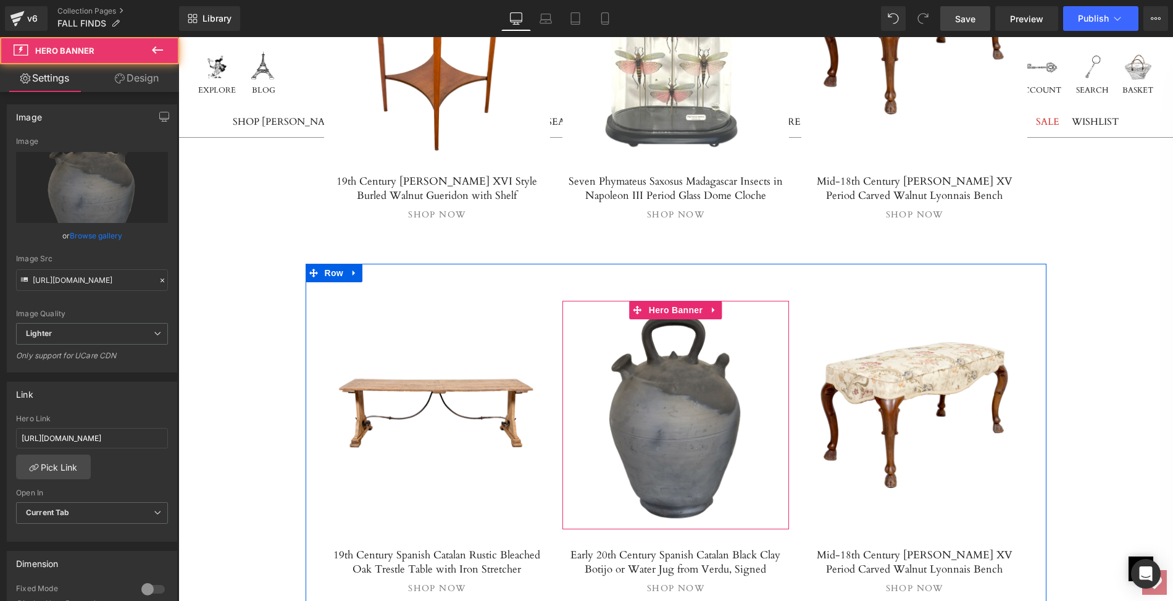
click at [658, 418] on span "Separator" at bounding box center [675, 414] width 227 height 31
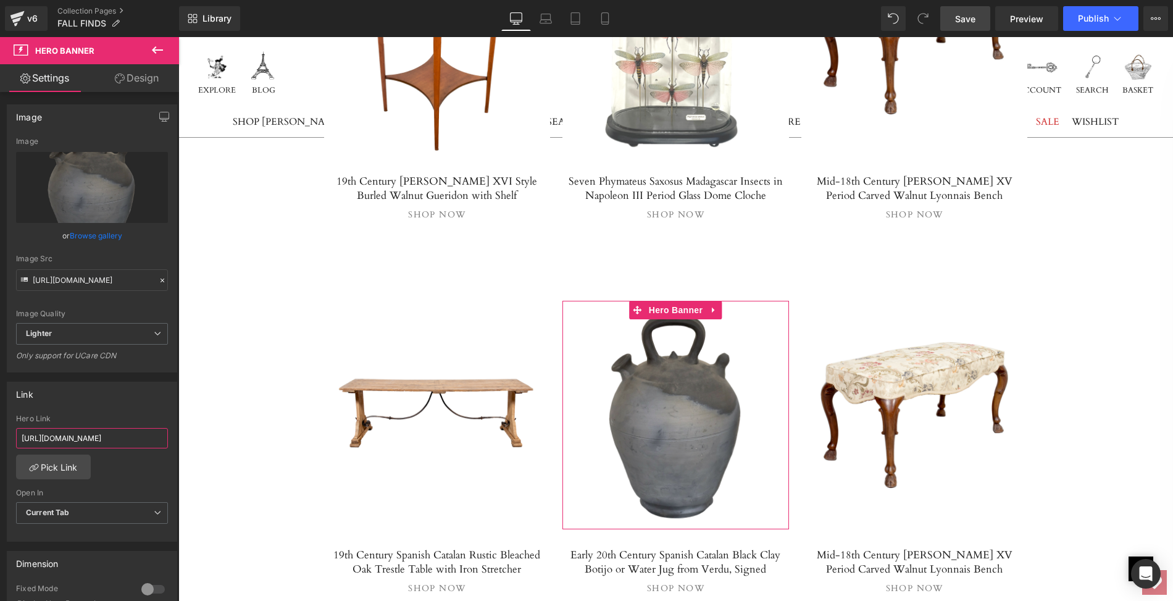
click at [19, 435] on input "[URL][DOMAIN_NAME]" at bounding box center [92, 438] width 152 height 20
drag, startPoint x: 19, startPoint y: 435, endPoint x: 160, endPoint y: 438, distance: 141.4
click at [160, 438] on input "[URL][DOMAIN_NAME]" at bounding box center [92, 438] width 152 height 20
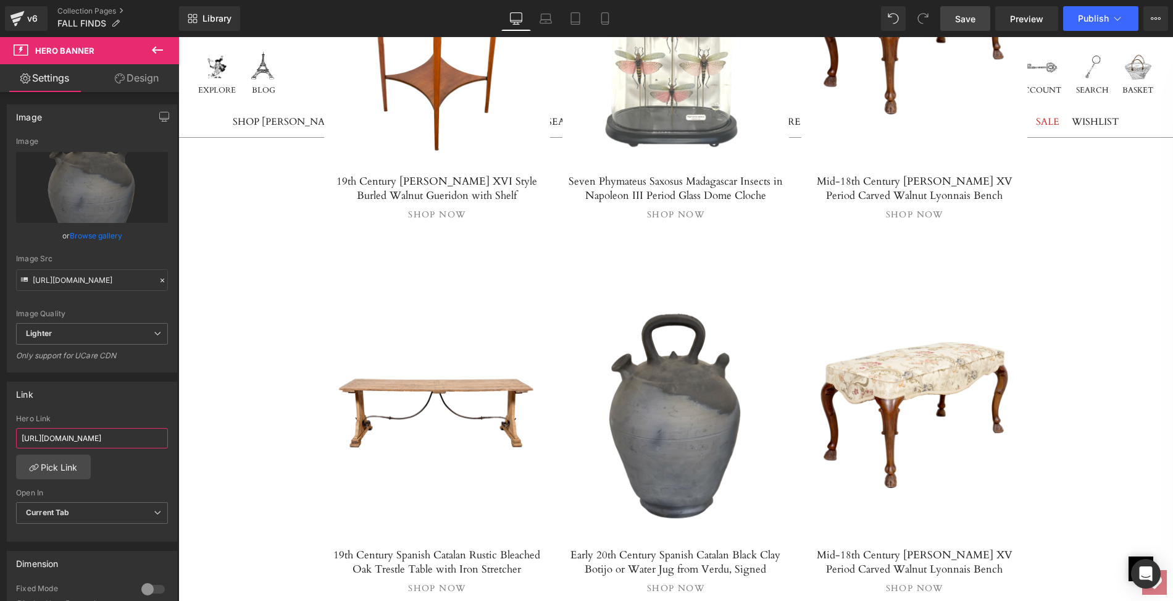
paste input "early-20th-century-spanish-catalan-black-clay-botijo-or-water-jug-from-verdu-si…"
type input "[URL][DOMAIN_NAME]"
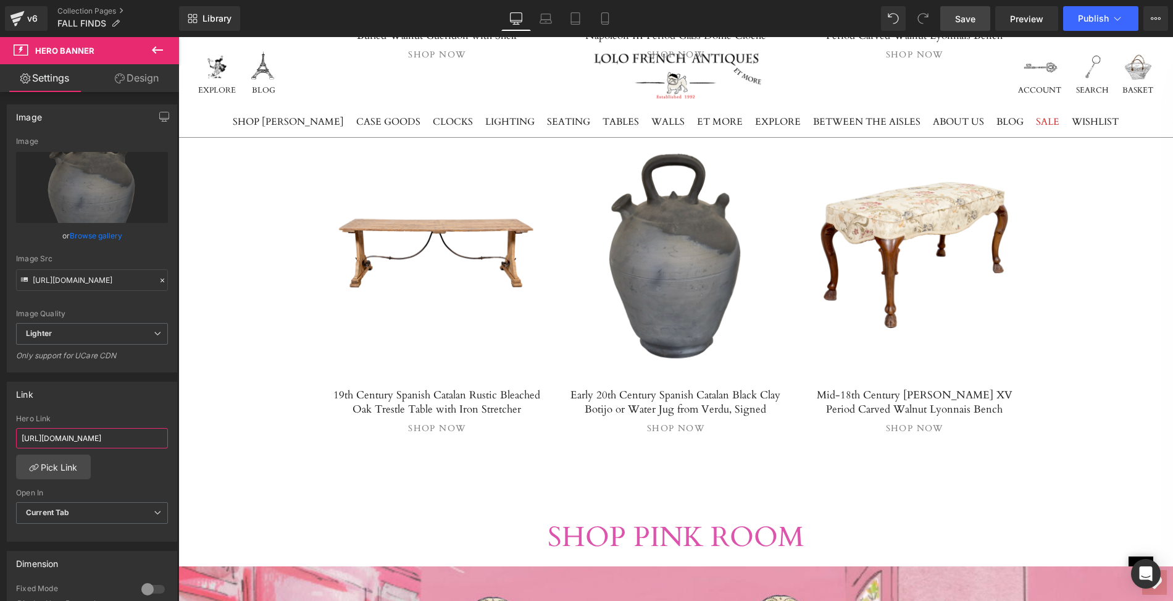
scroll to position [1916, 0]
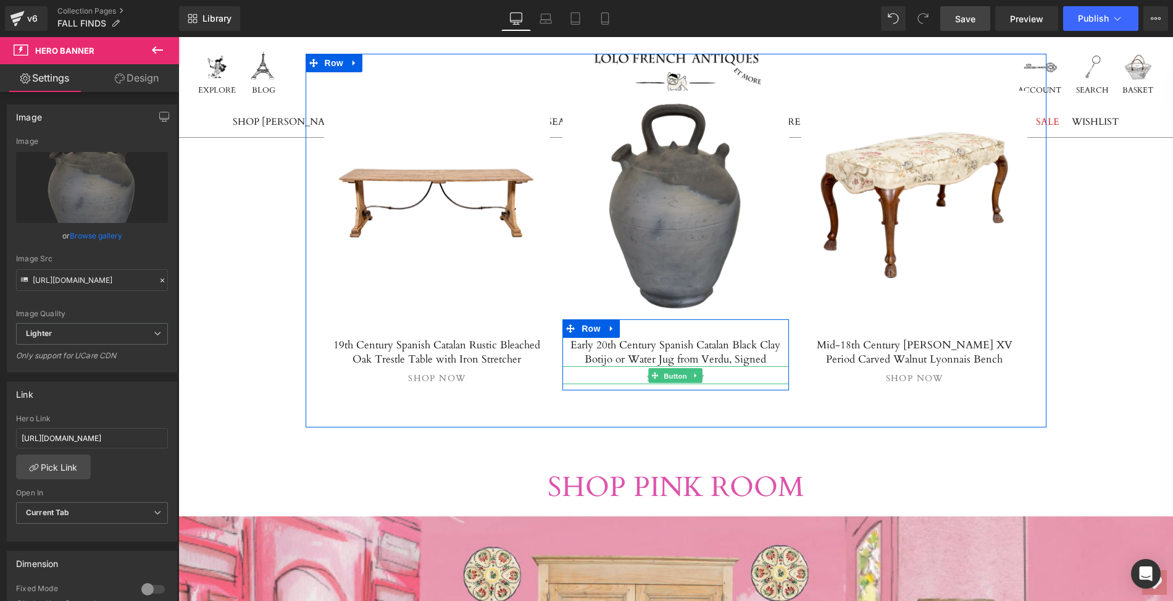
click at [672, 368] on span "Button" at bounding box center [676, 375] width 28 height 15
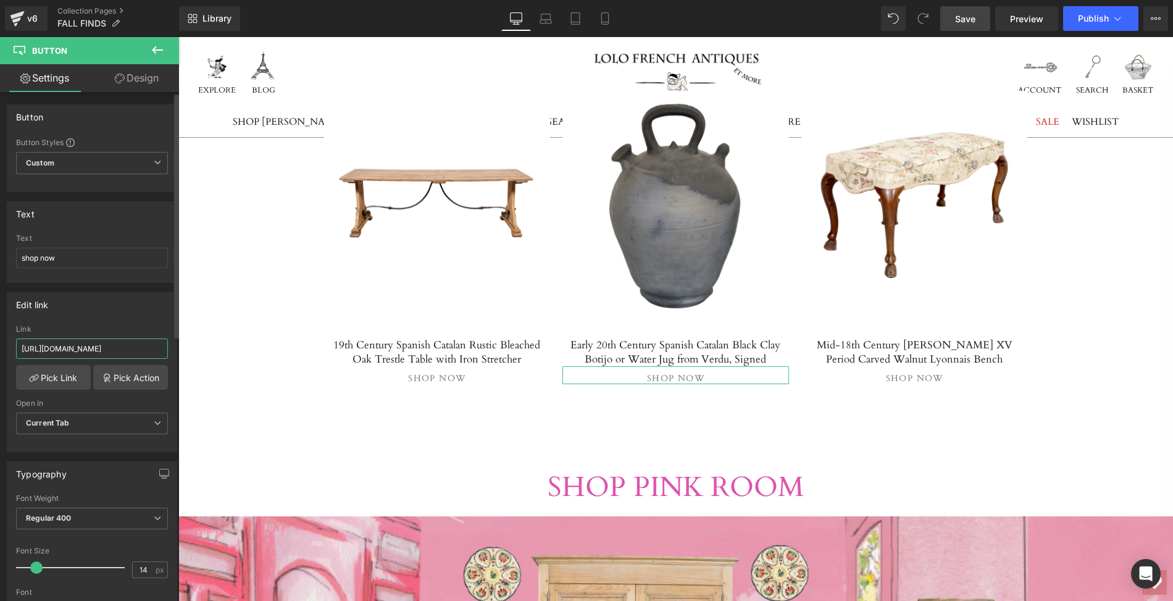
click at [18, 343] on input "[URL][DOMAIN_NAME]" at bounding box center [92, 348] width 152 height 20
drag, startPoint x: 18, startPoint y: 343, endPoint x: 159, endPoint y: 343, distance: 140.7
click at [159, 343] on input "[URL][DOMAIN_NAME]" at bounding box center [92, 348] width 152 height 20
paste input "early-20th-century-spanish-catalan-black-clay-botijo-or-water-jug-from-verdu-si…"
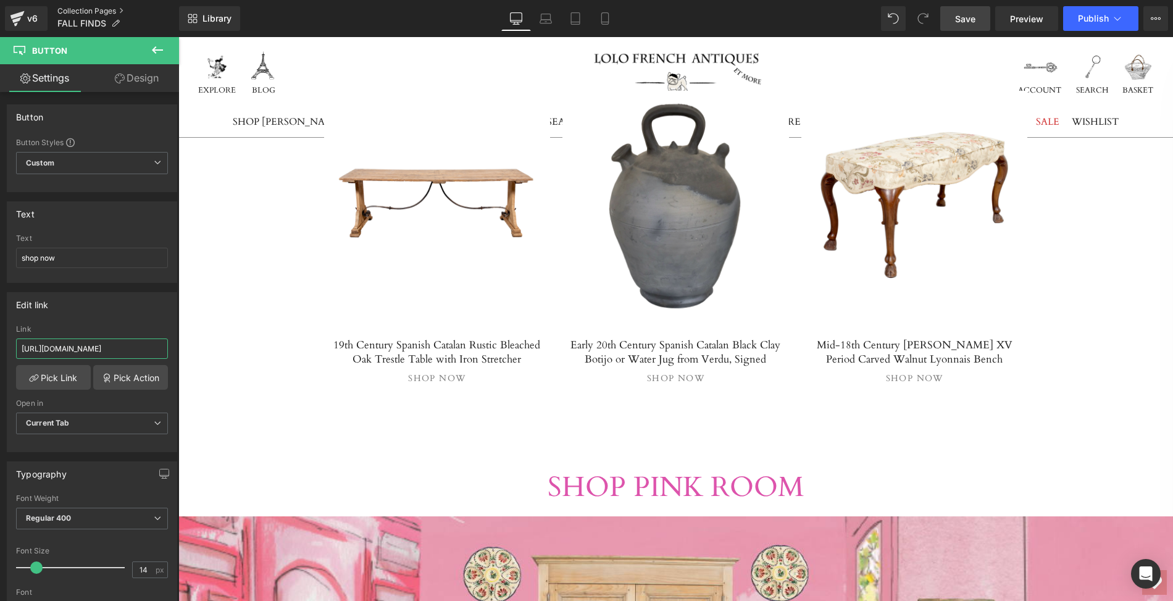
type input "[URL][DOMAIN_NAME]"
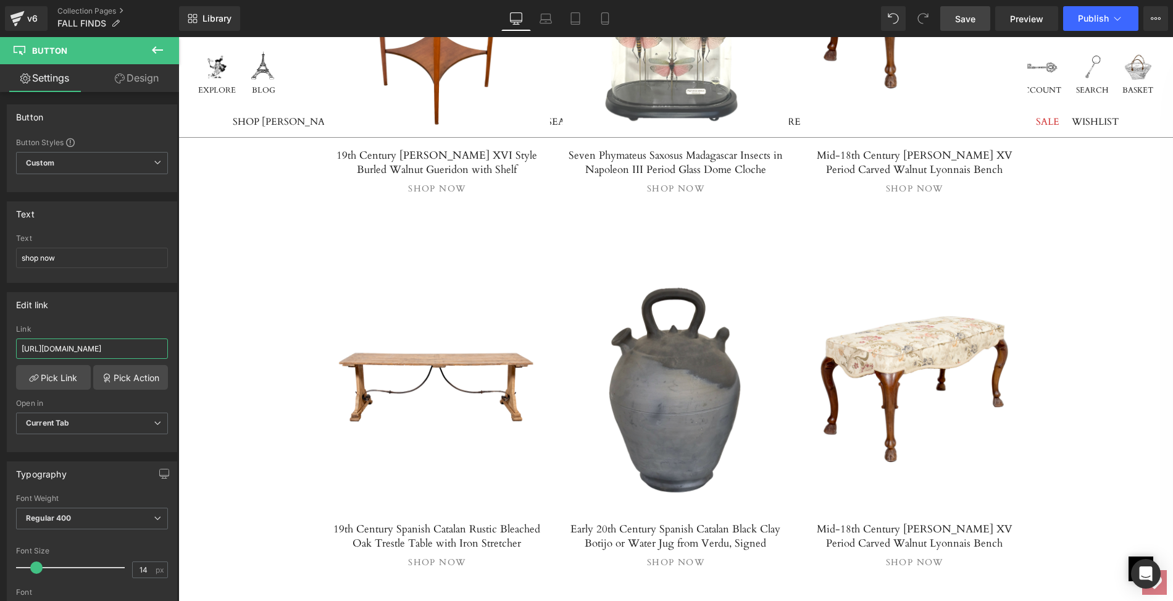
scroll to position [1747, 0]
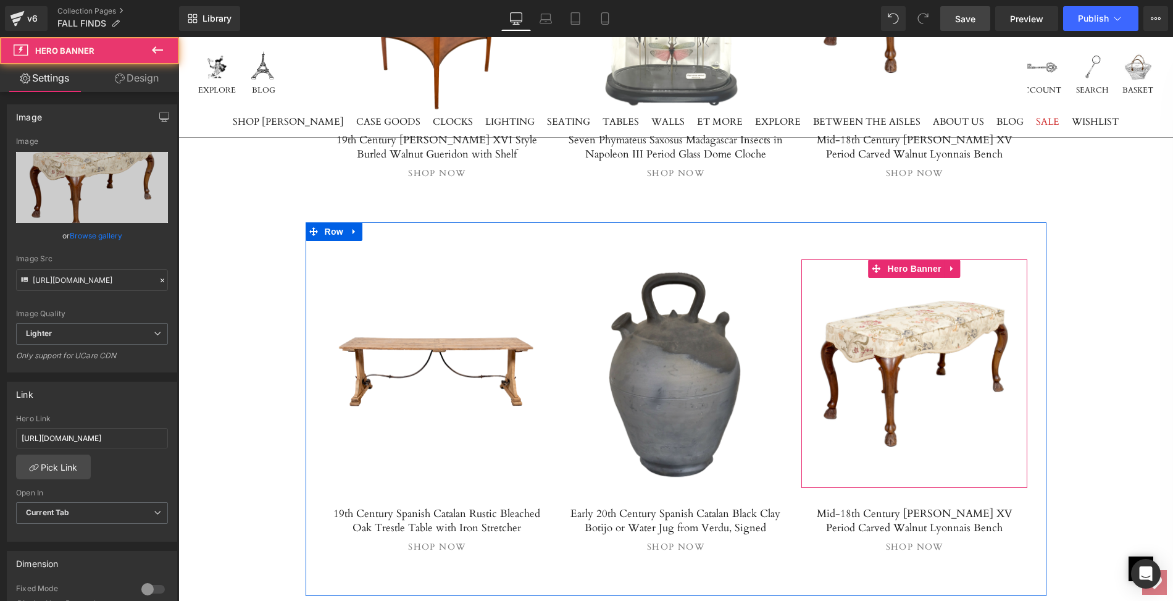
click at [906, 325] on div at bounding box center [914, 373] width 227 height 228
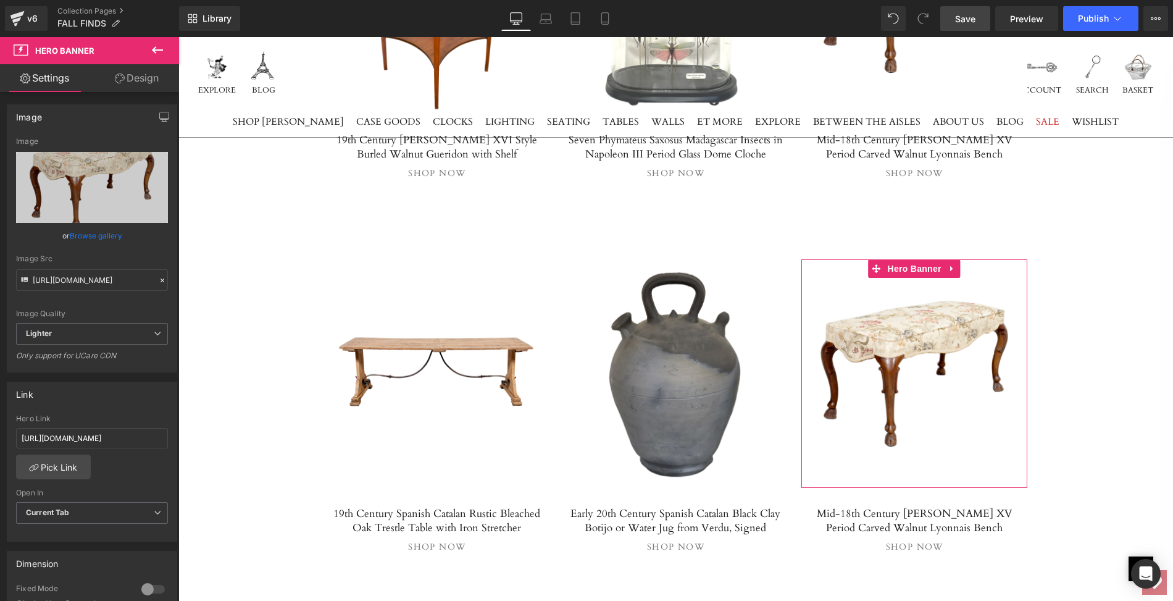
click at [106, 235] on link "Browse gallery" at bounding box center [96, 236] width 52 height 22
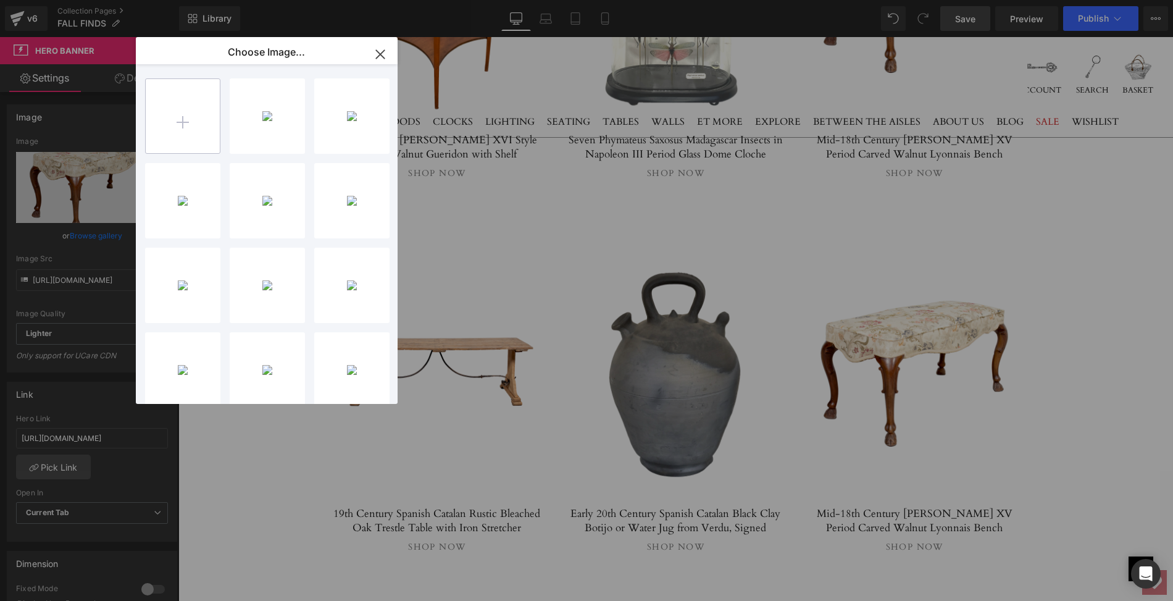
click at [181, 120] on input "file" at bounding box center [183, 116] width 74 height 74
type input "C:\fakepath\LOPITOVps.1.png"
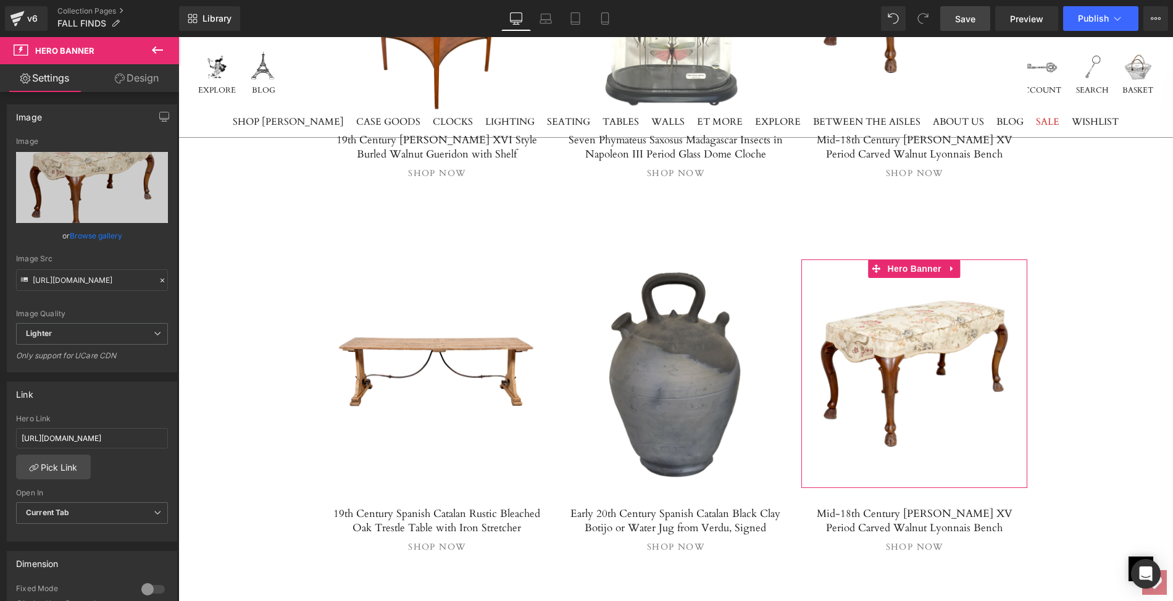
click at [93, 232] on link "Browse gallery" at bounding box center [96, 236] width 52 height 22
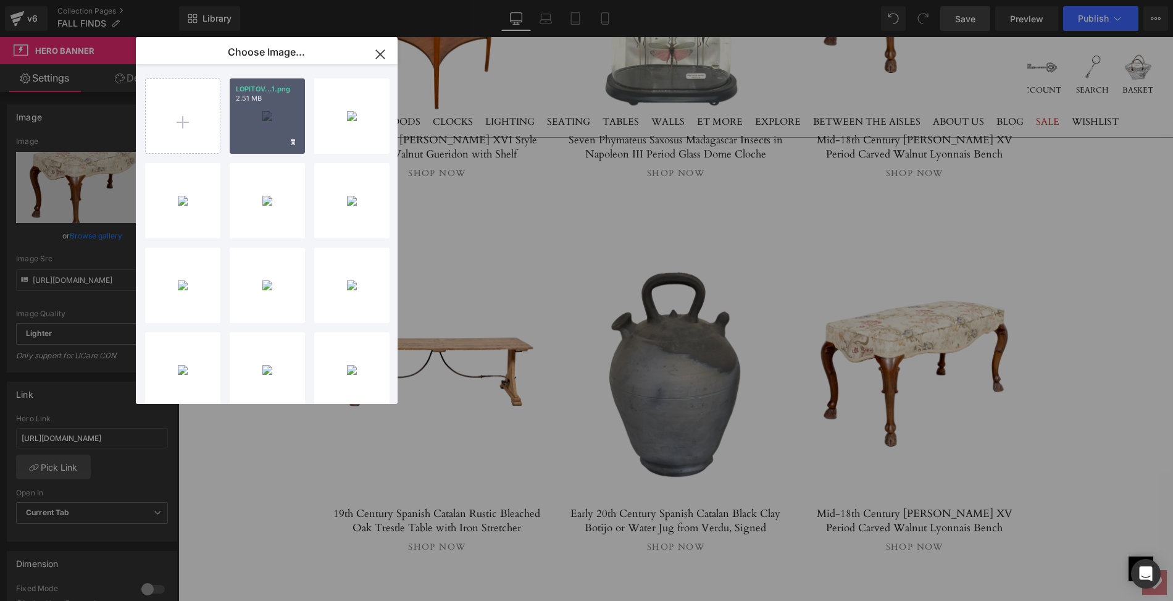
click at [263, 130] on div "LOPITOV...1.png 2.51 MB" at bounding box center [267, 115] width 75 height 75
type input "[URL][DOMAIN_NAME]"
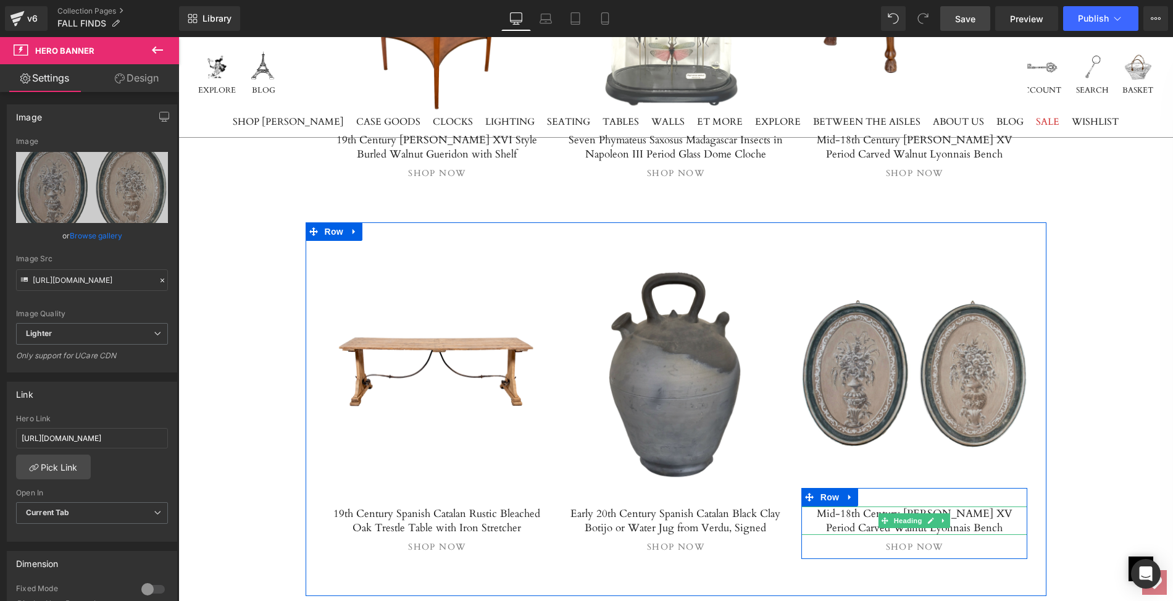
click at [864, 509] on h5 "Mid-18th Century [PERSON_NAME] XV Period Carved Walnut Lyonnais Bench" at bounding box center [914, 520] width 227 height 28
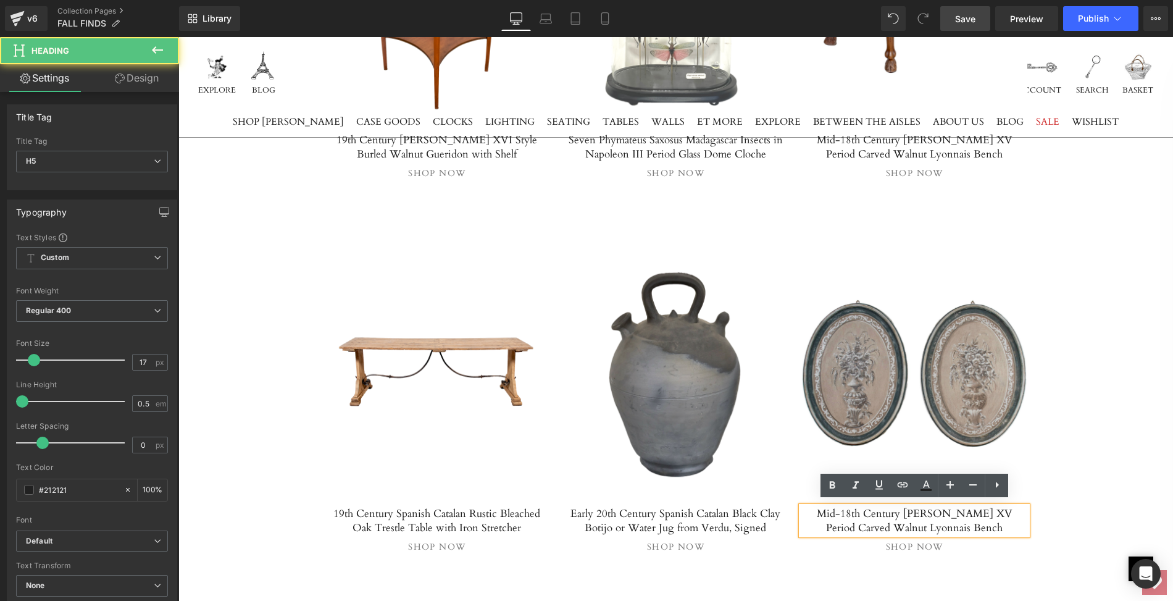
click at [804, 507] on h5 "Mid-18th Century [PERSON_NAME] XV Period Carved Walnut Lyonnais Bench" at bounding box center [914, 520] width 227 height 28
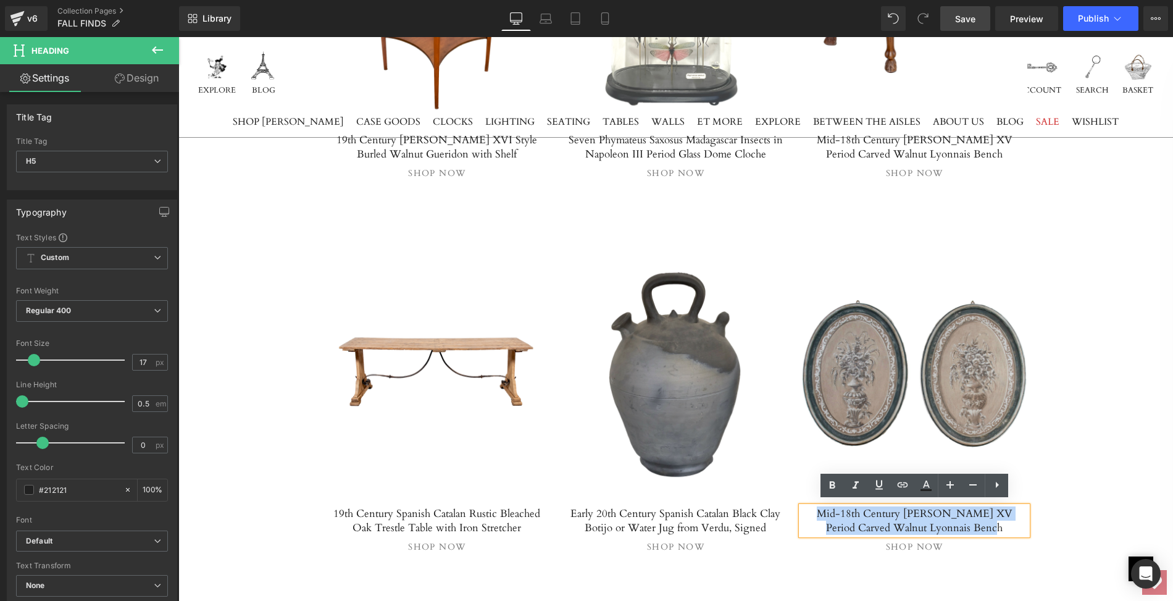
drag, startPoint x: 804, startPoint y: 507, endPoint x: 973, endPoint y: 520, distance: 169.1
click at [973, 520] on h5 "Mid-18th Century [PERSON_NAME] XV Period Carved Walnut Lyonnais Bench" at bounding box center [914, 520] width 227 height 28
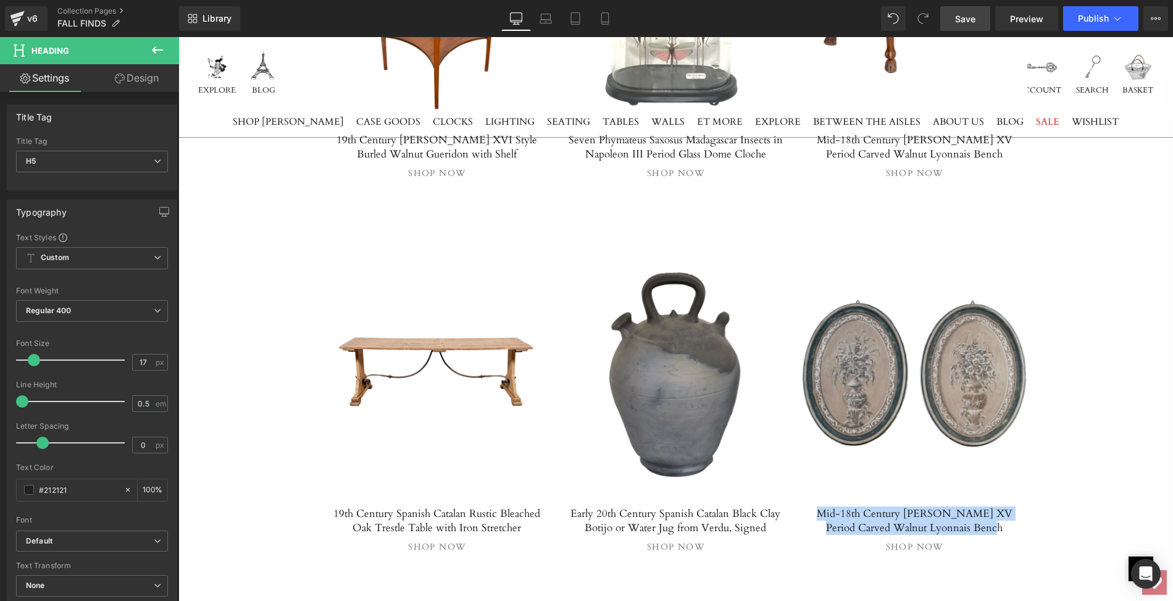
paste div
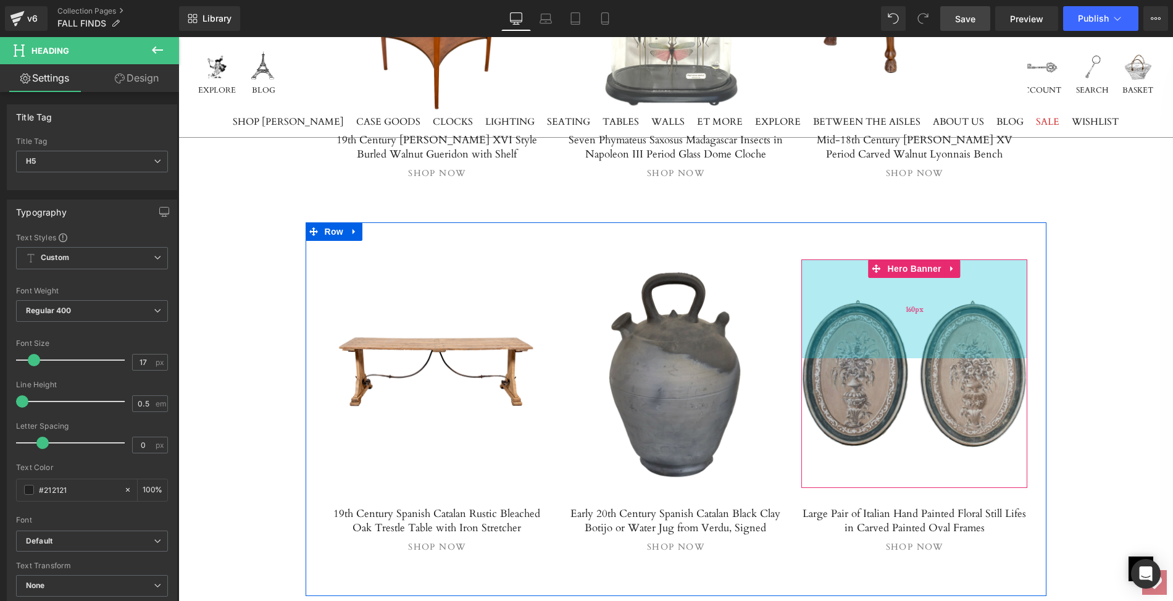
click at [849, 336] on div "160px" at bounding box center [914, 308] width 227 height 99
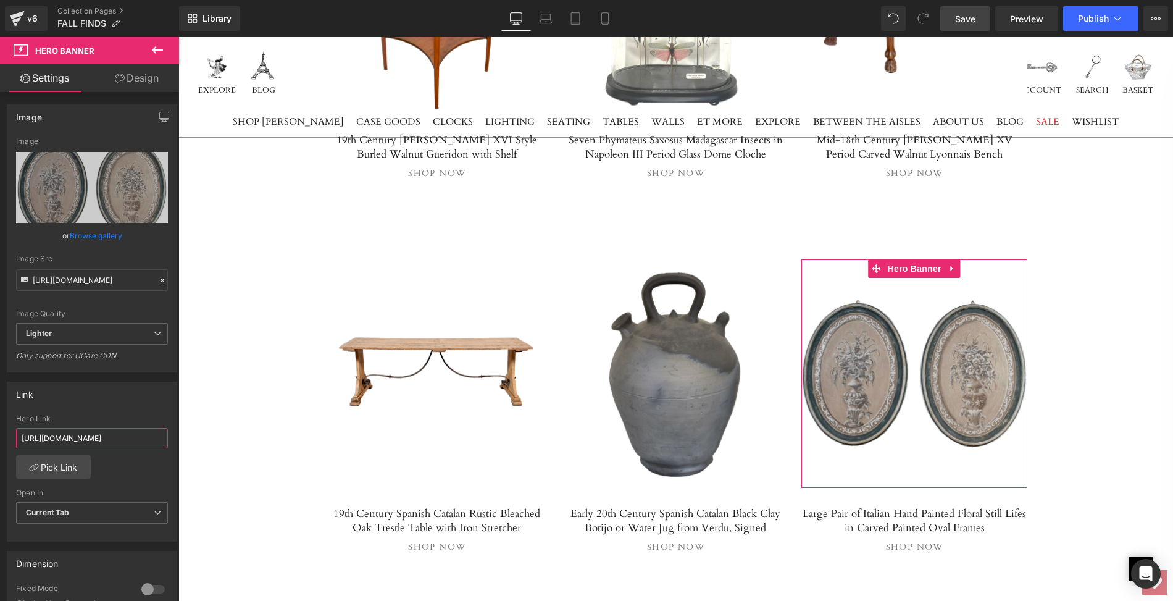
click at [19, 430] on input "[URL][DOMAIN_NAME]" at bounding box center [92, 438] width 152 height 20
drag, startPoint x: 198, startPoint y: 467, endPoint x: 179, endPoint y: 435, distance: 37.6
type input "[URL][DOMAIN_NAME]"
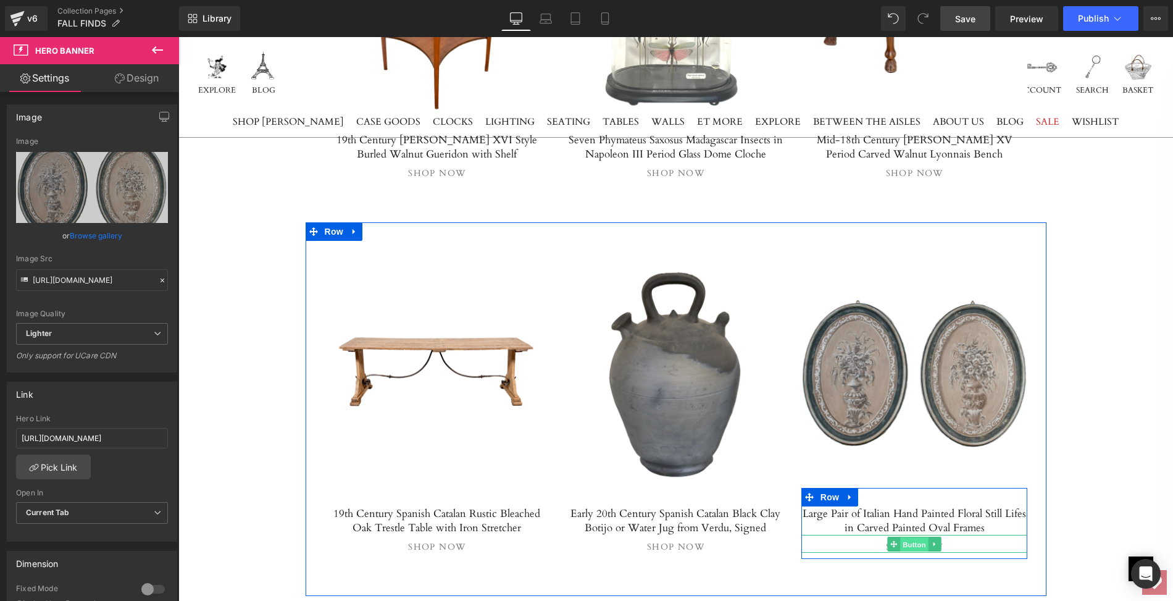
click at [914, 540] on span "Button" at bounding box center [914, 543] width 28 height 15
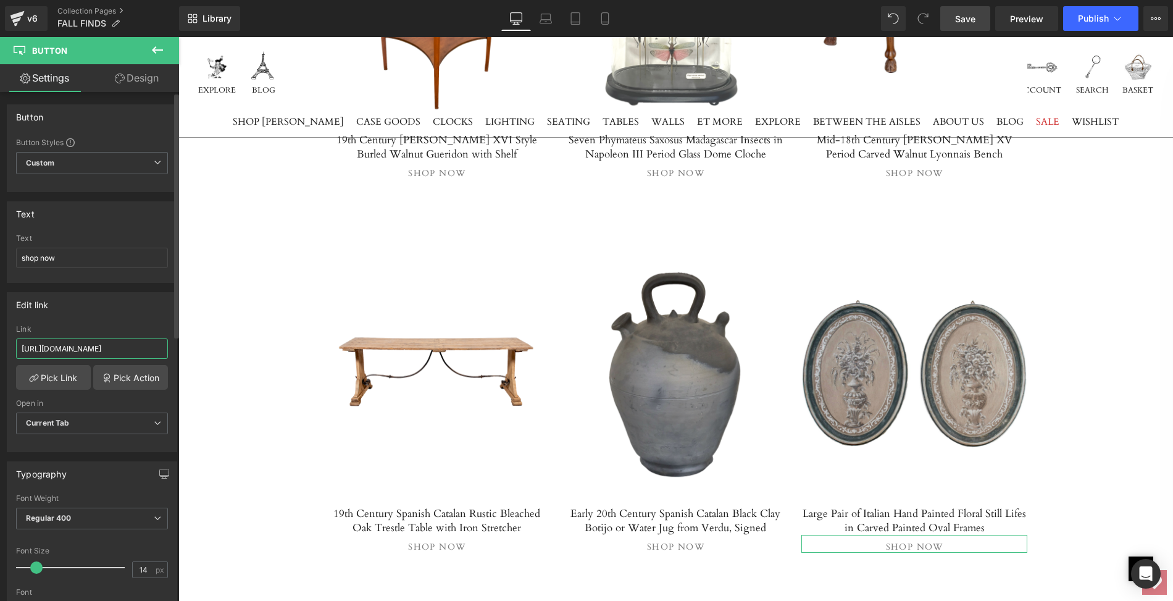
click at [18, 344] on input "[URL][DOMAIN_NAME]" at bounding box center [92, 348] width 152 height 20
drag, startPoint x: 18, startPoint y: 344, endPoint x: 165, endPoint y: 350, distance: 147.0
click at [165, 350] on div "[URL][DOMAIN_NAME] Link [URL][DOMAIN_NAME] Pick Link Pick Action Current Tab Ne…" at bounding box center [91, 388] width 169 height 127
paste input "large-pair-of-italian-hand-painted-floral-still-lifes-in-carved-painted-oval-fr…"
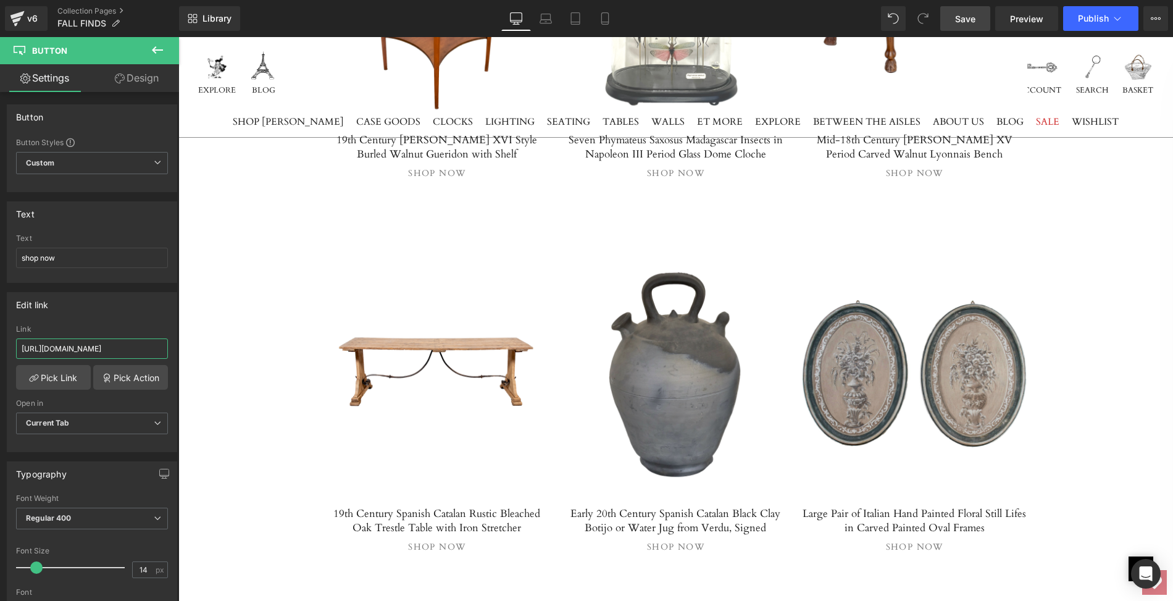
type input "[URL][DOMAIN_NAME]"
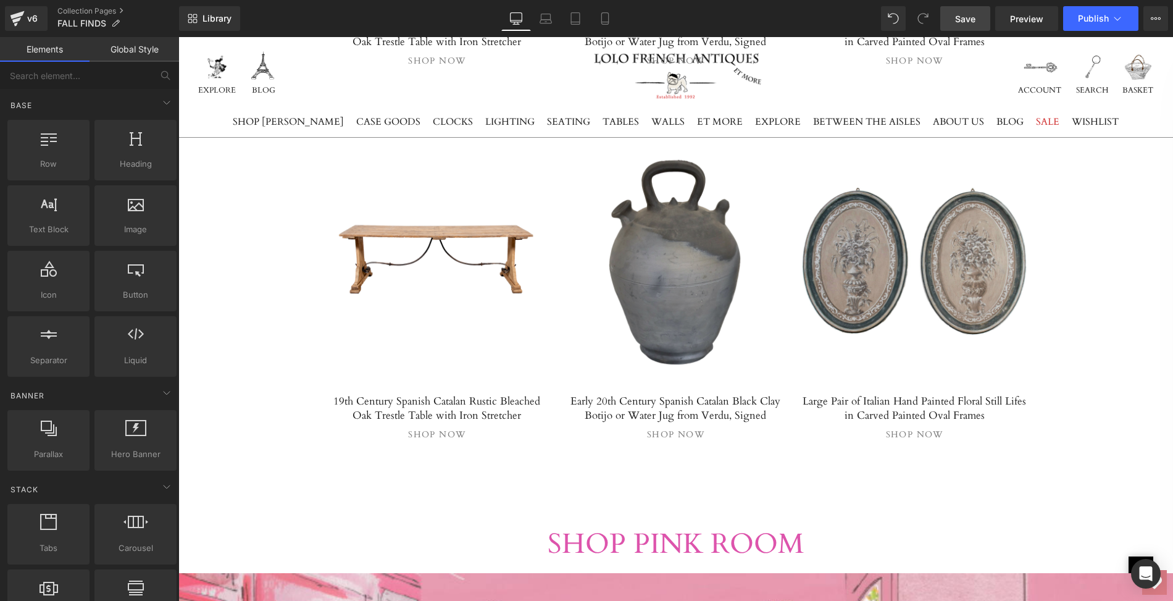
scroll to position [2245, 0]
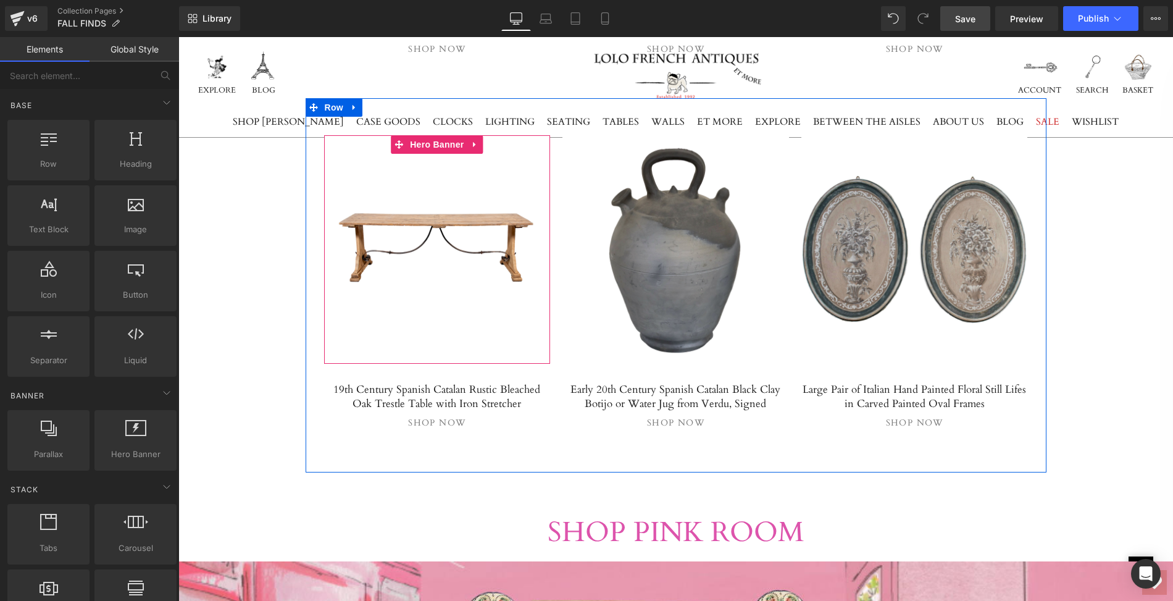
click at [420, 262] on div at bounding box center [437, 249] width 227 height 228
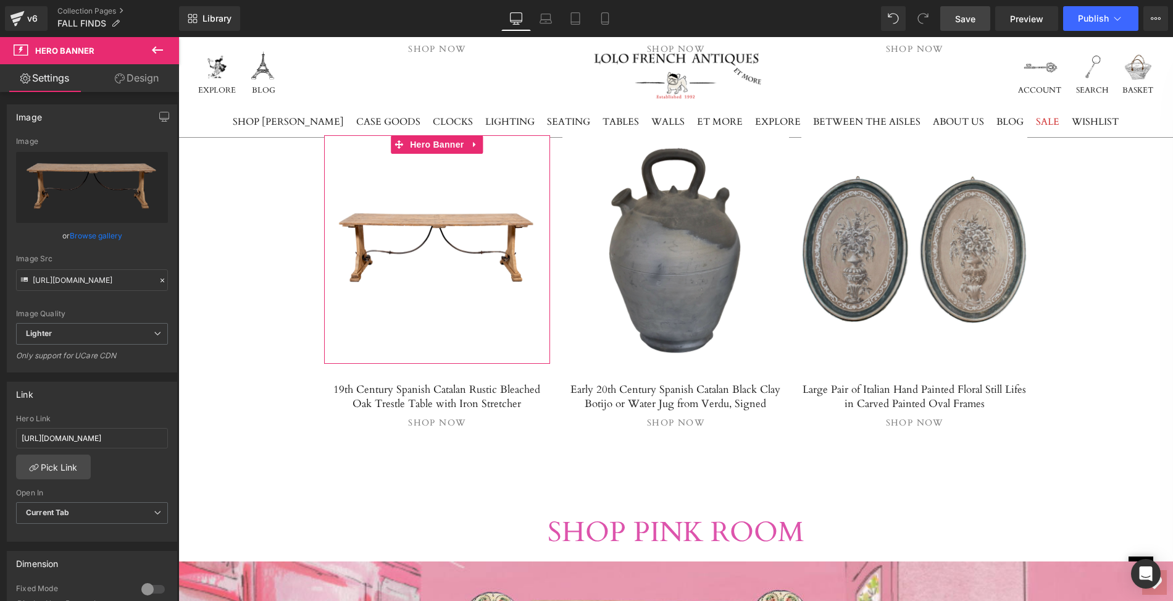
click at [87, 237] on link "Browse gallery" at bounding box center [96, 236] width 52 height 22
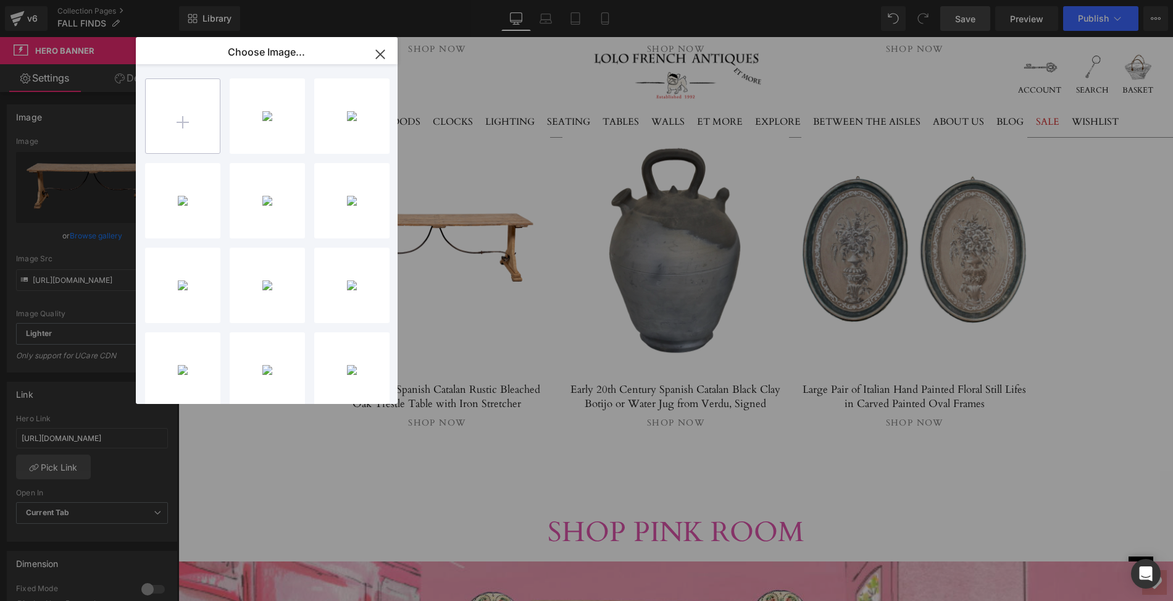
click at [183, 119] on input "file" at bounding box center [183, 116] width 74 height 74
click at [381, 59] on icon "button" at bounding box center [380, 54] width 20 height 20
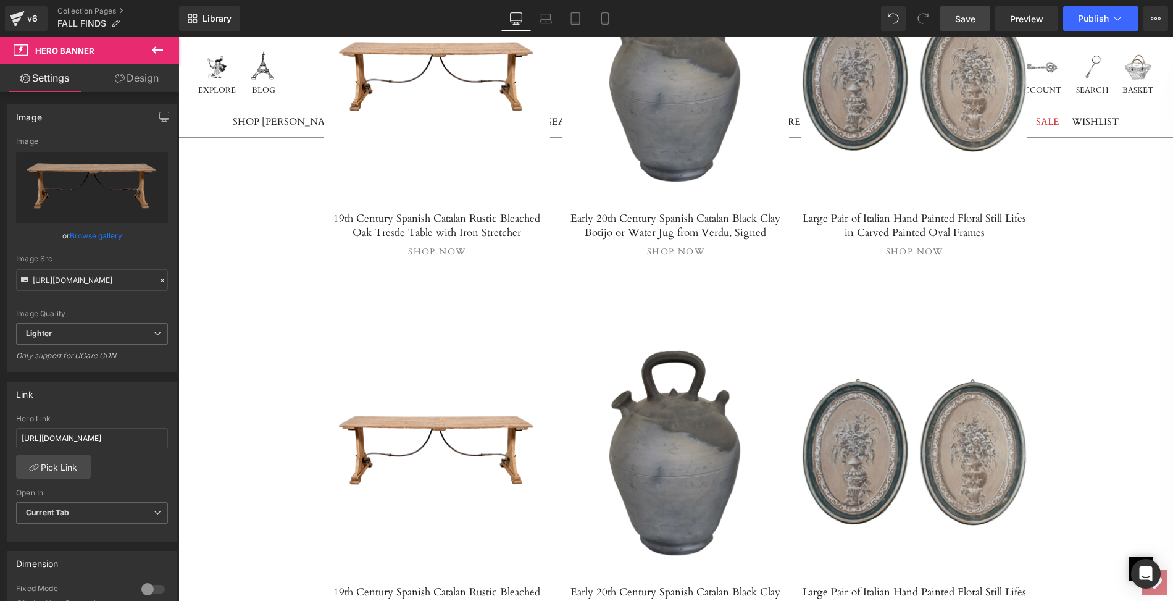
scroll to position [2179, 0]
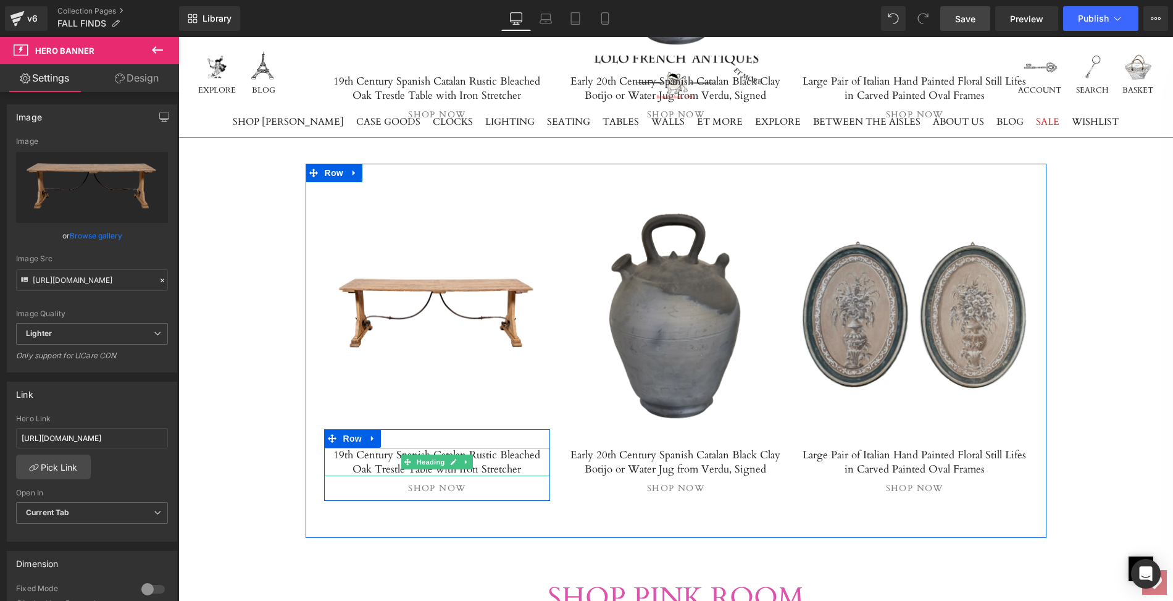
click at [329, 448] on h5 "19th Century Spanish Catalan Rustic Bleached Oak Trestle Table with Iron Stretc…" at bounding box center [437, 462] width 227 height 28
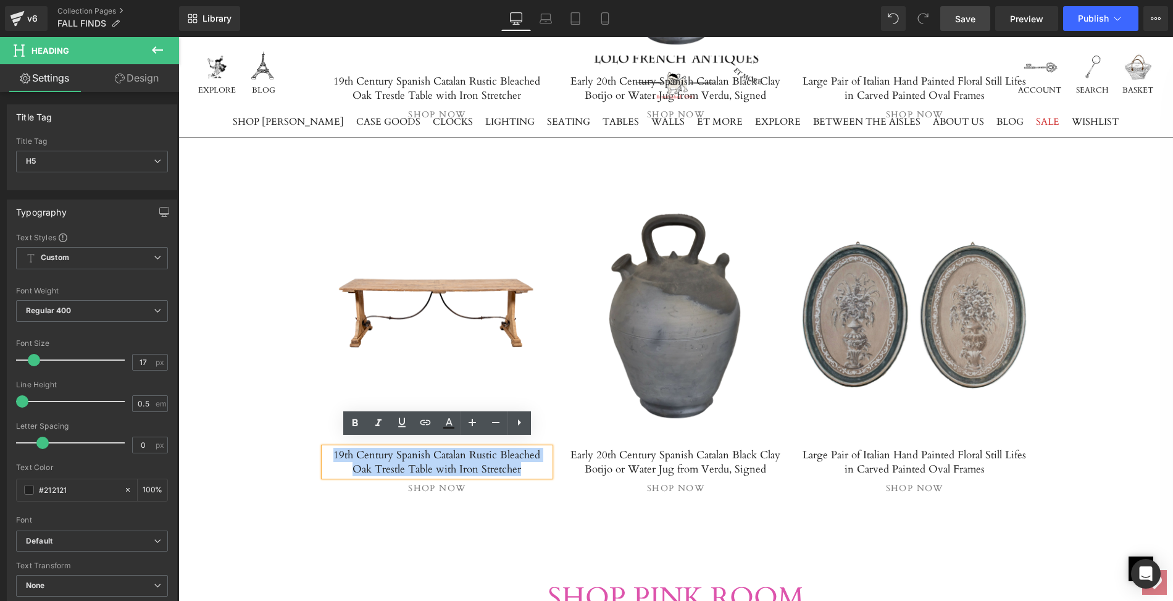
drag, startPoint x: 329, startPoint y: 444, endPoint x: 506, endPoint y: 460, distance: 177.2
click at [506, 460] on h5 "19th Century Spanish Catalan Rustic Bleached Oak Trestle Table with Iron Stretc…" at bounding box center [437, 462] width 227 height 28
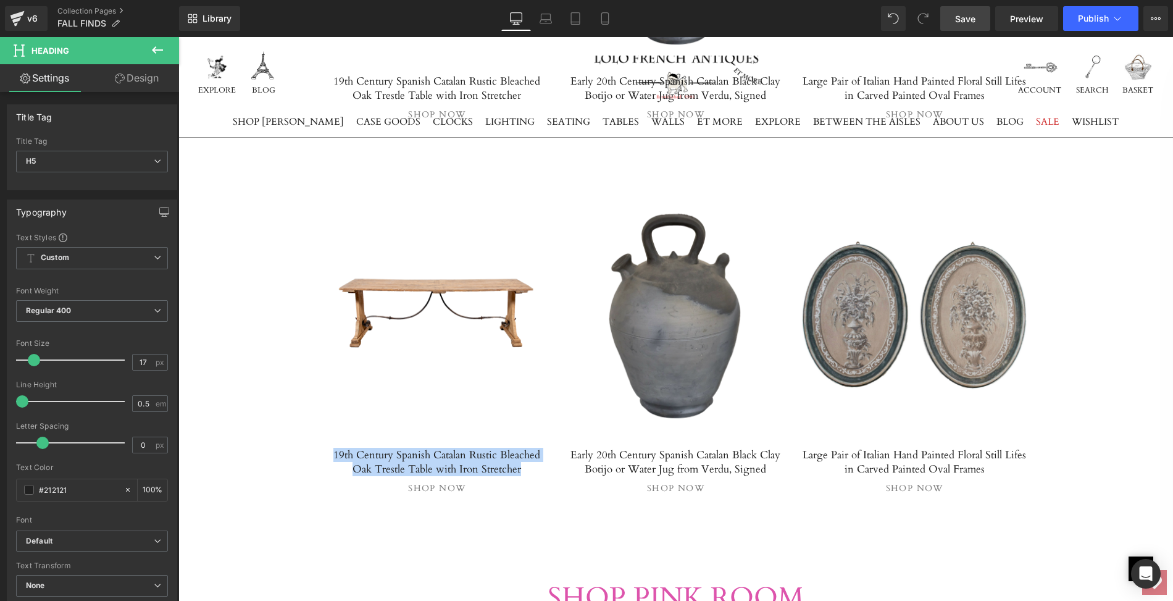
paste div
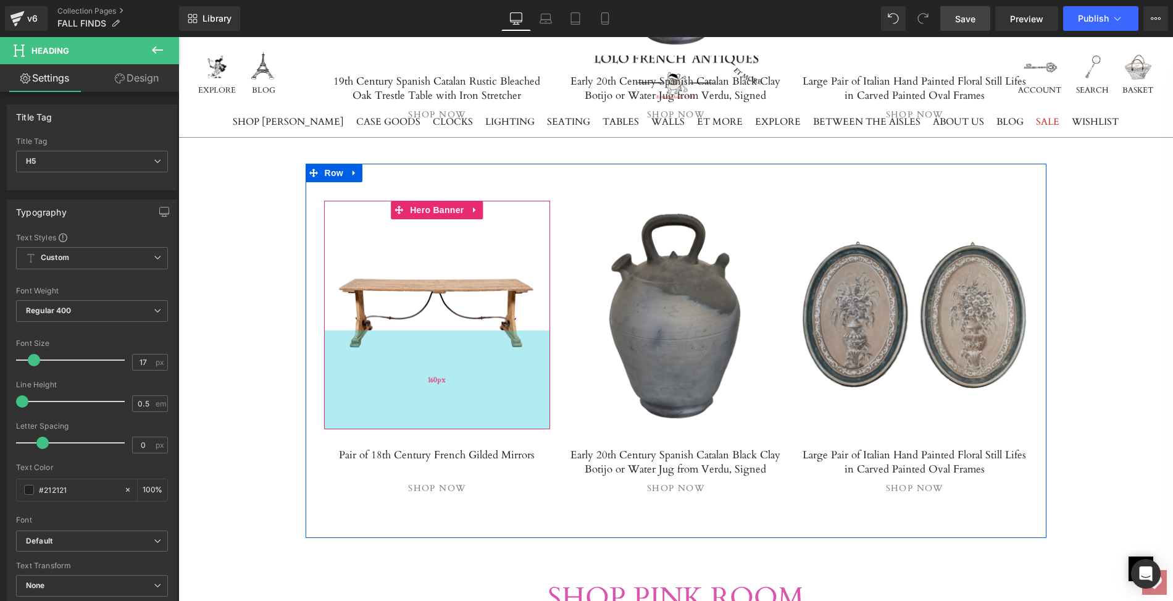
click at [397, 331] on div "160px" at bounding box center [437, 379] width 227 height 99
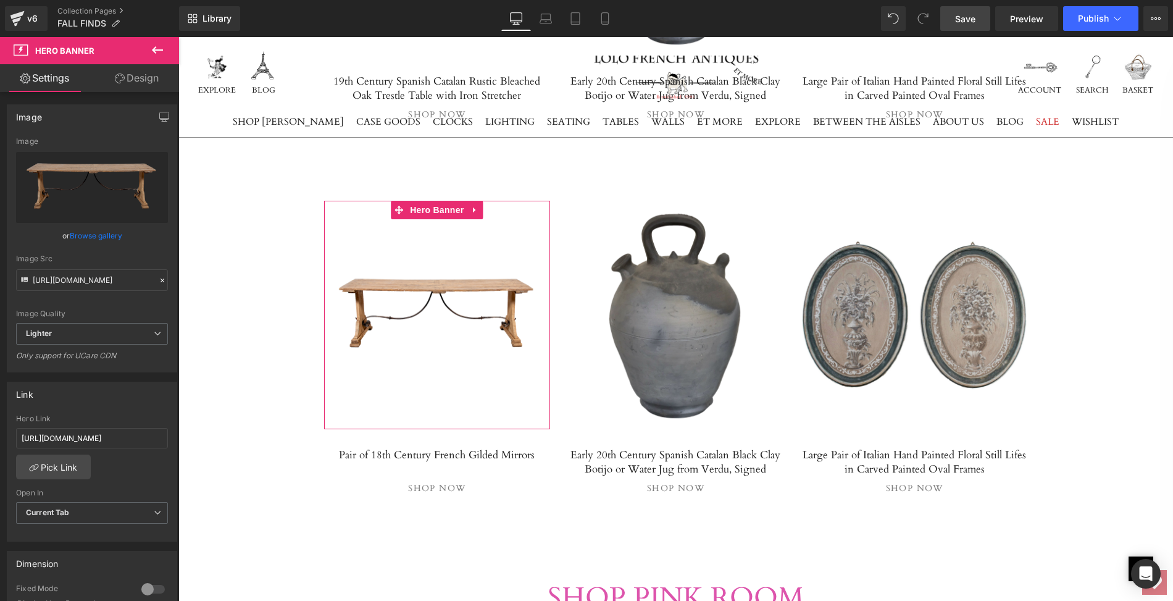
click at [78, 230] on link "Browse gallery" at bounding box center [96, 236] width 52 height 22
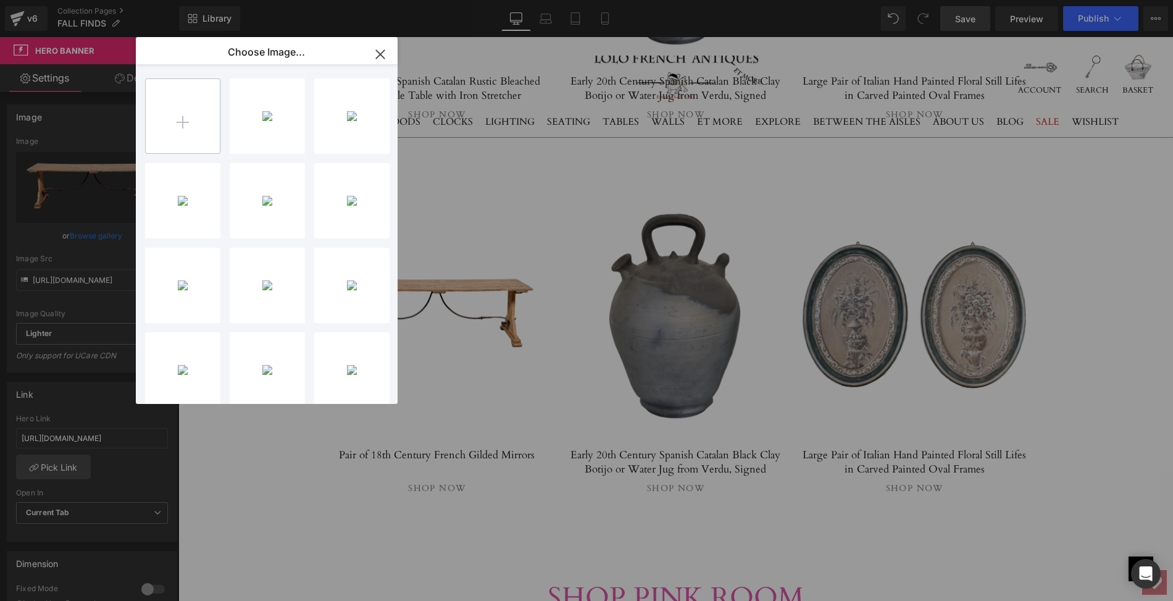
click at [182, 118] on input "file" at bounding box center [183, 116] width 74 height 74
type input "C:\fakepath\LOBRAD02psmain.jpg"
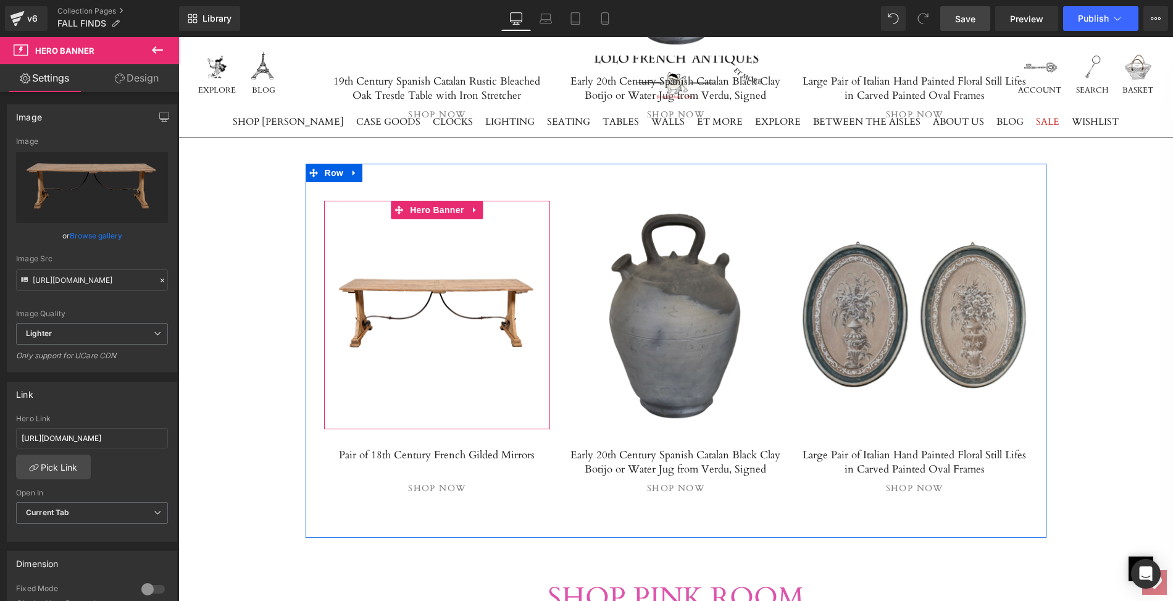
click at [440, 312] on span "Separator" at bounding box center [437, 314] width 227 height 31
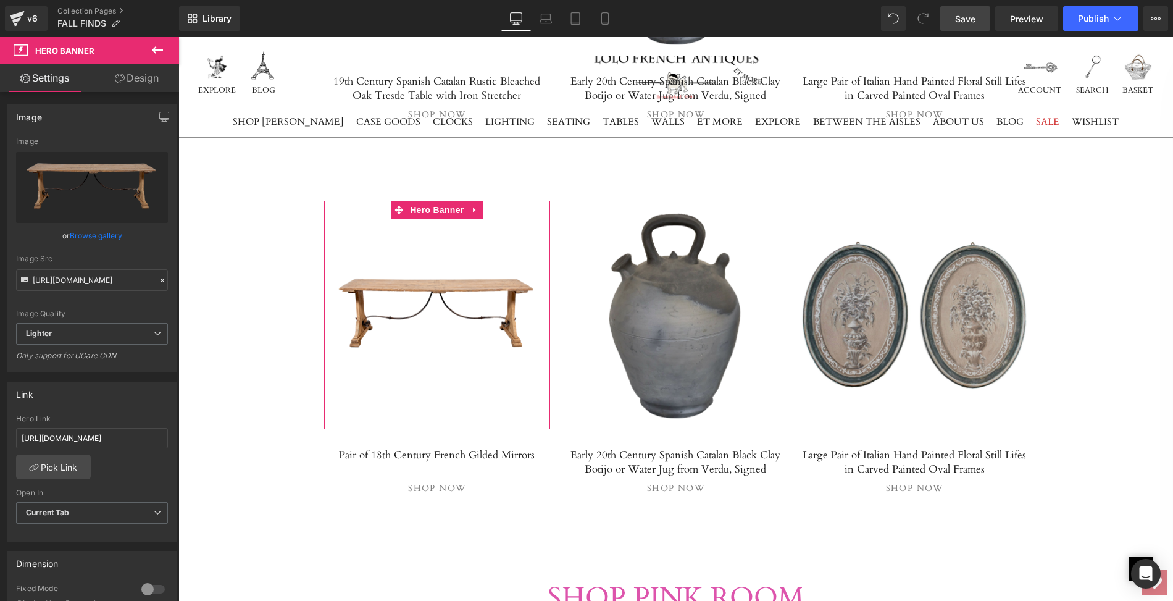
click at [93, 237] on link "Browse gallery" at bounding box center [96, 236] width 52 height 22
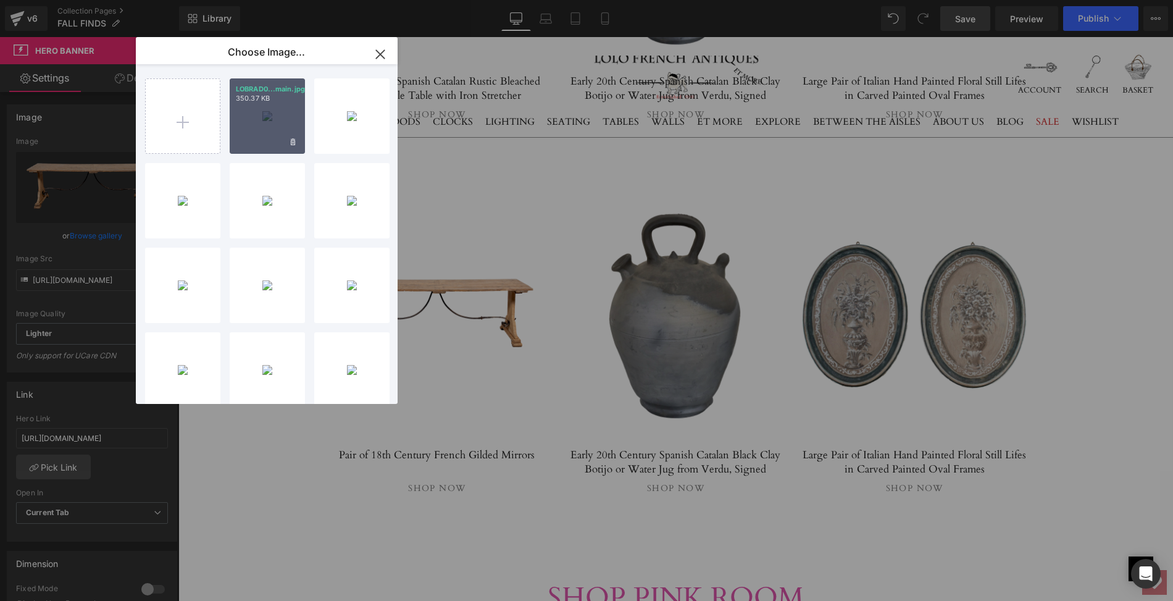
click at [259, 123] on div "LOBRAD0...main.jpg 350.37 KB" at bounding box center [267, 115] width 75 height 75
type input "[URL][DOMAIN_NAME]"
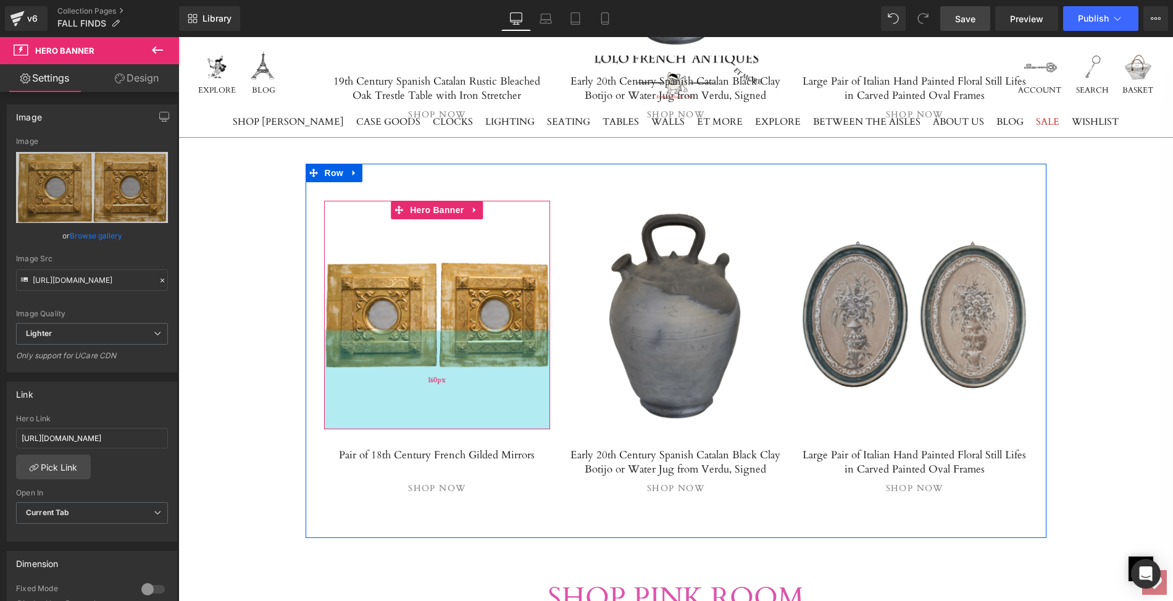
click at [401, 330] on div "160px" at bounding box center [437, 379] width 227 height 99
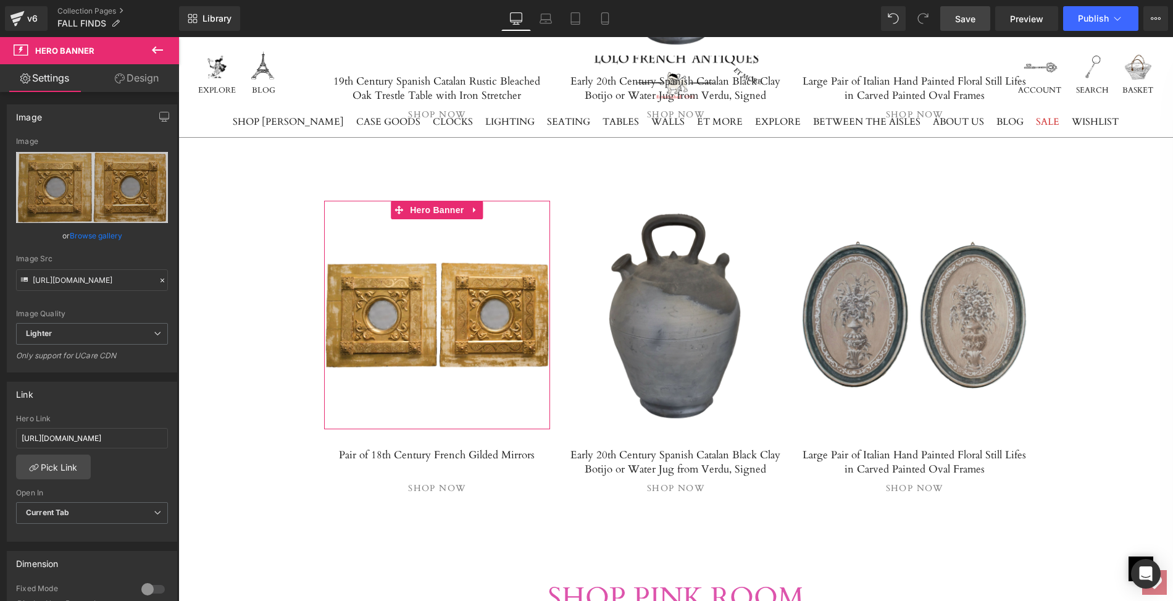
click at [81, 236] on link "Browse gallery" at bounding box center [96, 236] width 52 height 22
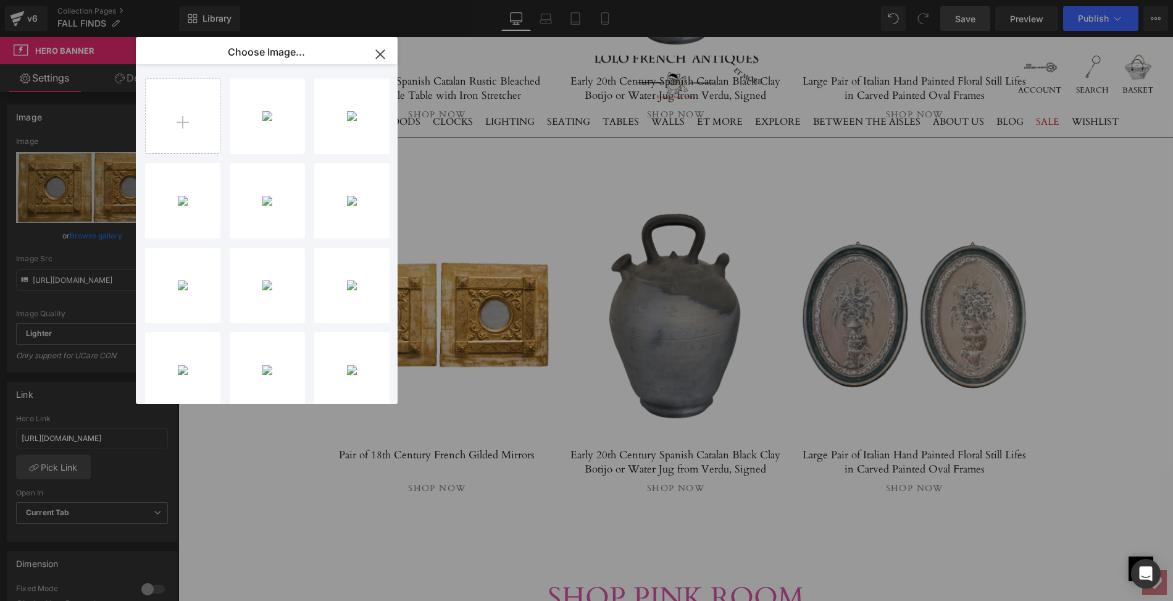
click at [380, 48] on icon "button" at bounding box center [380, 54] width 20 height 20
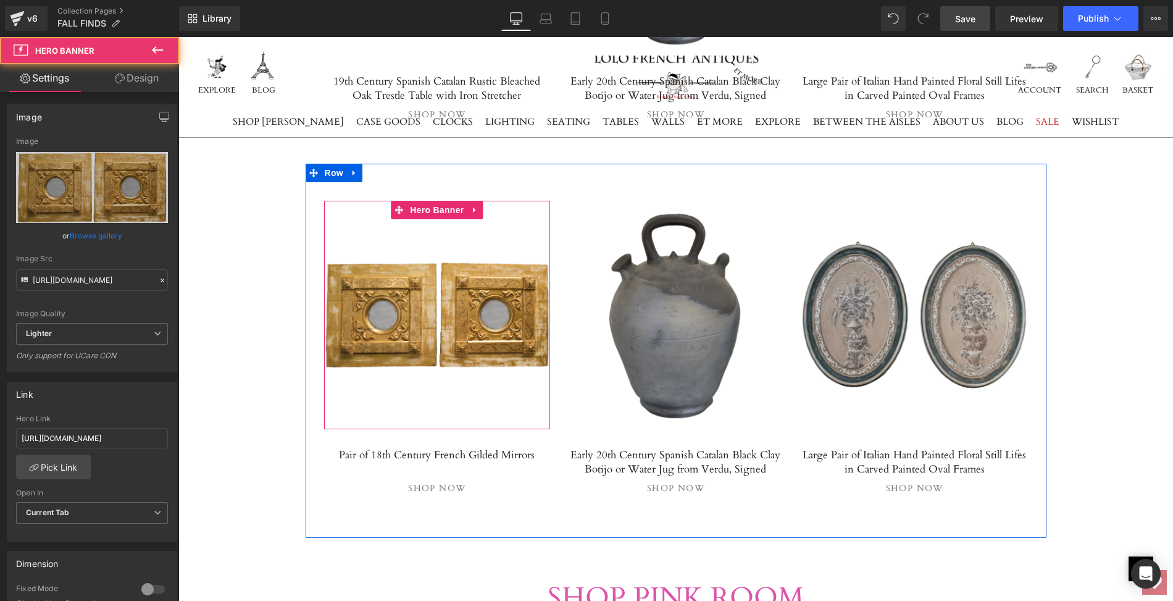
click at [356, 320] on span "Separator" at bounding box center [437, 314] width 227 height 31
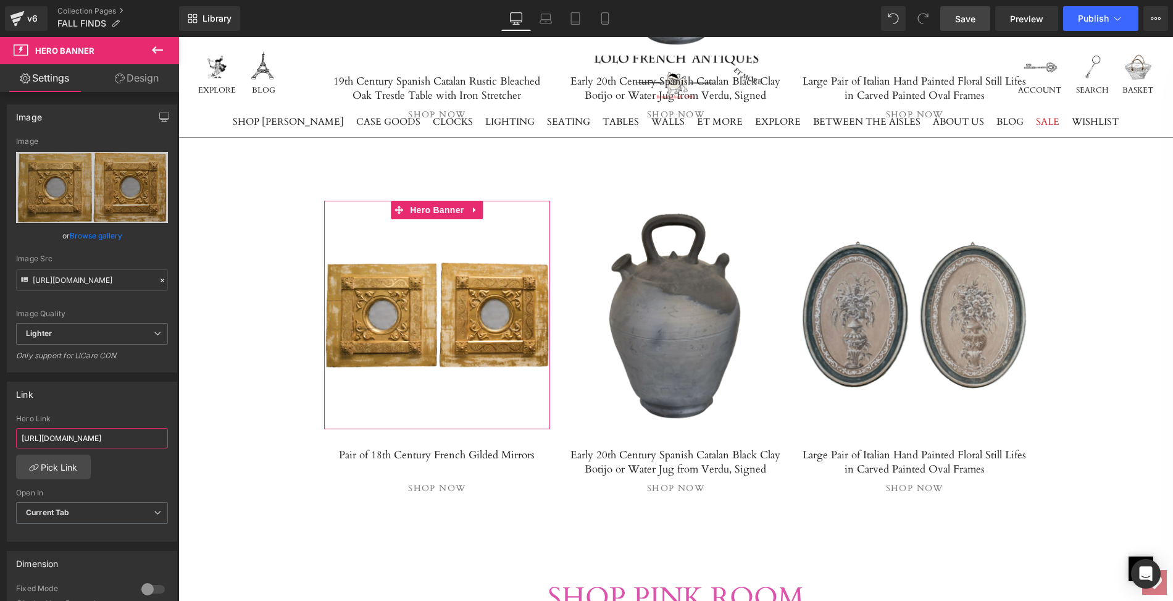
click at [17, 433] on input "[URL][DOMAIN_NAME]" at bounding box center [92, 438] width 152 height 20
drag, startPoint x: 17, startPoint y: 433, endPoint x: 159, endPoint y: 438, distance: 141.5
click at [159, 438] on input "[URL][DOMAIN_NAME]" at bounding box center [92, 438] width 152 height 20
paste input "pair-of-18th-century-french-gilded-mirrors"
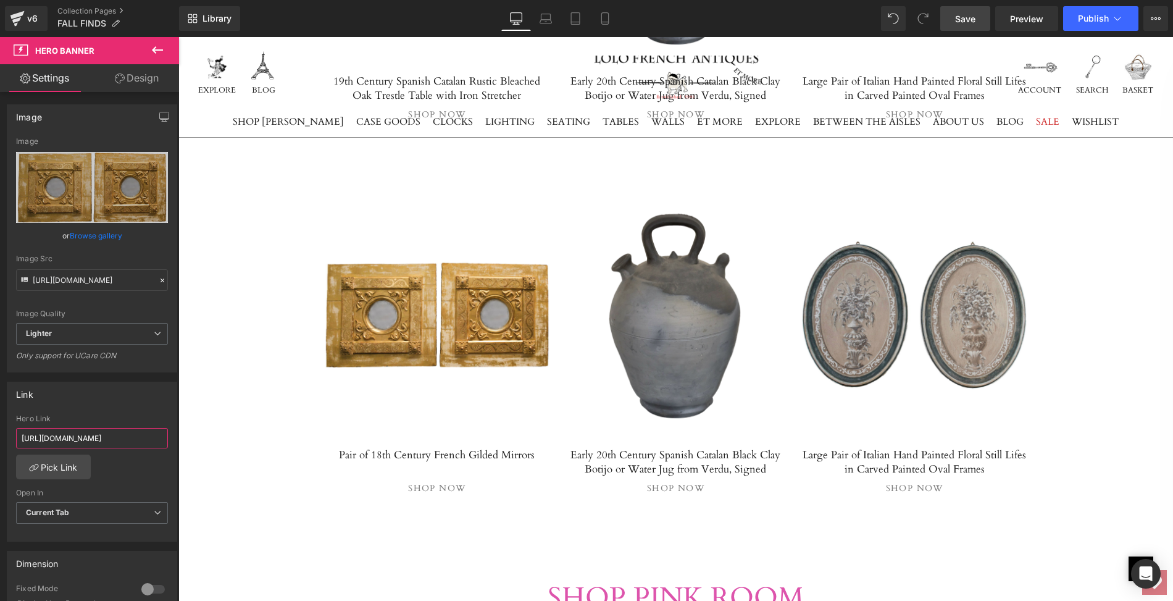
type input "[URL][DOMAIN_NAME]"
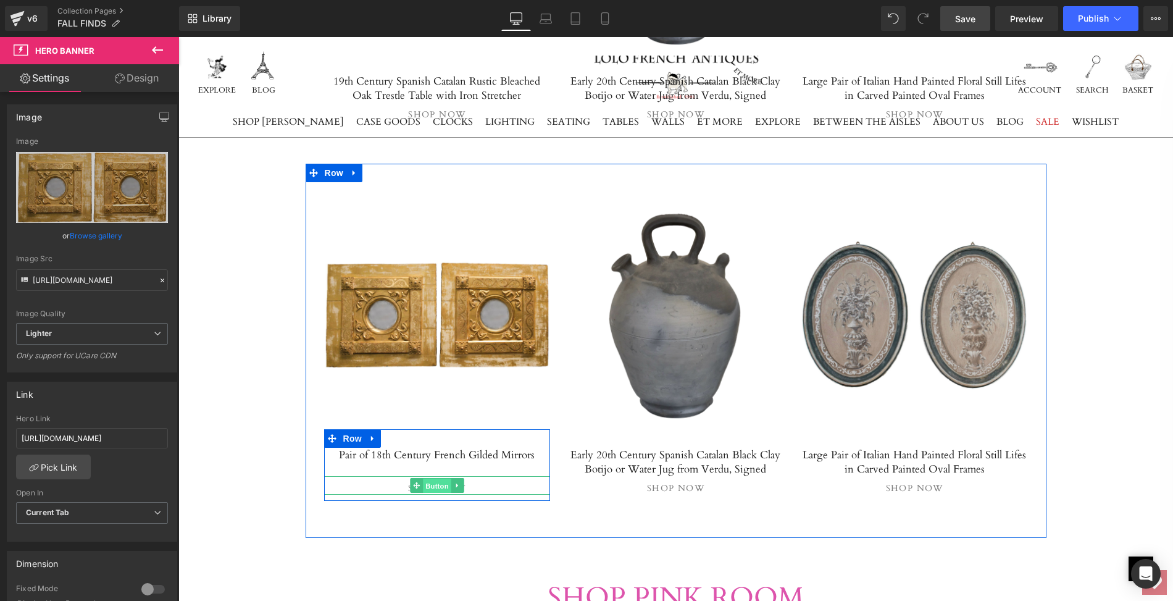
click at [433, 479] on span "Button" at bounding box center [437, 485] width 28 height 15
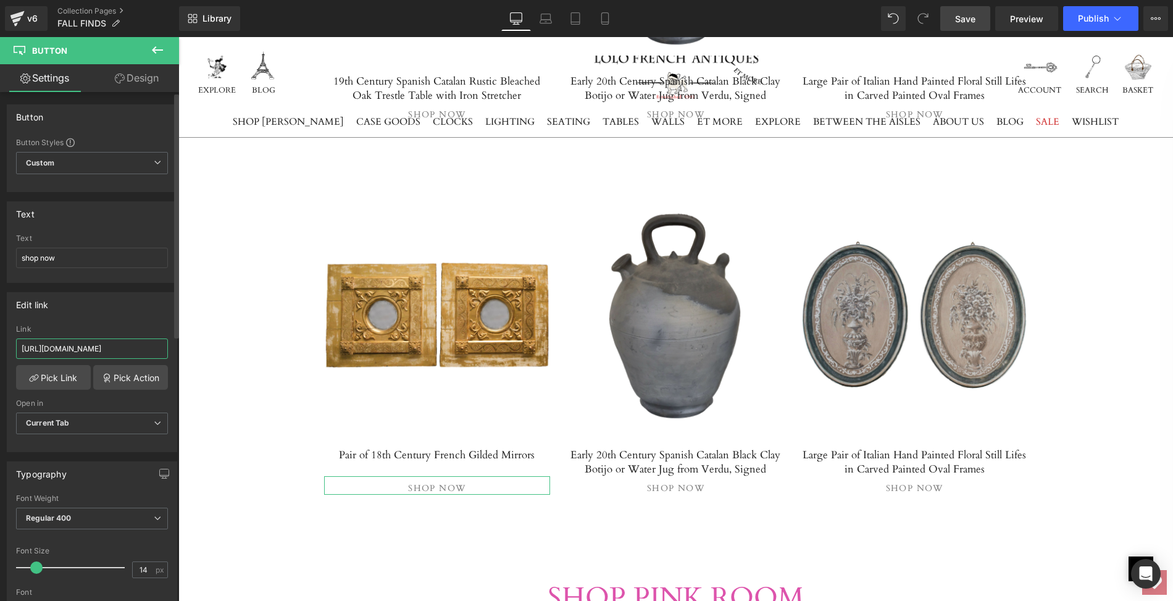
click at [19, 342] on input "[URL][DOMAIN_NAME]" at bounding box center [92, 348] width 152 height 20
drag, startPoint x: 19, startPoint y: 342, endPoint x: 165, endPoint y: 348, distance: 145.8
click at [165, 348] on div "[URL][DOMAIN_NAME] Link [URL][DOMAIN_NAME] Pick Link Pick Action Current Tab Ne…" at bounding box center [91, 388] width 169 height 127
paste input "pair-of-18th-century-french-gilded-mirrors"
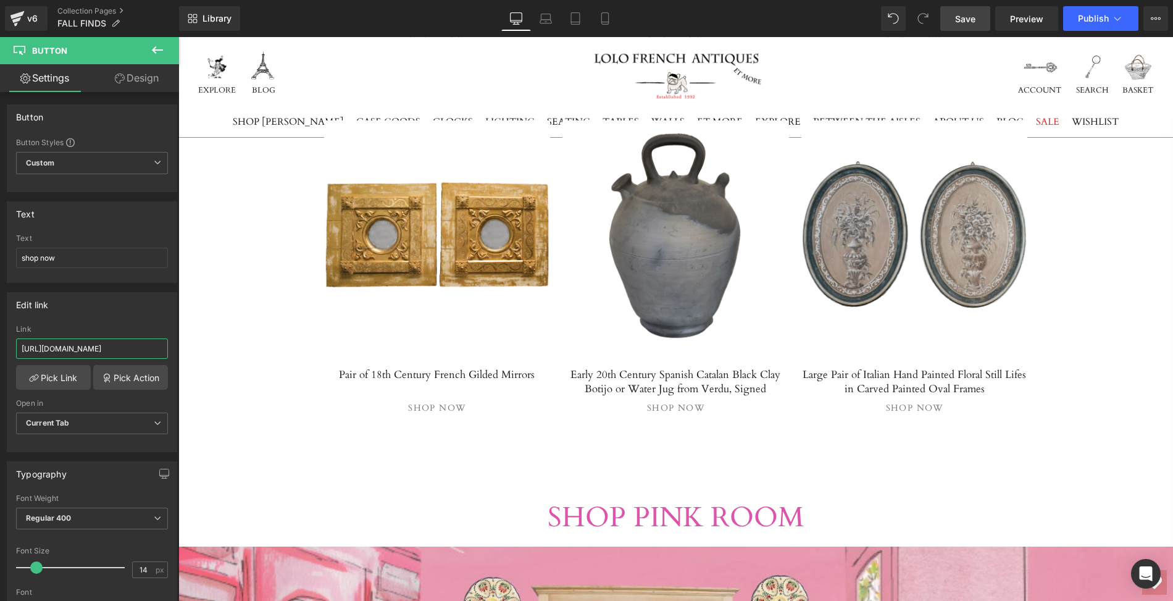
scroll to position [2238, 0]
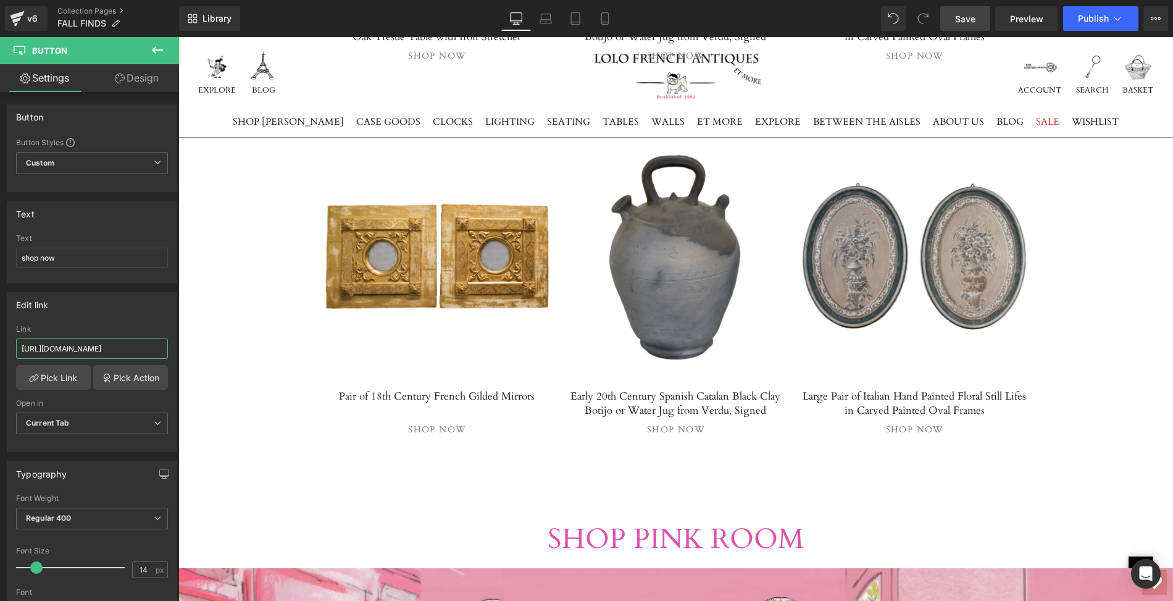
type input "[URL][DOMAIN_NAME]"
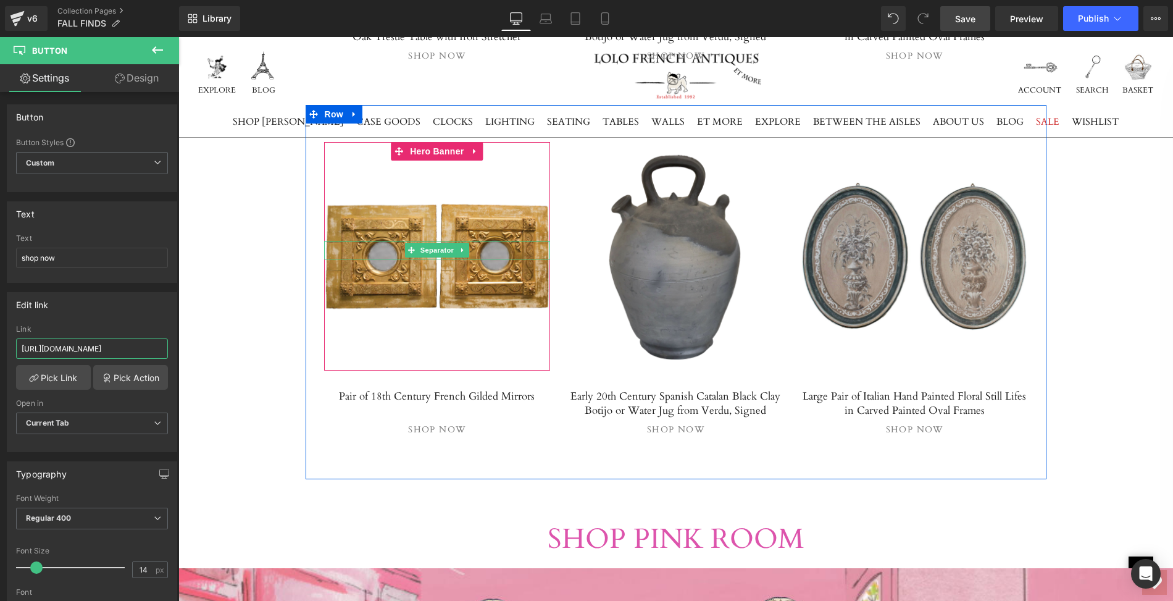
scroll to position [2256, 0]
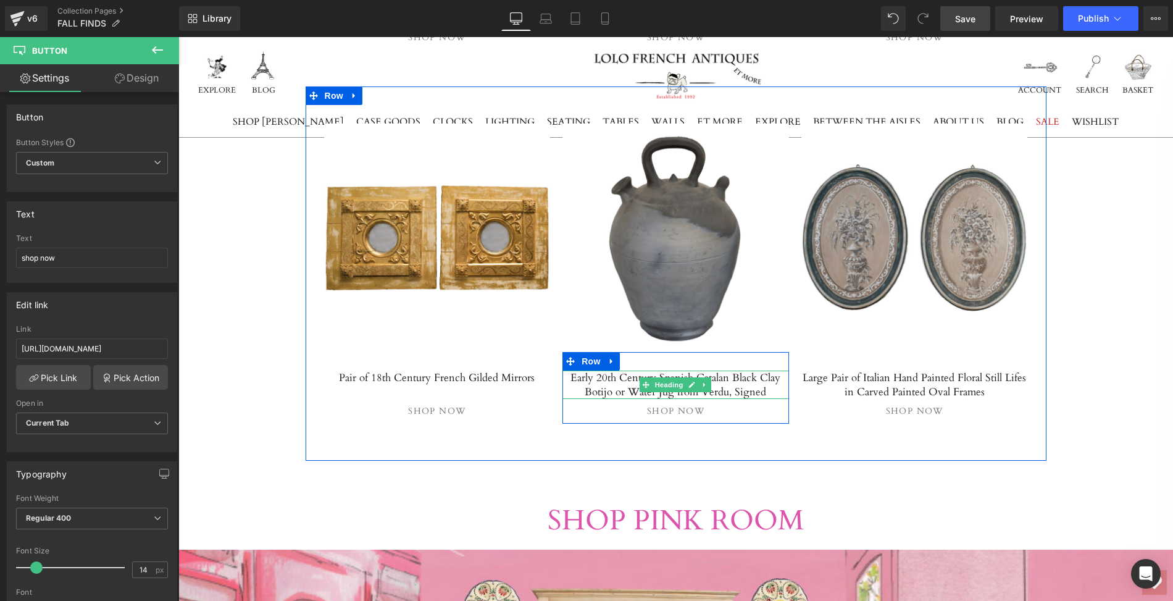
click at [628, 373] on h5 "Early 20th Century Spanish Catalan Black Clay Botijo or Water Jug from Verdu, S…" at bounding box center [675, 384] width 227 height 28
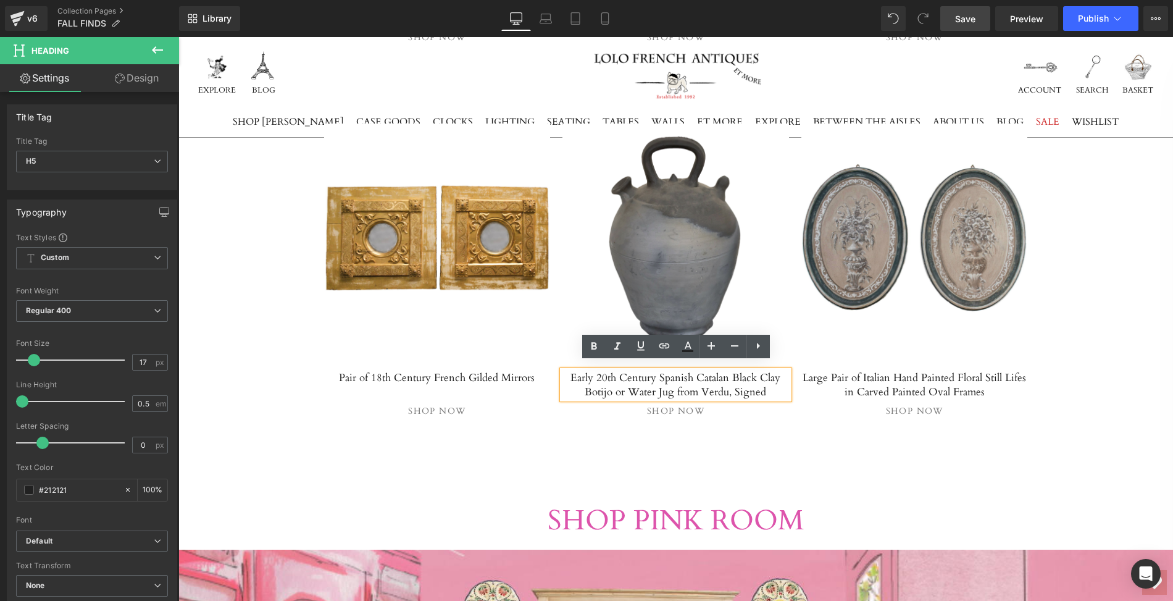
click at [574, 370] on h5 "Early 20th Century Spanish Catalan Black Clay Botijo or Water Jug from Verdu, S…" at bounding box center [675, 384] width 227 height 28
drag, startPoint x: 574, startPoint y: 368, endPoint x: 769, endPoint y: 377, distance: 194.7
click at [769, 377] on h5 "Early 20th Century Spanish Catalan Black Clay Botijo or Water Jug from Verdu, S…" at bounding box center [675, 384] width 227 height 28
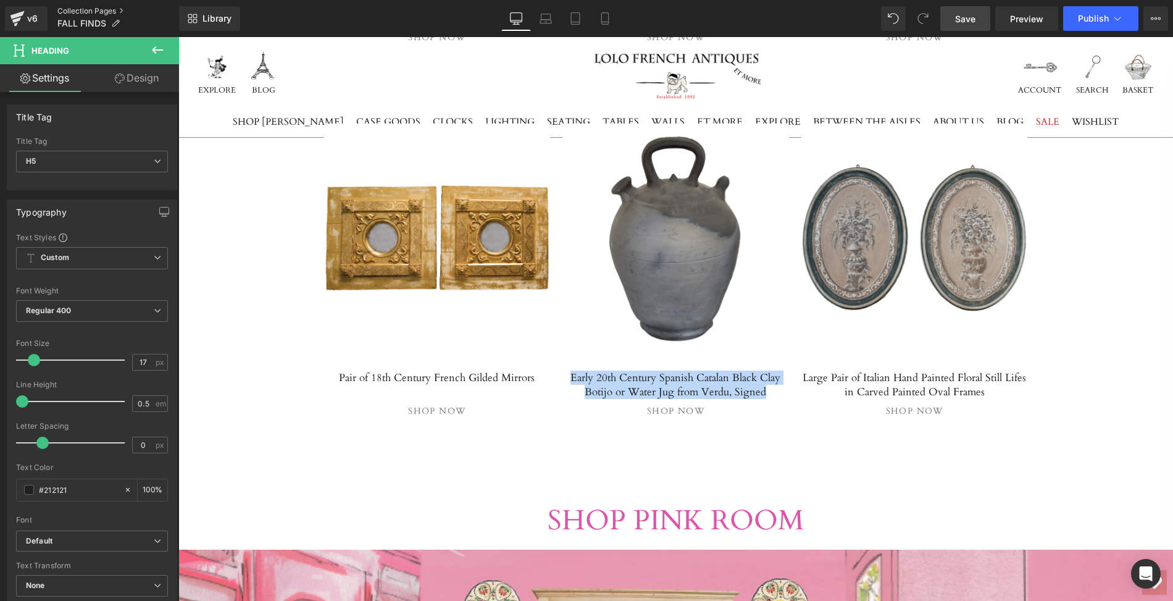
paste div
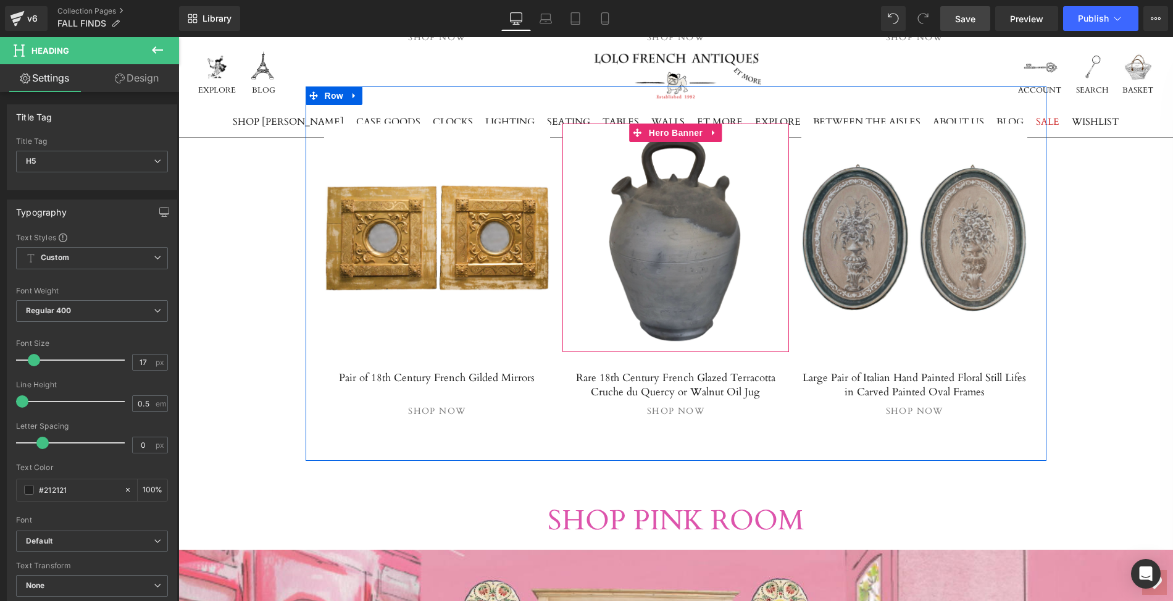
click at [666, 246] on div at bounding box center [675, 237] width 227 height 228
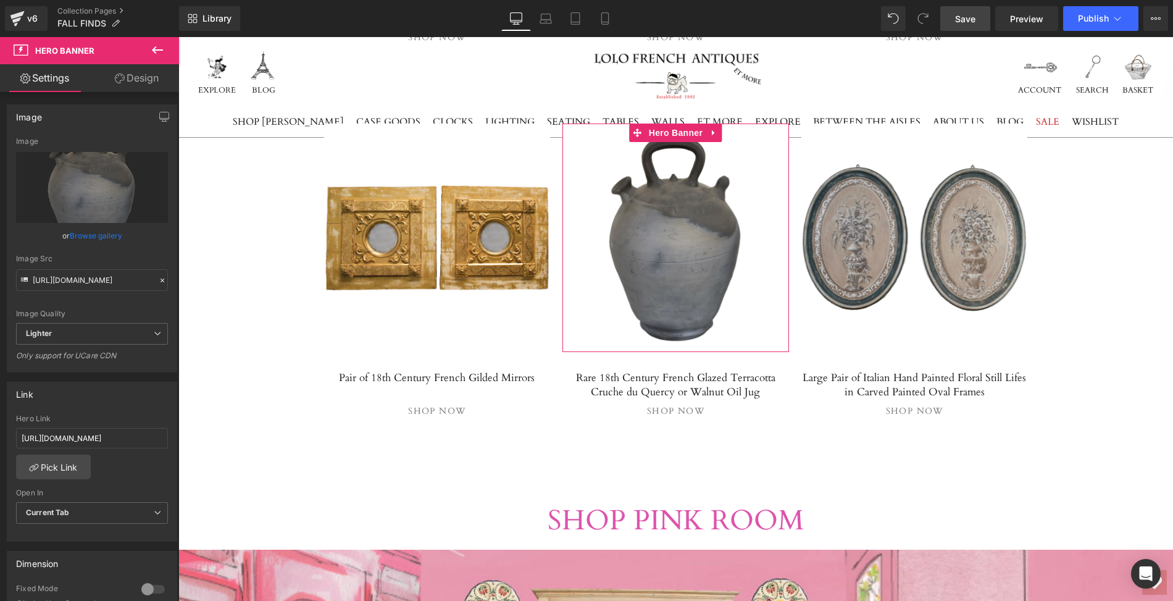
click at [101, 235] on link "Browse gallery" at bounding box center [96, 236] width 52 height 22
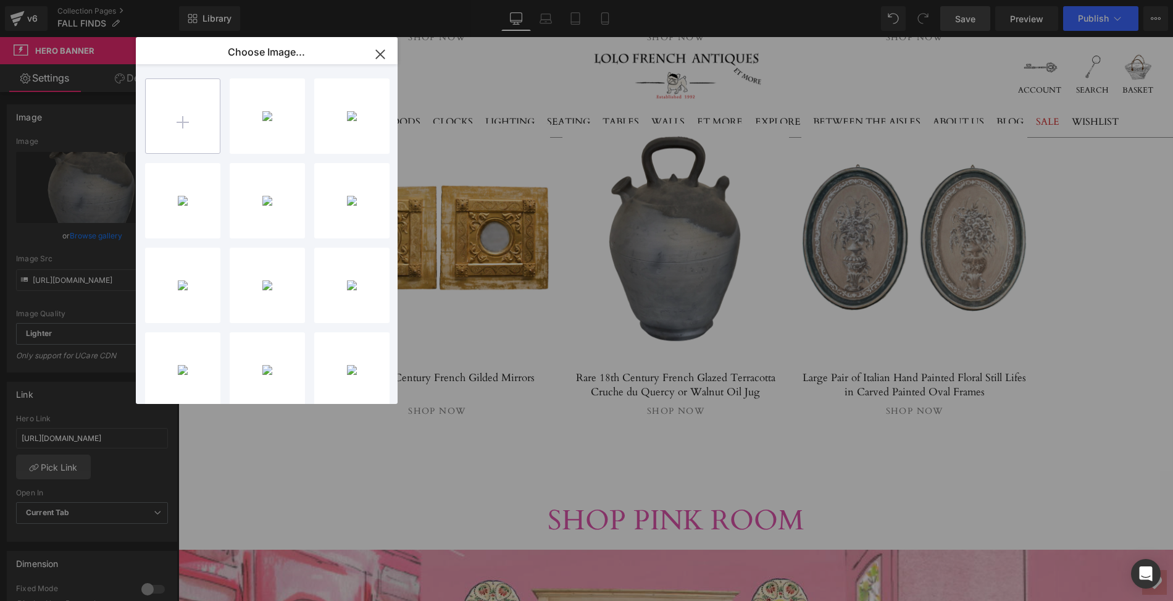
click at [186, 120] on input "file" at bounding box center [183, 116] width 74 height 74
type input "C:\fakepath\LOPC92Amainps.png"
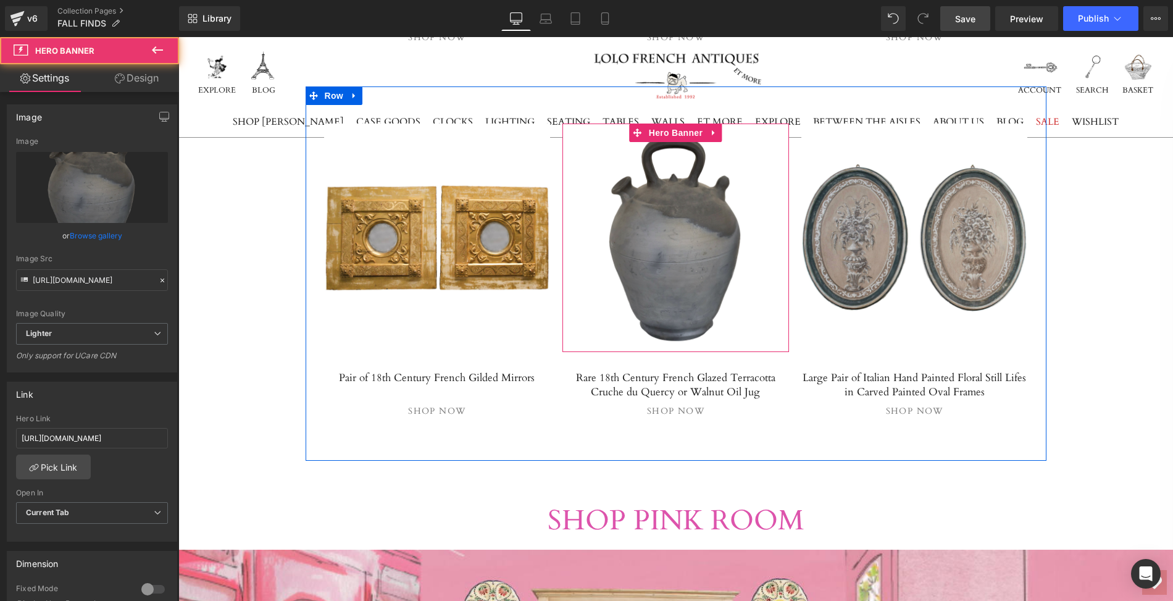
click at [691, 272] on div at bounding box center [675, 237] width 227 height 228
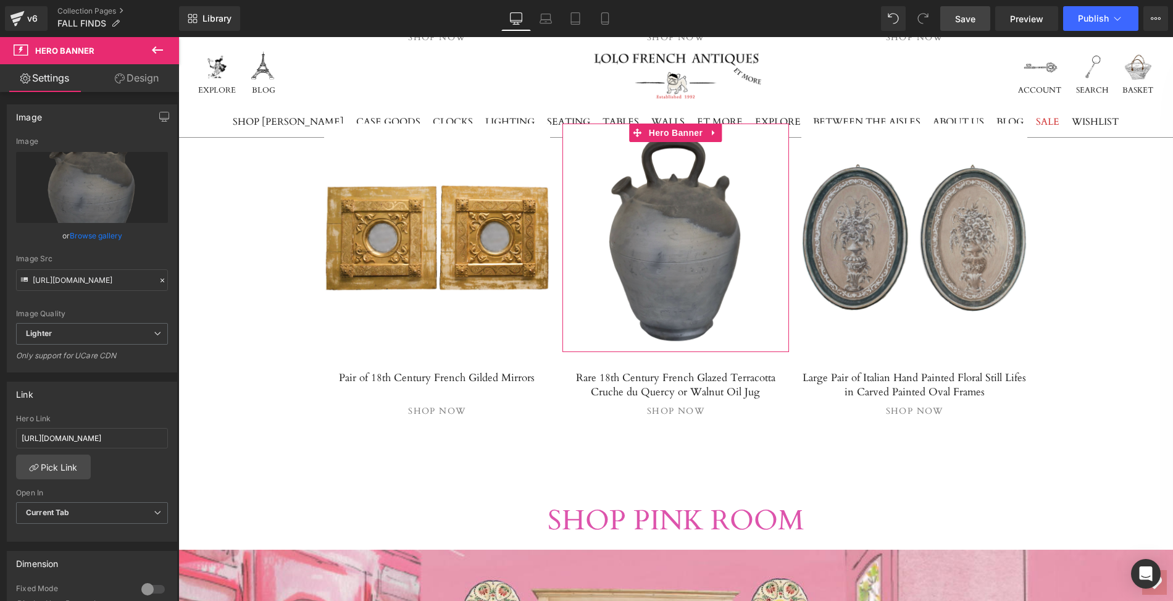
click at [98, 235] on link "Browse gallery" at bounding box center [96, 236] width 52 height 22
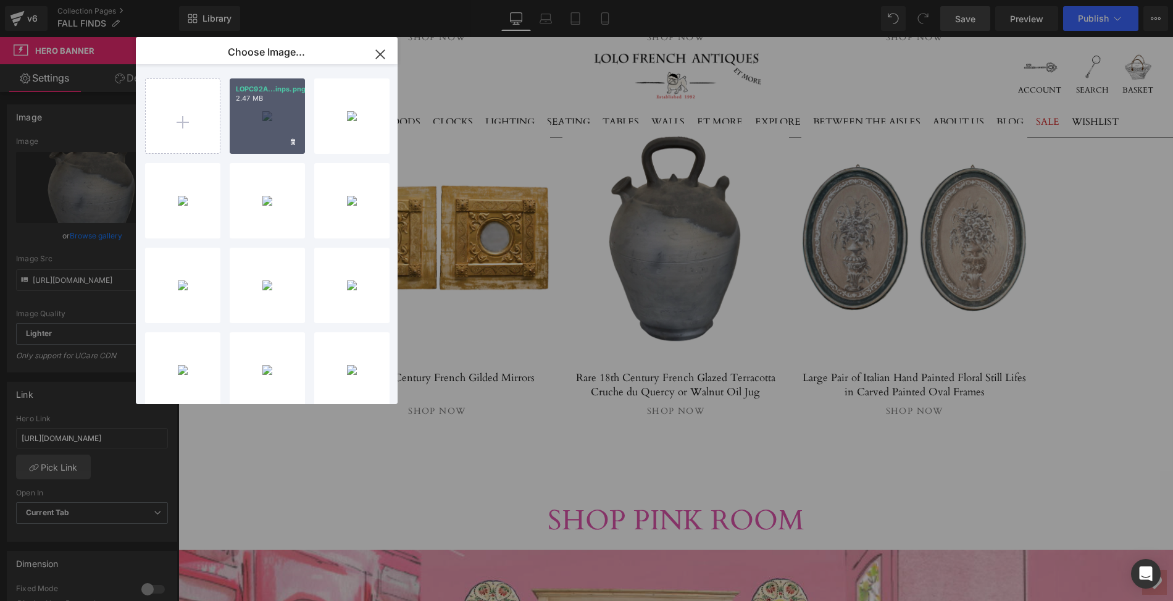
click at [261, 128] on div "LOPC92A...inps.png 2.47 MB" at bounding box center [267, 115] width 75 height 75
type input "[URL][DOMAIN_NAME]"
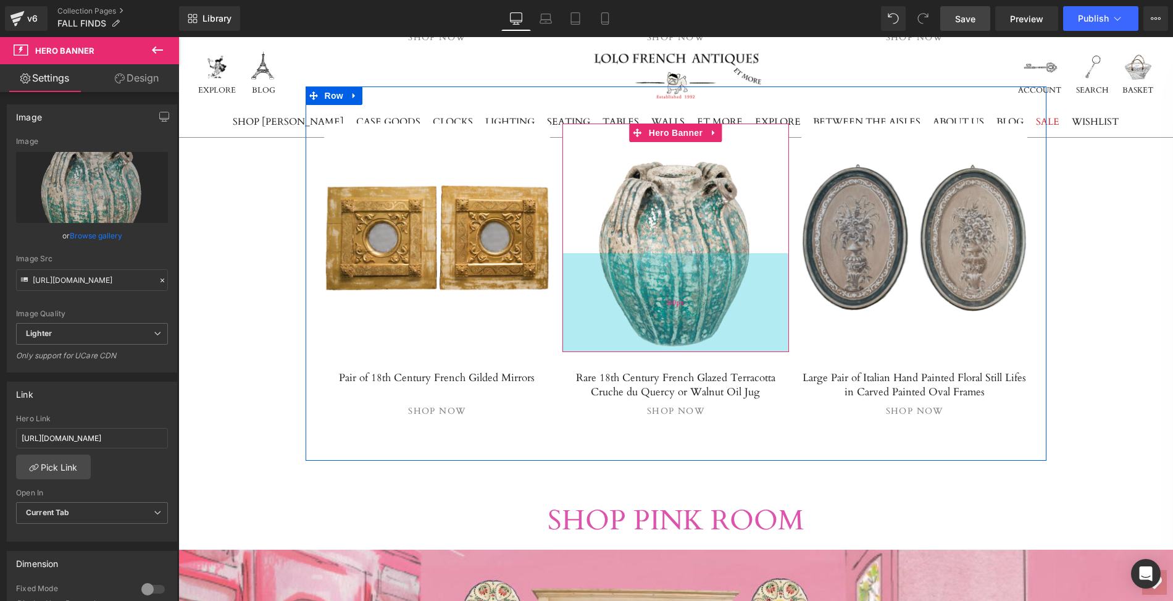
click at [675, 262] on div "160px" at bounding box center [675, 302] width 227 height 99
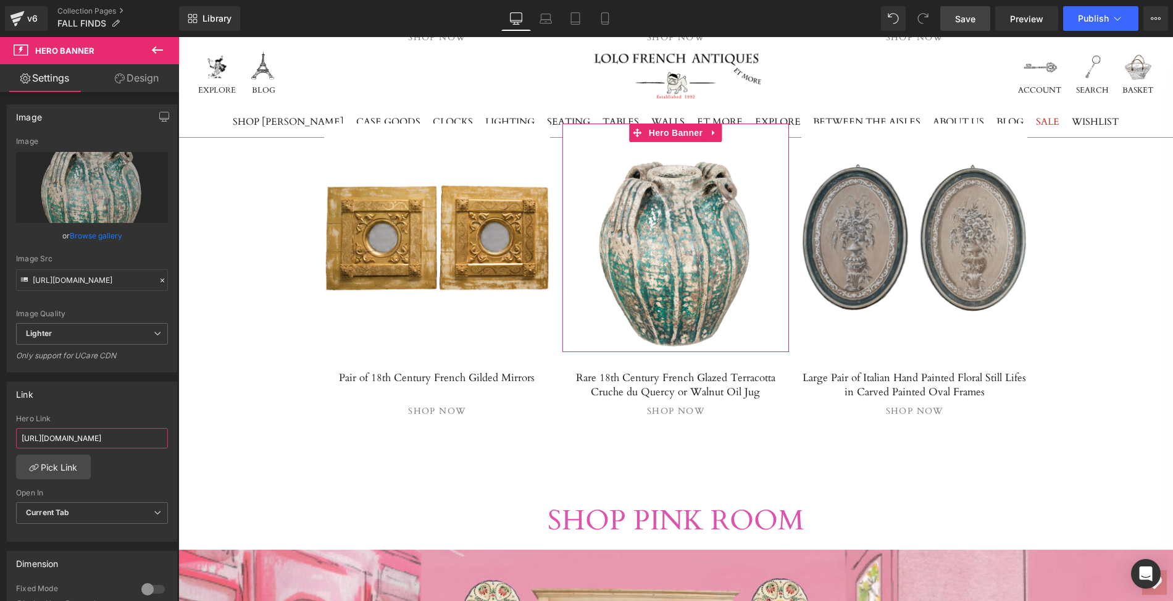
click at [19, 436] on input "[URL][DOMAIN_NAME]" at bounding box center [92, 438] width 152 height 20
drag, startPoint x: 19, startPoint y: 436, endPoint x: 169, endPoint y: 435, distance: 150.0
click at [169, 435] on div "[URL][DOMAIN_NAME] Hero Link [URL][DOMAIN_NAME] Pick Link Current Tab New Tab O…" at bounding box center [91, 477] width 169 height 127
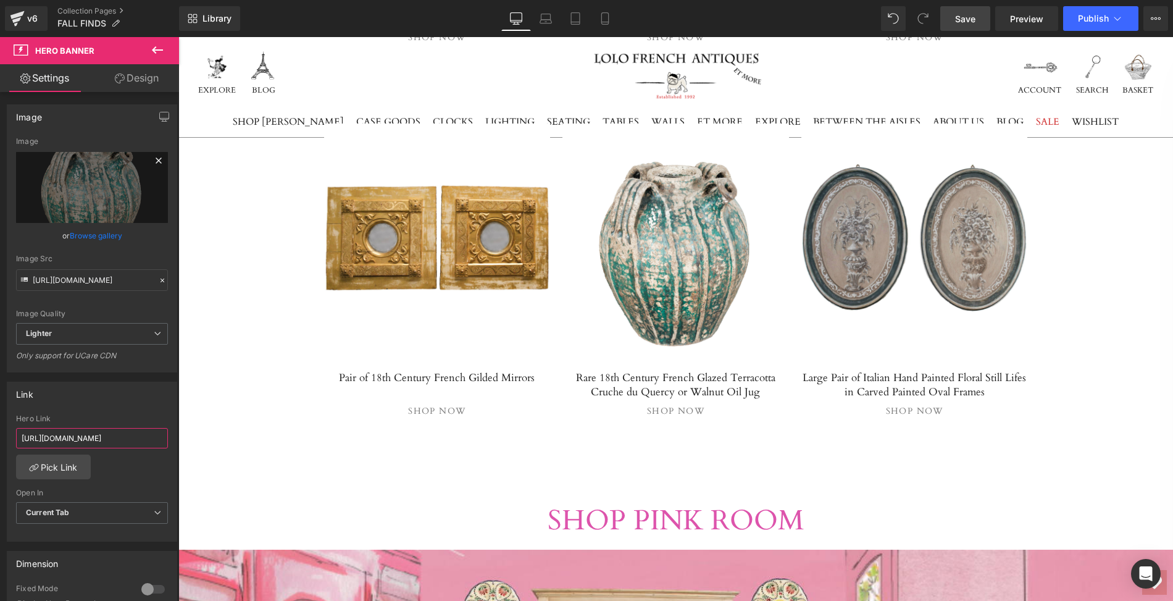
paste input "rare-18th-century-french-glazed-terracotta-cruche-du-quercy-or-walnut-oil-jug"
type input "[URL][DOMAIN_NAME]"
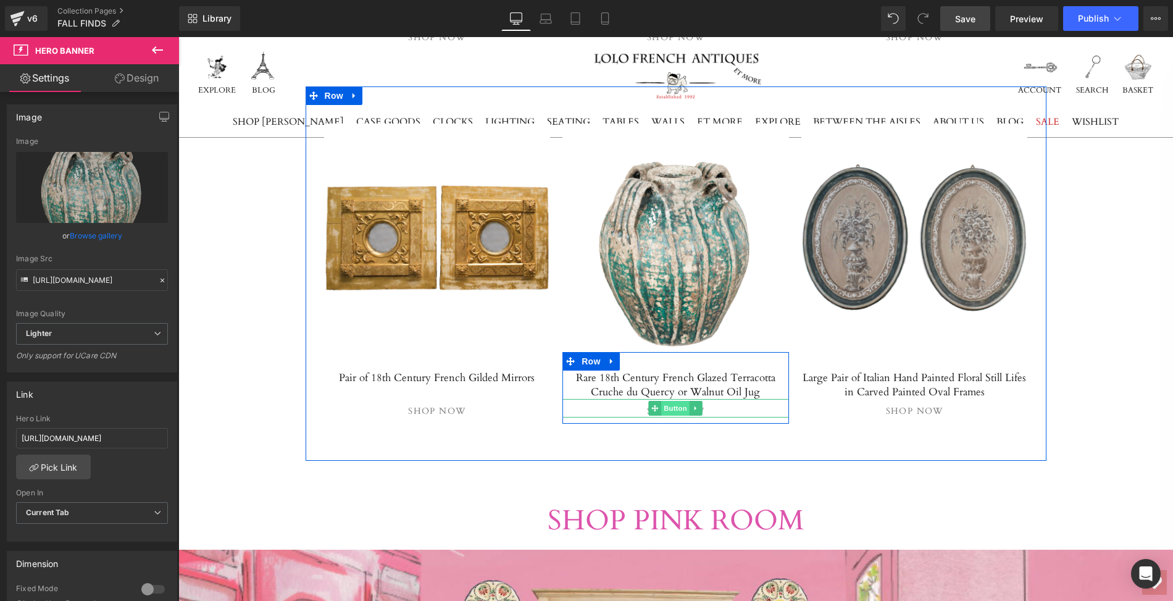
click at [675, 401] on span "Button" at bounding box center [676, 408] width 28 height 15
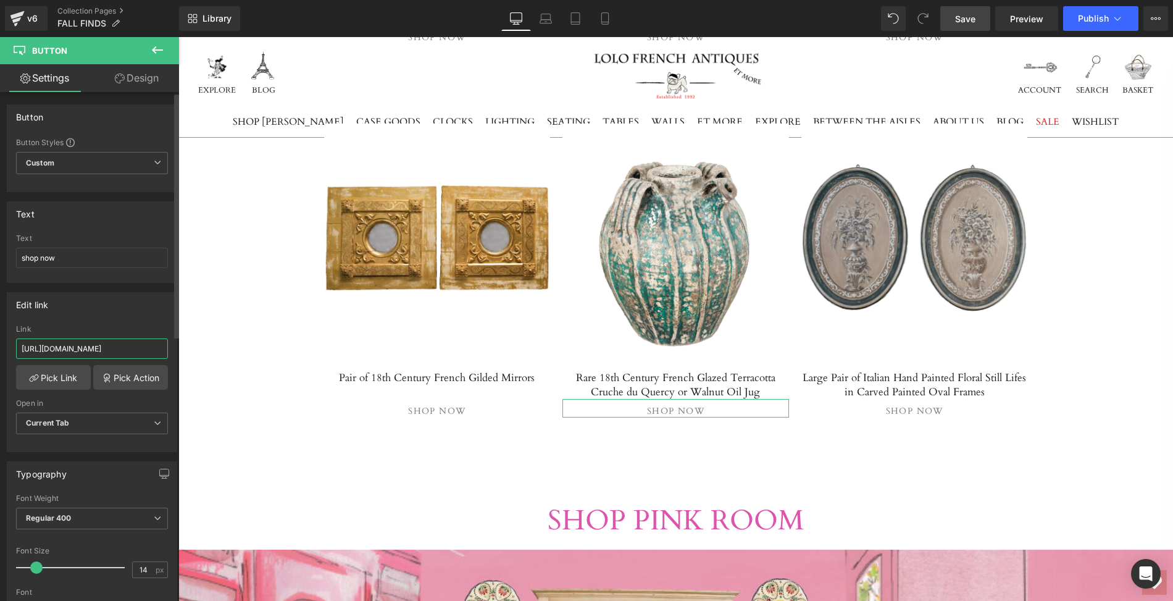
click at [19, 346] on input "[URL][DOMAIN_NAME]" at bounding box center [92, 348] width 152 height 20
drag, startPoint x: 19, startPoint y: 346, endPoint x: 170, endPoint y: 351, distance: 150.7
click at [170, 351] on div "[URL][DOMAIN_NAME] Link [URL][DOMAIN_NAME] Pick Link Pick Action Current Tab Ne…" at bounding box center [91, 388] width 169 height 127
paste input "rare-18th-century-french-glazed-terracotta-cruche-du-quercy-or-walnut-oil-jug"
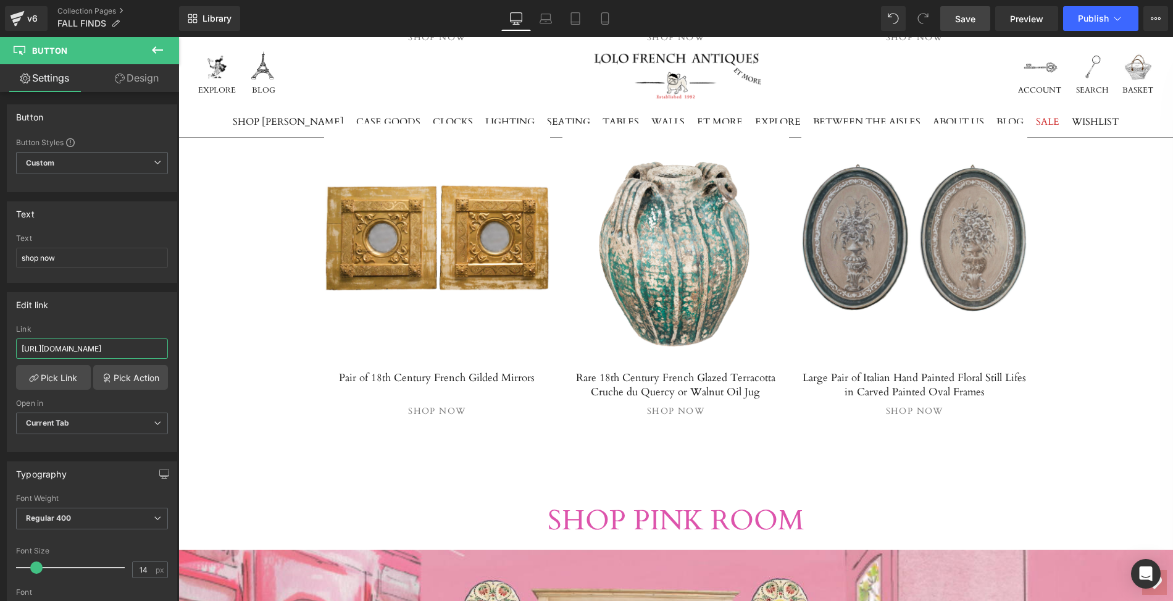
type input "[URL][DOMAIN_NAME]"
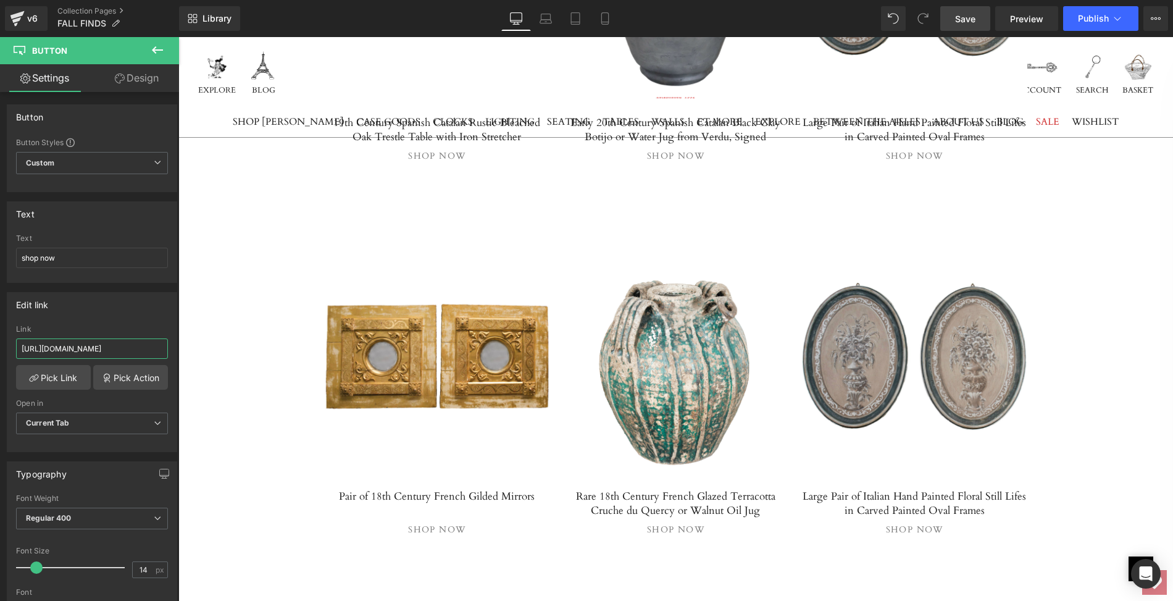
scroll to position [2104, 0]
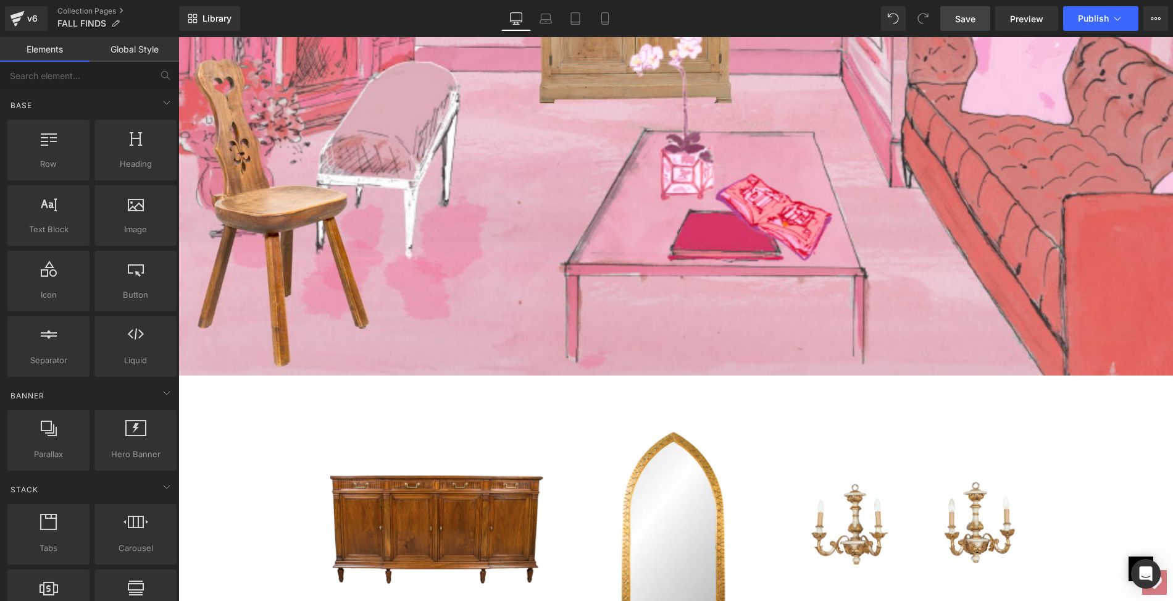
scroll to position [2973, 0]
